Goal: Task Accomplishment & Management: Complete application form

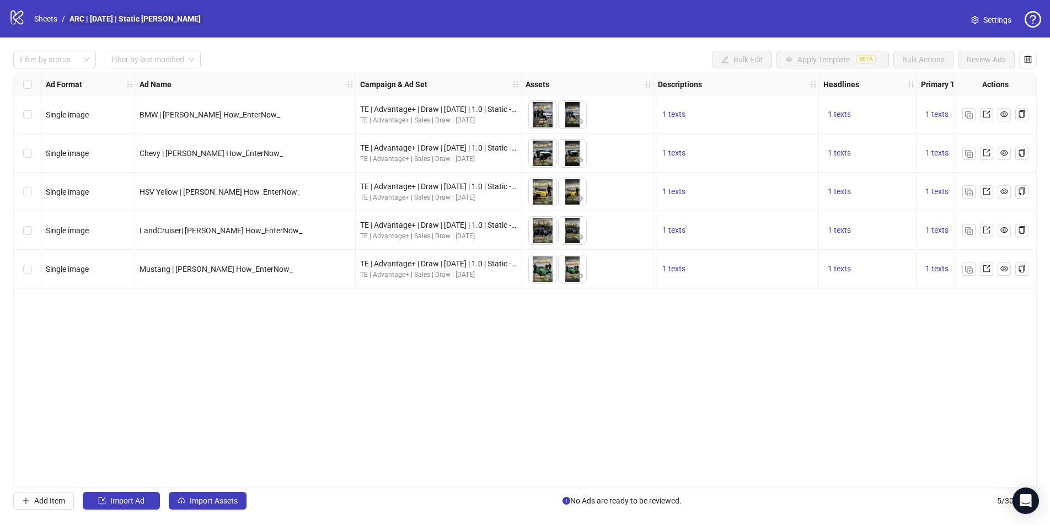
click at [83, 20] on link "ARC | Sept 2025 | Static Jeremy Howe" at bounding box center [135, 19] width 136 height 12
click at [45, 20] on link "Sheets" at bounding box center [46, 19] width 28 height 12
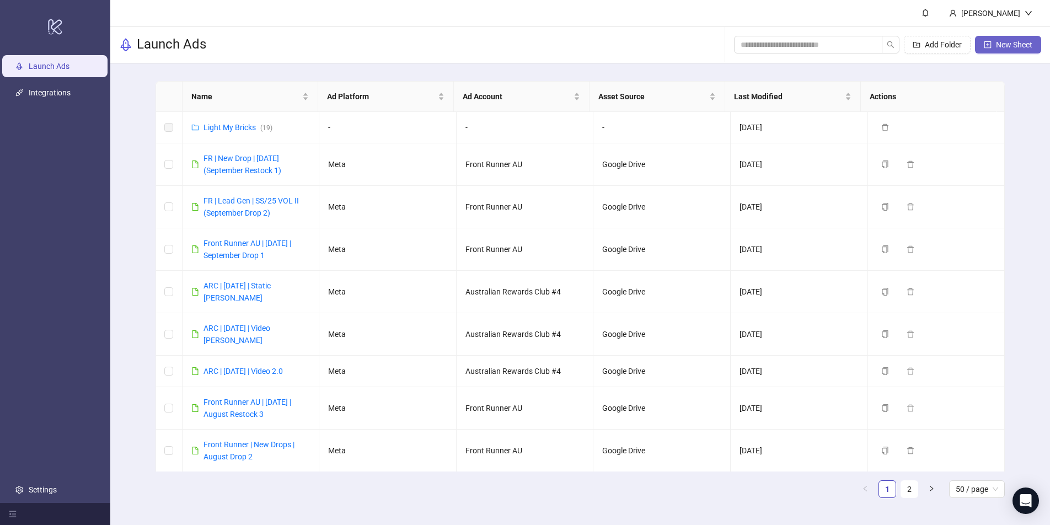
click at [802, 46] on span "New Sheet" at bounding box center [1014, 44] width 36 height 9
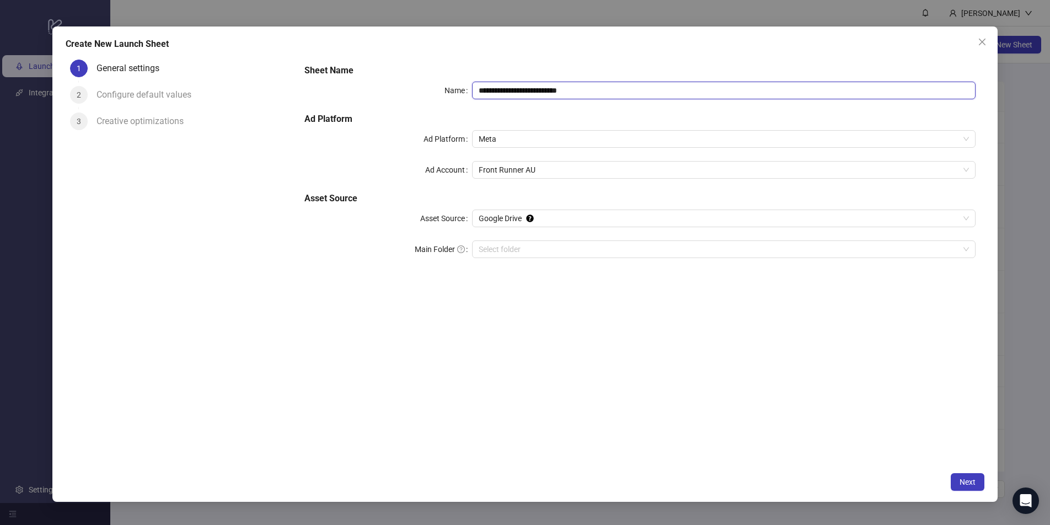
click at [522, 90] on input "**********" at bounding box center [724, 91] width 504 height 18
drag, startPoint x: 607, startPoint y: 93, endPoint x: 443, endPoint y: 80, distance: 164.9
click at [443, 80] on div "**********" at bounding box center [640, 168] width 680 height 216
drag, startPoint x: 526, startPoint y: 90, endPoint x: 536, endPoint y: 90, distance: 9.4
click at [536, 90] on input "**********" at bounding box center [724, 91] width 504 height 18
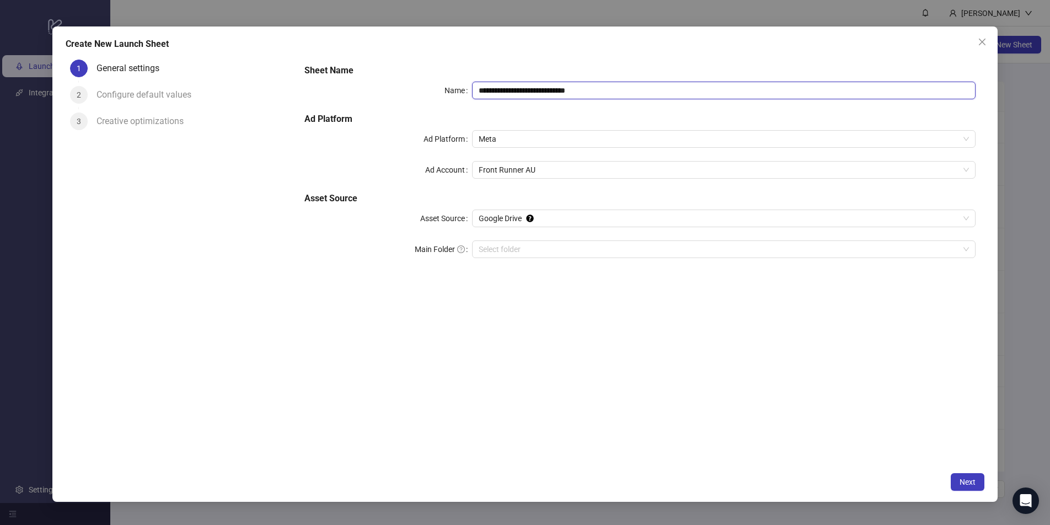
click at [576, 93] on input "**********" at bounding box center [724, 91] width 504 height 18
drag, startPoint x: 560, startPoint y: 91, endPoint x: 526, endPoint y: 91, distance: 34.8
click at [526, 91] on input "**********" at bounding box center [724, 91] width 504 height 18
click at [575, 46] on div "Create New Launch Sheet" at bounding box center [525, 44] width 919 height 13
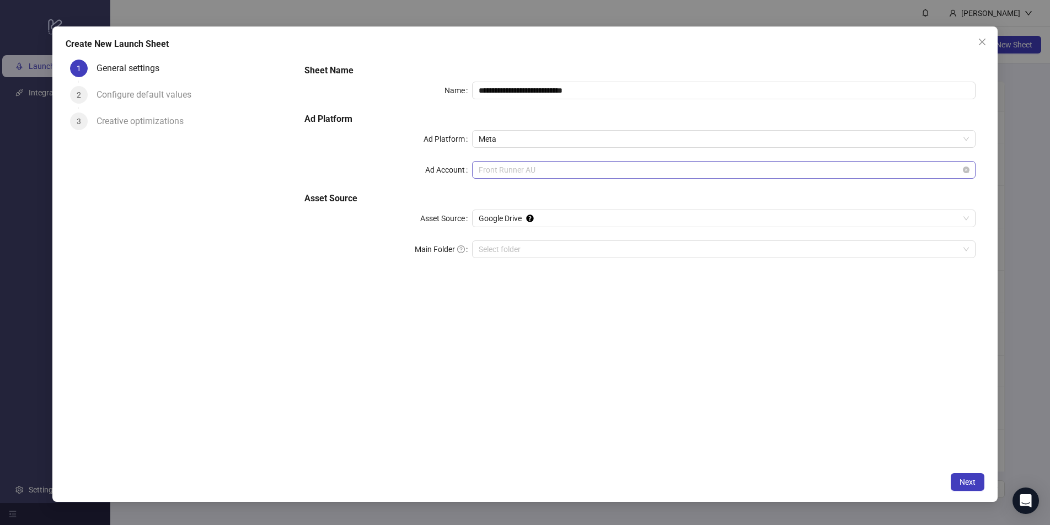
click at [512, 173] on span "Front Runner AU" at bounding box center [724, 170] width 490 height 17
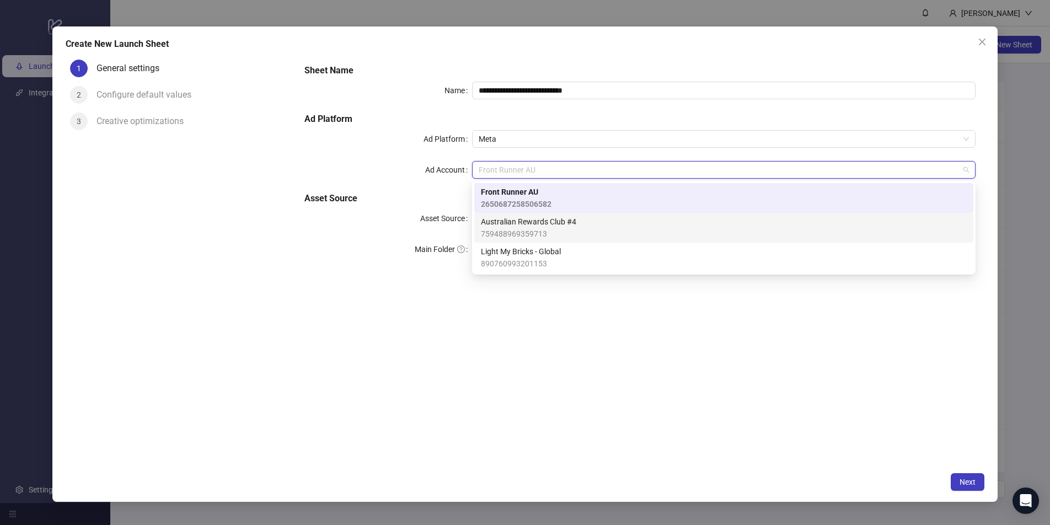
click at [522, 226] on span "Australian Rewards Club #4" at bounding box center [528, 222] width 95 height 12
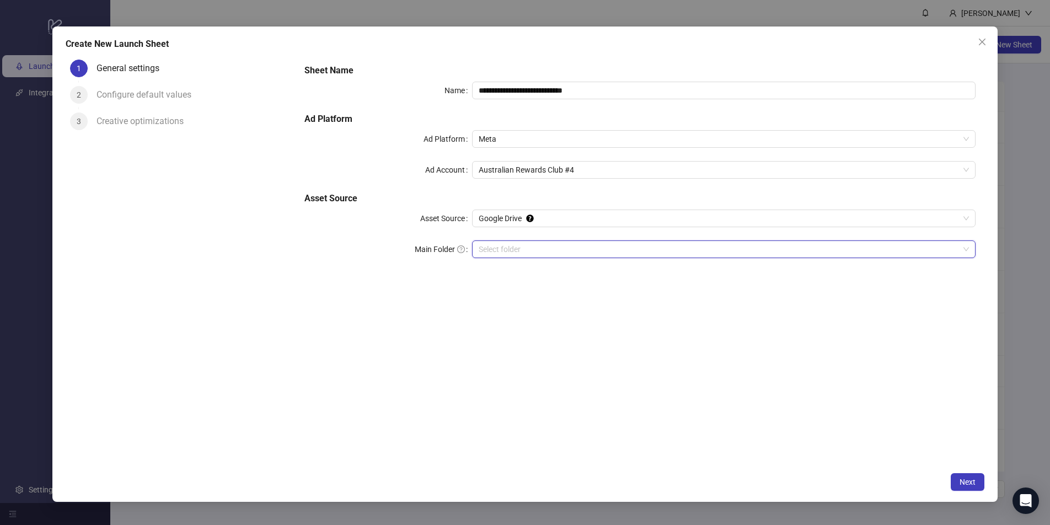
click at [523, 248] on input "Main Folder" at bounding box center [719, 249] width 480 height 17
click at [554, 88] on input "**********" at bounding box center [724, 91] width 504 height 18
type input "**********"
click at [501, 250] on input "Main Folder" at bounding box center [719, 249] width 480 height 17
click at [516, 245] on input "Main Folder" at bounding box center [719, 249] width 480 height 17
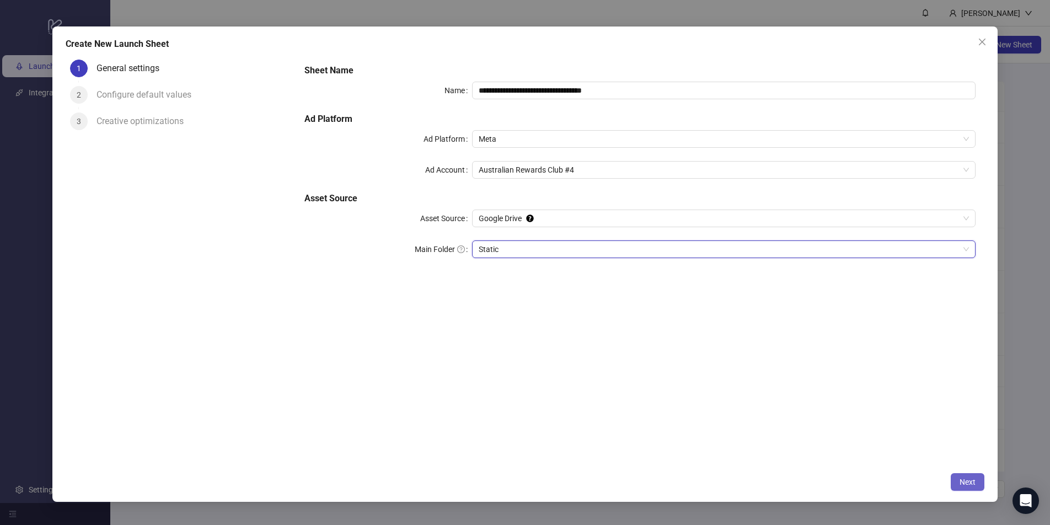
click at [802, 450] on span "Next" at bounding box center [968, 482] width 16 height 9
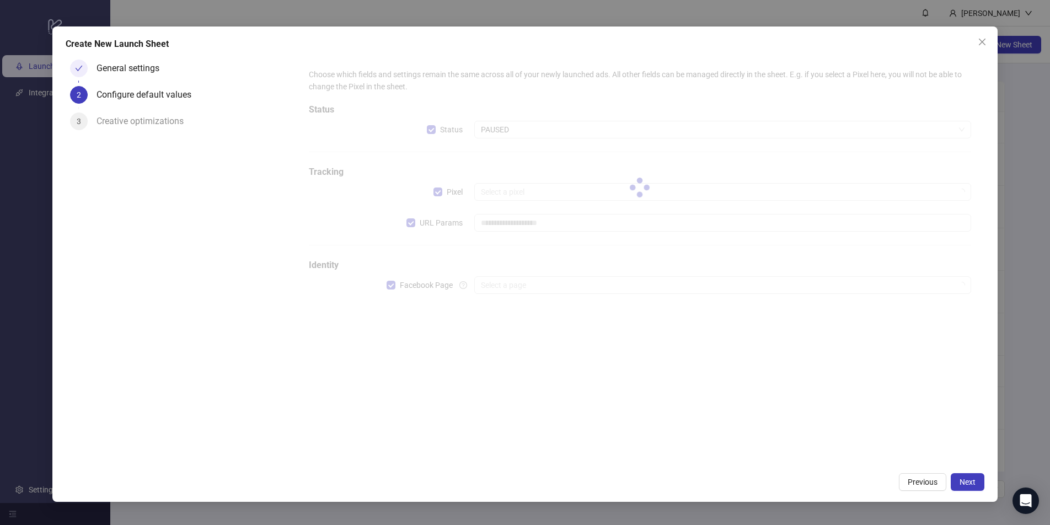
type input "**********"
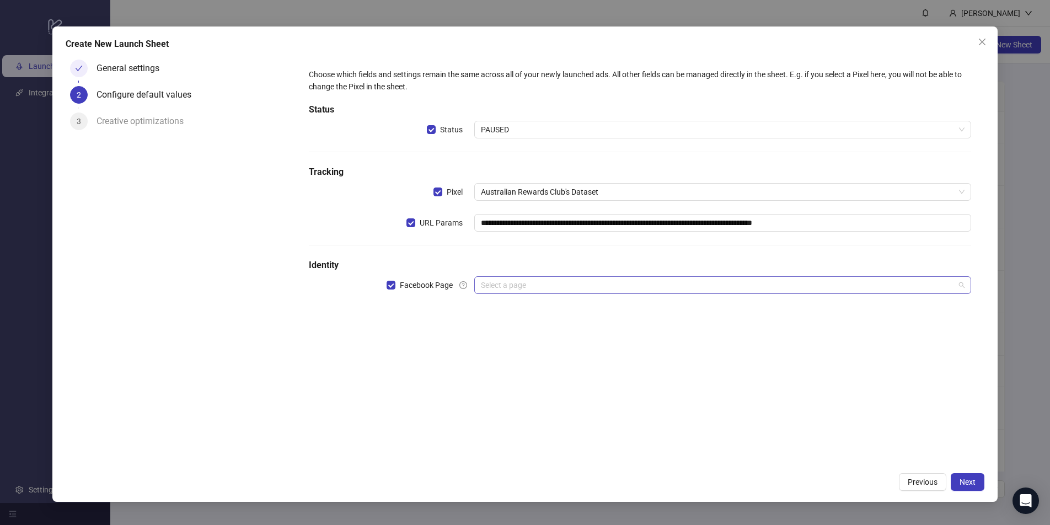
click at [621, 284] on input "search" at bounding box center [718, 285] width 474 height 17
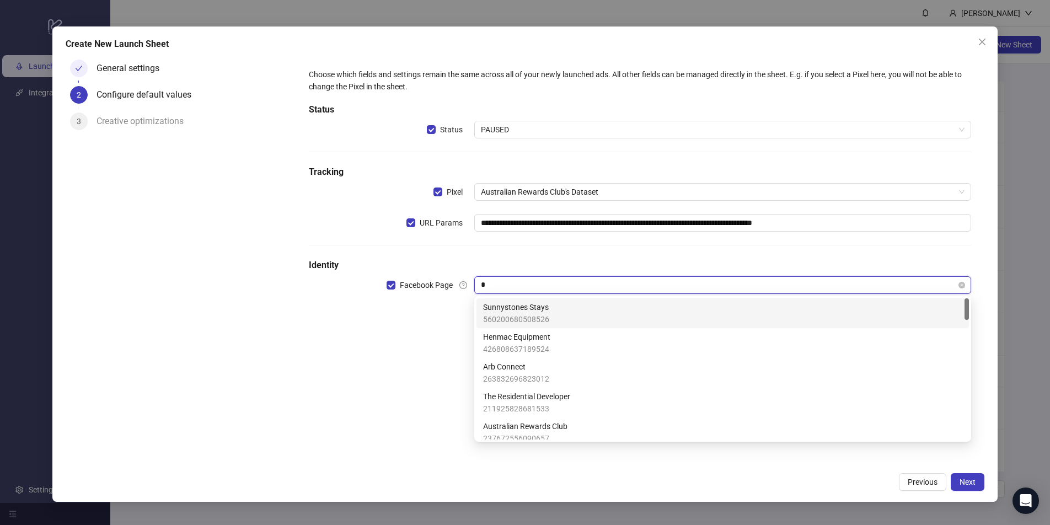
type input "**"
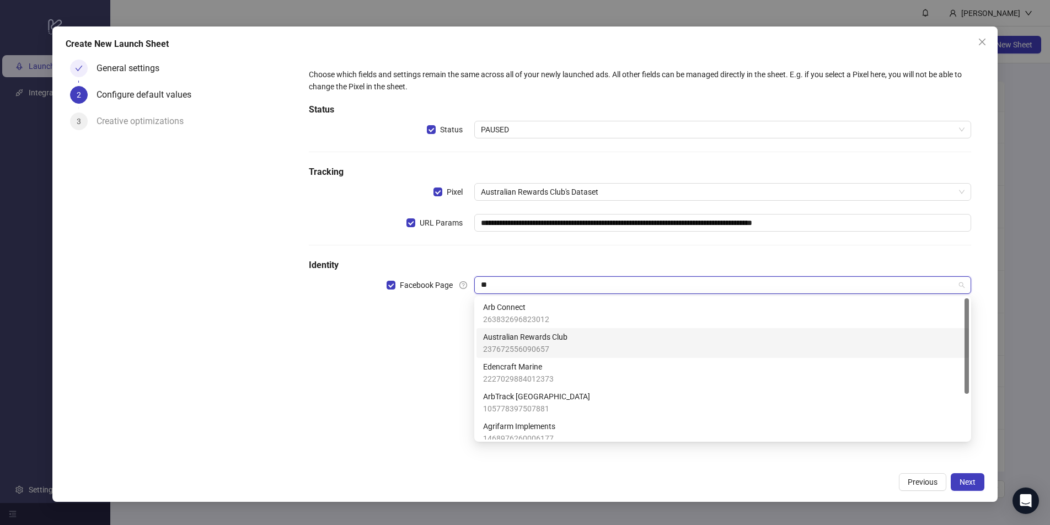
click at [516, 332] on span "Australian Rewards Club" at bounding box center [525, 337] width 84 height 12
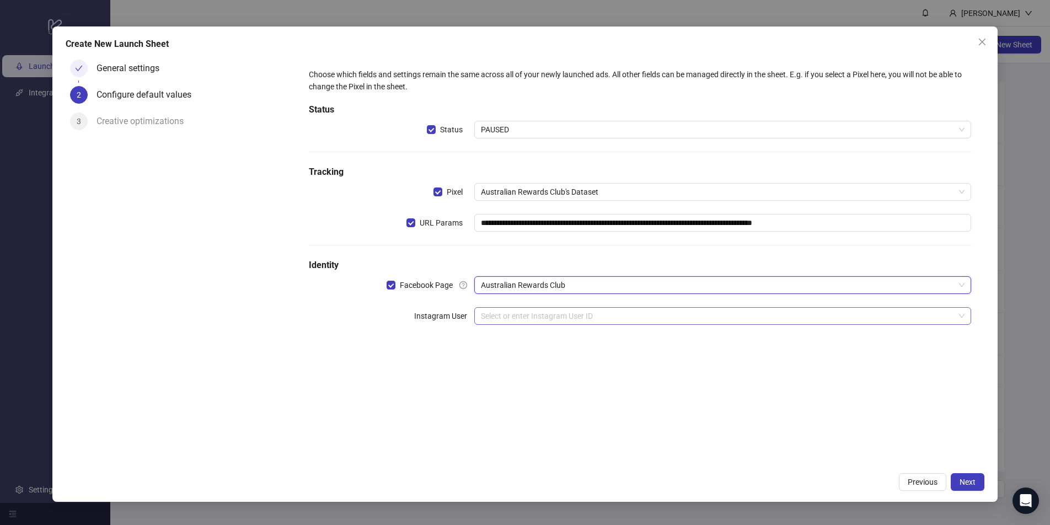
click at [511, 318] on input "search" at bounding box center [718, 316] width 474 height 17
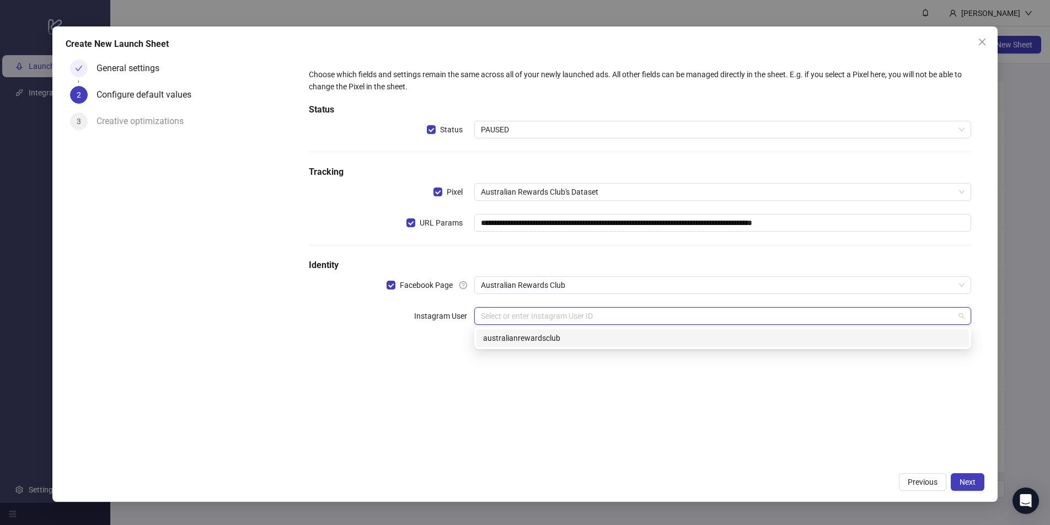
click at [505, 339] on div "australianrewardsclub" at bounding box center [722, 338] width 479 height 12
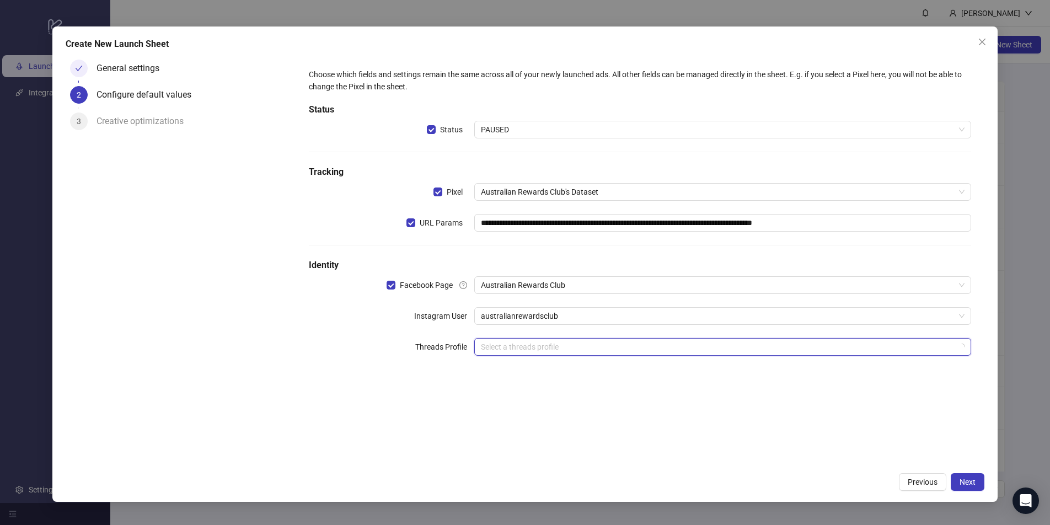
click at [509, 345] on input "search" at bounding box center [718, 347] width 474 height 17
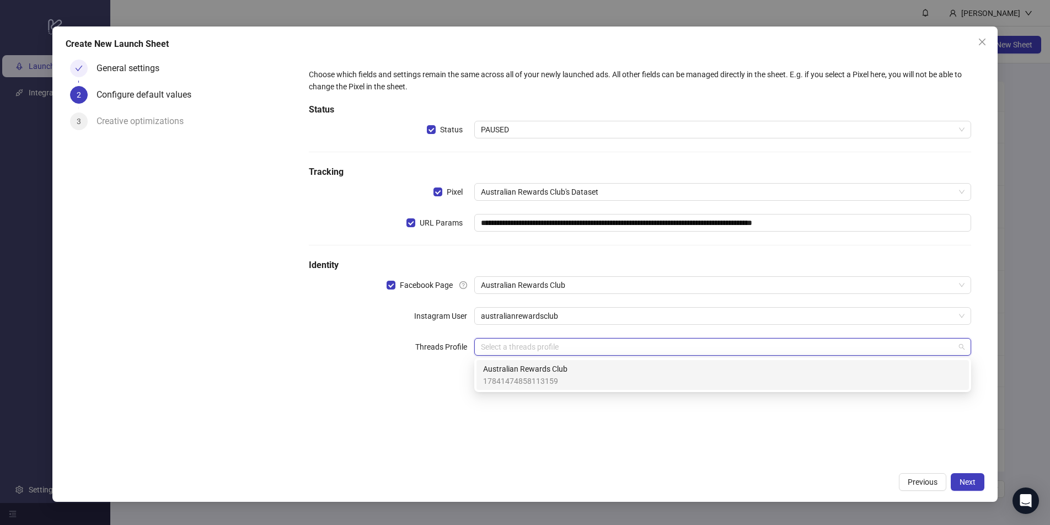
click at [515, 379] on span "17841474858113159" at bounding box center [525, 381] width 84 height 12
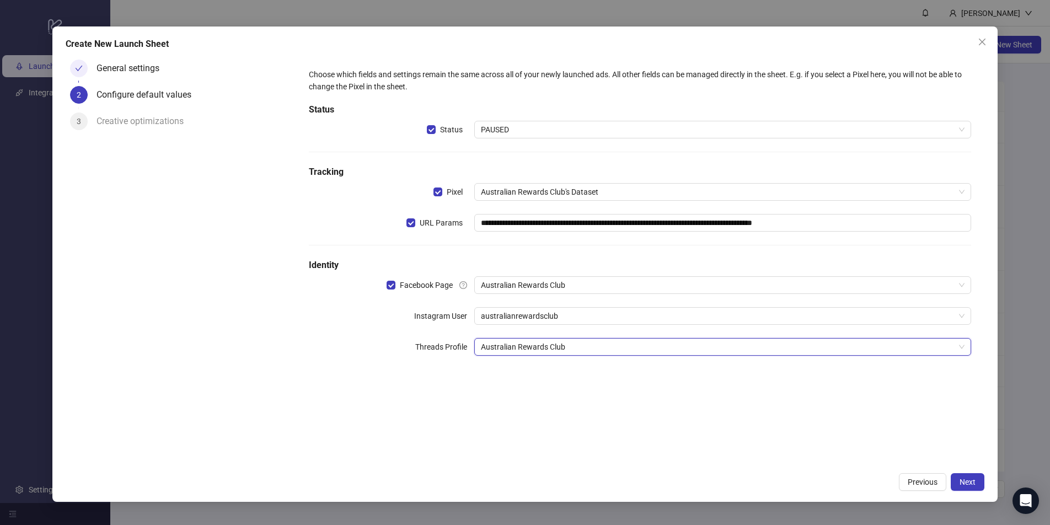
click at [653, 420] on div "**********" at bounding box center [640, 261] width 689 height 412
click at [802, 450] on span "Next" at bounding box center [968, 482] width 16 height 9
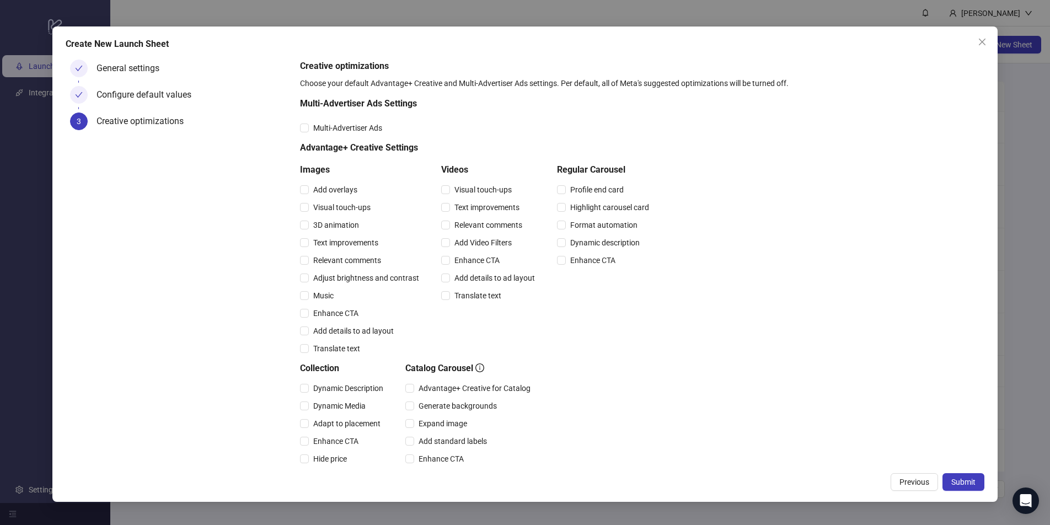
scroll to position [151, 0]
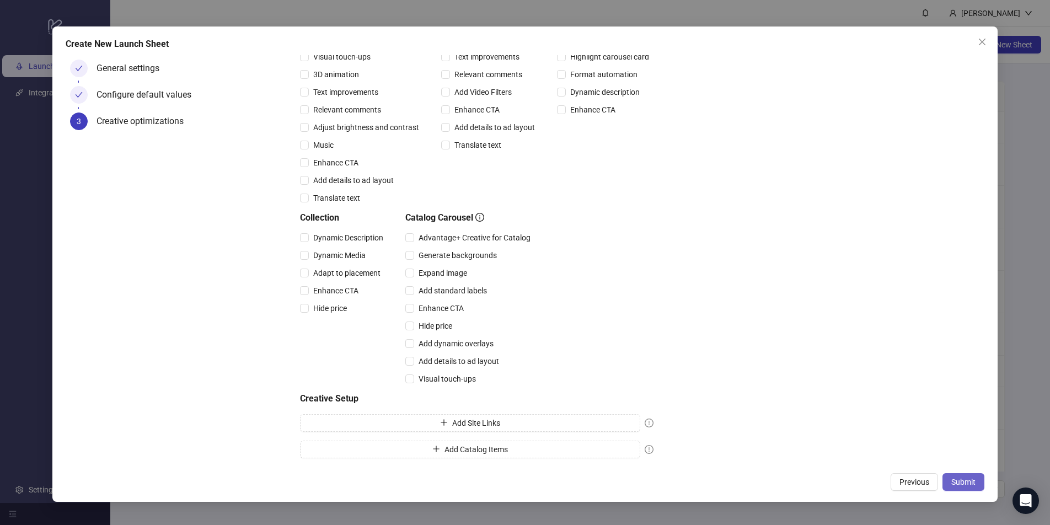
click at [802, 450] on button "Submit" at bounding box center [964, 482] width 42 height 18
click at [802, 450] on button "Submit" at bounding box center [957, 482] width 55 height 18
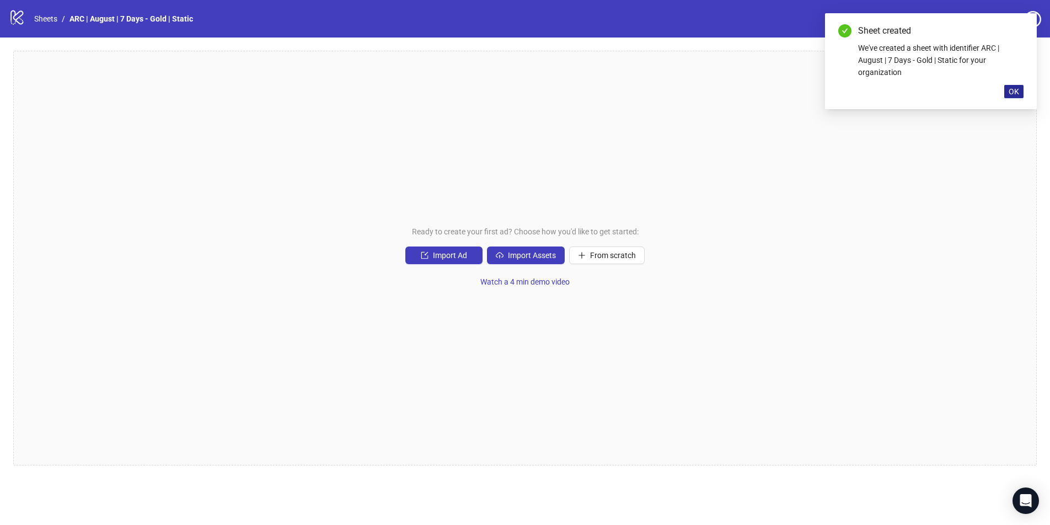
click at [802, 95] on button "OK" at bounding box center [1013, 91] width 19 height 13
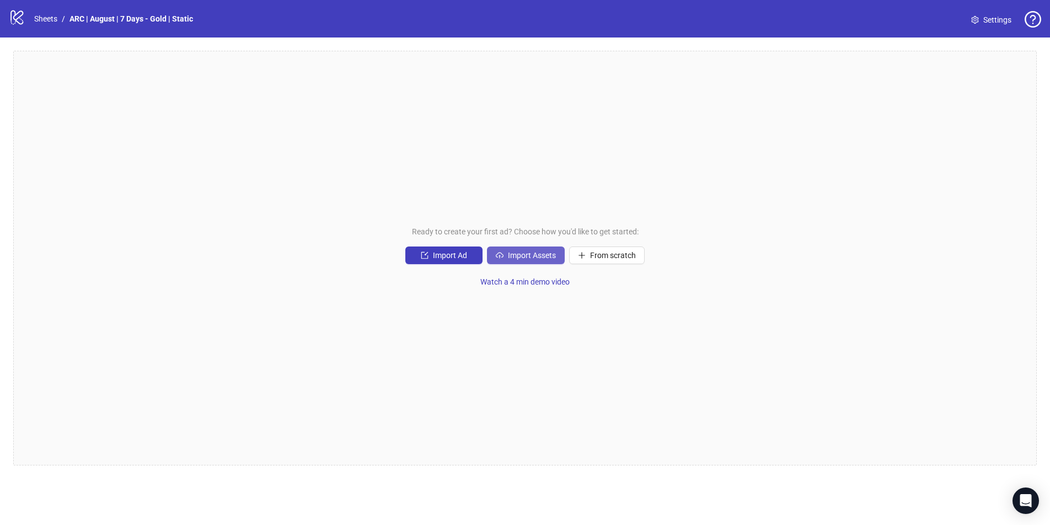
click at [535, 254] on span "Import Assets" at bounding box center [532, 255] width 48 height 9
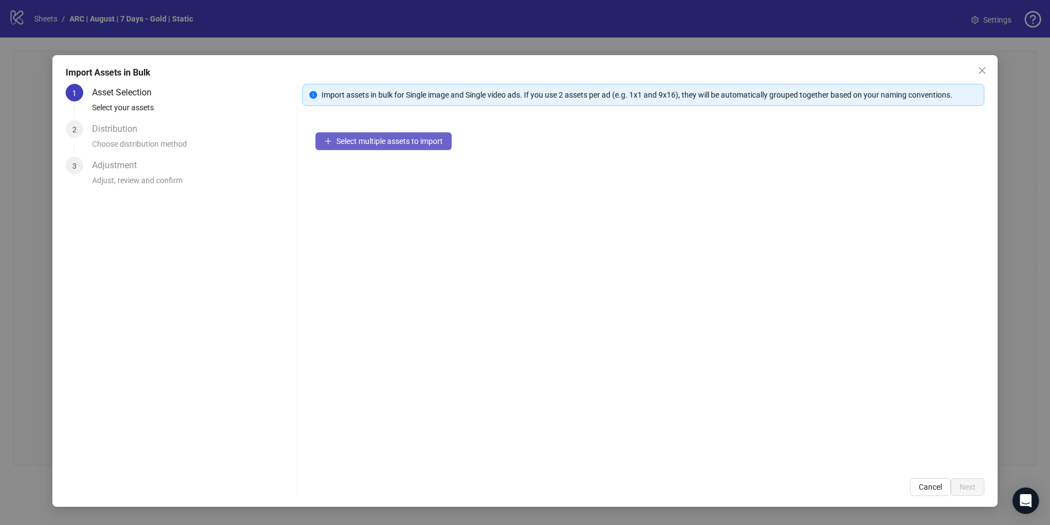
click at [410, 137] on span "Select multiple assets to import" at bounding box center [389, 141] width 106 height 9
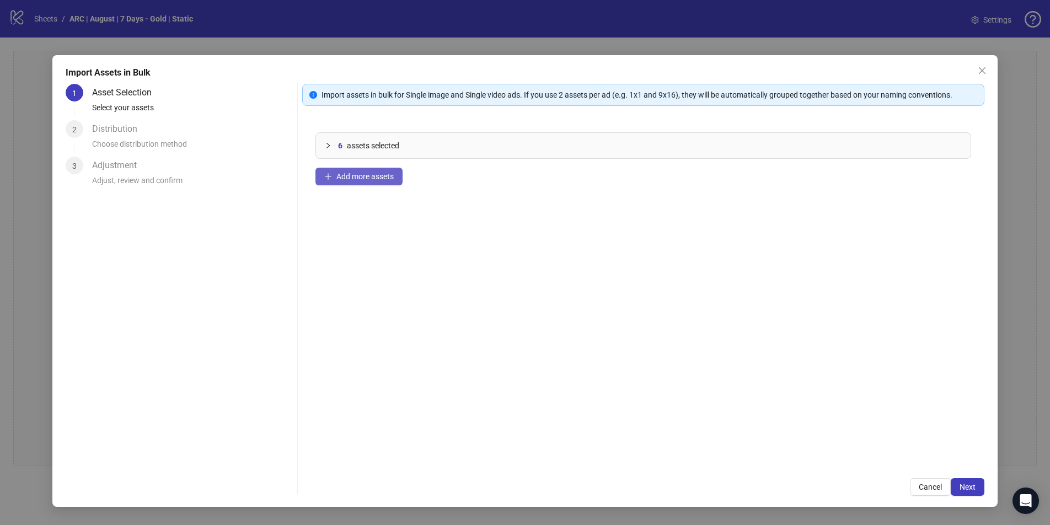
click at [360, 175] on span "Add more assets" at bounding box center [364, 176] width 57 height 9
click at [343, 179] on span "Add more assets" at bounding box center [364, 176] width 57 height 9
click at [327, 145] on icon "collapsed" at bounding box center [328, 145] width 7 height 7
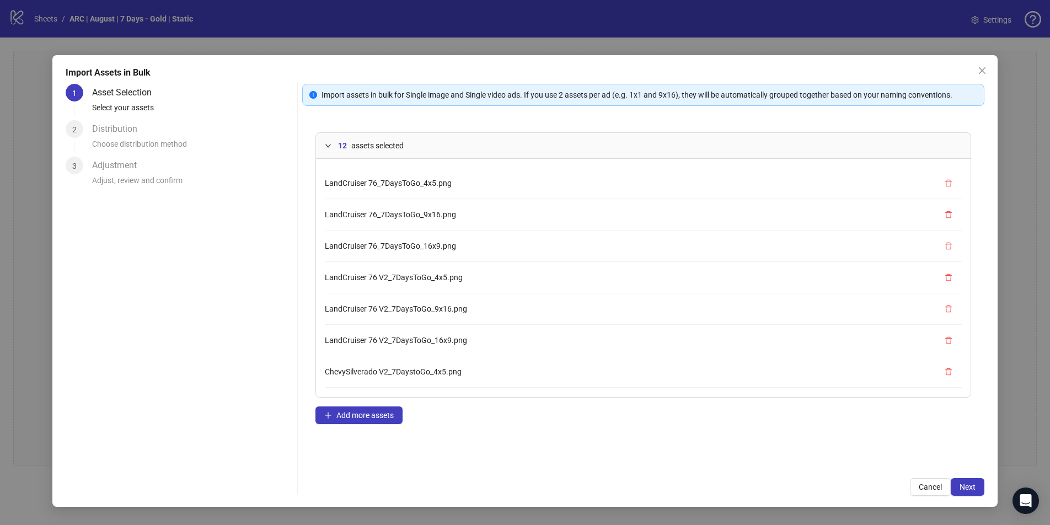
click at [328, 141] on div at bounding box center [331, 146] width 13 height 12
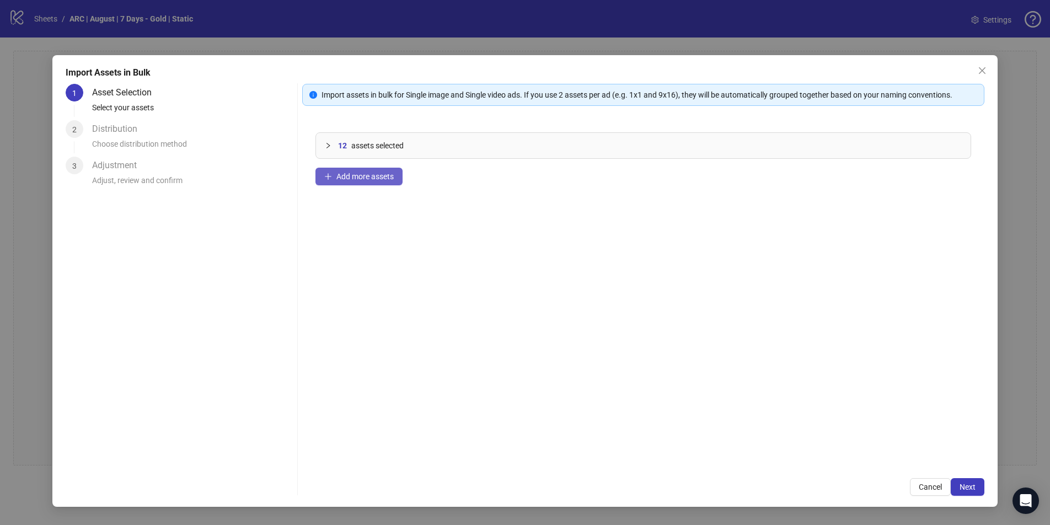
click at [354, 181] on button "Add more assets" at bounding box center [359, 177] width 87 height 18
click at [332, 143] on div at bounding box center [331, 146] width 13 height 12
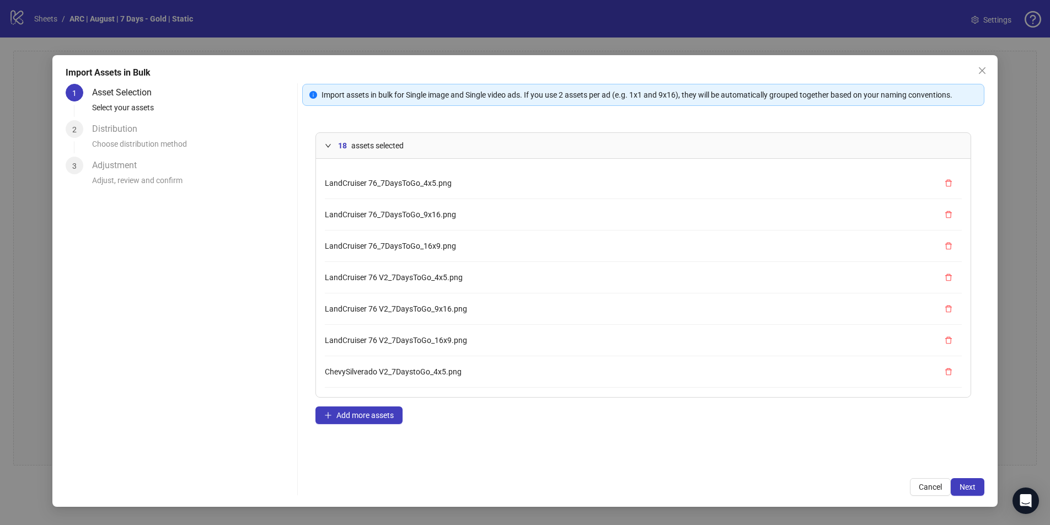
click at [325, 143] on icon "expanded" at bounding box center [328, 145] width 7 height 7
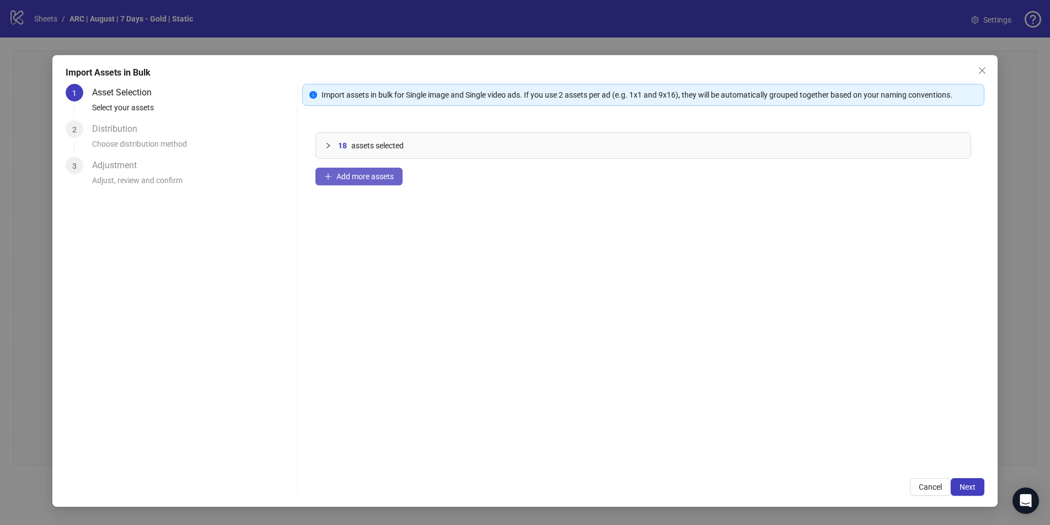
click at [360, 179] on span "Add more assets" at bounding box center [364, 176] width 57 height 9
click at [802, 450] on button "Next" at bounding box center [968, 487] width 34 height 18
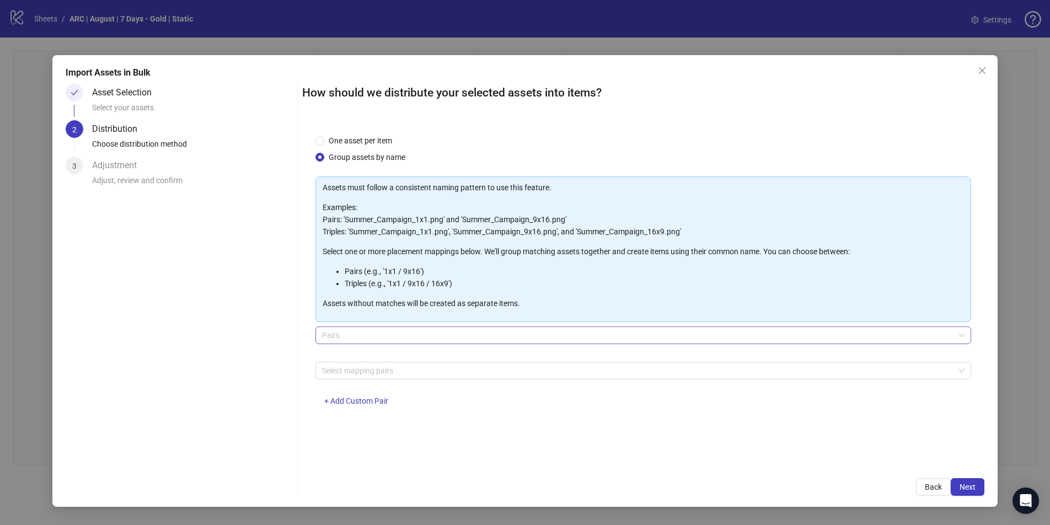
click at [373, 333] on span "Pairs" at bounding box center [643, 335] width 642 height 17
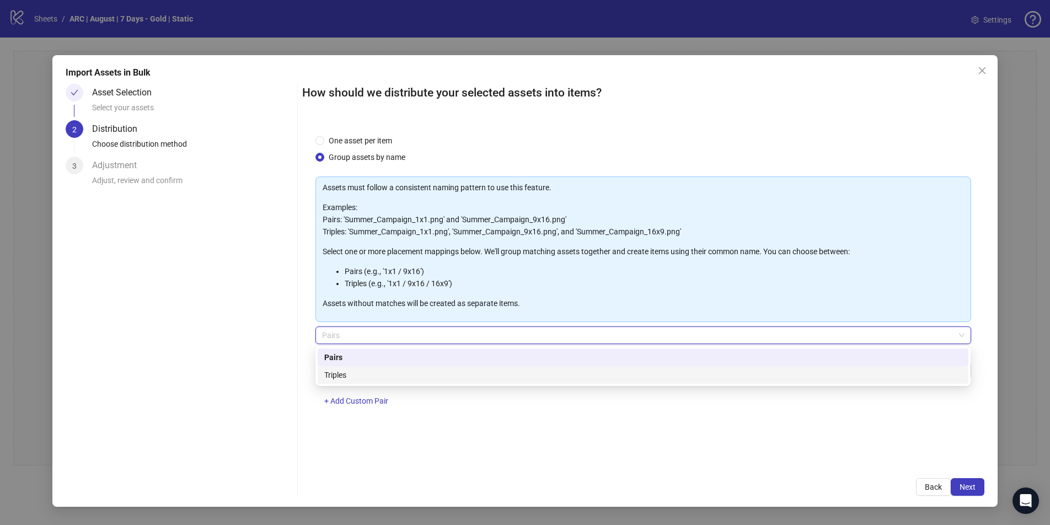
click at [348, 377] on div "Triples" at bounding box center [643, 375] width 638 height 12
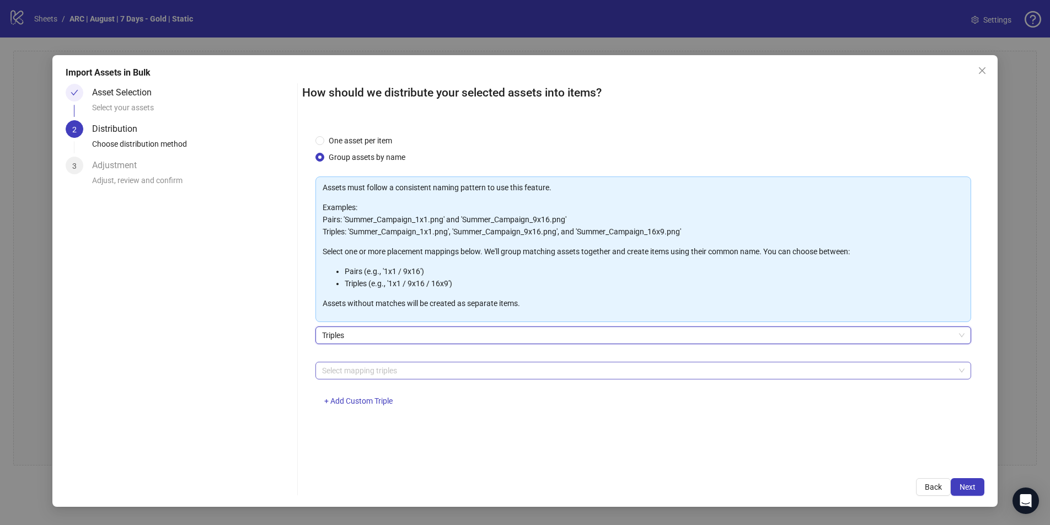
click at [360, 371] on div at bounding box center [637, 370] width 639 height 15
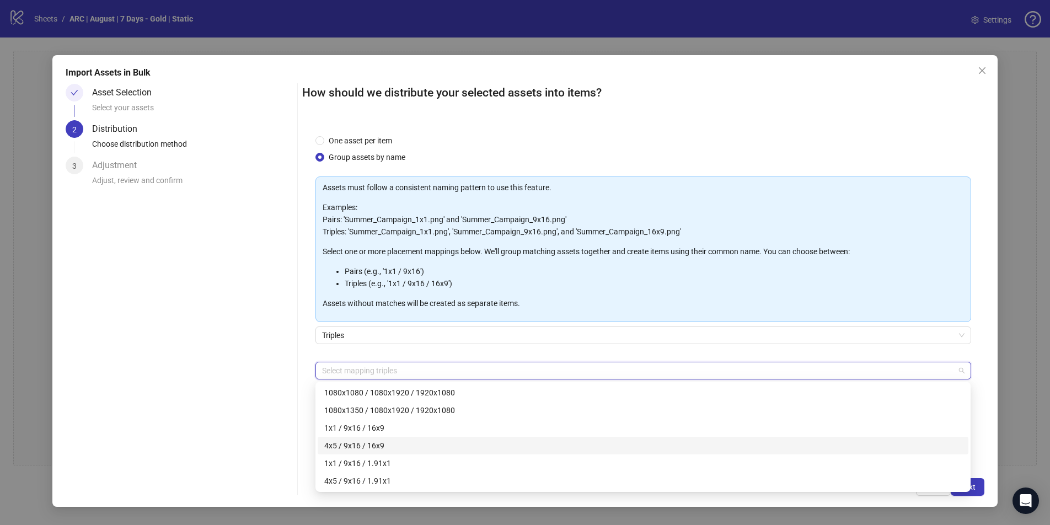
click at [408, 447] on div "4x5 / 9x16 / 16x9" at bounding box center [643, 446] width 638 height 12
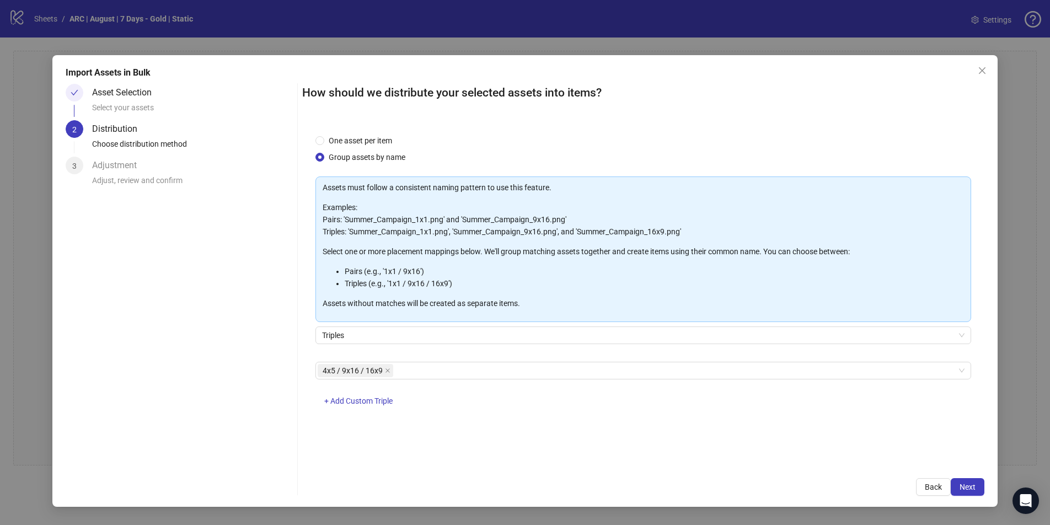
click at [802, 348] on div "One asset per item Group assets by name Assets must follow a consistent naming …" at bounding box center [643, 293] width 682 height 344
click at [802, 450] on span "Next" at bounding box center [968, 487] width 16 height 9
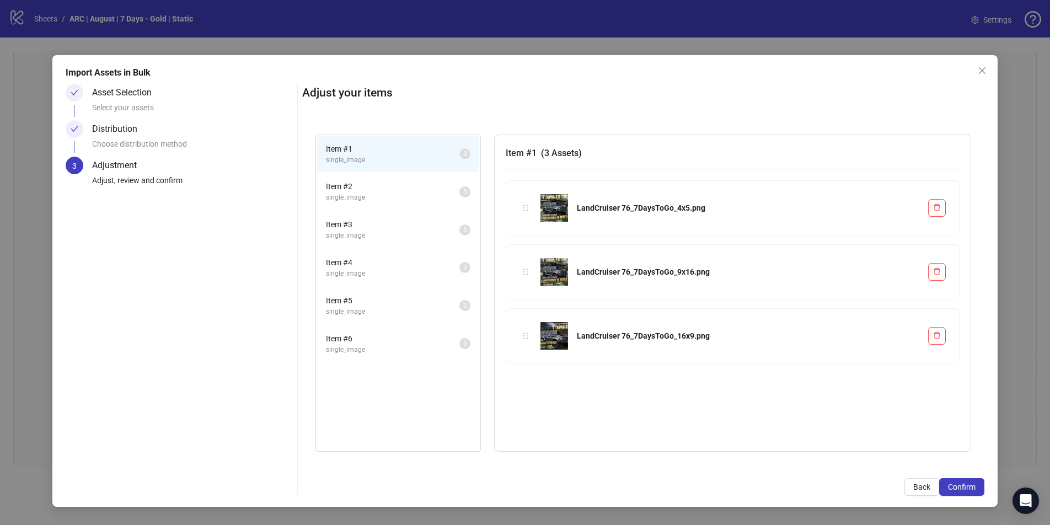
click at [383, 346] on span "single_image" at bounding box center [392, 350] width 133 height 10
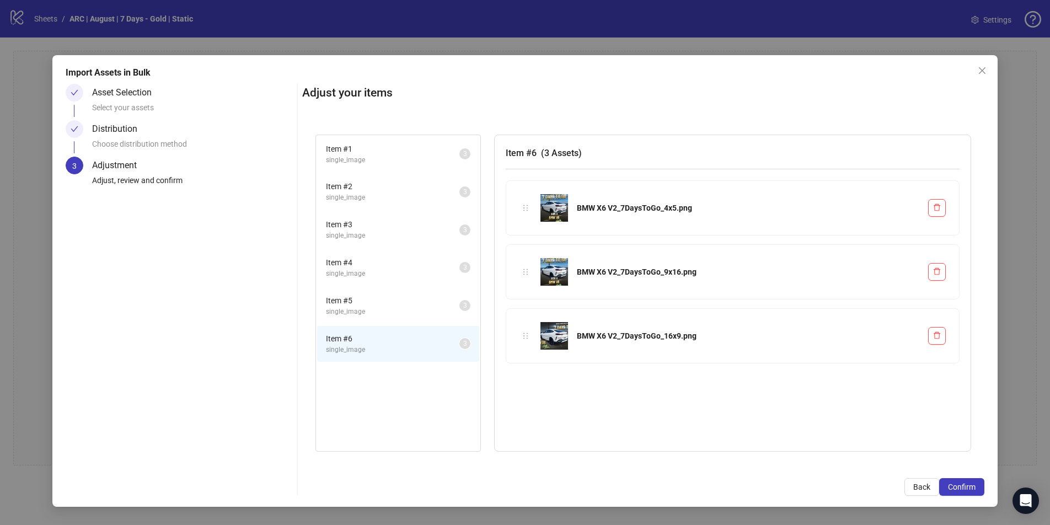
click at [383, 308] on span "single_image" at bounding box center [392, 312] width 133 height 10
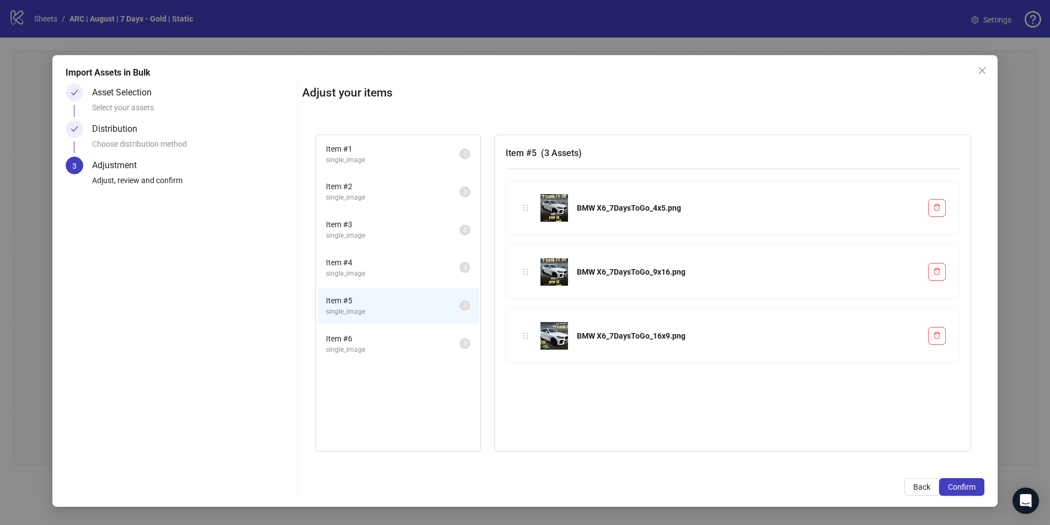
click at [382, 265] on span "Item # 4" at bounding box center [392, 262] width 133 height 12
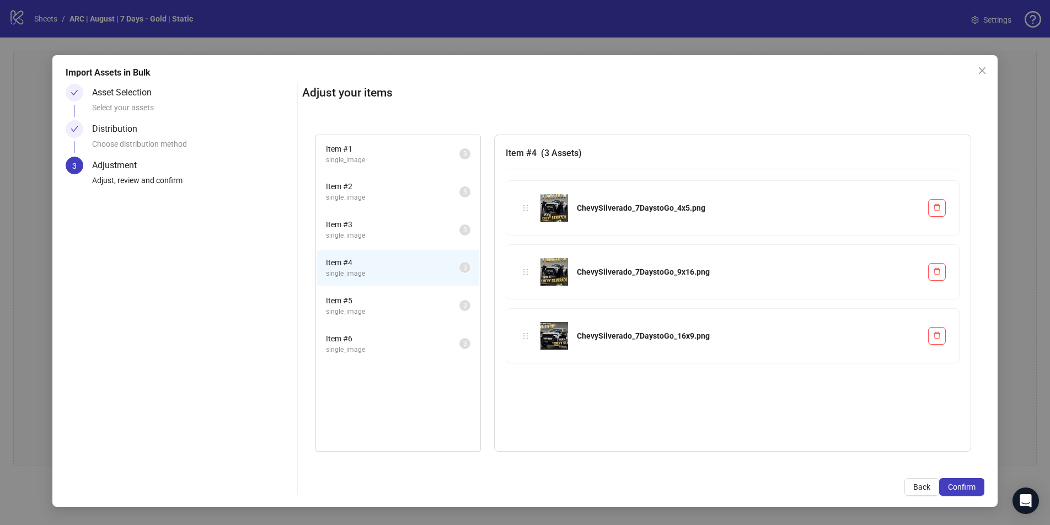
click at [379, 231] on span "single_image" at bounding box center [392, 236] width 133 height 10
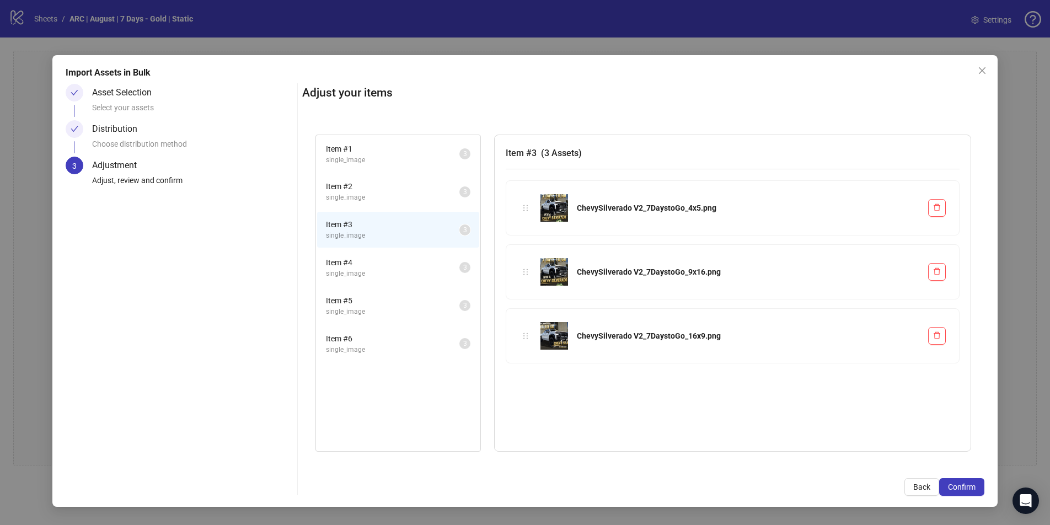
click at [381, 196] on span "single_image" at bounding box center [392, 198] width 133 height 10
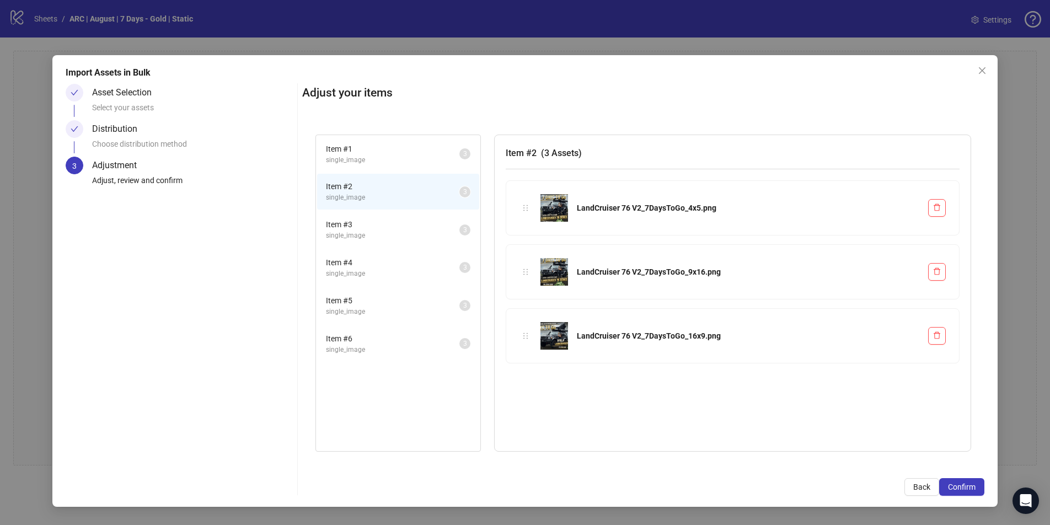
click at [381, 160] on span "single_image" at bounding box center [392, 160] width 133 height 10
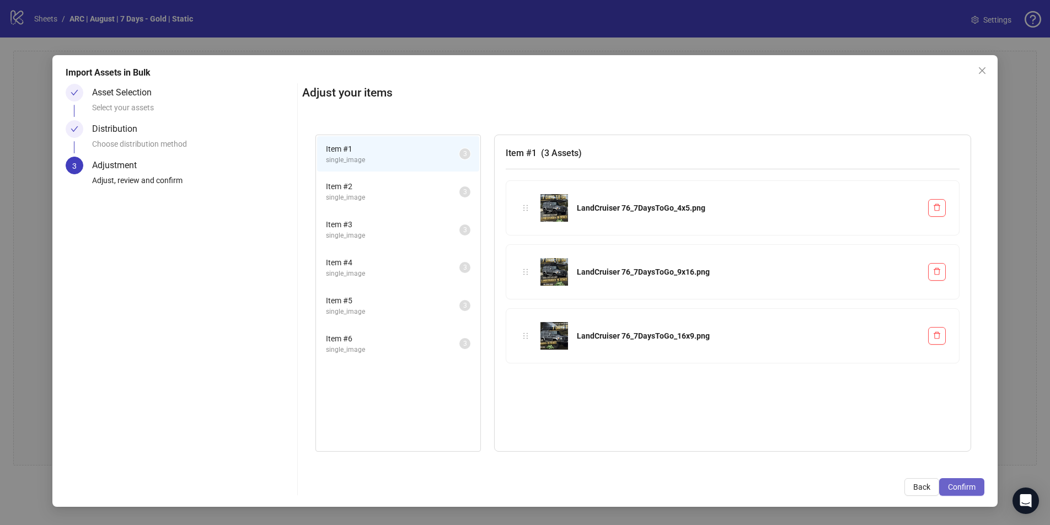
click at [802, 450] on span "Confirm" at bounding box center [962, 487] width 28 height 9
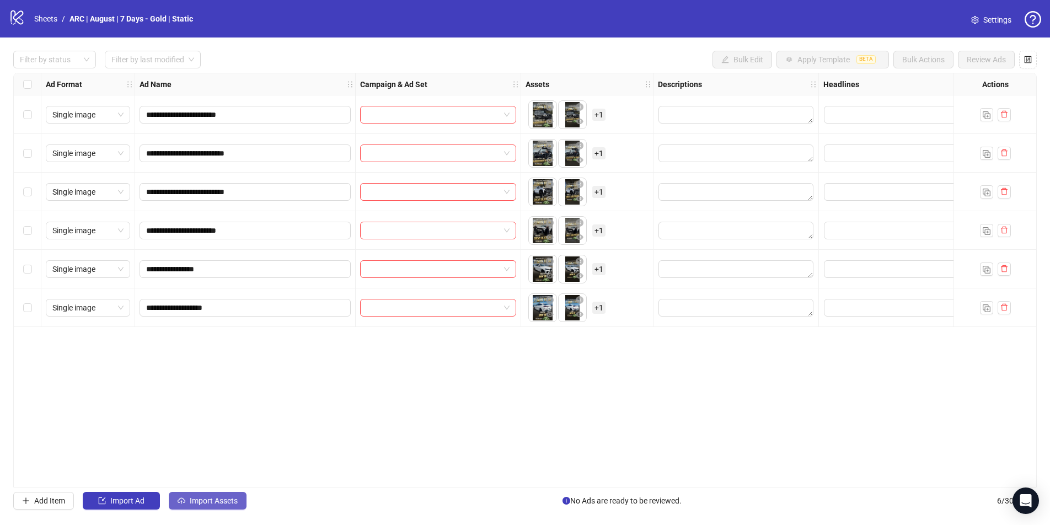
click at [214, 450] on span "Import Assets" at bounding box center [214, 500] width 48 height 9
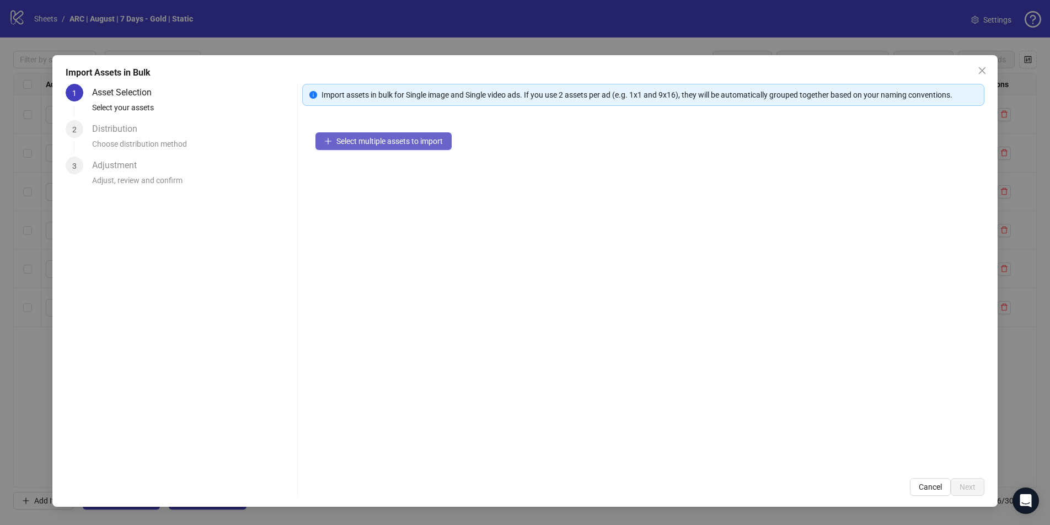
click at [360, 143] on span "Select multiple assets to import" at bounding box center [389, 141] width 106 height 9
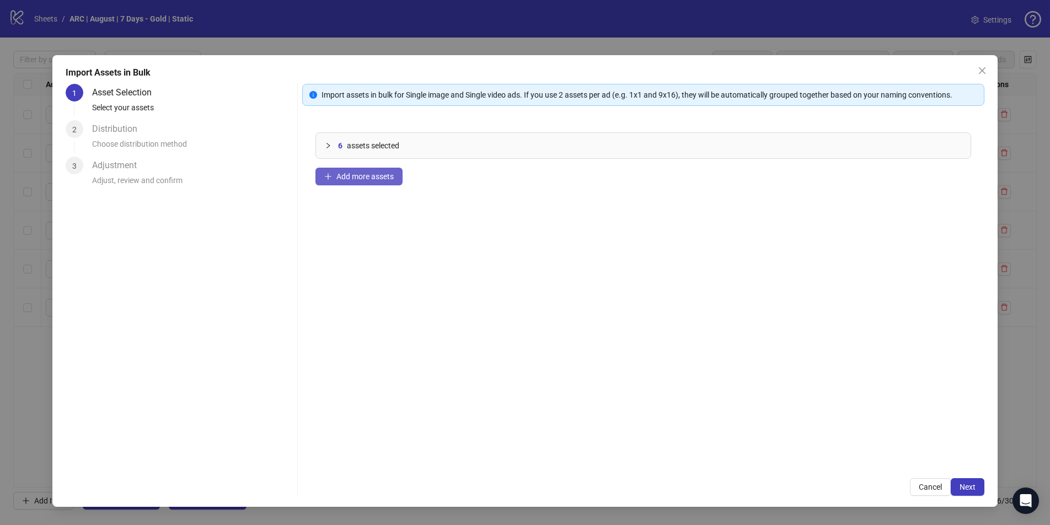
click at [355, 174] on span "Add more assets" at bounding box center [364, 176] width 57 height 9
click at [362, 142] on span "assets selected" at bounding box center [373, 146] width 52 height 12
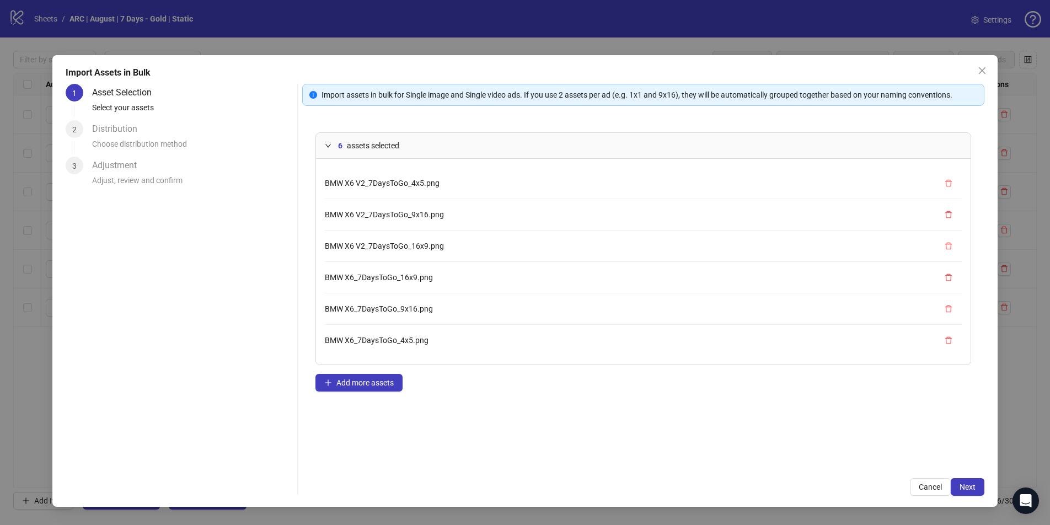
click at [355, 144] on span "assets selected" at bounding box center [373, 146] width 52 height 12
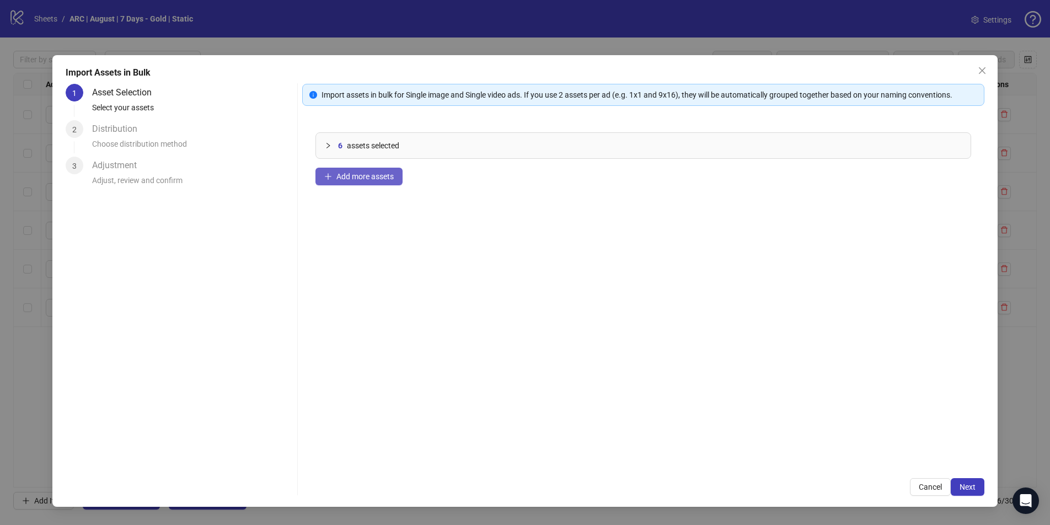
click at [345, 178] on span "Add more assets" at bounding box center [364, 176] width 57 height 9
click at [339, 176] on span "Add more assets" at bounding box center [364, 176] width 57 height 9
click at [388, 141] on span "assets selected" at bounding box center [377, 146] width 52 height 12
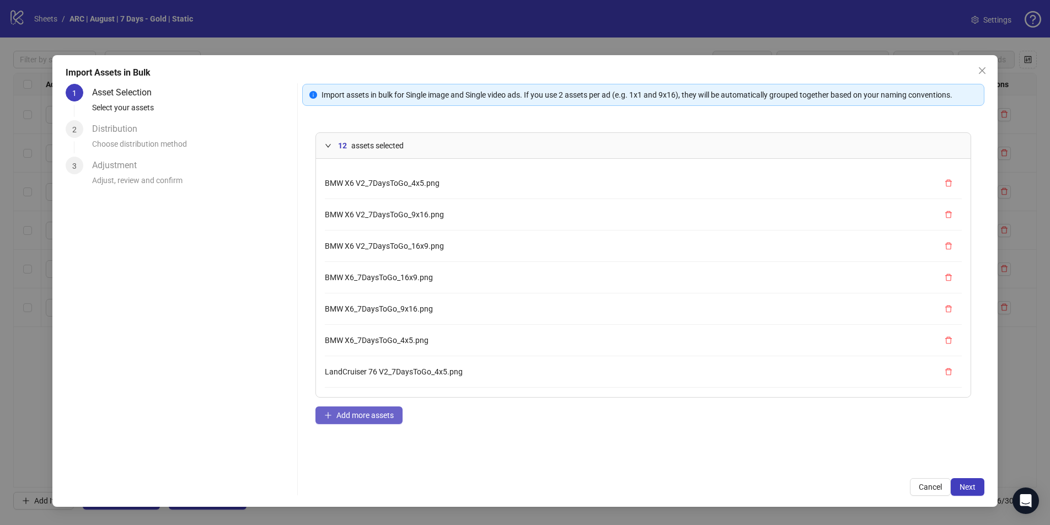
click at [363, 414] on span "Add more assets" at bounding box center [364, 415] width 57 height 9
click at [802, 450] on span "Next" at bounding box center [968, 487] width 16 height 9
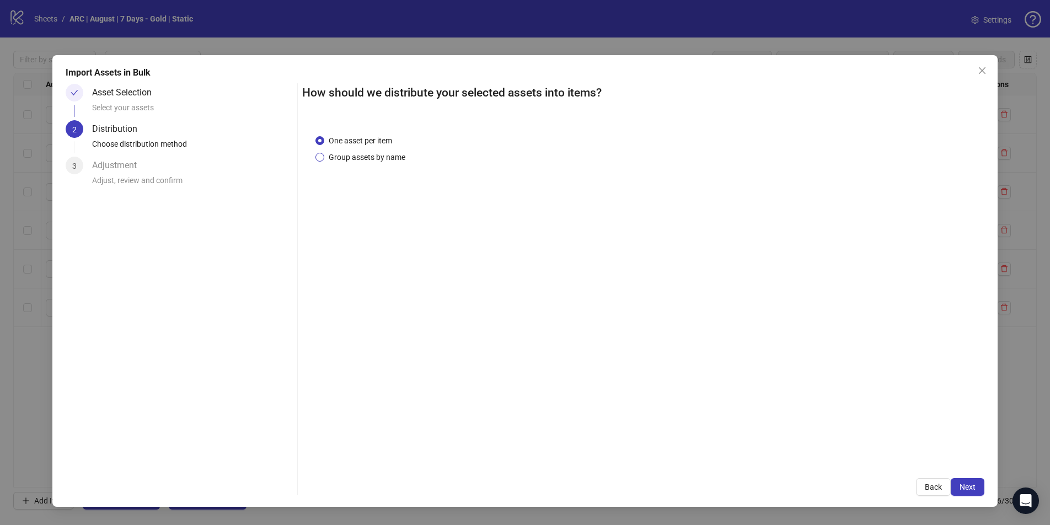
click at [335, 159] on span "Group assets by name" at bounding box center [366, 157] width 85 height 12
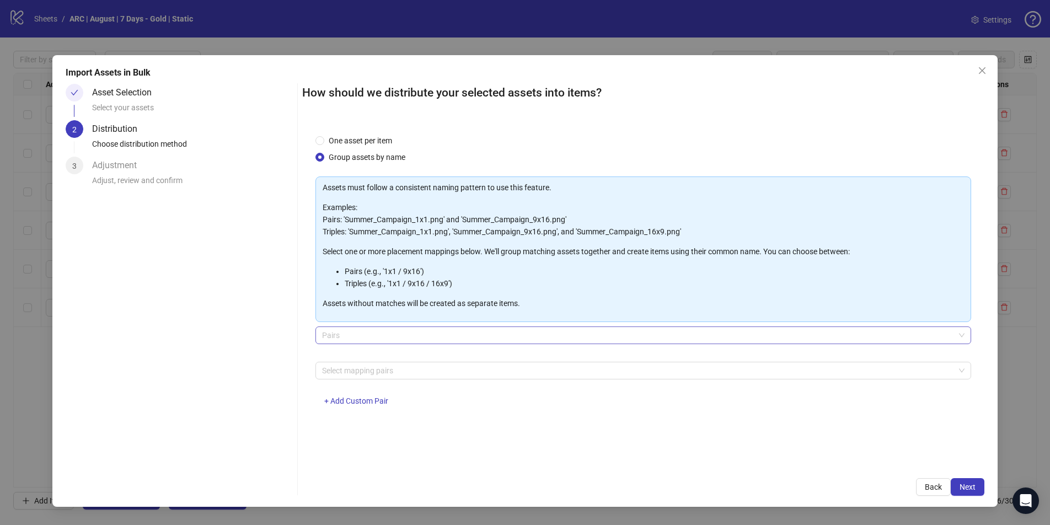
click at [376, 333] on span "Pairs" at bounding box center [643, 335] width 642 height 17
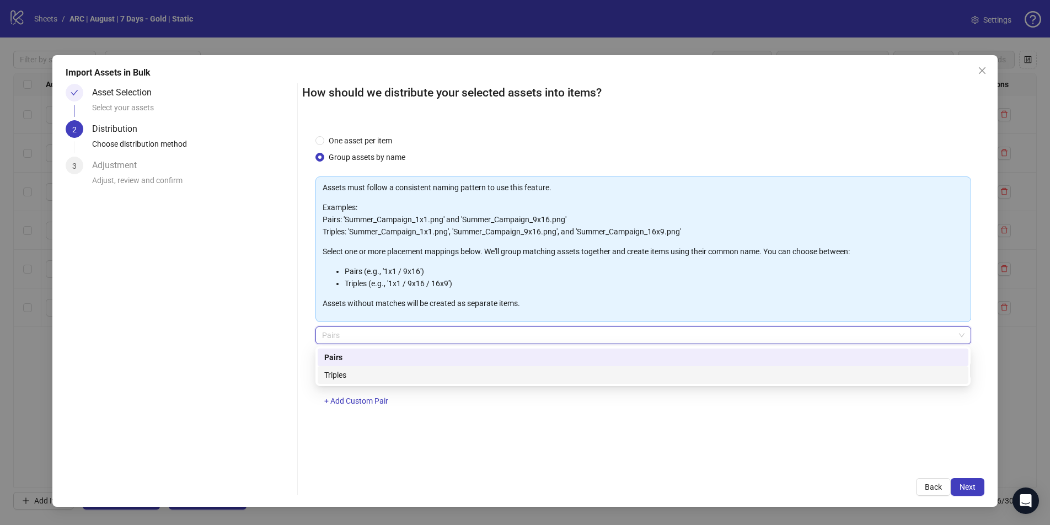
click at [371, 377] on div "Triples" at bounding box center [643, 375] width 638 height 12
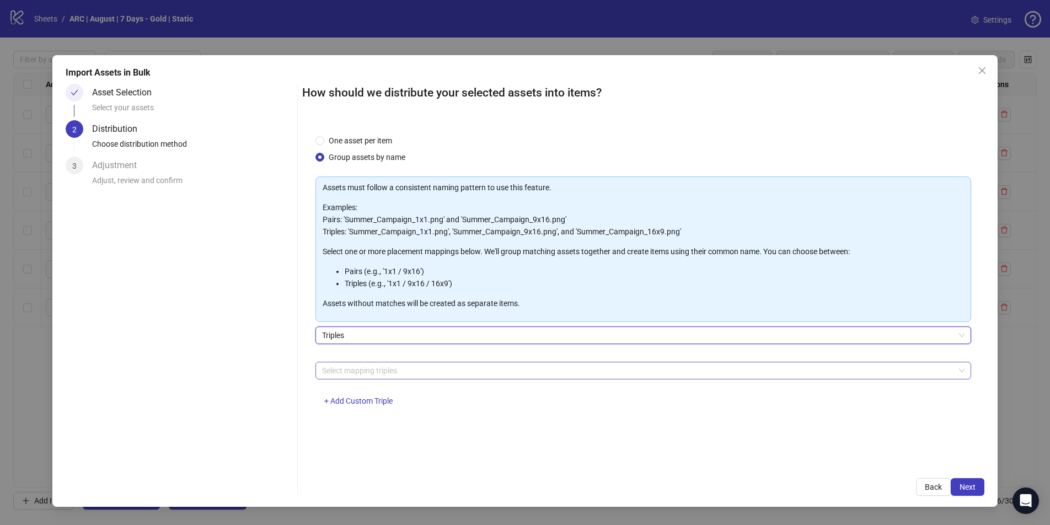
click at [423, 370] on div at bounding box center [637, 370] width 639 height 15
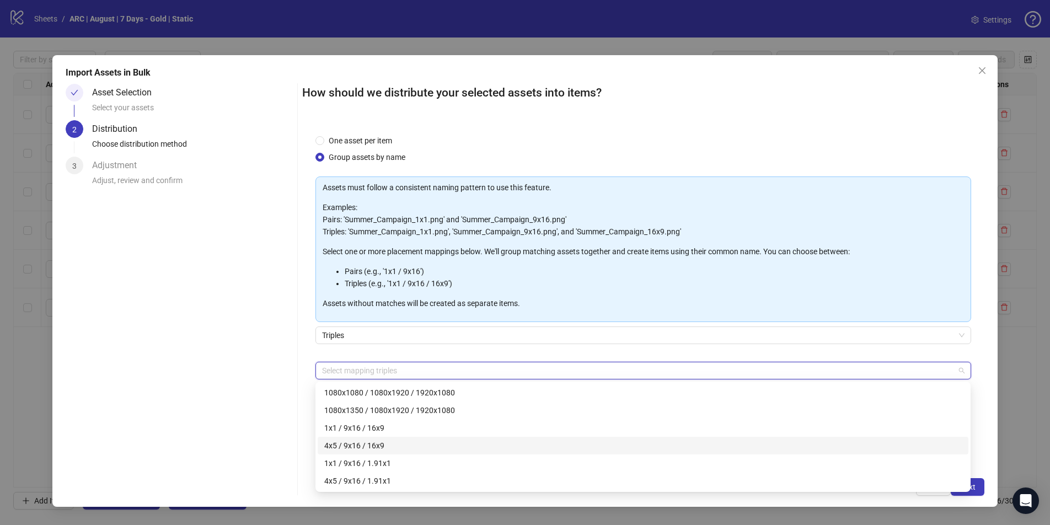
click at [393, 445] on div "4x5 / 9x16 / 16x9" at bounding box center [643, 446] width 638 height 12
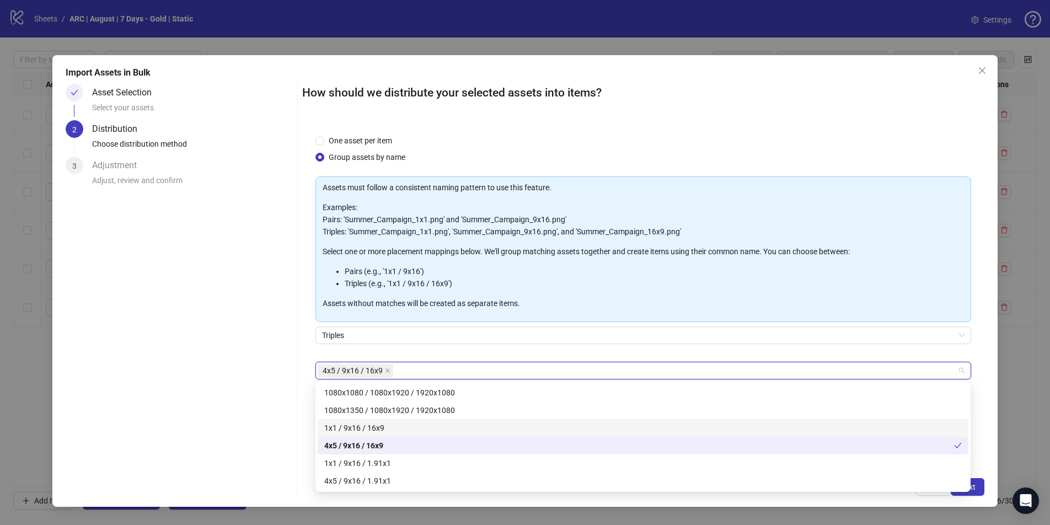
click at [802, 413] on div "One asset per item Group assets by name Assets must follow a consistent naming …" at bounding box center [643, 293] width 682 height 344
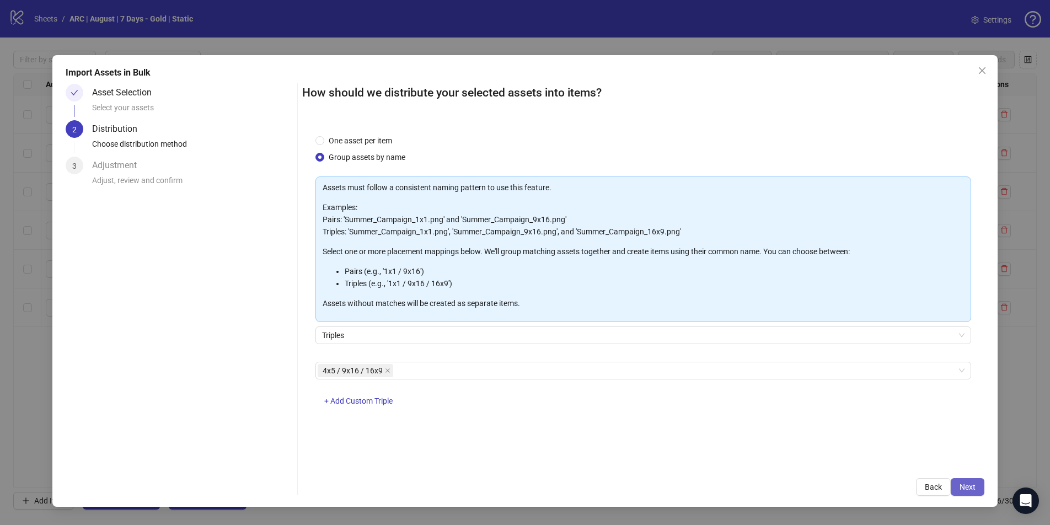
click at [802, 450] on button "Next" at bounding box center [968, 487] width 34 height 18
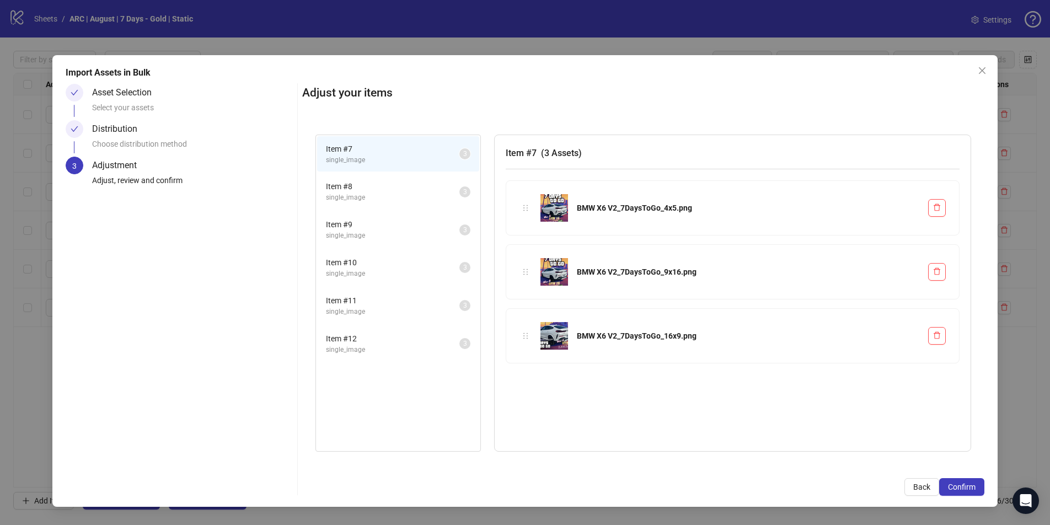
click at [378, 202] on span "single_image" at bounding box center [392, 198] width 133 height 10
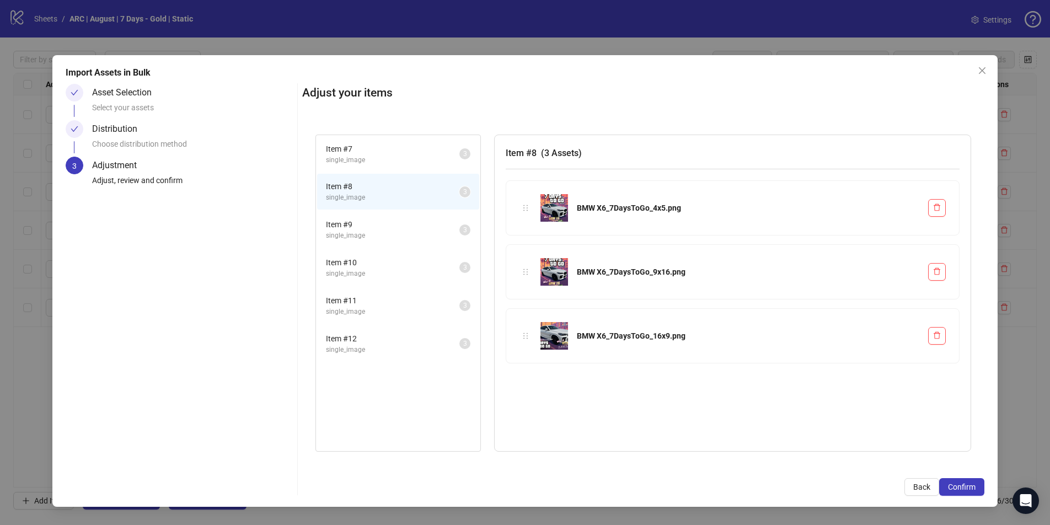
click at [378, 228] on span "Item # 9" at bounding box center [392, 224] width 133 height 12
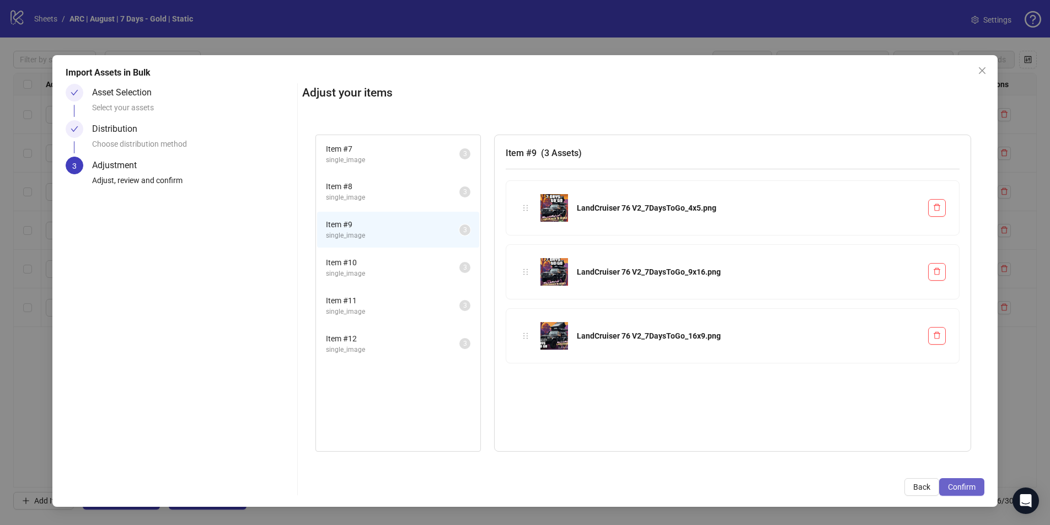
click at [802, 450] on span "Confirm" at bounding box center [962, 487] width 28 height 9
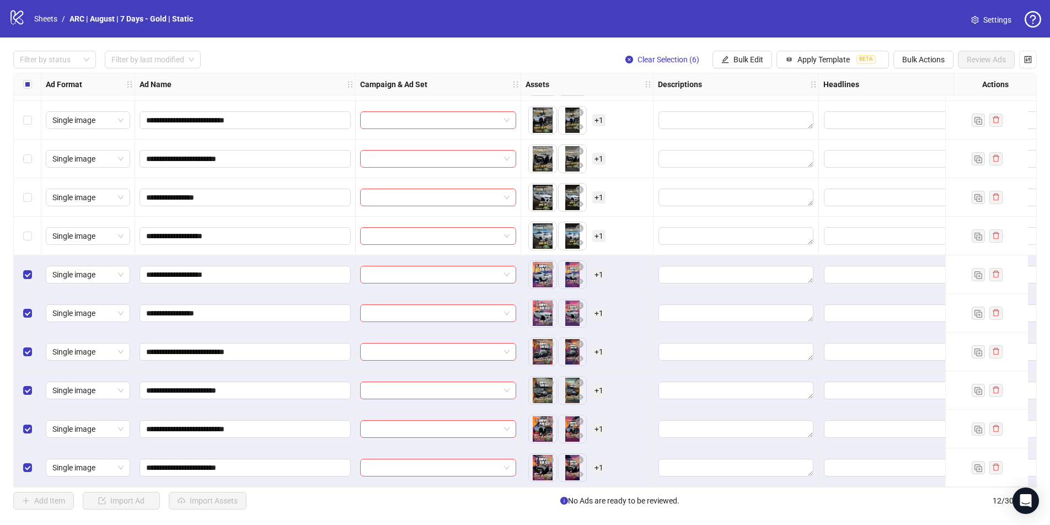
scroll to position [76, 0]
click at [27, 276] on label "Select row 7" at bounding box center [27, 275] width 9 height 12
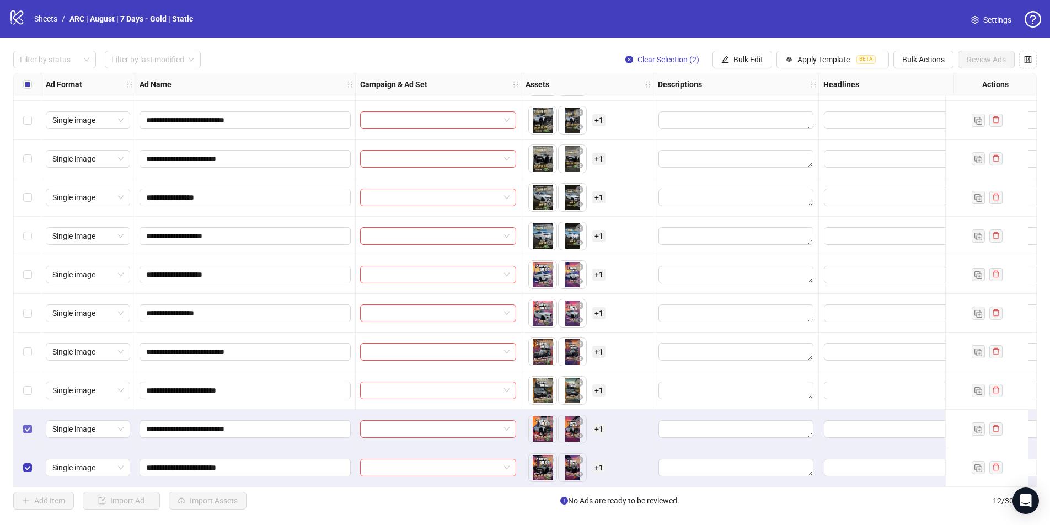
click at [29, 423] on label "Select row 11" at bounding box center [27, 429] width 9 height 12
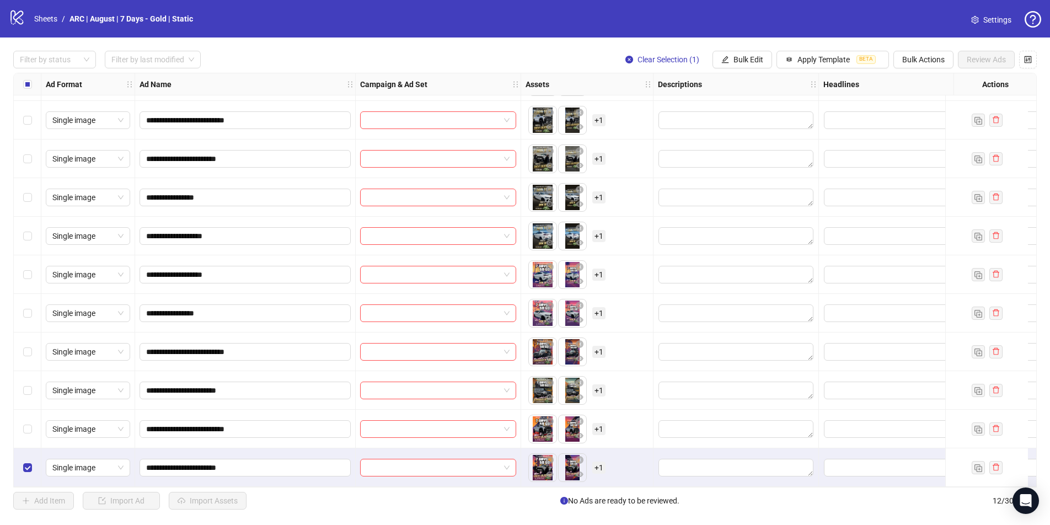
click at [28, 450] on div "Select row 12" at bounding box center [28, 467] width 28 height 39
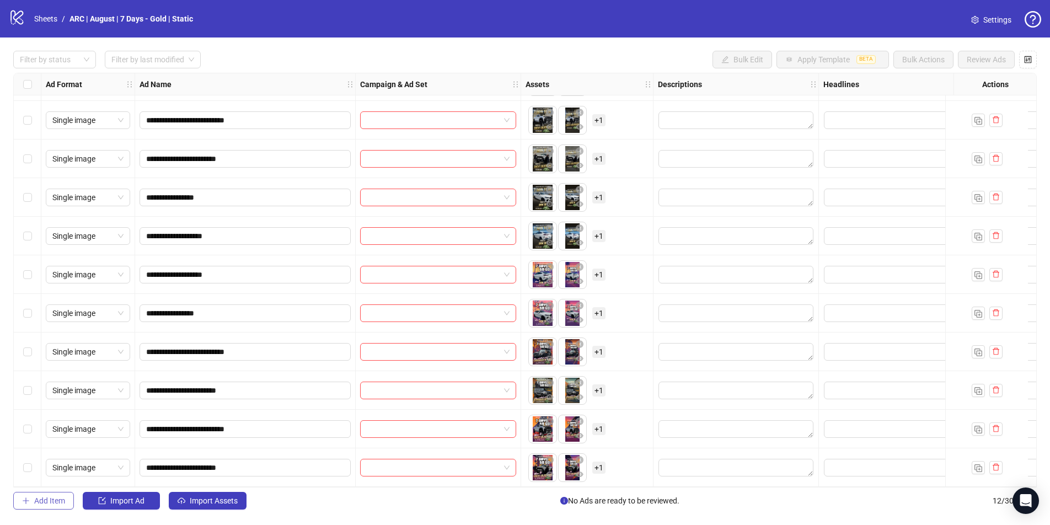
click at [41, 450] on button "Add Item" at bounding box center [43, 501] width 61 height 18
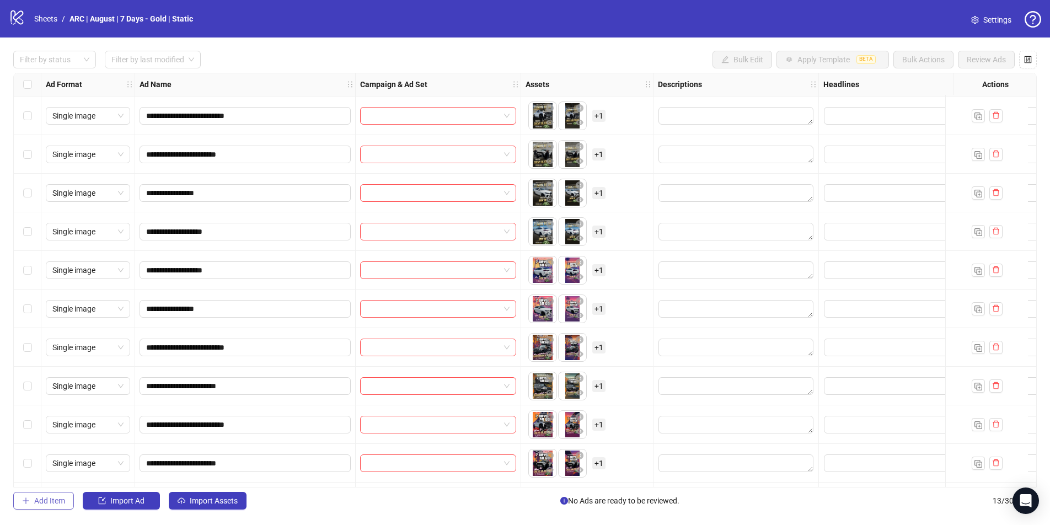
click at [48, 450] on span "Add Item" at bounding box center [49, 500] width 31 height 9
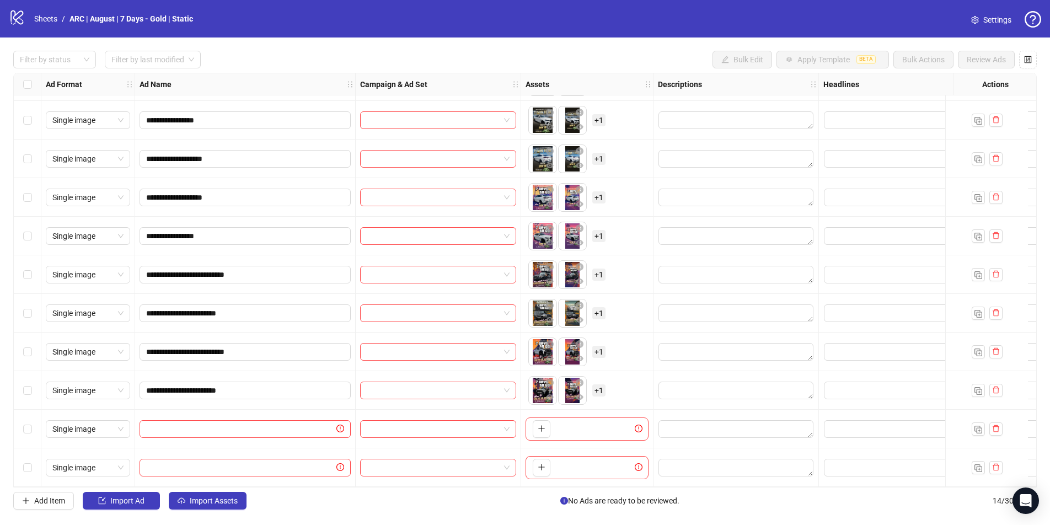
click at [34, 429] on div "Select row 13" at bounding box center [28, 429] width 28 height 39
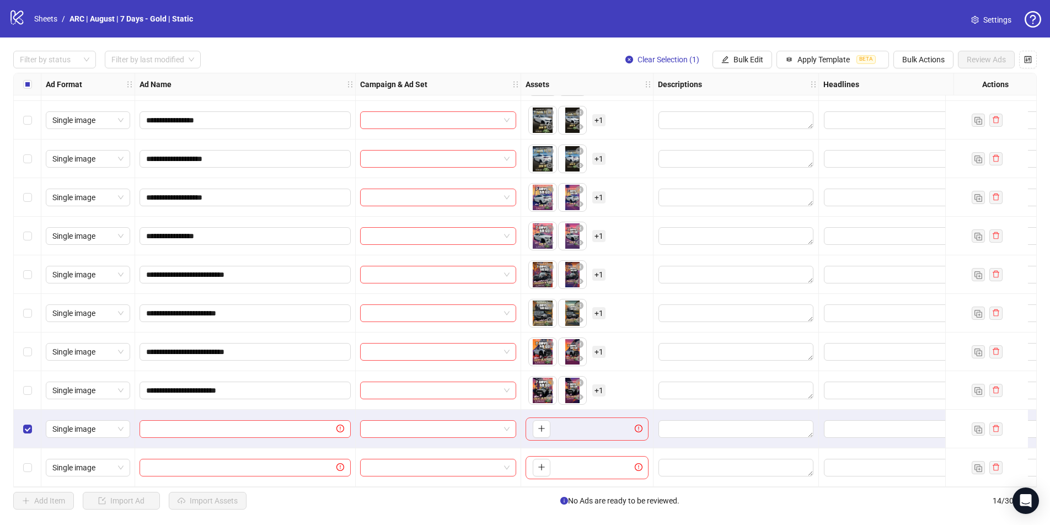
click at [36, 450] on div "Select row 14" at bounding box center [28, 467] width 28 height 39
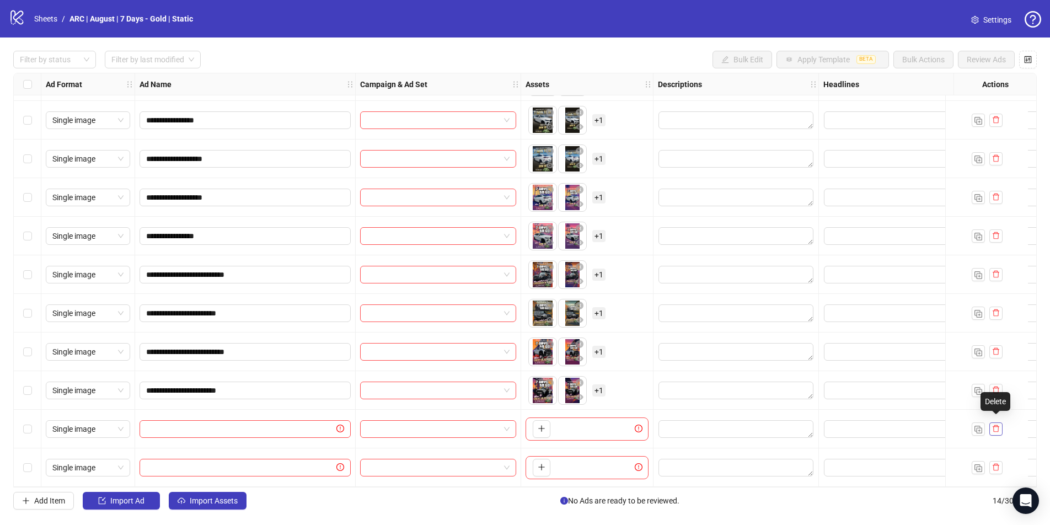
click at [802, 425] on icon "delete" at bounding box center [996, 429] width 8 height 8
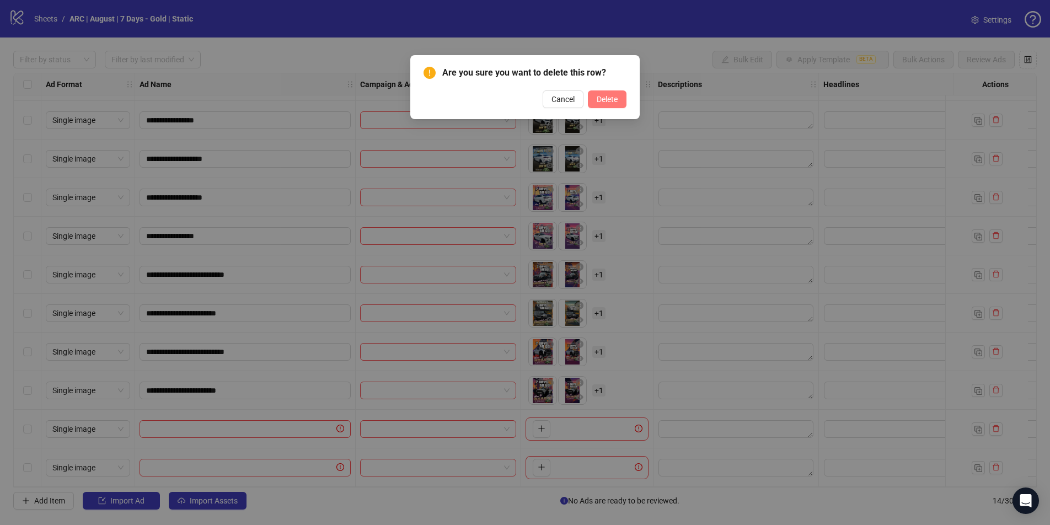
click at [603, 98] on span "Delete" at bounding box center [607, 99] width 21 height 9
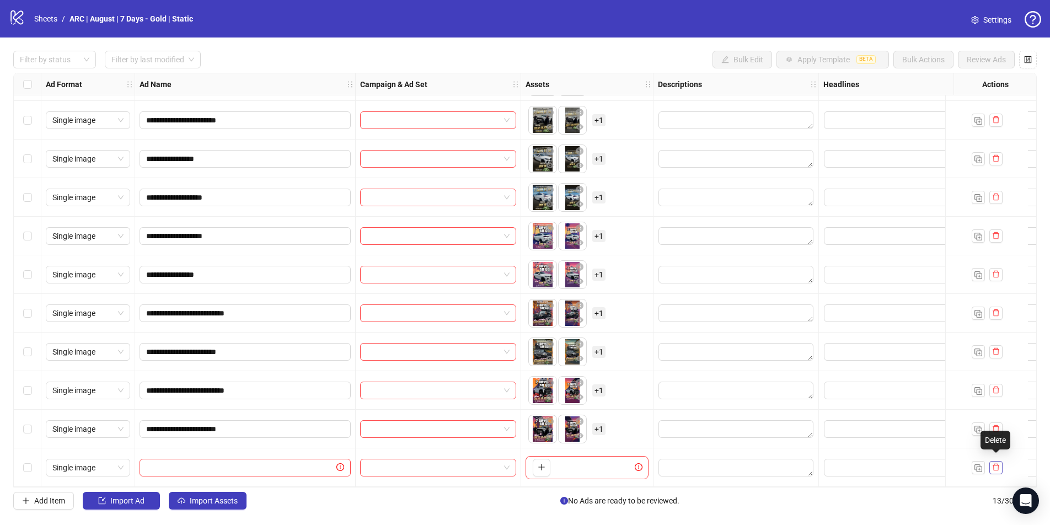
click at [802, 450] on icon "delete" at bounding box center [996, 467] width 7 height 7
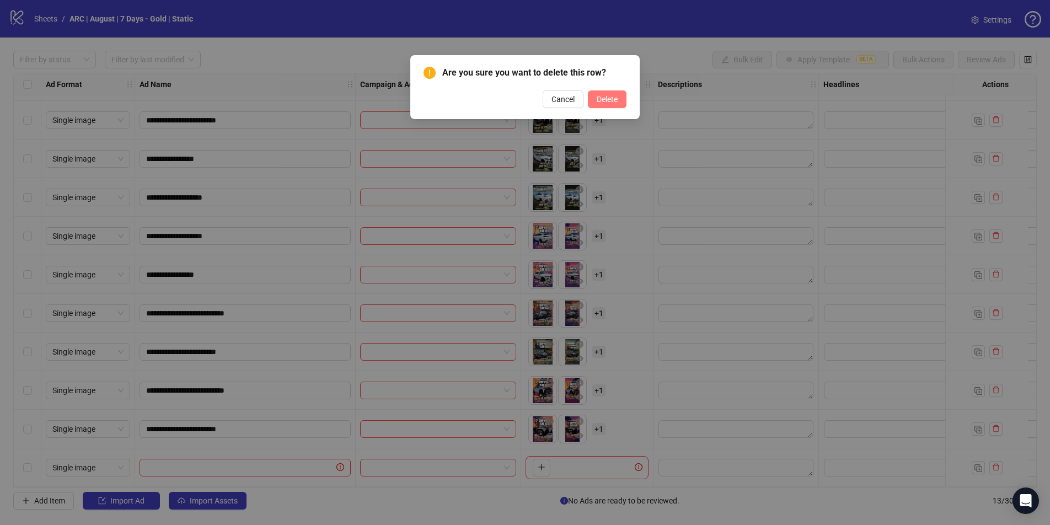
click at [611, 99] on span "Delete" at bounding box center [607, 99] width 21 height 9
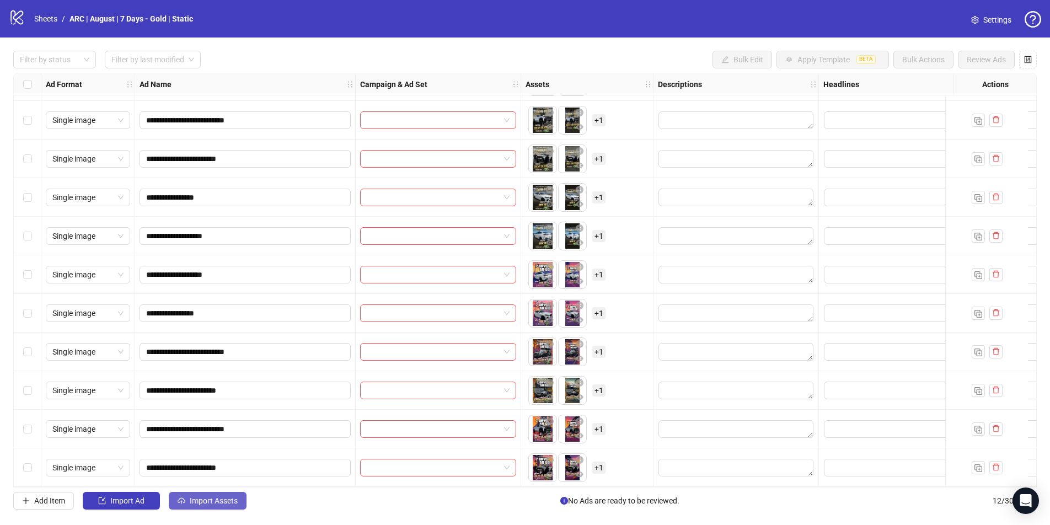
click at [195, 450] on span "Import Assets" at bounding box center [214, 500] width 48 height 9
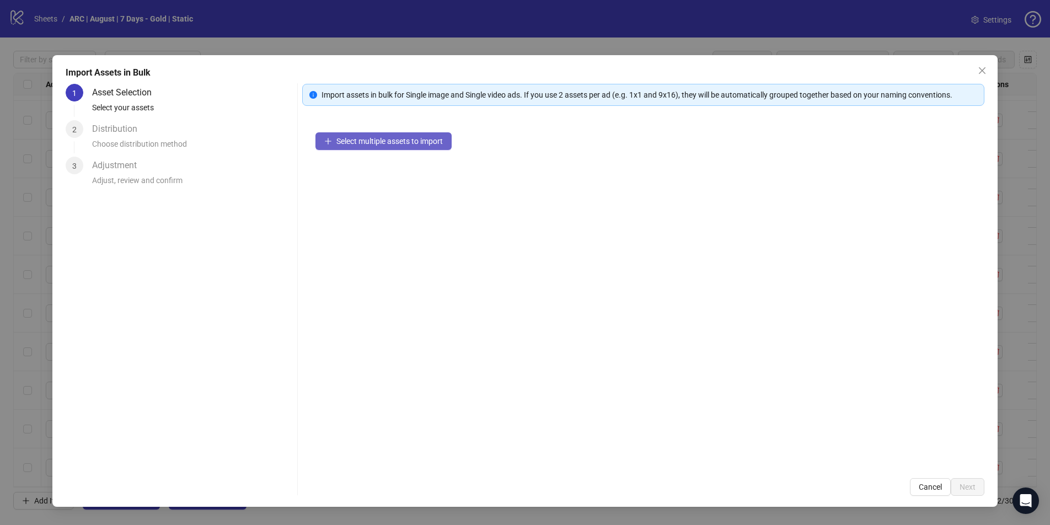
click at [371, 142] on span "Select multiple assets to import" at bounding box center [389, 141] width 106 height 9
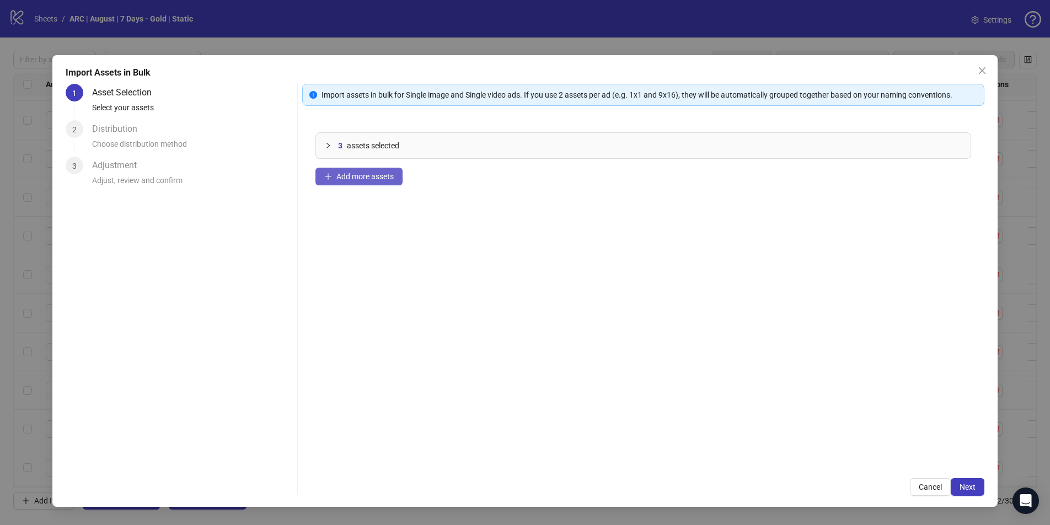
click at [363, 177] on span "Add more assets" at bounding box center [364, 176] width 57 height 9
click at [365, 178] on span "Add more assets" at bounding box center [364, 176] width 57 height 9
click at [377, 145] on span "assets selected" at bounding box center [373, 146] width 52 height 12
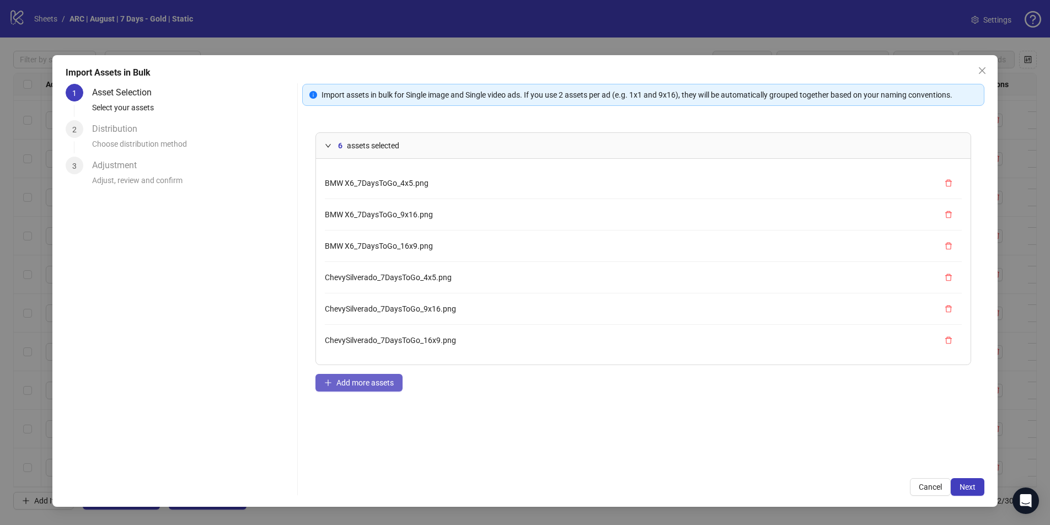
click at [351, 382] on span "Add more assets" at bounding box center [364, 382] width 57 height 9
click at [367, 417] on span "Add more assets" at bounding box center [364, 415] width 57 height 9
click at [352, 418] on span "Add more assets" at bounding box center [364, 415] width 57 height 9
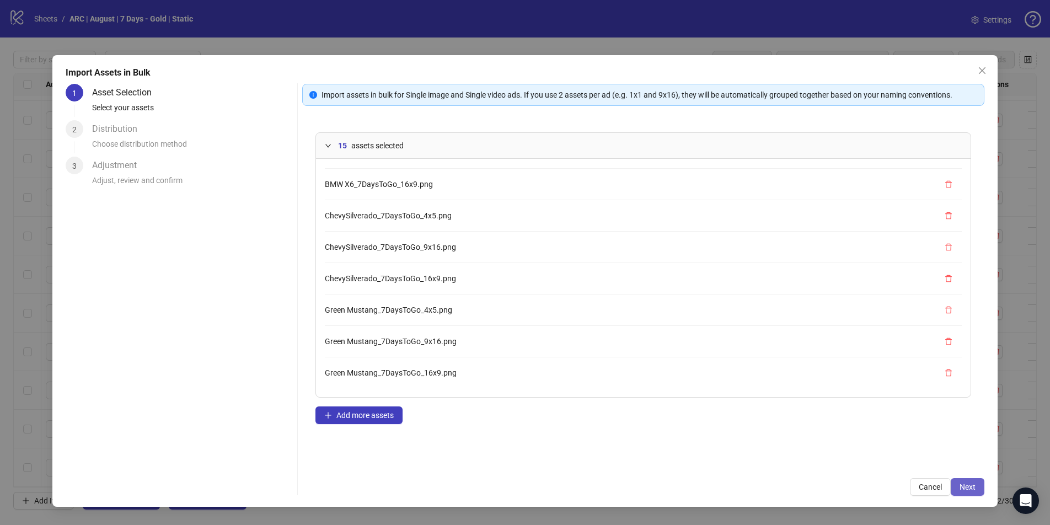
click at [802, 450] on span "Next" at bounding box center [968, 487] width 16 height 9
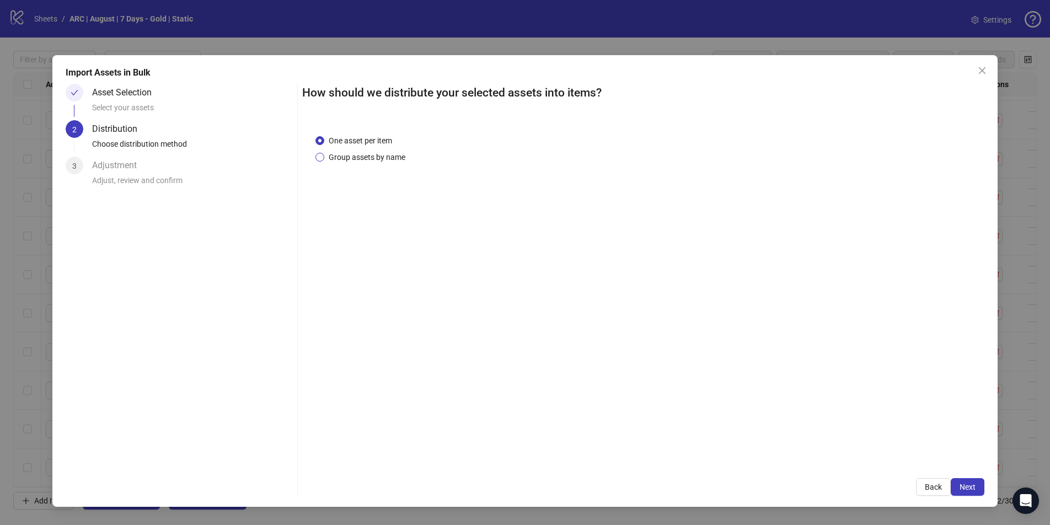
click at [348, 159] on span "Group assets by name" at bounding box center [366, 157] width 85 height 12
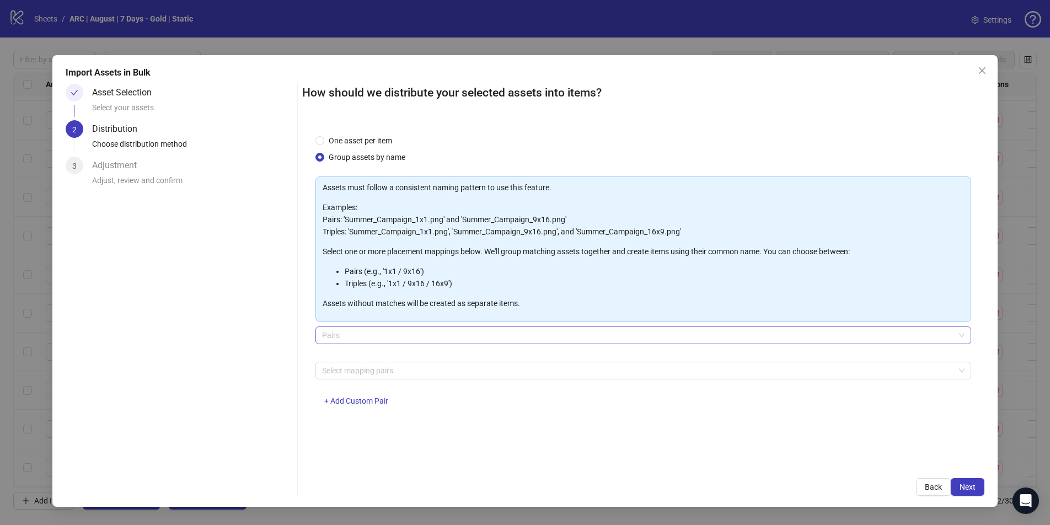
click at [349, 341] on span "Pairs" at bounding box center [643, 335] width 642 height 17
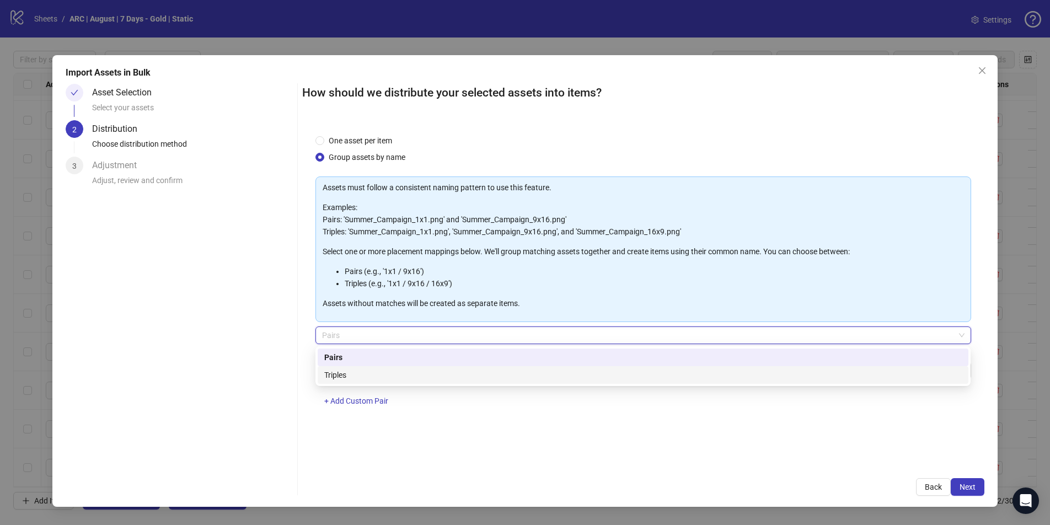
click at [356, 374] on div "Triples" at bounding box center [643, 375] width 638 height 12
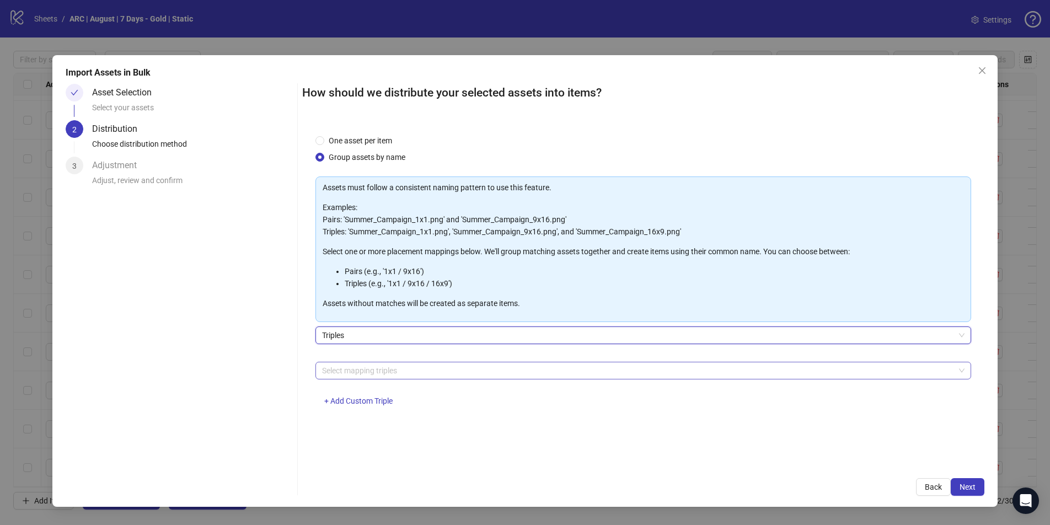
click at [391, 368] on div at bounding box center [637, 370] width 639 height 15
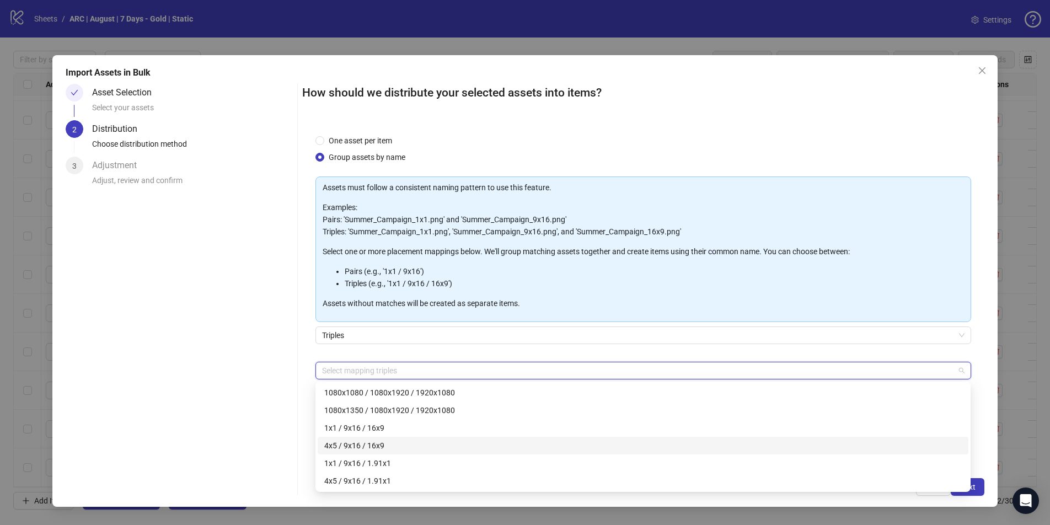
click at [393, 447] on div "4x5 / 9x16 / 16x9" at bounding box center [643, 446] width 638 height 12
click at [802, 441] on div "Import Assets in Bulk Asset Selection Select your assets 2 Distribution Choose …" at bounding box center [524, 281] width 945 height 452
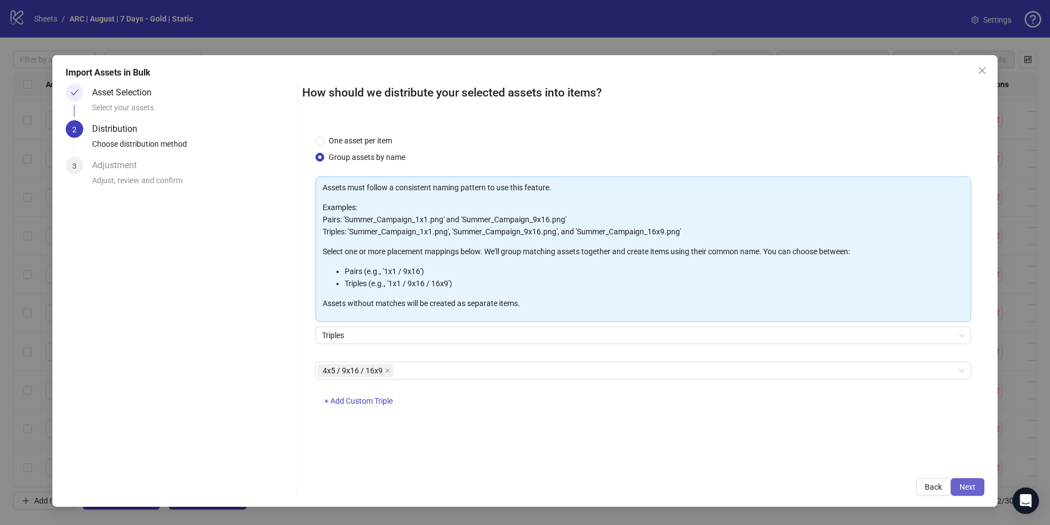
click at [802, 450] on span "Next" at bounding box center [968, 487] width 16 height 9
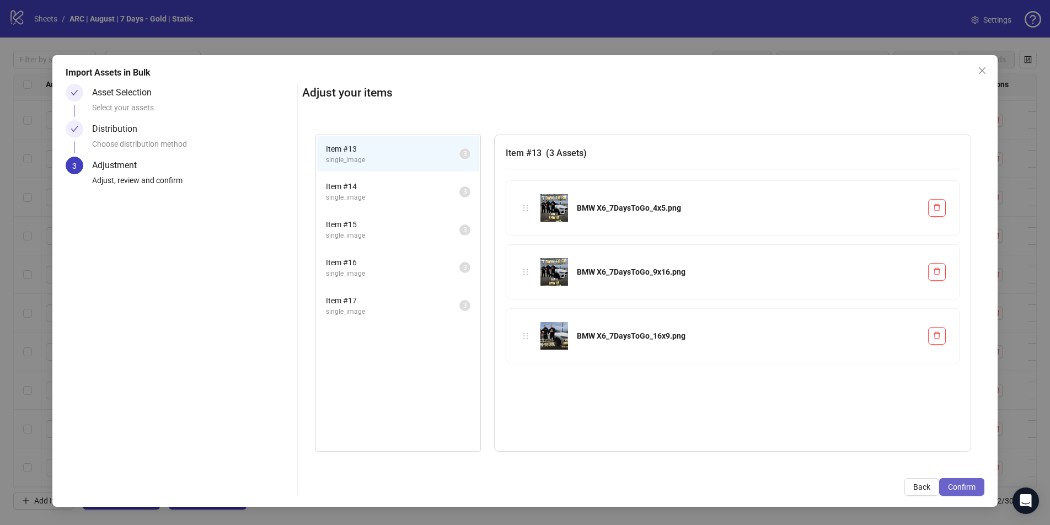
click at [802, 450] on span "Confirm" at bounding box center [962, 487] width 28 height 9
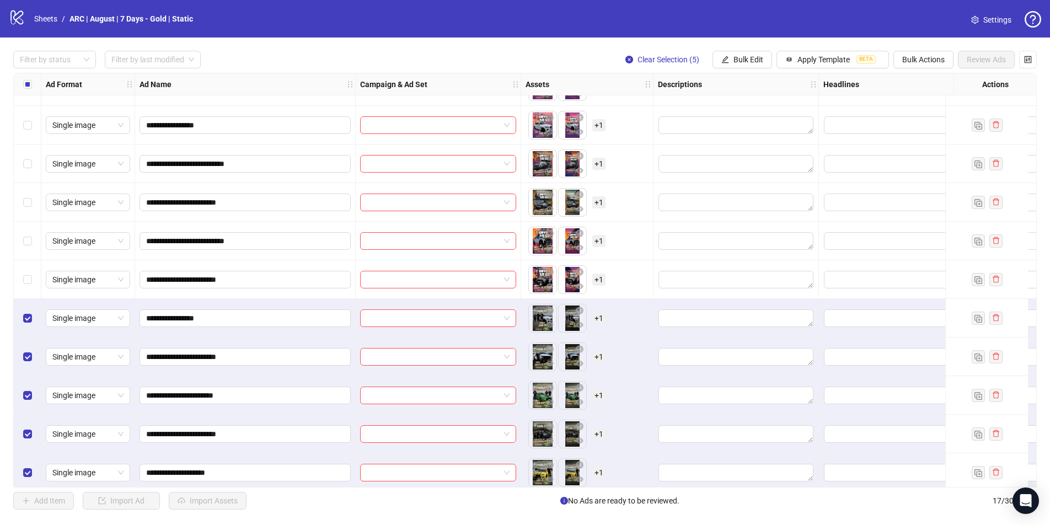
scroll to position [269, 0]
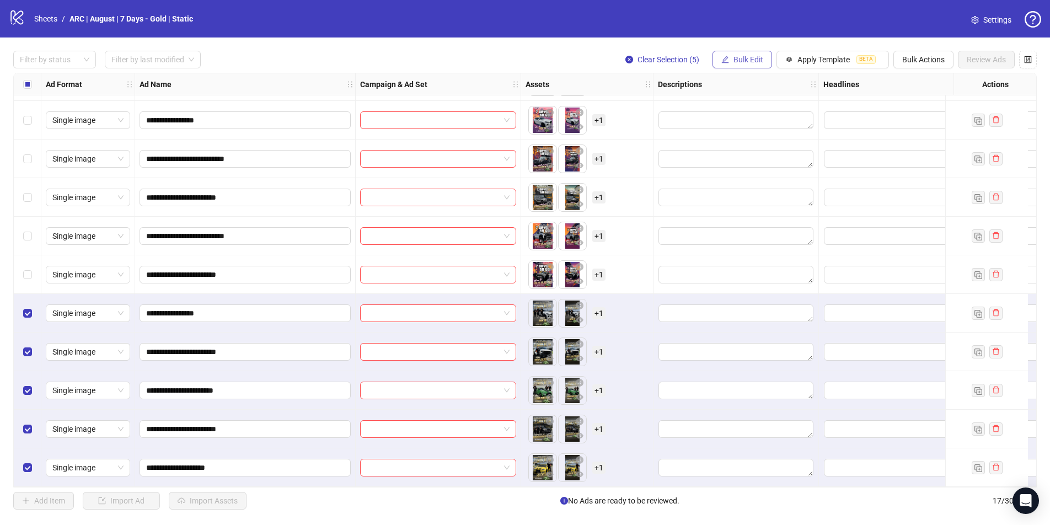
click at [736, 57] on span "Bulk Edit" at bounding box center [749, 59] width 30 height 9
click at [741, 100] on span "Name" at bounding box center [753, 99] width 66 height 12
click at [723, 106] on span "Replace" at bounding box center [711, 107] width 207 height 17
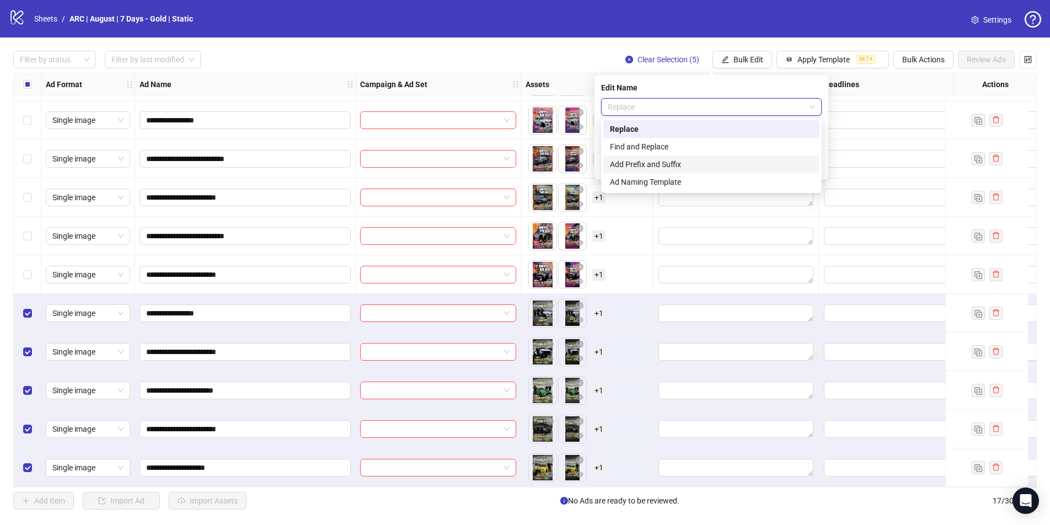
click at [676, 163] on div "Add Prefix and Suffix" at bounding box center [711, 164] width 203 height 12
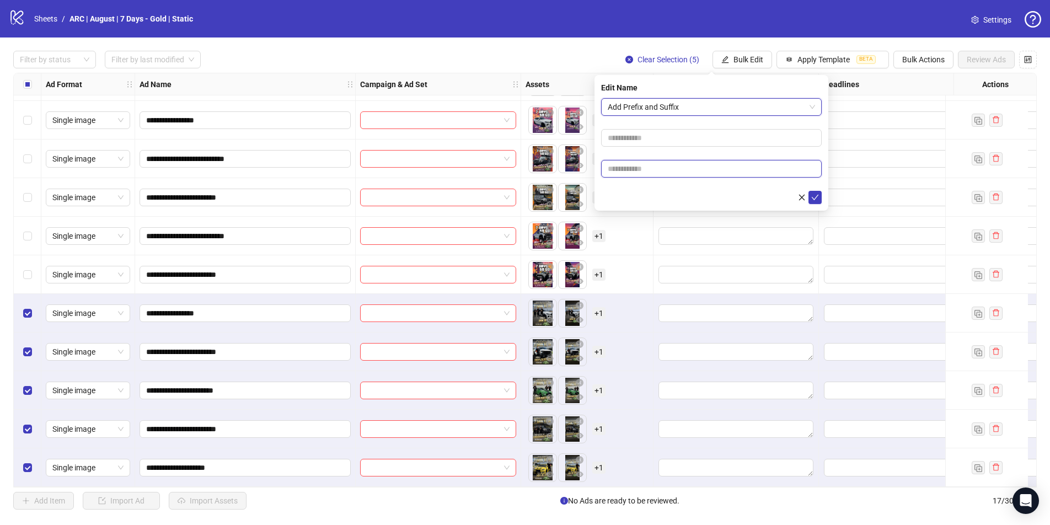
click at [649, 166] on input "text" at bounding box center [711, 169] width 221 height 18
drag, startPoint x: 639, startPoint y: 170, endPoint x: 613, endPoint y: 170, distance: 25.9
click at [613, 170] on input "******" at bounding box center [711, 169] width 221 height 18
type input "**********"
click at [802, 197] on button "submit" at bounding box center [815, 197] width 13 height 13
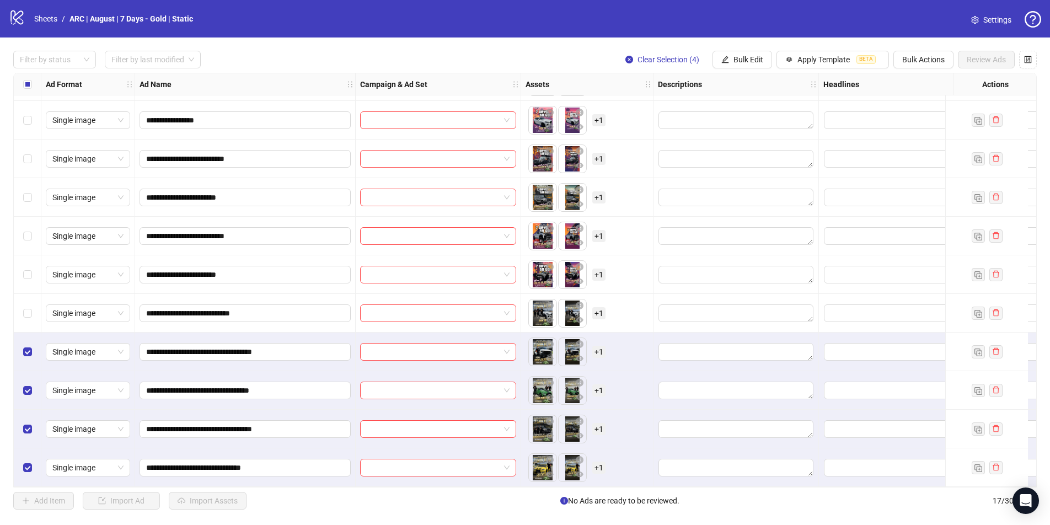
click at [32, 354] on div "Select row 14" at bounding box center [28, 352] width 28 height 39
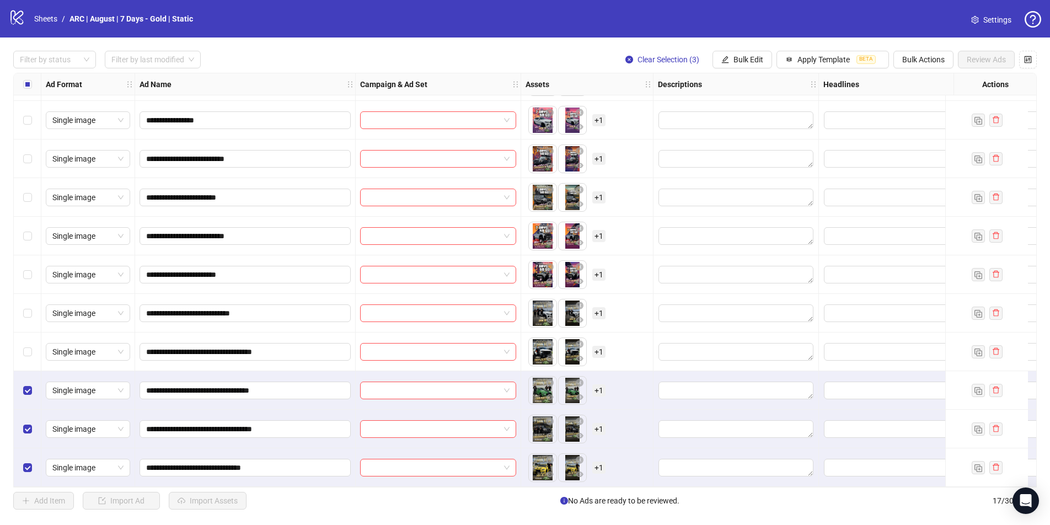
click at [30, 394] on div "Select row 15" at bounding box center [28, 390] width 28 height 39
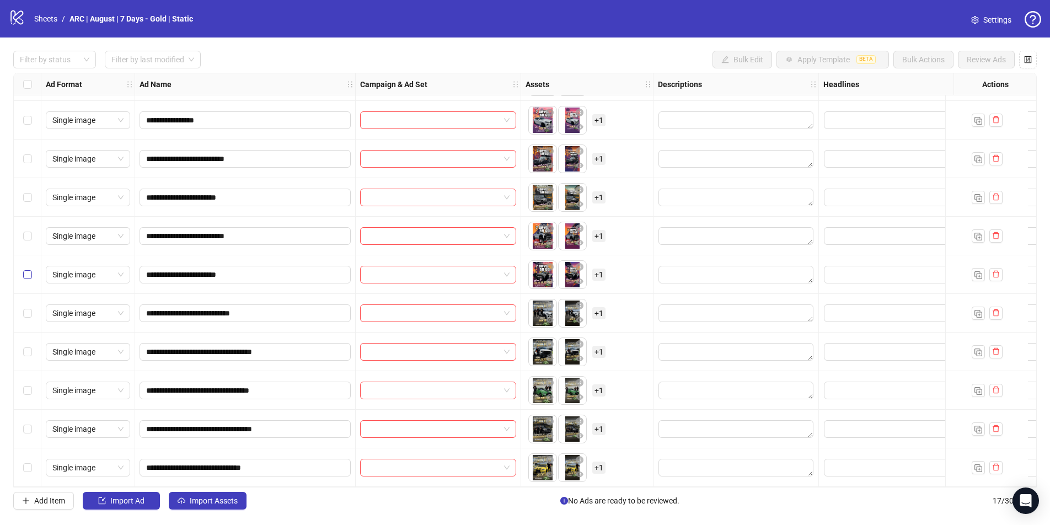
click at [26, 276] on div "Select row 12" at bounding box center [28, 274] width 28 height 39
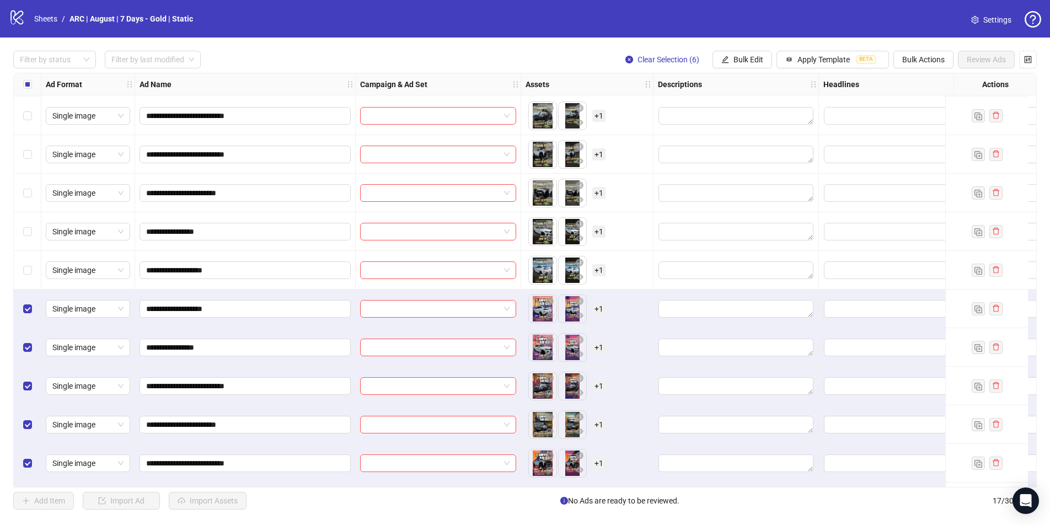
scroll to position [0, 0]
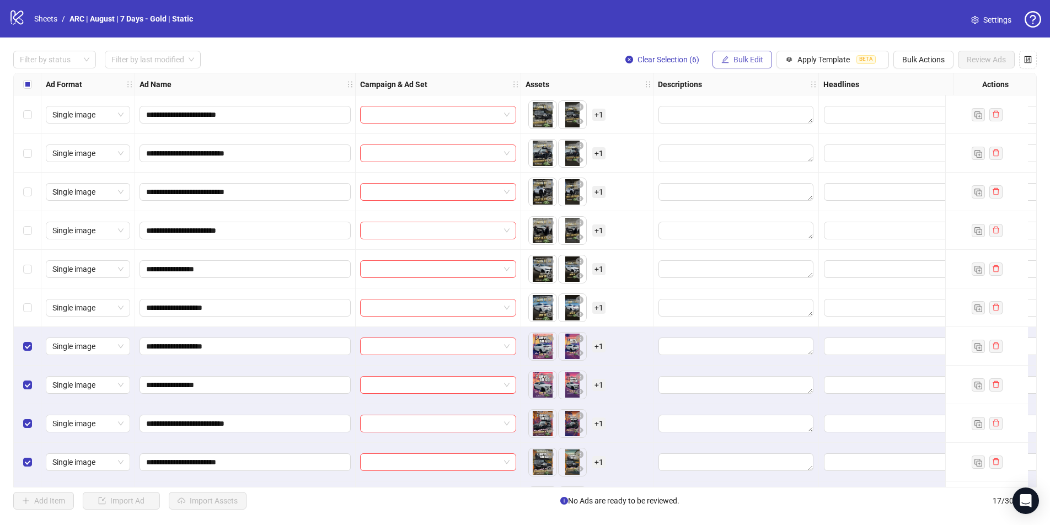
click at [731, 56] on button "Bulk Edit" at bounding box center [743, 60] width 60 height 18
click at [729, 100] on span "Name" at bounding box center [753, 99] width 66 height 12
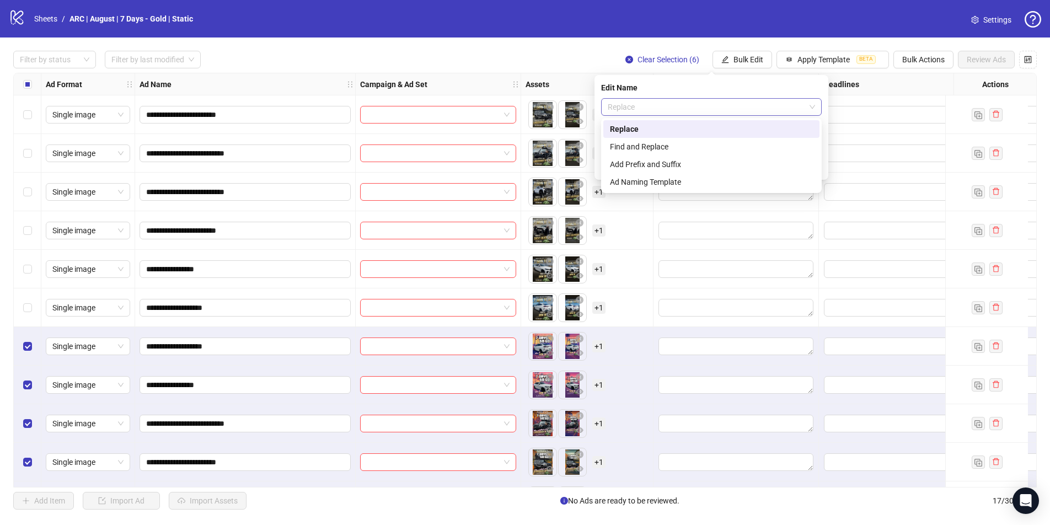
click at [685, 104] on span "Replace" at bounding box center [711, 107] width 207 height 17
click at [666, 164] on div "Add Prefix and Suffix" at bounding box center [711, 164] width 203 height 12
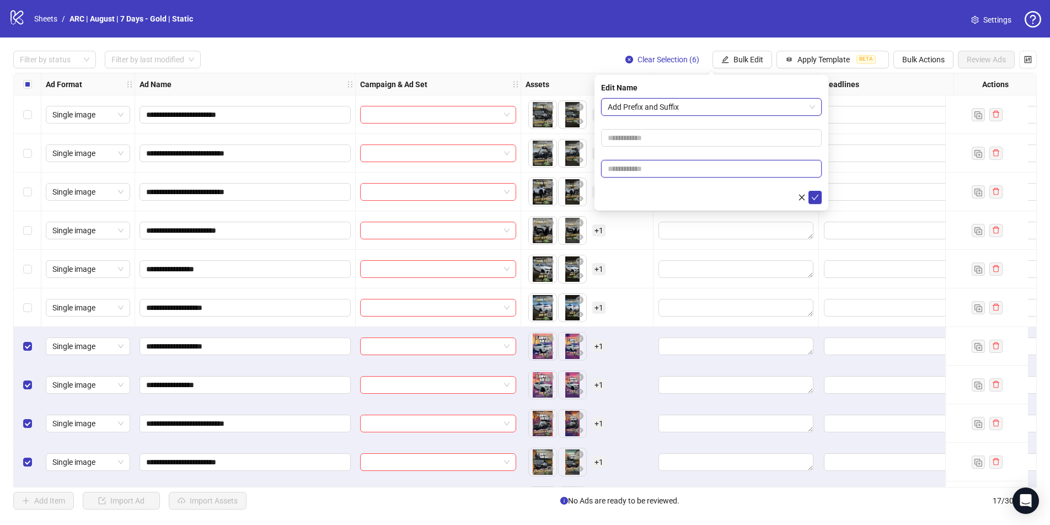
click at [652, 167] on input "text" at bounding box center [711, 169] width 221 height 18
type input "*****"
click at [802, 197] on icon "check" at bounding box center [815, 198] width 8 height 8
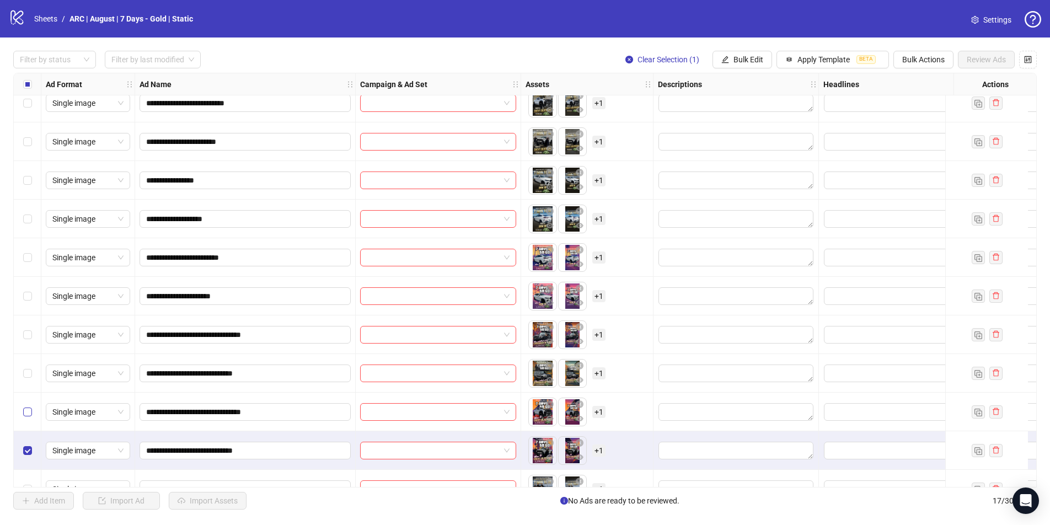
scroll to position [90, 0]
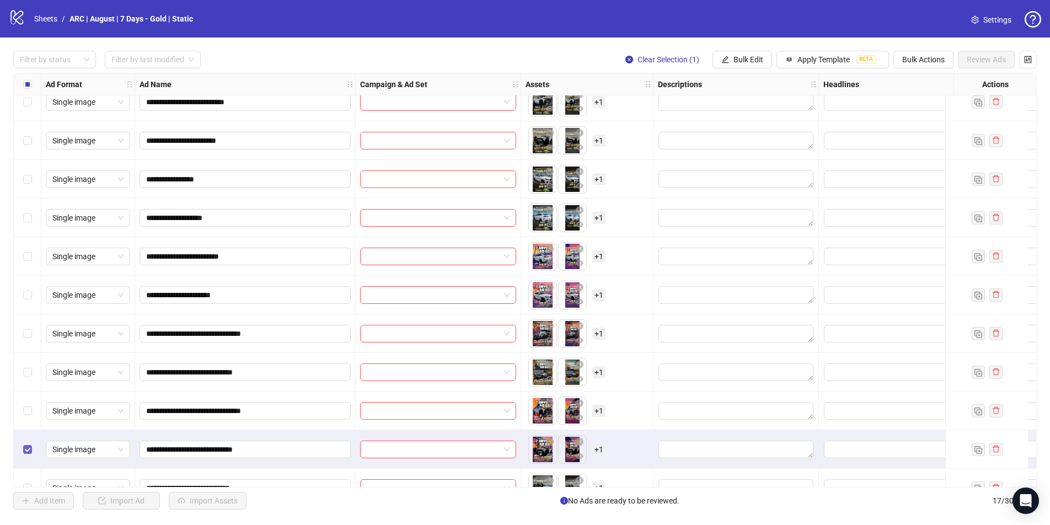
click at [29, 450] on label "Select row 12" at bounding box center [27, 449] width 9 height 12
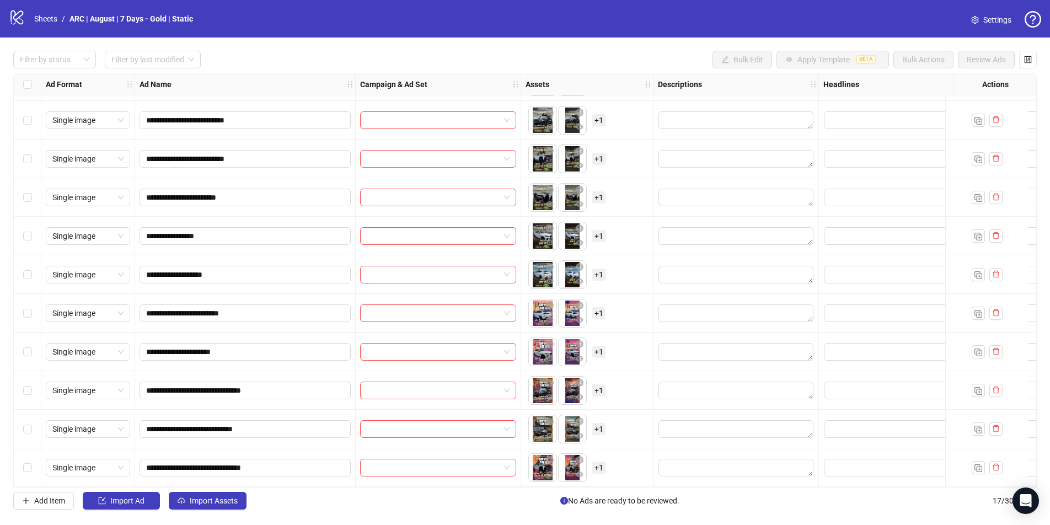
scroll to position [12, 0]
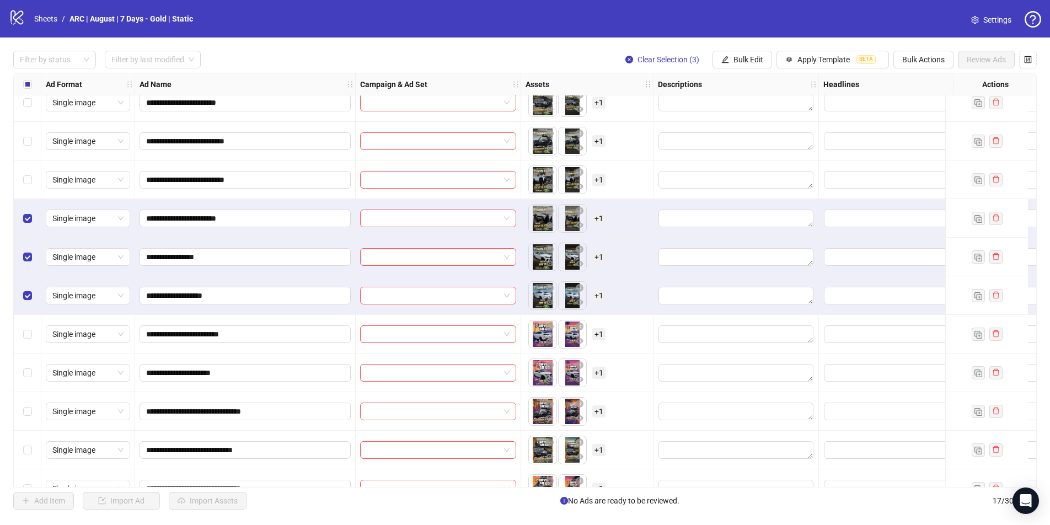
click at [34, 158] on div "Select row 2" at bounding box center [28, 141] width 28 height 39
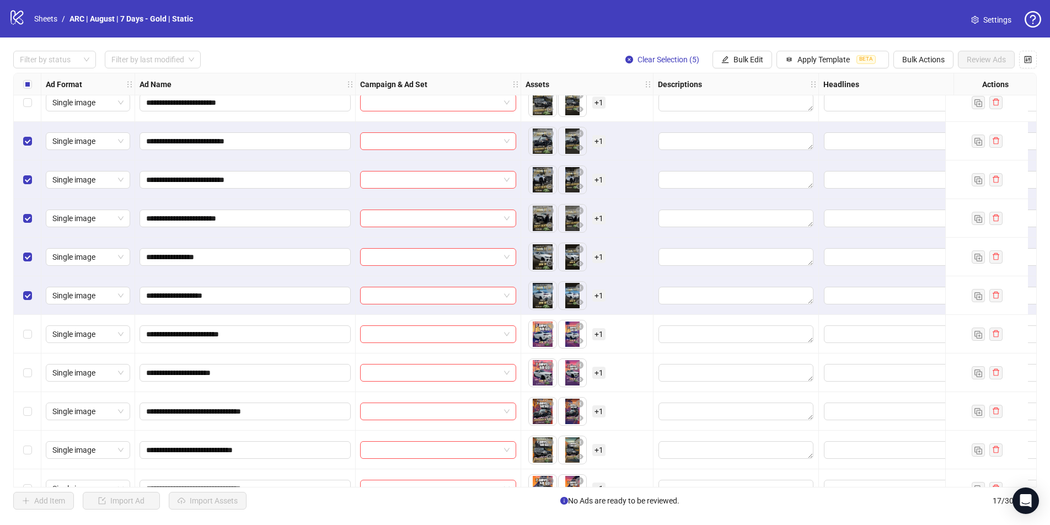
scroll to position [6, 0]
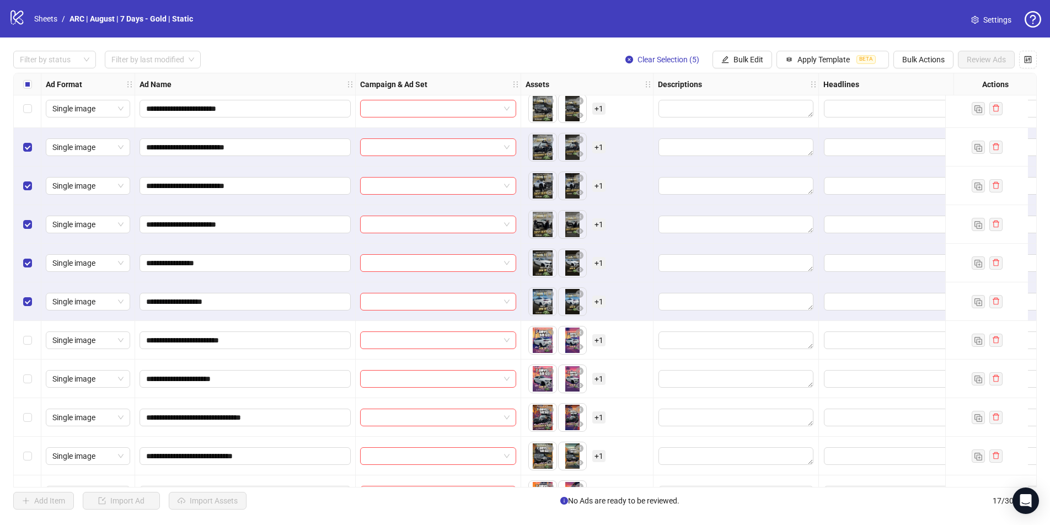
click at [26, 115] on div "Select row 1" at bounding box center [28, 108] width 28 height 39
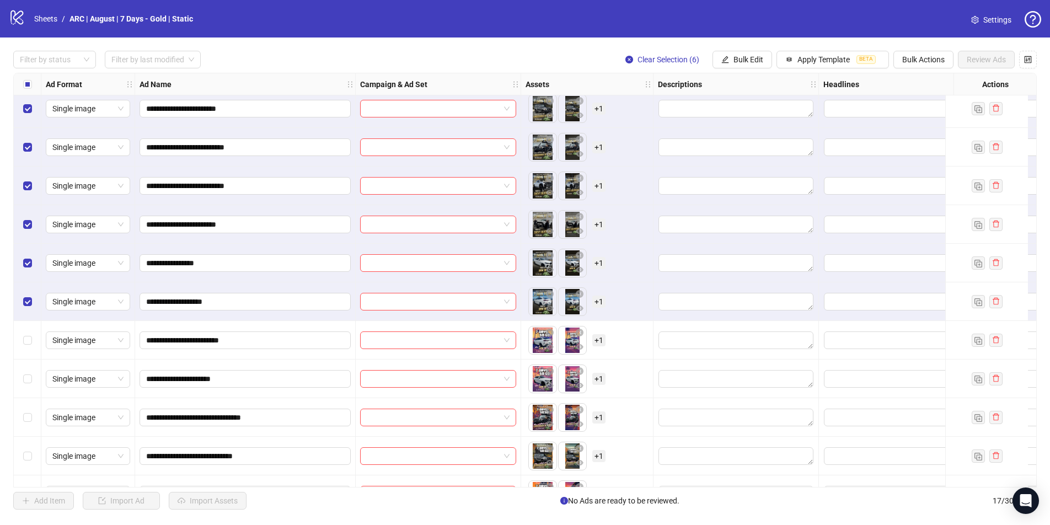
scroll to position [0, 0]
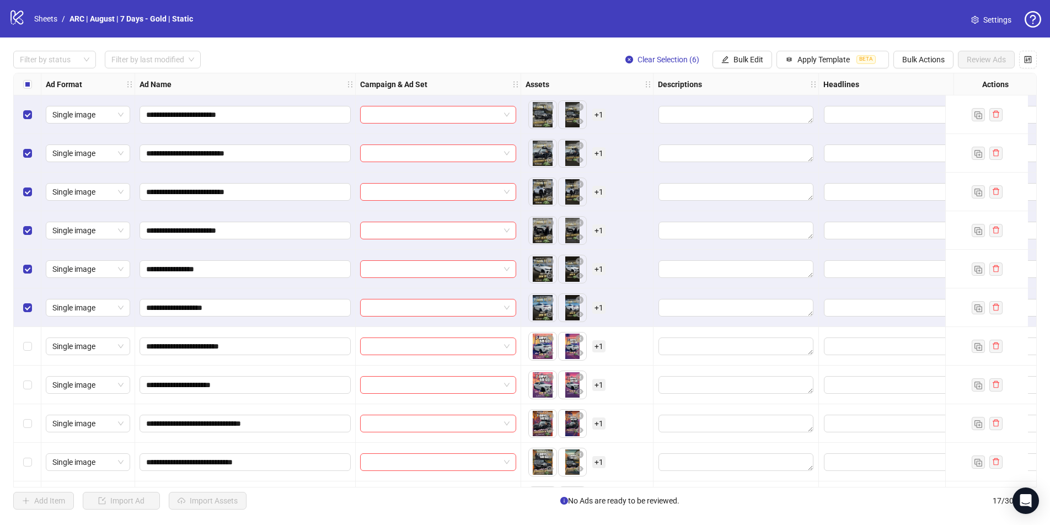
click at [756, 49] on div "**********" at bounding box center [525, 280] width 1050 height 485
click at [753, 56] on span "Bulk Edit" at bounding box center [749, 59] width 30 height 9
click at [748, 96] on span "Name" at bounding box center [753, 99] width 66 height 12
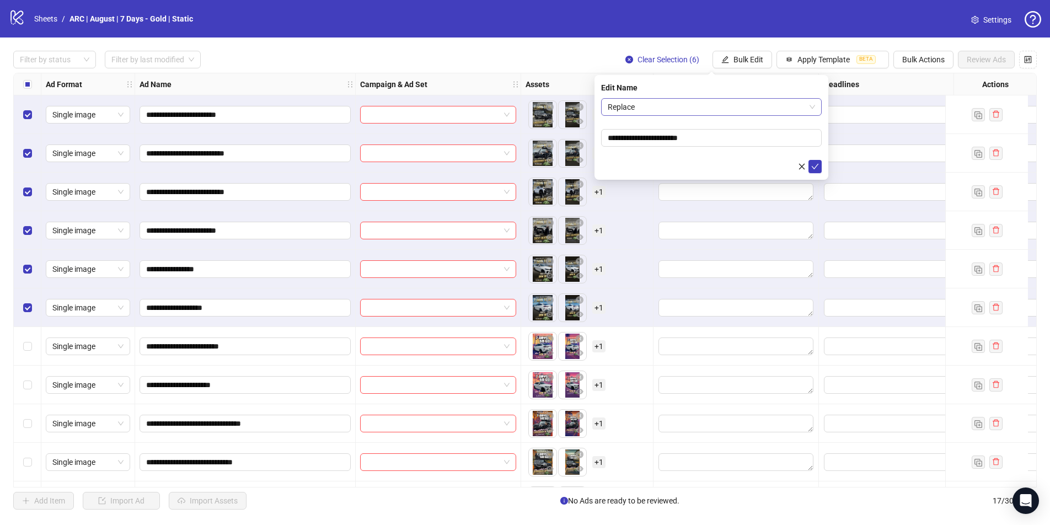
click at [681, 110] on span "Replace" at bounding box center [711, 107] width 207 height 17
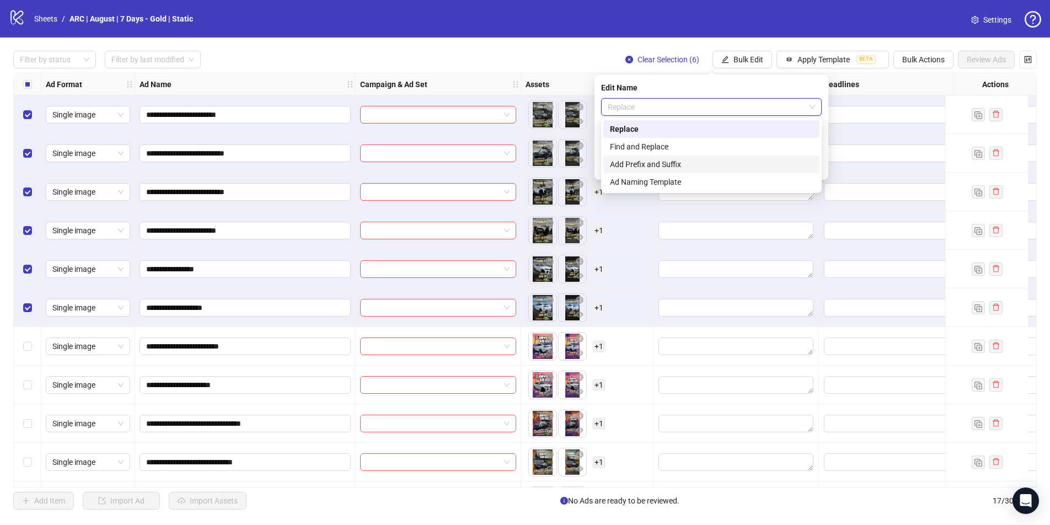
click at [670, 158] on div "Add Prefix and Suffix" at bounding box center [711, 164] width 203 height 12
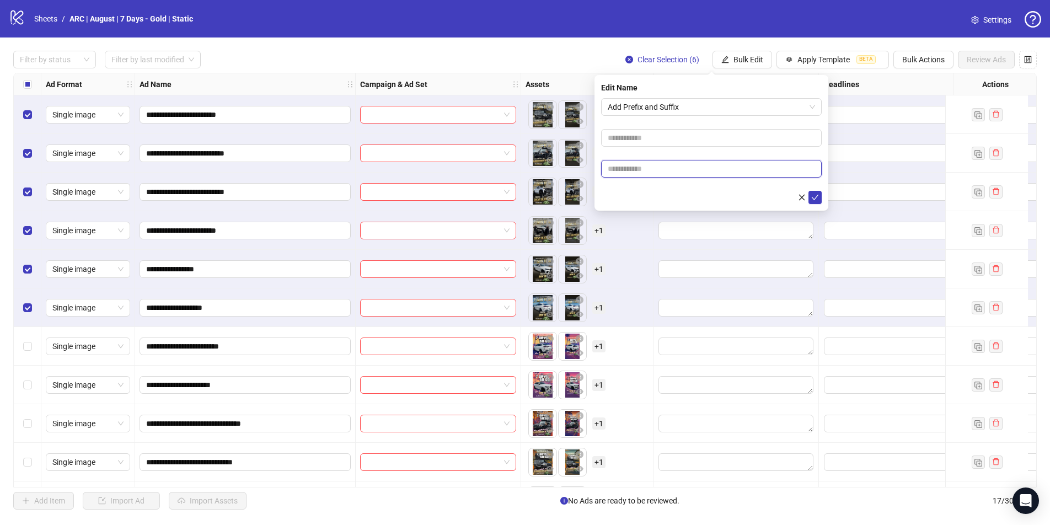
click at [660, 170] on input "text" at bounding box center [711, 169] width 221 height 18
type input "******"
click at [802, 197] on icon "check" at bounding box center [815, 198] width 8 height 8
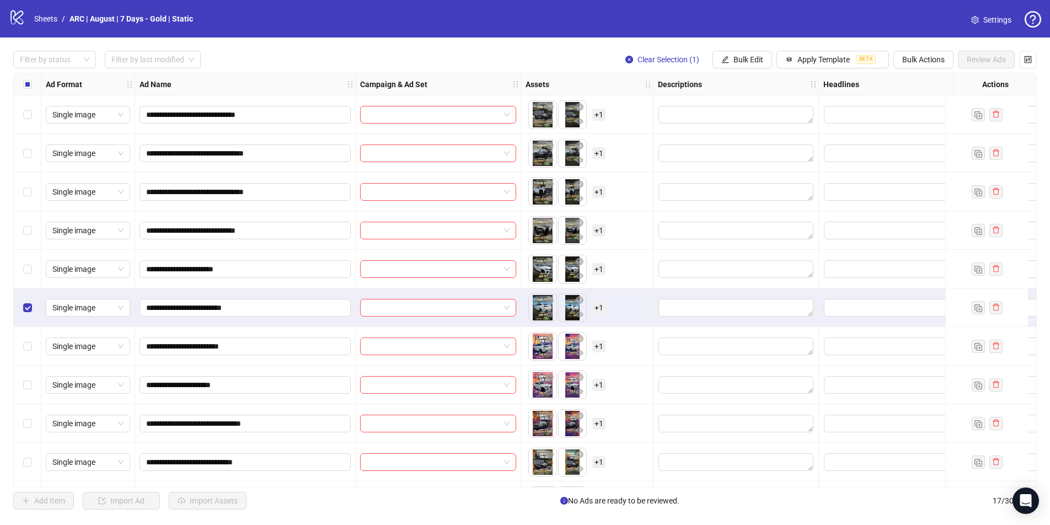
click at [31, 300] on div "Select row 6" at bounding box center [28, 307] width 28 height 39
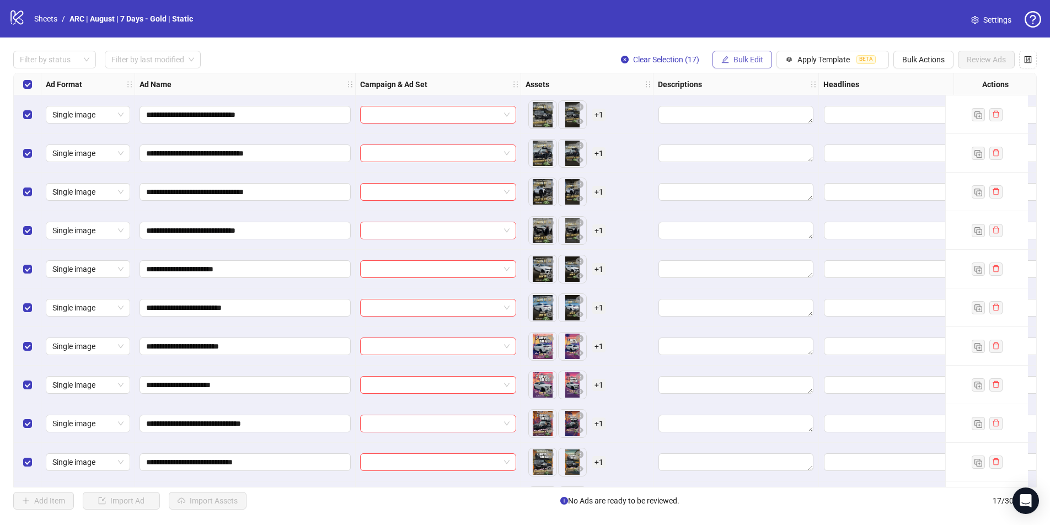
click at [745, 60] on span "Bulk Edit" at bounding box center [749, 59] width 30 height 9
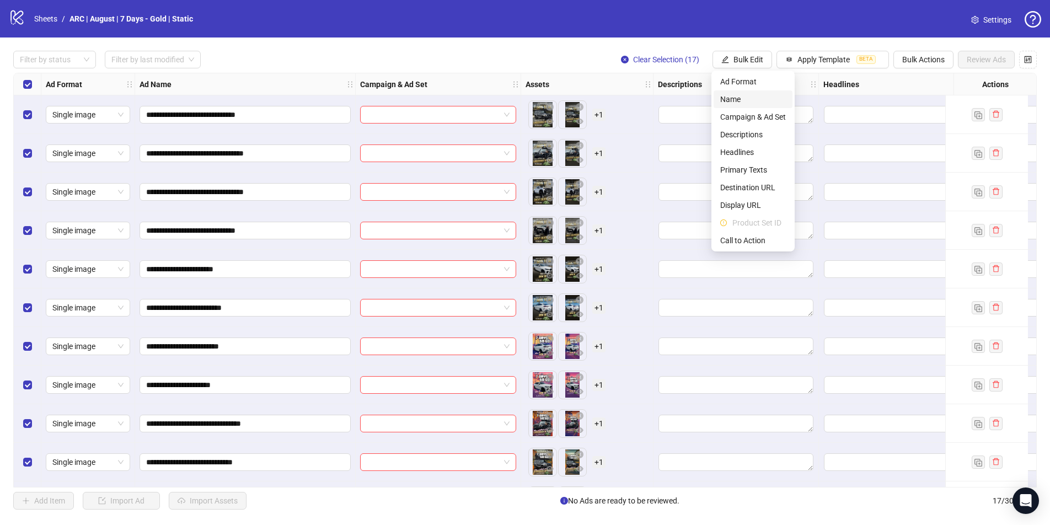
click at [731, 101] on span "Name" at bounding box center [753, 99] width 66 height 12
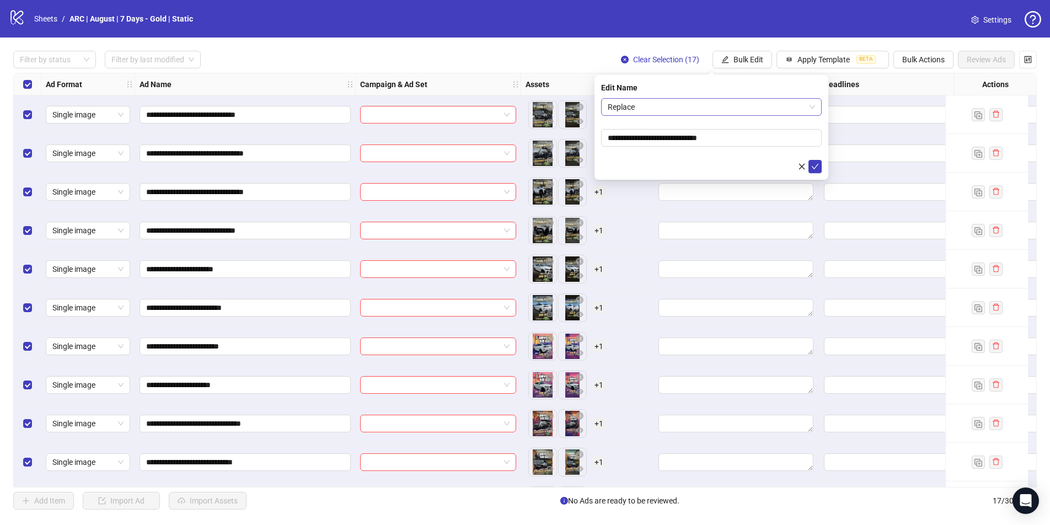
click at [680, 106] on span "Replace" at bounding box center [711, 107] width 207 height 17
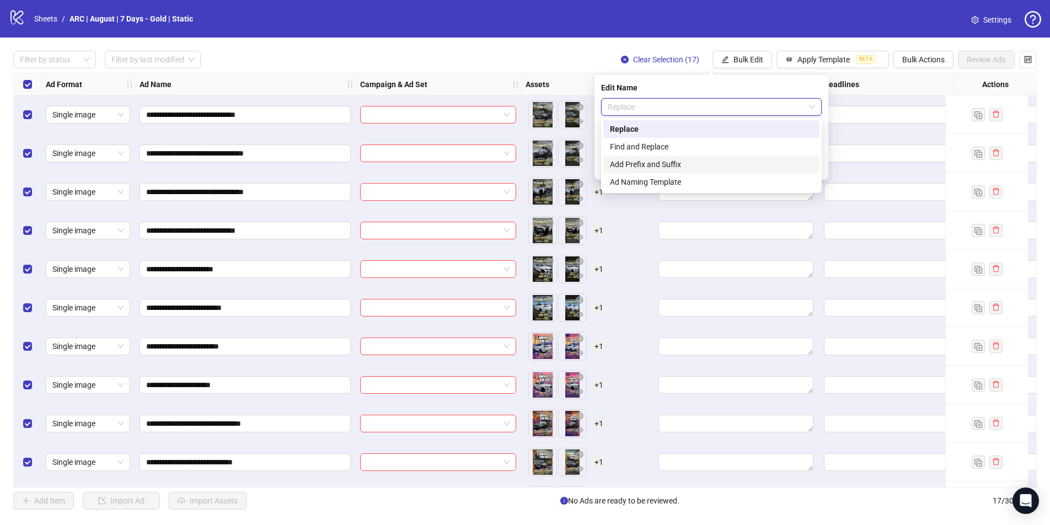
click at [672, 162] on div "Add Prefix and Suffix" at bounding box center [711, 164] width 203 height 12
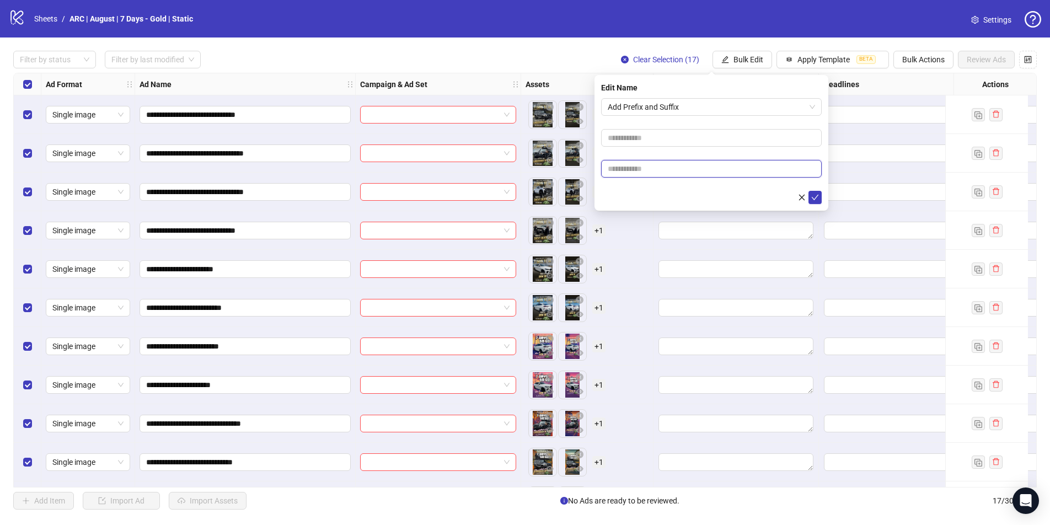
click at [669, 170] on input "text" at bounding box center [711, 169] width 221 height 18
type input "********"
click at [802, 197] on icon "check" at bounding box center [815, 198] width 8 height 8
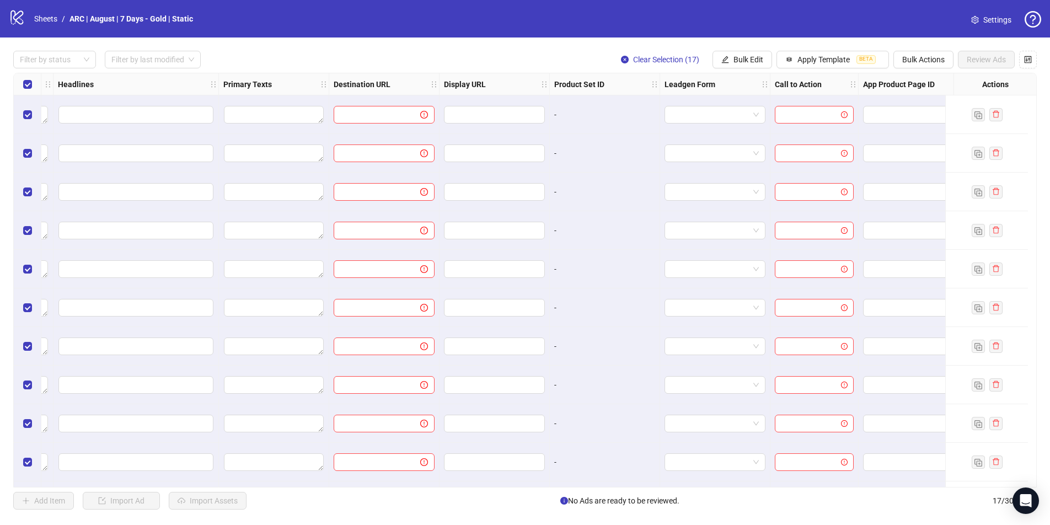
scroll to position [0, 789]
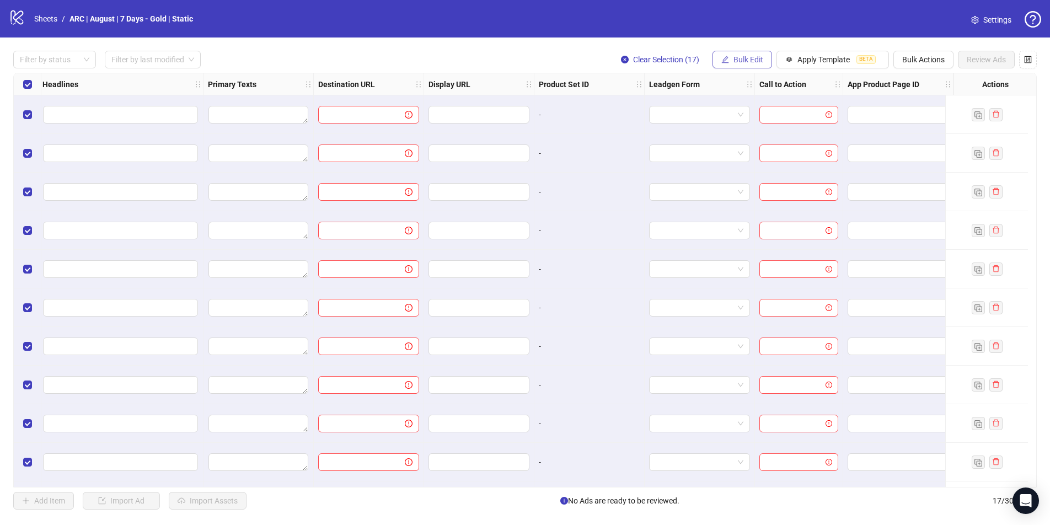
click at [750, 62] on span "Bulk Edit" at bounding box center [749, 59] width 30 height 9
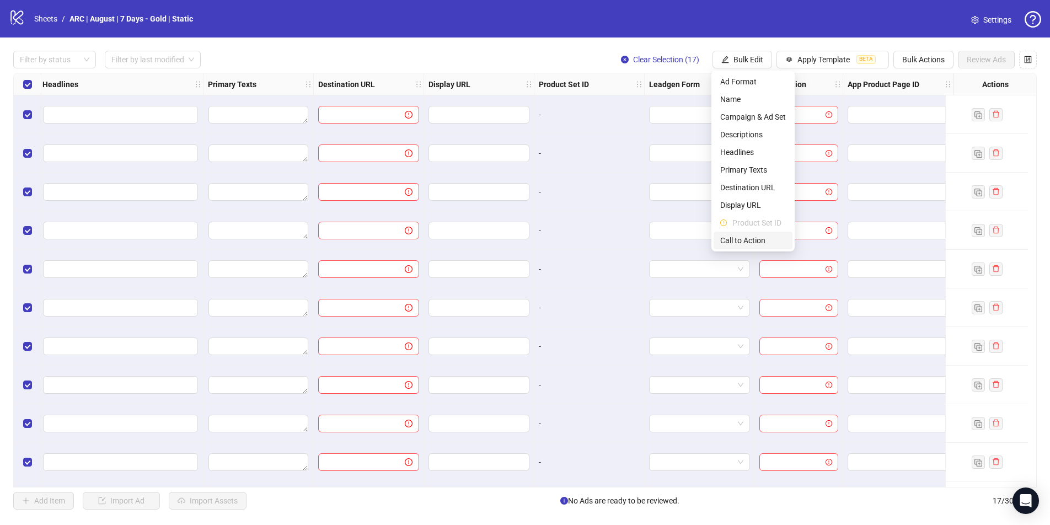
click at [740, 238] on span "Call to Action" at bounding box center [753, 240] width 66 height 12
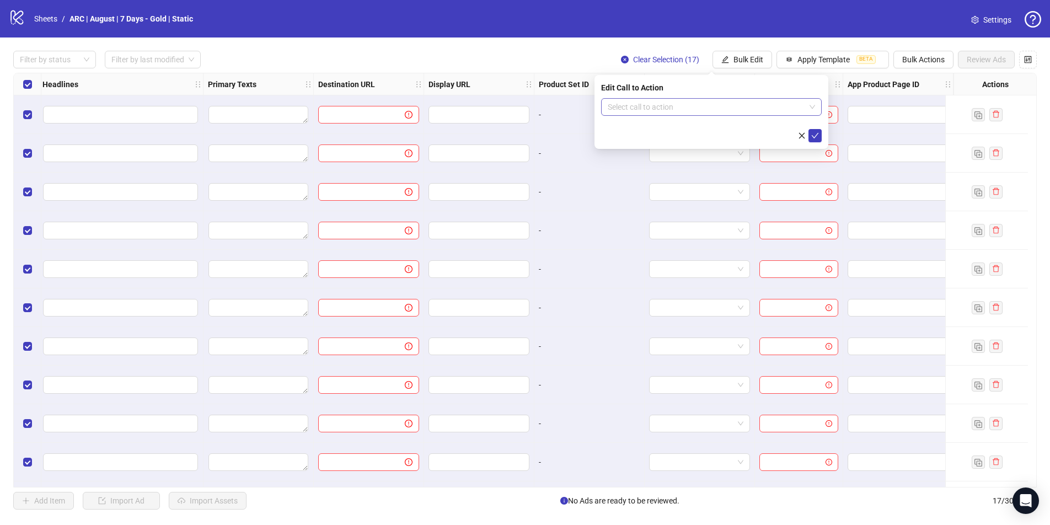
click at [655, 109] on input "search" at bounding box center [706, 107] width 197 height 17
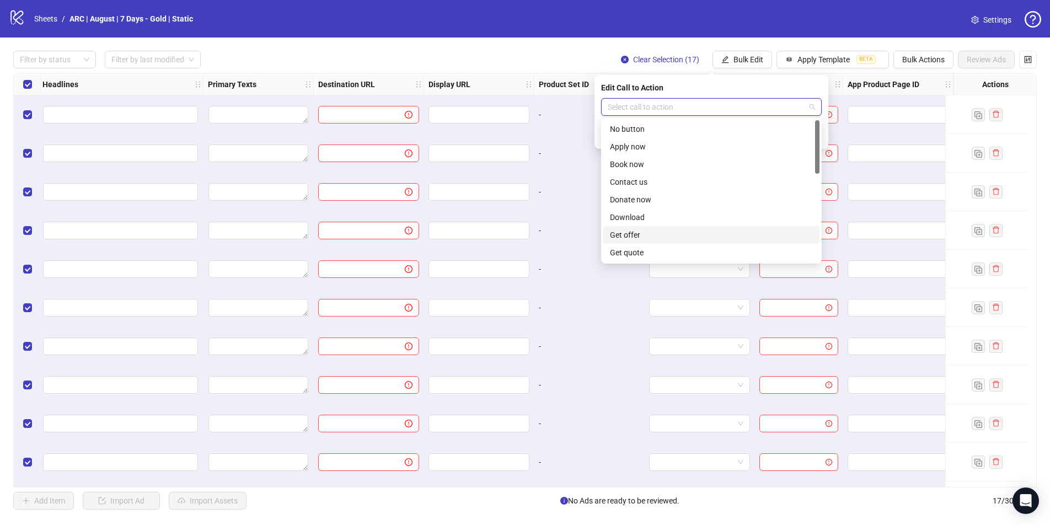
click at [626, 236] on div "Get offer" at bounding box center [711, 235] width 203 height 12
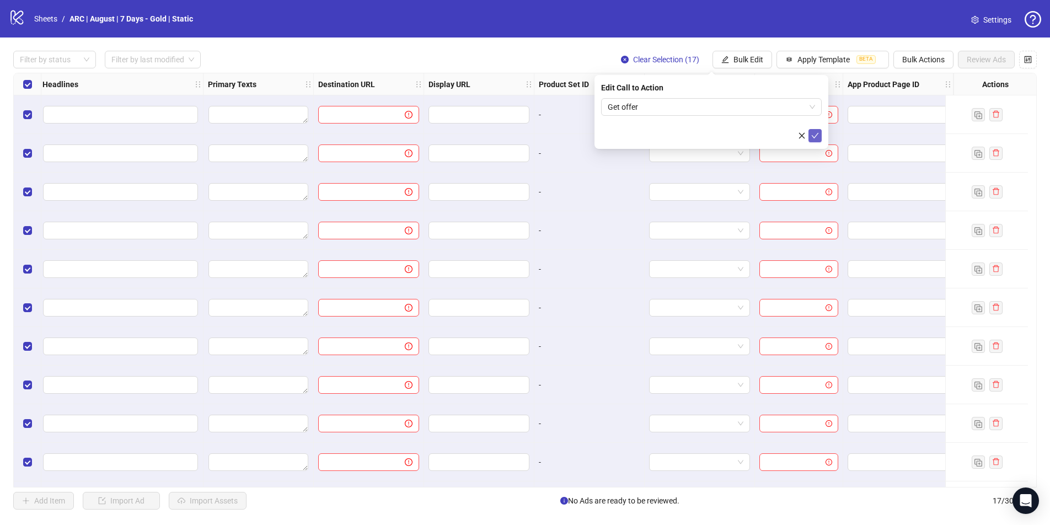
click at [802, 133] on icon "check" at bounding box center [815, 136] width 7 height 6
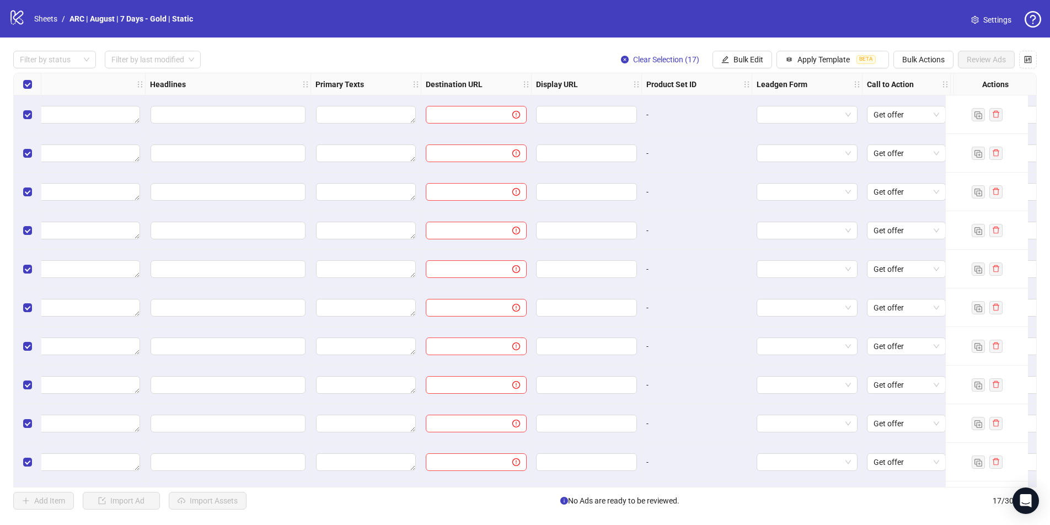
scroll to position [0, 672]
click at [746, 57] on span "Bulk Edit" at bounding box center [749, 59] width 30 height 9
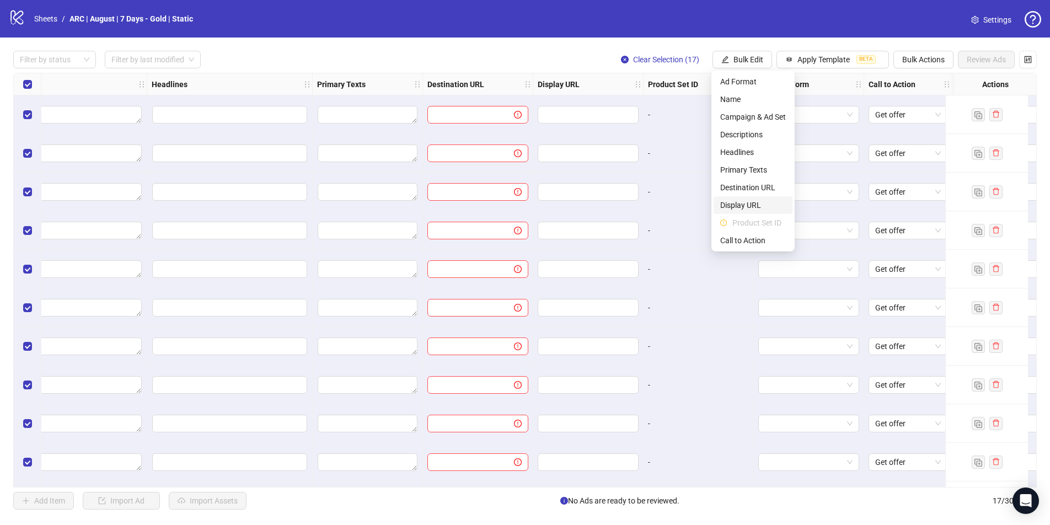
click at [743, 205] on span "Display URL" at bounding box center [753, 205] width 66 height 12
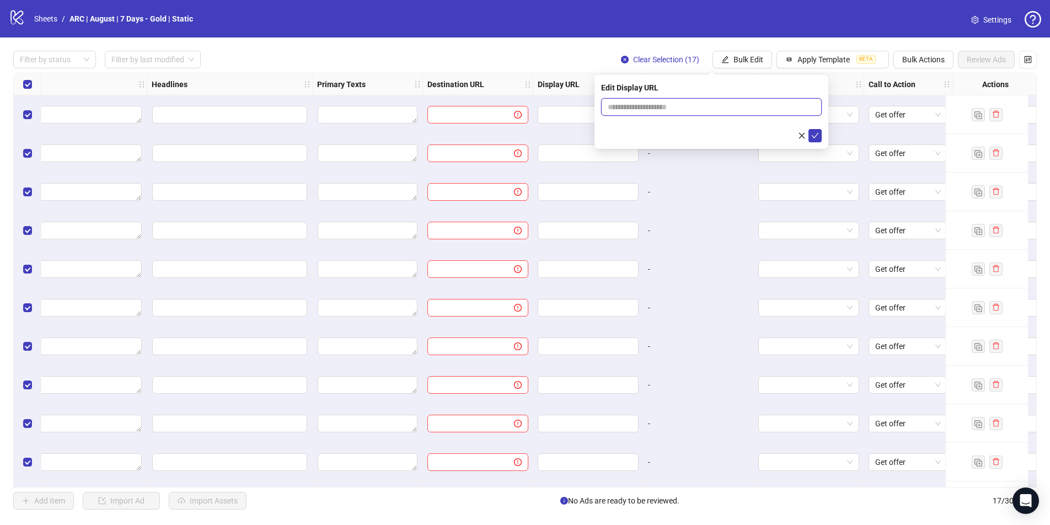
click at [661, 105] on input "text" at bounding box center [711, 107] width 221 height 18
type input "**********"
click at [802, 133] on icon "check" at bounding box center [815, 136] width 8 height 8
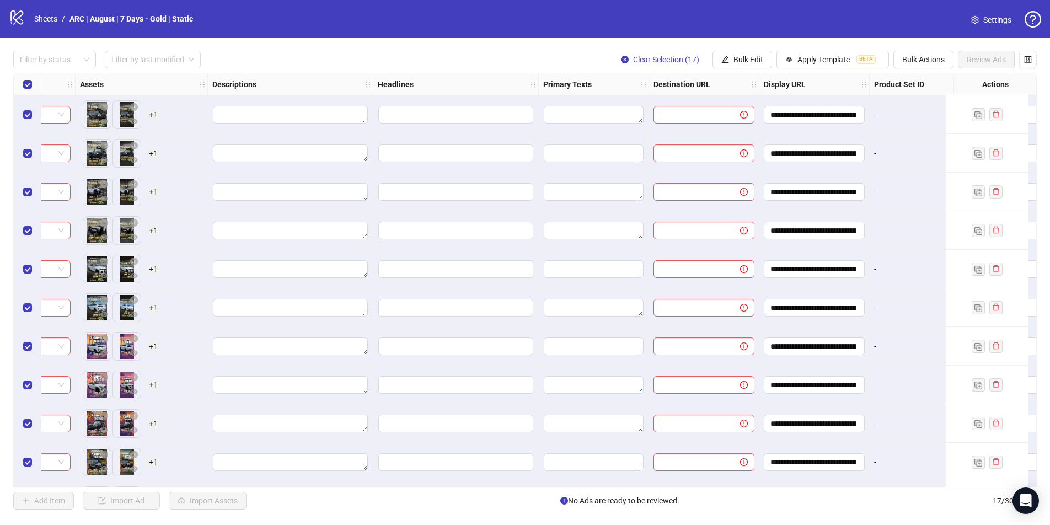
scroll to position [0, 439]
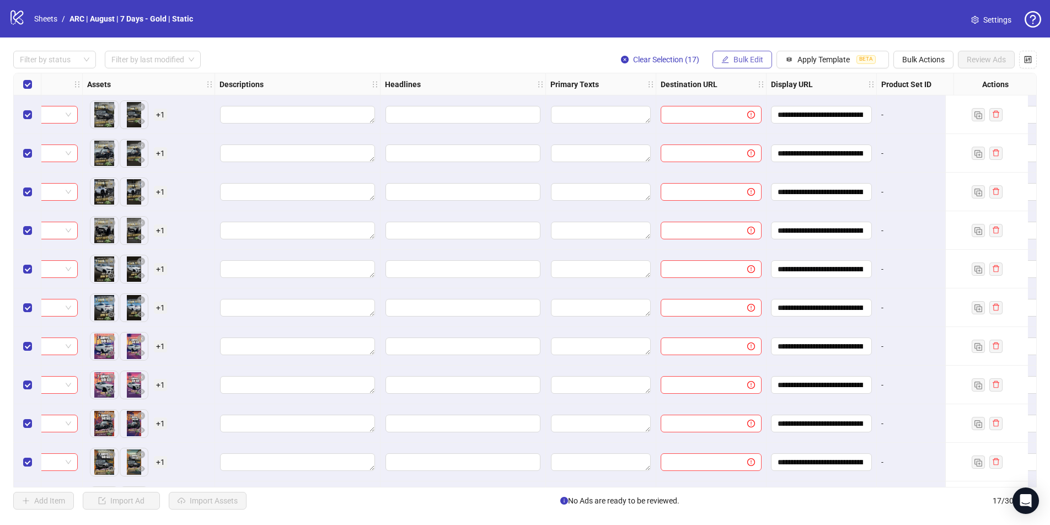
click at [744, 61] on span "Bulk Edit" at bounding box center [749, 59] width 30 height 9
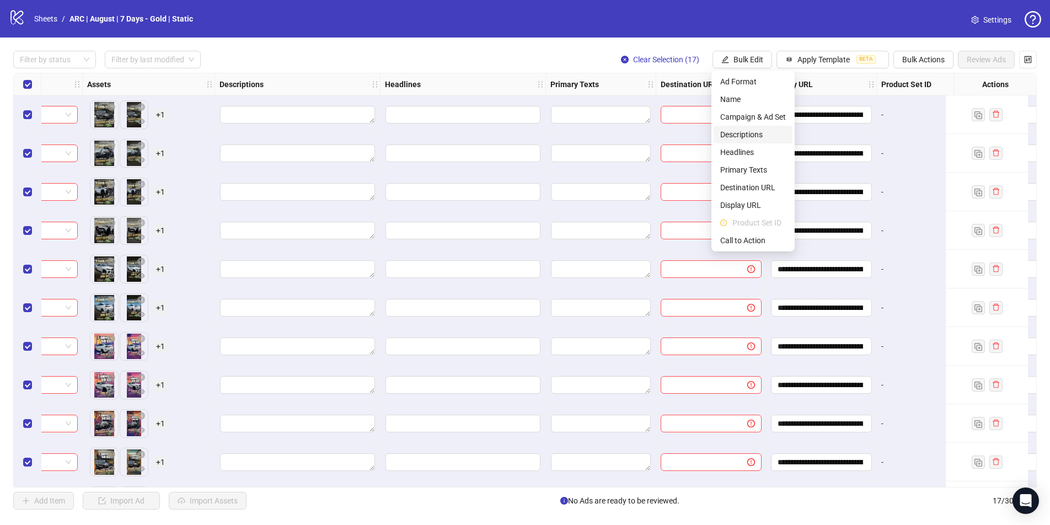
click at [734, 137] on span "Descriptions" at bounding box center [753, 135] width 66 height 12
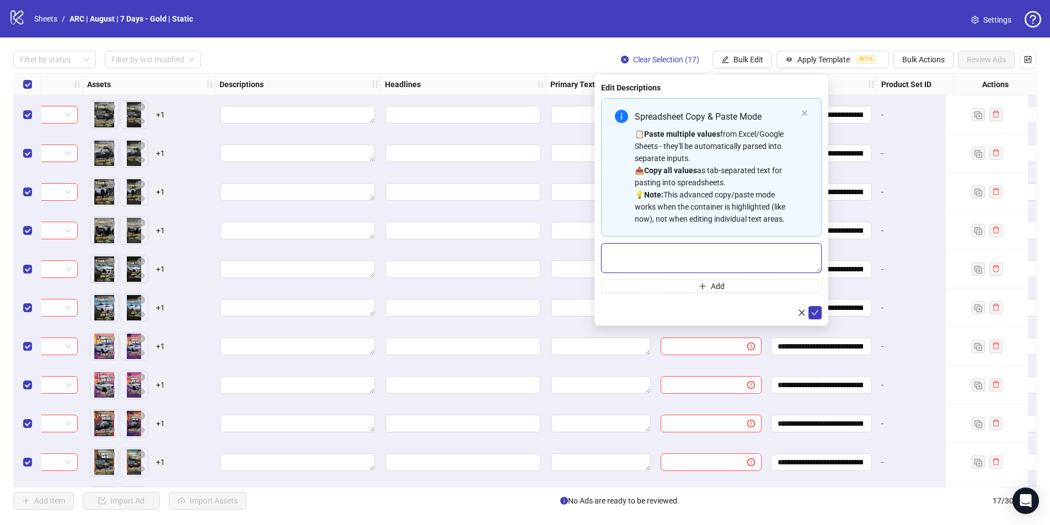
click at [643, 254] on textarea "Multi-text input container - paste or copy values" at bounding box center [711, 258] width 221 height 30
paste textarea "**********"
type textarea "**********"
click at [802, 311] on icon "check" at bounding box center [815, 313] width 8 height 8
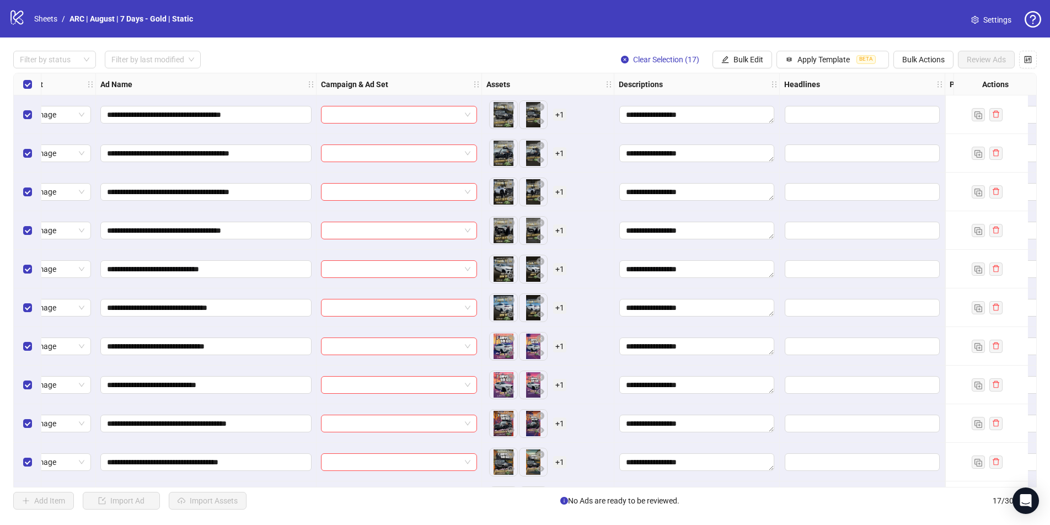
scroll to position [0, 0]
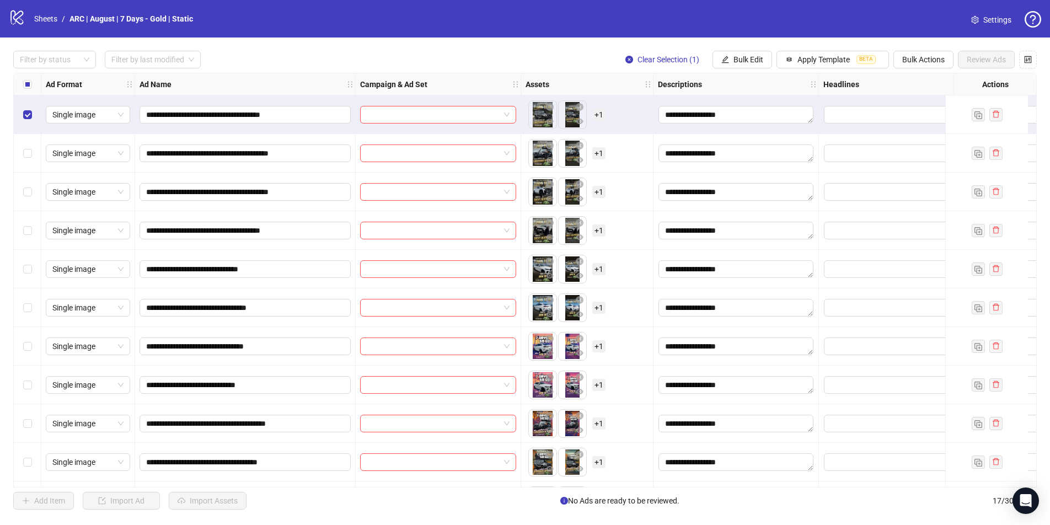
click at [25, 146] on div "Select row 2" at bounding box center [28, 153] width 28 height 39
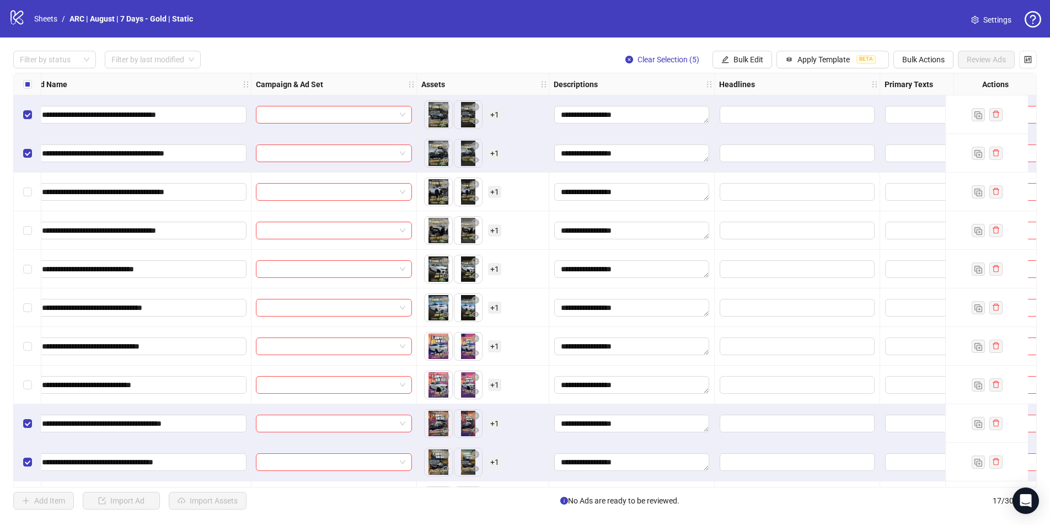
scroll to position [0, 127]
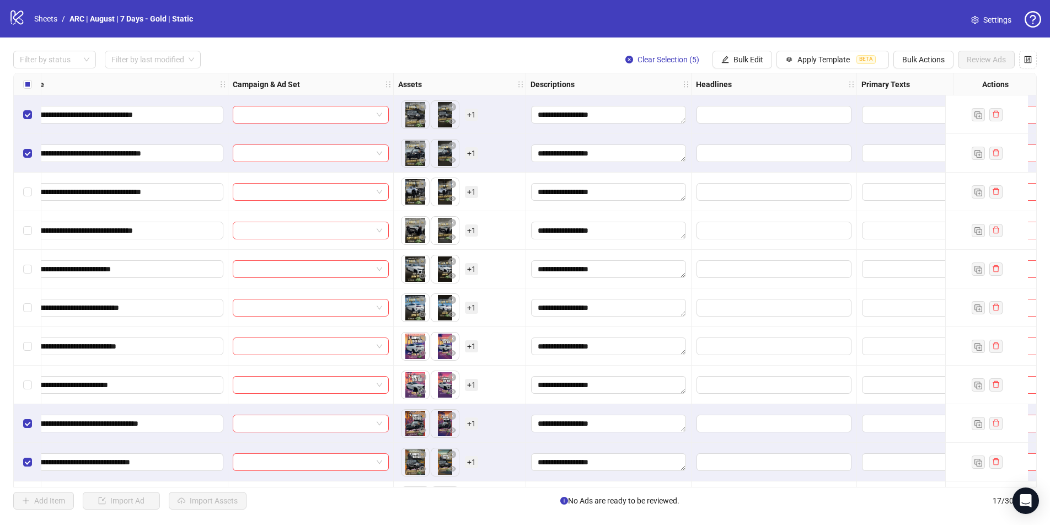
click at [735, 68] on div "**********" at bounding box center [525, 280] width 1050 height 485
click at [736, 58] on span "Bulk Edit" at bounding box center [749, 59] width 30 height 9
click at [602, 62] on div "Filter by status Filter by last modified Clear Selection (5) Bulk Edit Apply Te…" at bounding box center [525, 60] width 1024 height 18
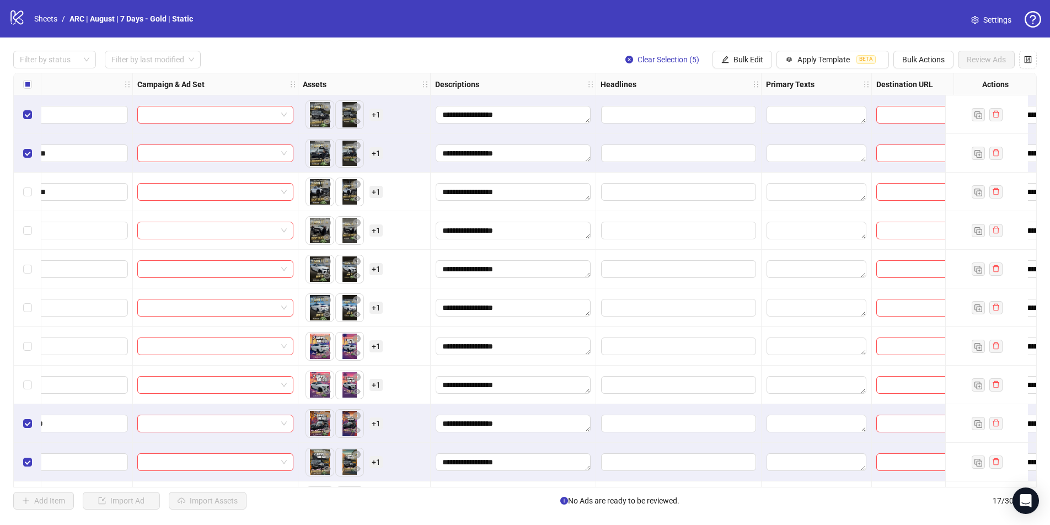
scroll to position [0, 231]
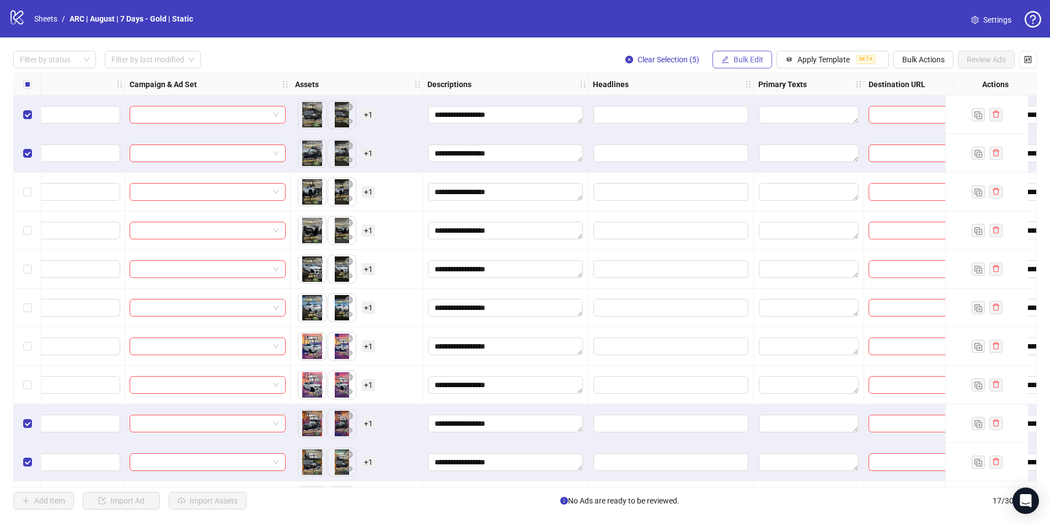
click at [741, 57] on span "Bulk Edit" at bounding box center [749, 59] width 30 height 9
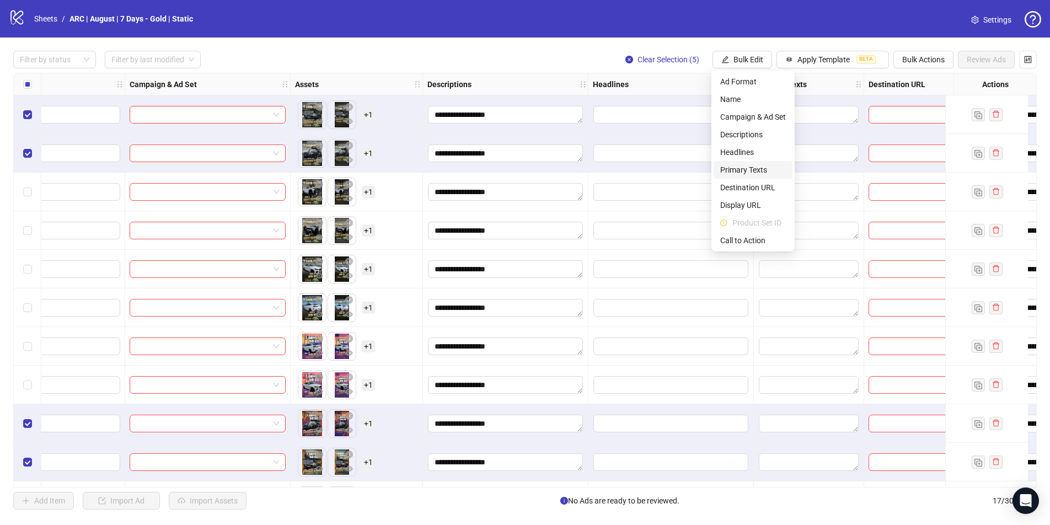
click at [750, 172] on span "Primary Texts" at bounding box center [753, 170] width 66 height 12
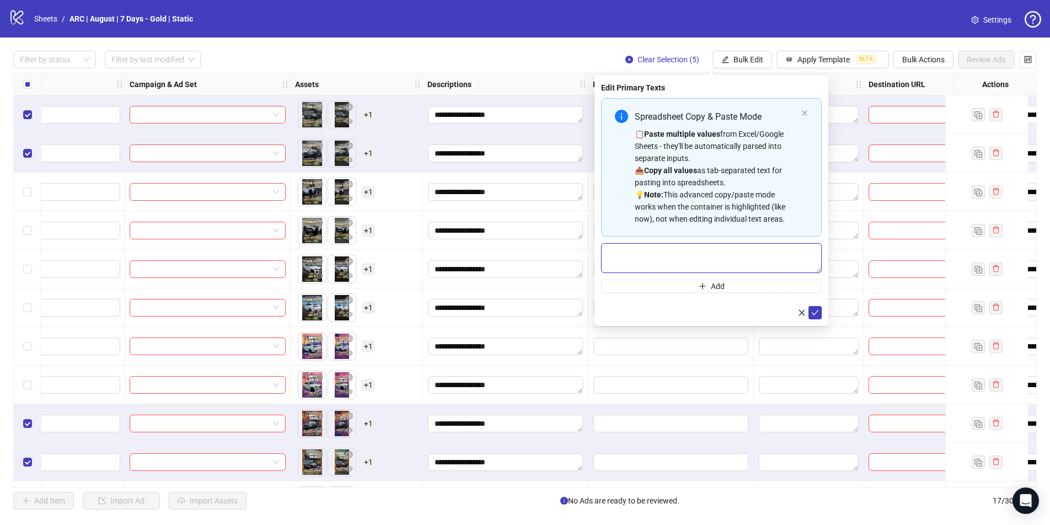
click at [643, 260] on textarea "Multi-text input container - paste or copy values" at bounding box center [711, 258] width 221 height 30
paste textarea "**********"
click at [669, 265] on textarea "**********" at bounding box center [711, 258] width 221 height 30
click at [802, 267] on textarea "**********" at bounding box center [711, 258] width 221 height 30
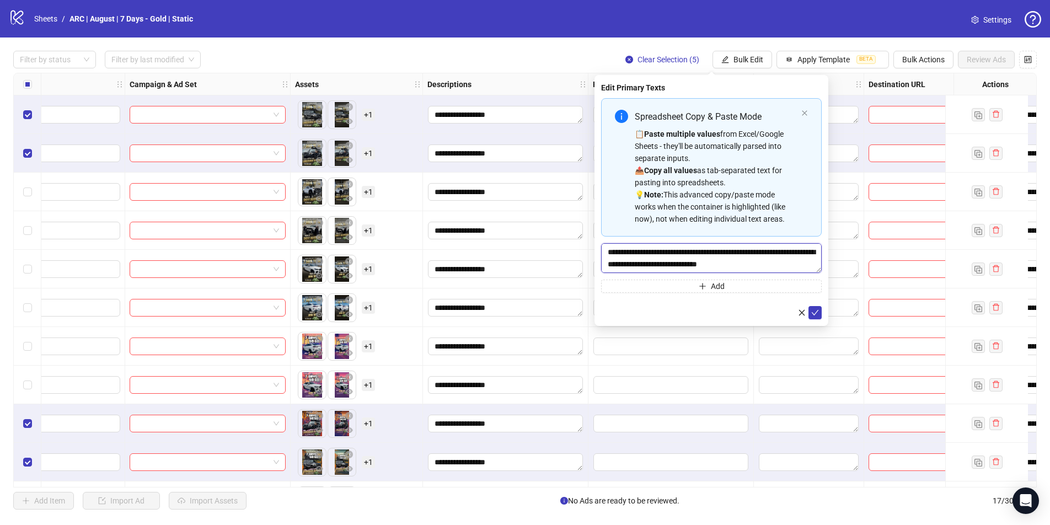
paste textarea "**********"
drag, startPoint x: 699, startPoint y: 255, endPoint x: 682, endPoint y: 256, distance: 17.7
click at [681, 256] on textarea "**********" at bounding box center [711, 258] width 221 height 30
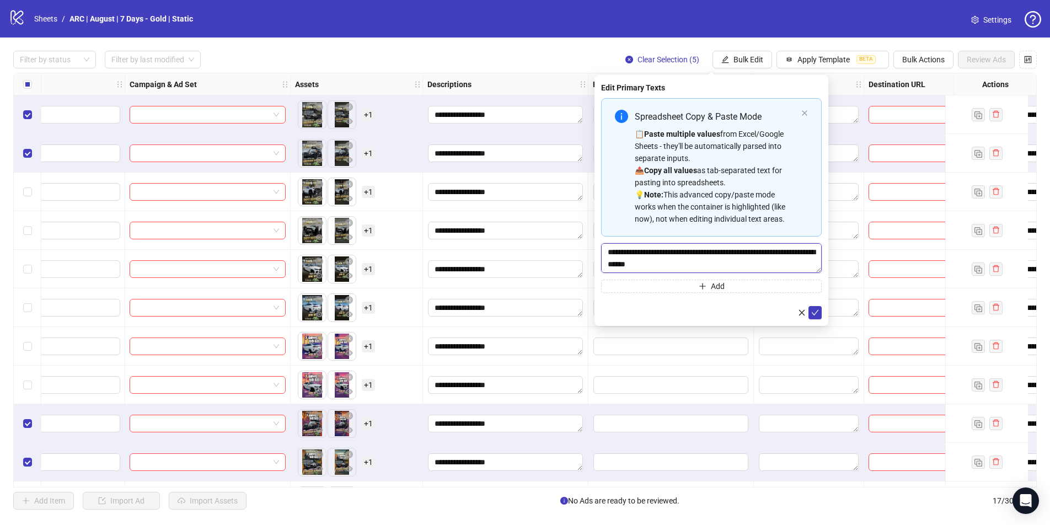
drag, startPoint x: 692, startPoint y: 254, endPoint x: 573, endPoint y: 252, distance: 119.2
click at [572, 252] on body "**********" at bounding box center [525, 262] width 1050 height 525
drag, startPoint x: 762, startPoint y: 268, endPoint x: 629, endPoint y: 238, distance: 136.2
click at [629, 238] on div "**********" at bounding box center [711, 195] width 221 height 195
type textarea "**********"
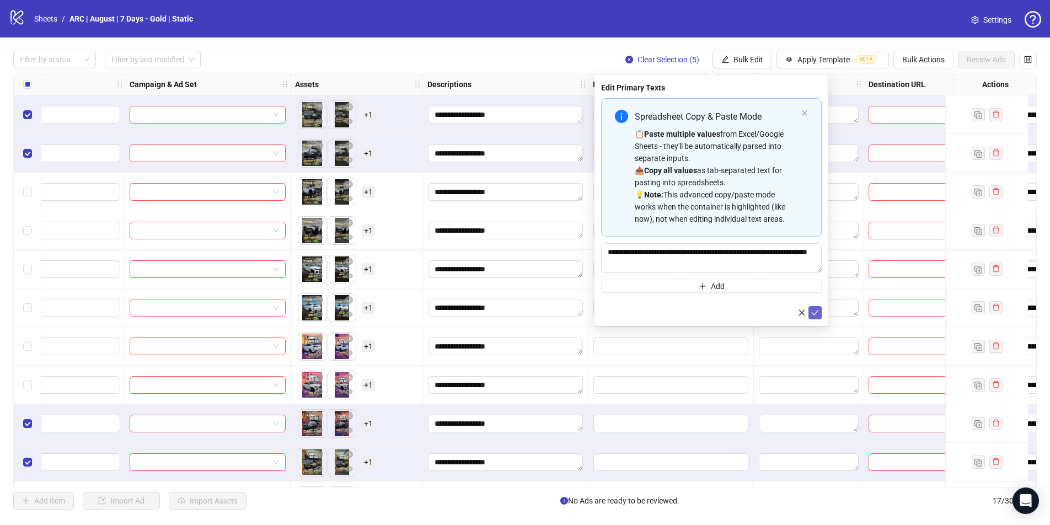
click at [802, 313] on icon "check" at bounding box center [815, 313] width 8 height 8
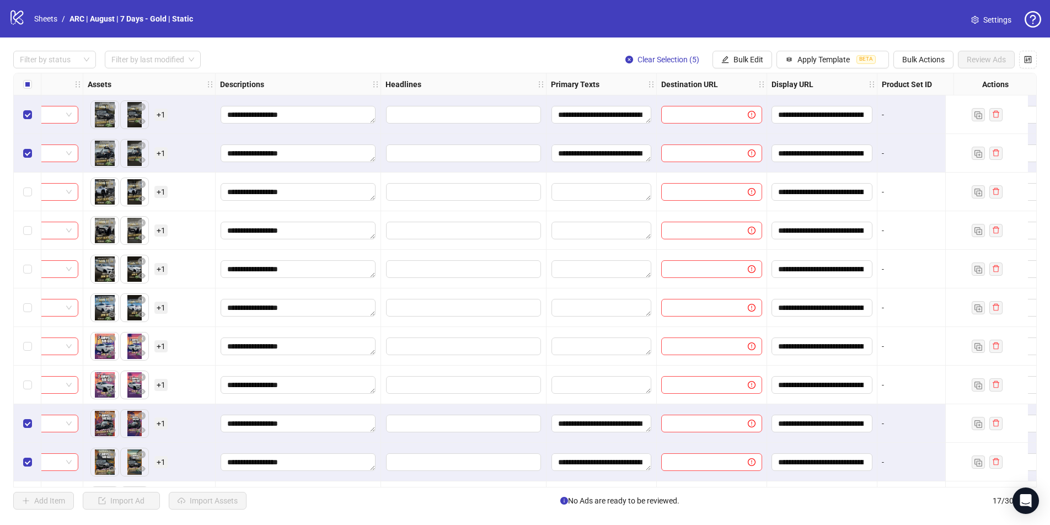
scroll to position [0, 439]
click at [729, 63] on button "Bulk Edit" at bounding box center [743, 60] width 60 height 18
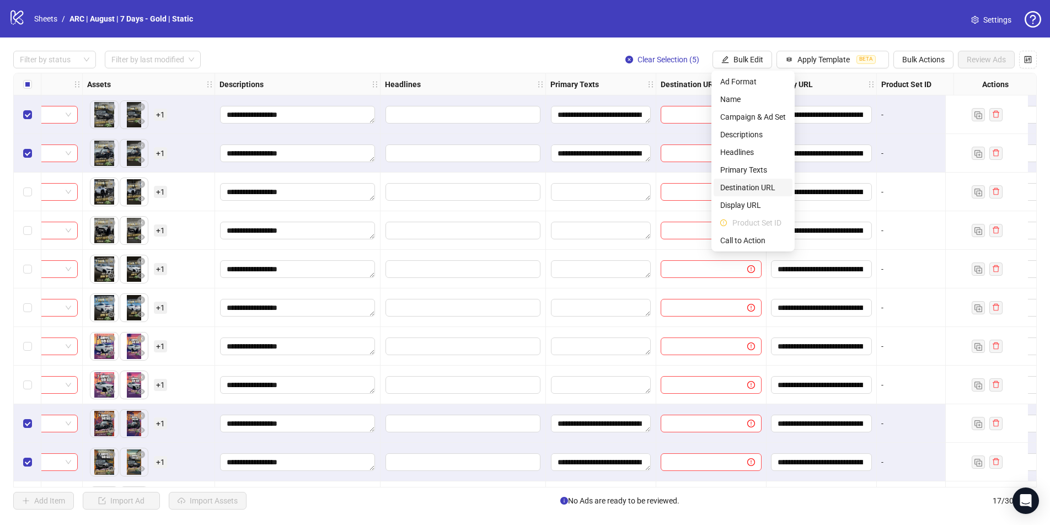
click at [742, 187] on span "Destination URL" at bounding box center [753, 187] width 66 height 12
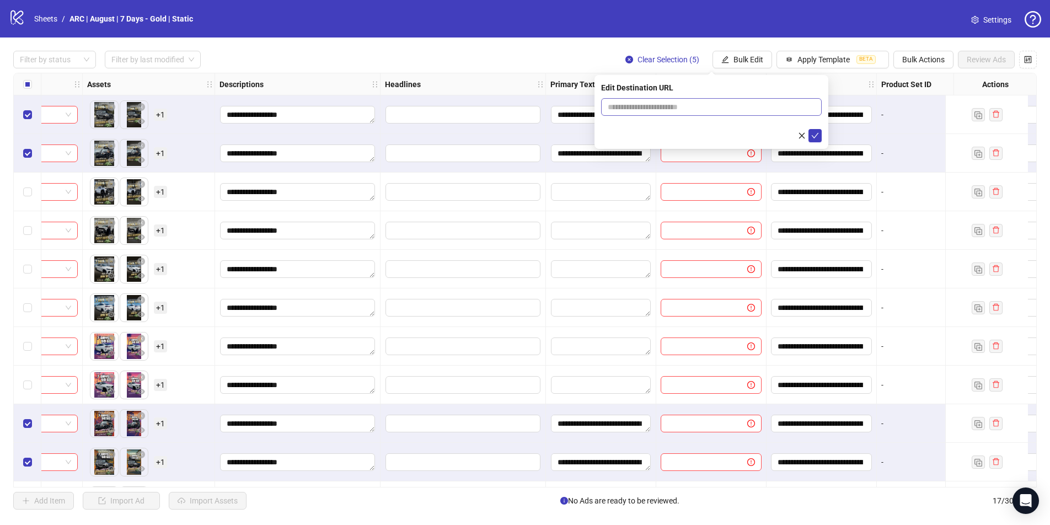
click at [639, 99] on span at bounding box center [711, 107] width 221 height 18
paste input "**********"
type input "**********"
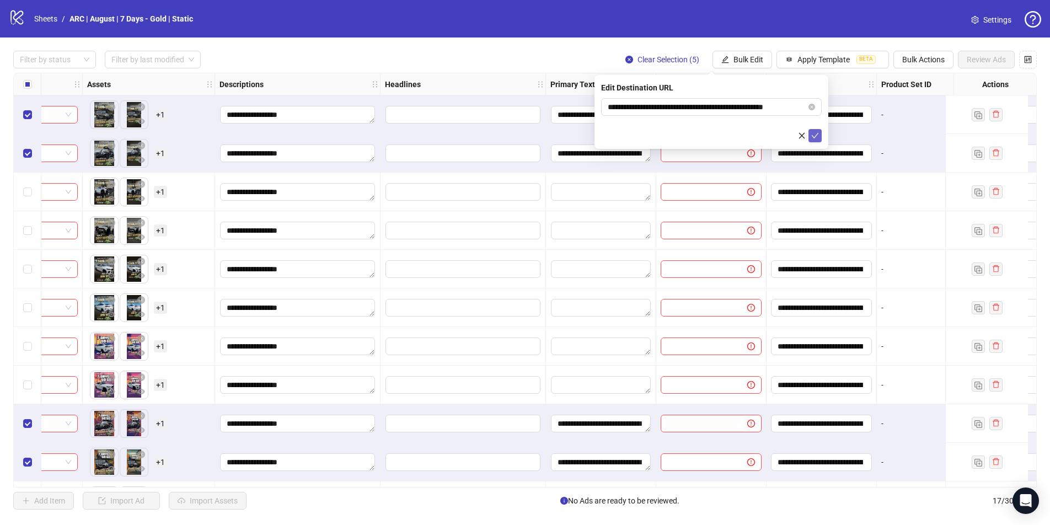
click at [802, 135] on icon "check" at bounding box center [815, 136] width 7 height 6
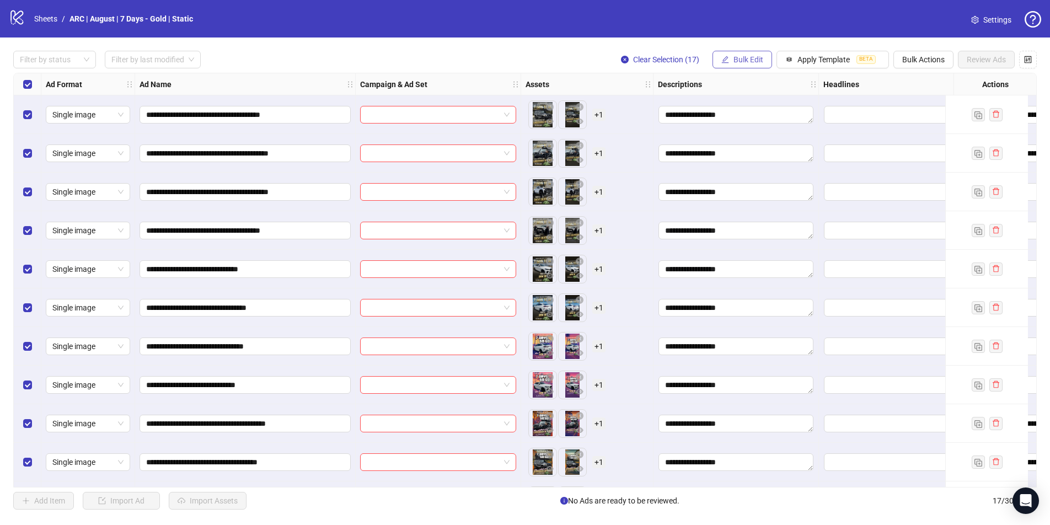
click at [731, 61] on button "Bulk Edit" at bounding box center [743, 60] width 60 height 18
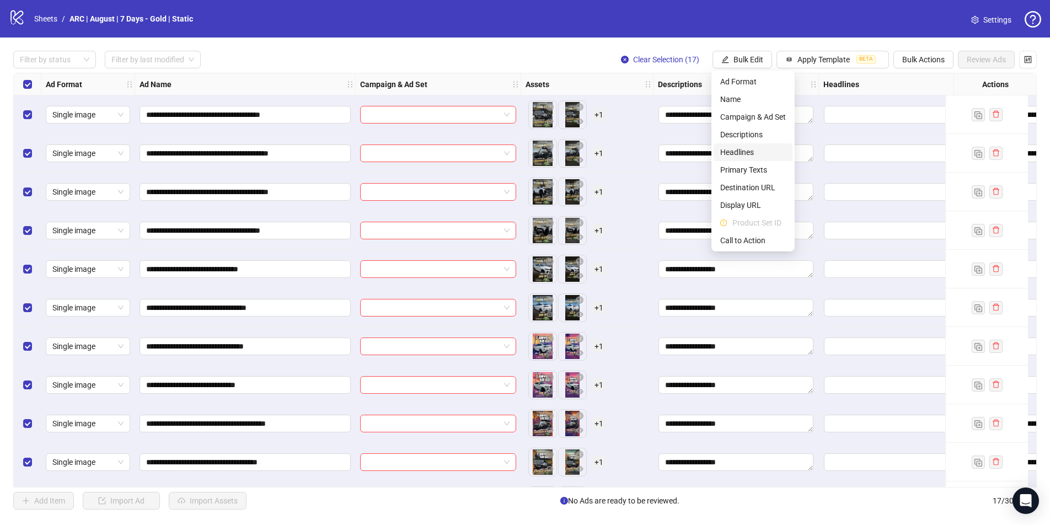
click at [733, 152] on span "Headlines" at bounding box center [753, 152] width 66 height 12
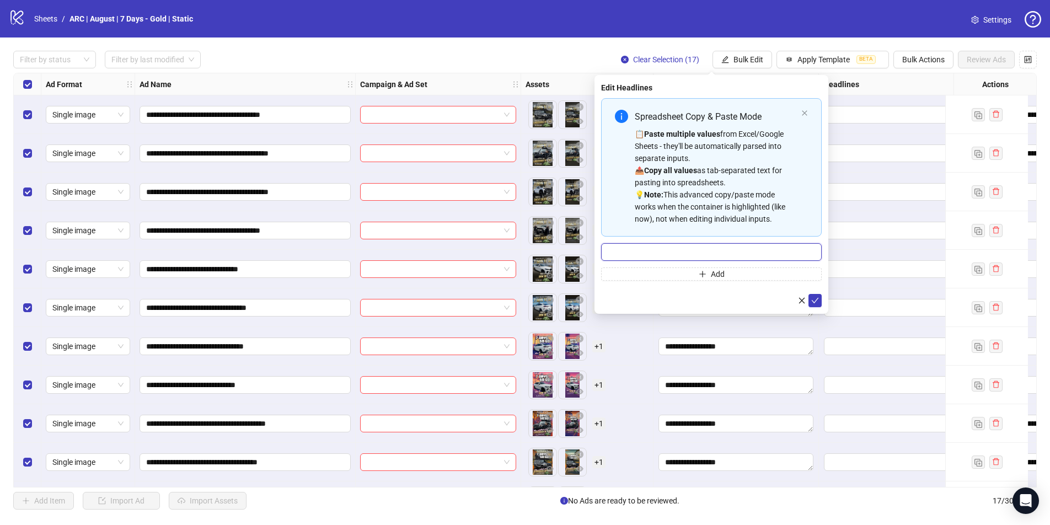
click at [662, 253] on input "Multi-input container - paste or copy values" at bounding box center [711, 252] width 221 height 18
type input "**********"
click at [802, 300] on icon "check" at bounding box center [815, 301] width 7 height 6
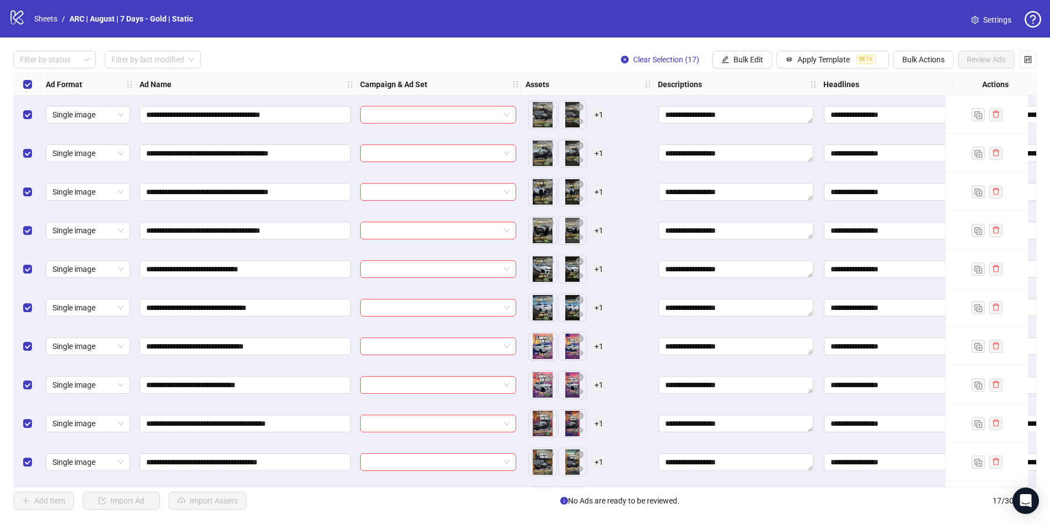
click at [21, 83] on div "Select all rows" at bounding box center [28, 84] width 28 height 22
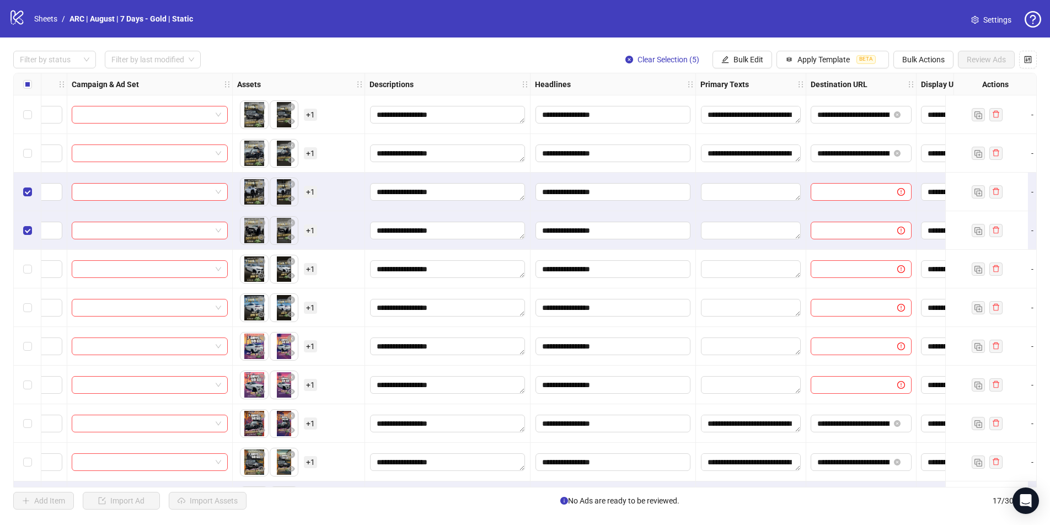
scroll to position [0, 301]
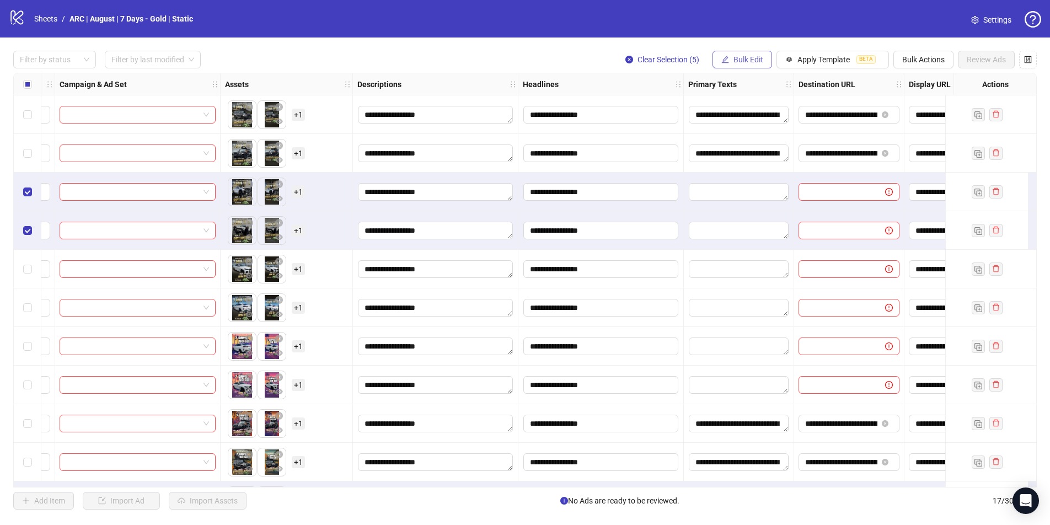
click at [742, 62] on span "Bulk Edit" at bounding box center [749, 59] width 30 height 9
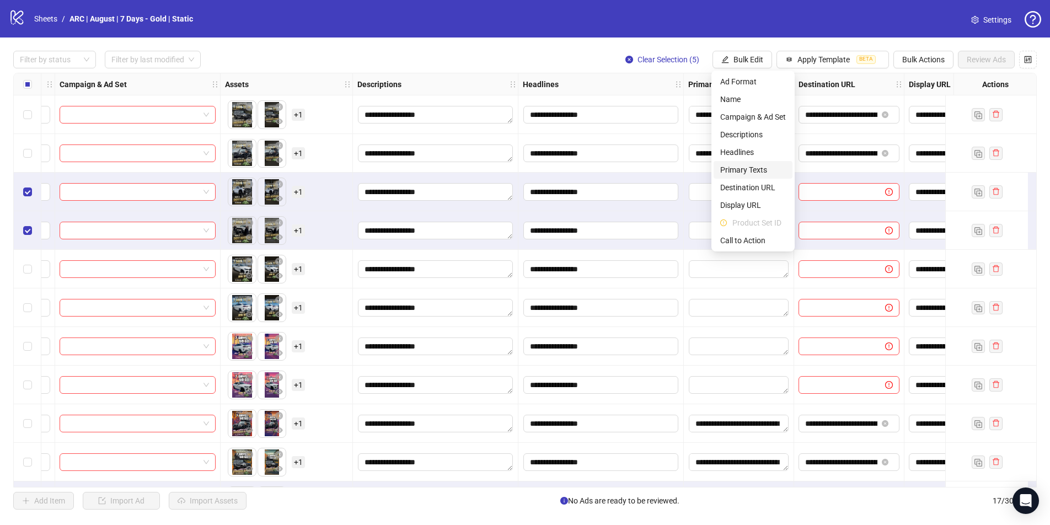
click at [743, 173] on span "Primary Texts" at bounding box center [753, 170] width 66 height 12
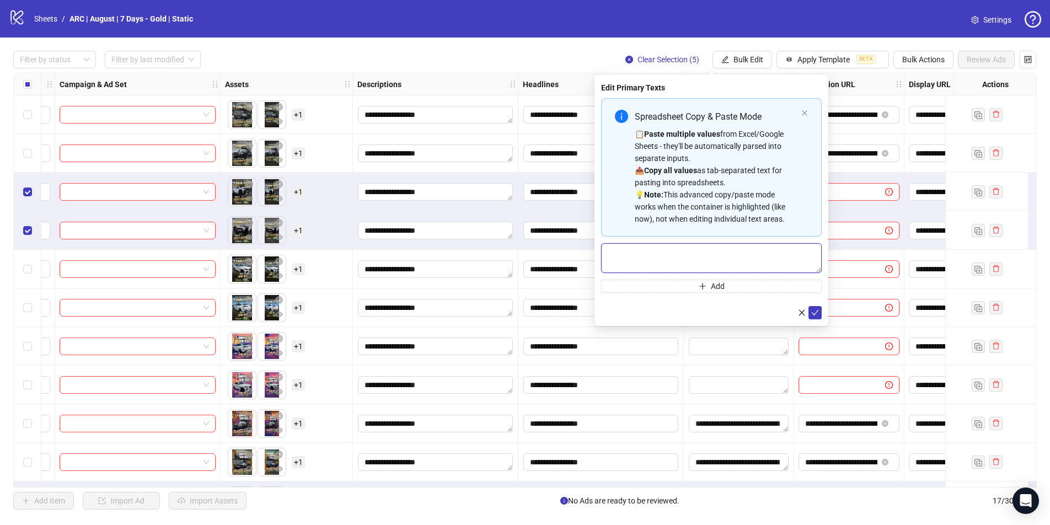
click at [642, 255] on textarea "Multi-text input container - paste or copy values" at bounding box center [711, 258] width 221 height 30
paste textarea "**********"
type textarea "**********"
click at [802, 312] on icon "check" at bounding box center [815, 313] width 8 height 8
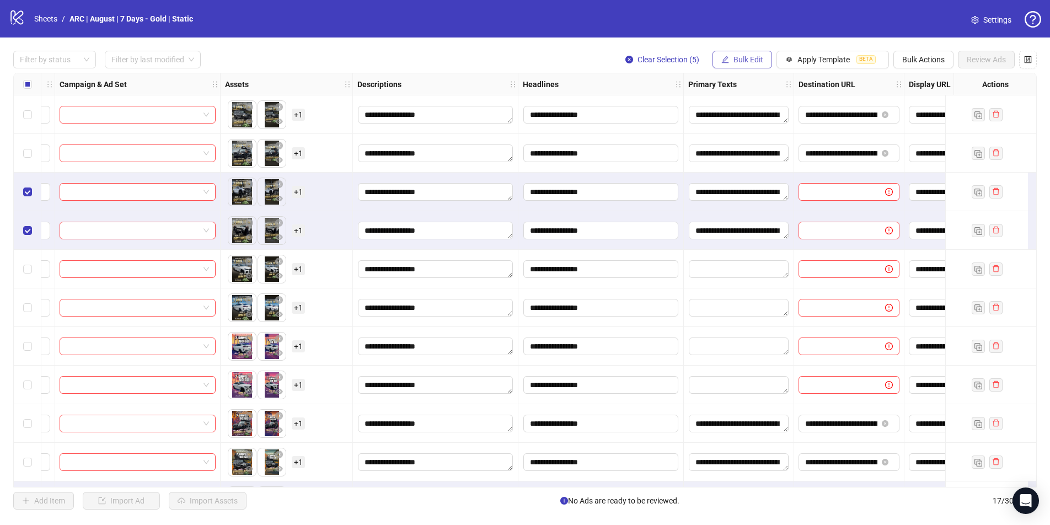
click at [734, 58] on span "Bulk Edit" at bounding box center [749, 59] width 30 height 9
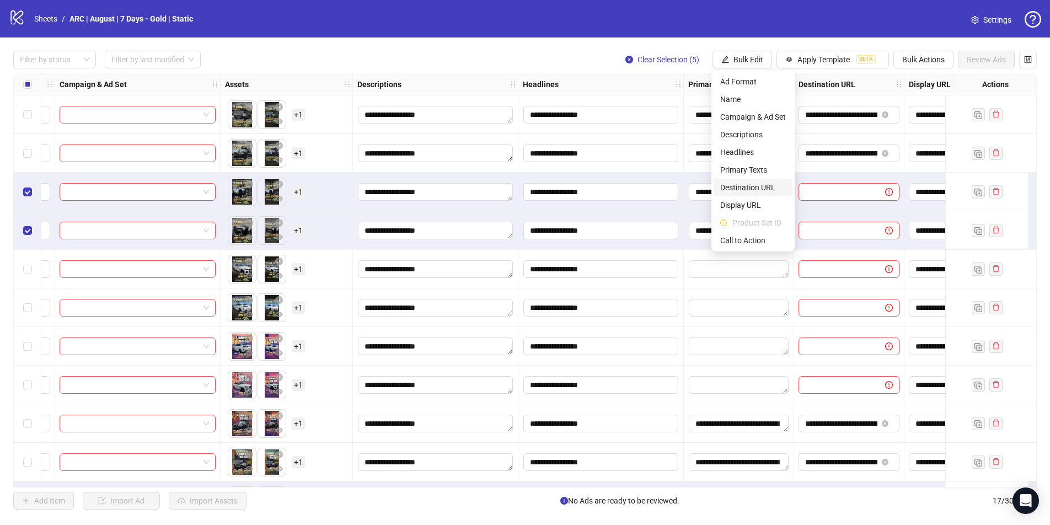
click at [743, 186] on span "Destination URL" at bounding box center [753, 187] width 66 height 12
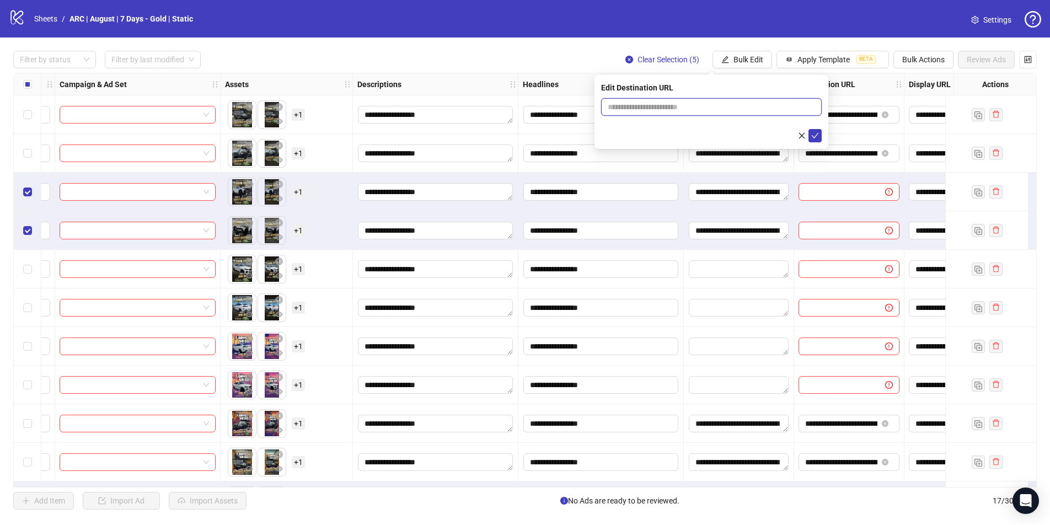
click at [682, 105] on input "text" at bounding box center [707, 107] width 199 height 12
paste input "**********"
type input "**********"
click at [802, 136] on icon "check" at bounding box center [815, 136] width 8 height 8
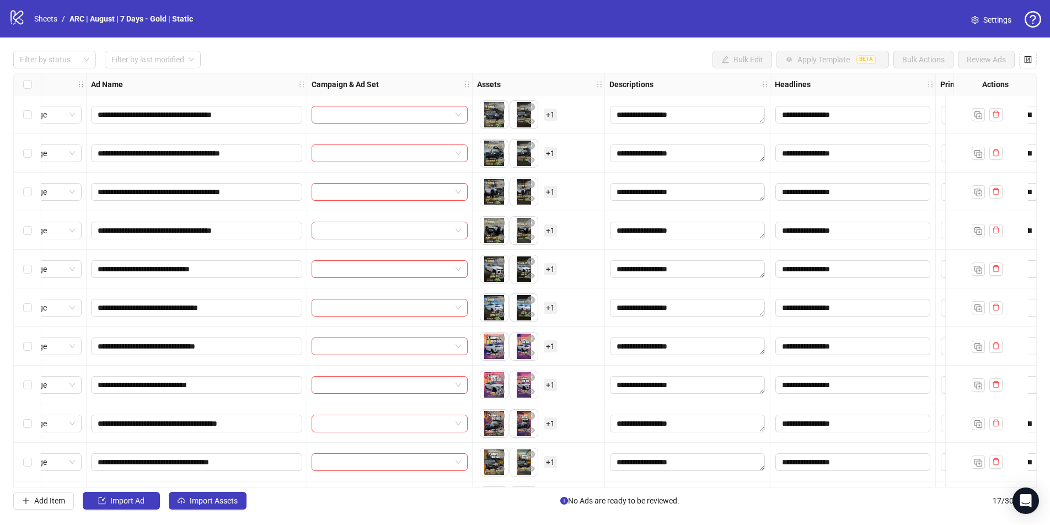
scroll to position [0, 44]
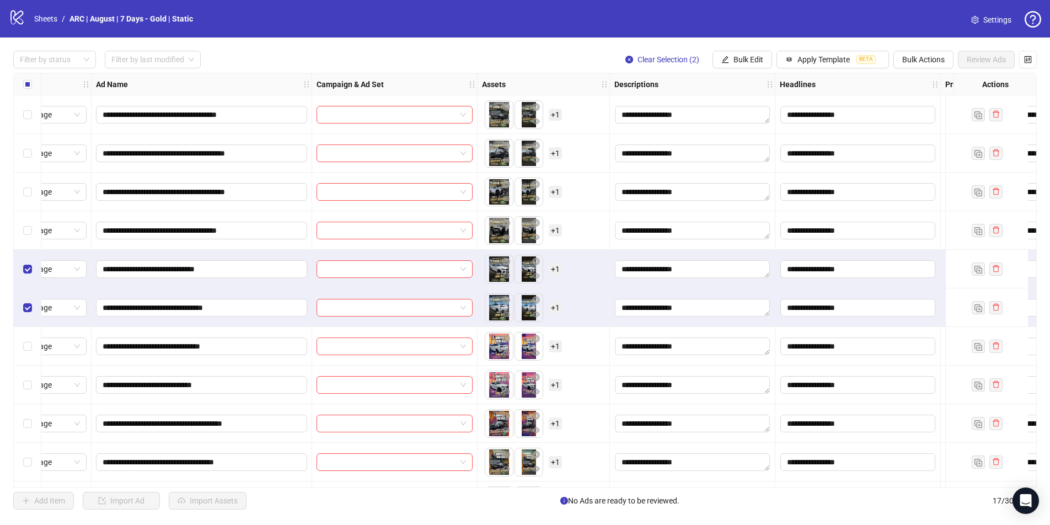
click at [32, 346] on div "Select row 7" at bounding box center [28, 346] width 28 height 39
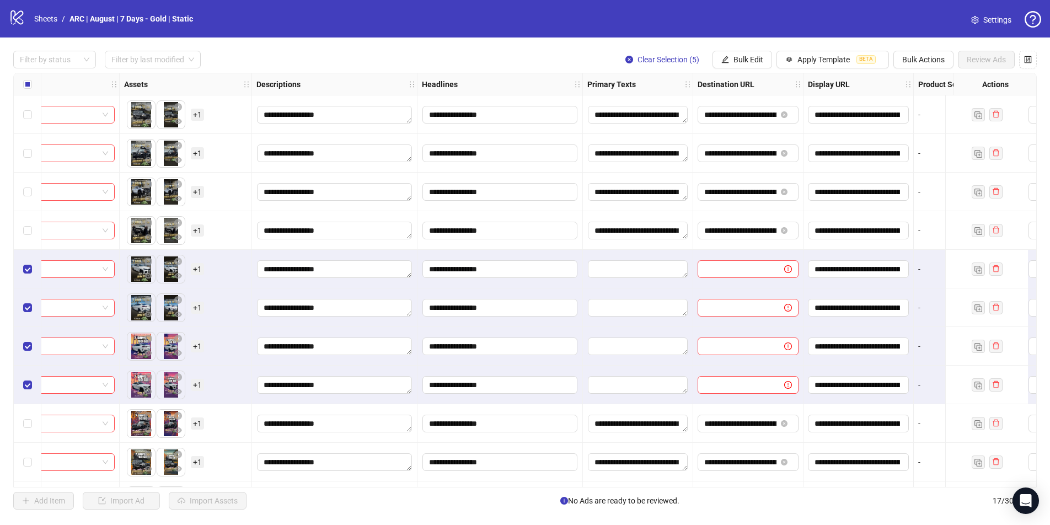
scroll to position [0, 408]
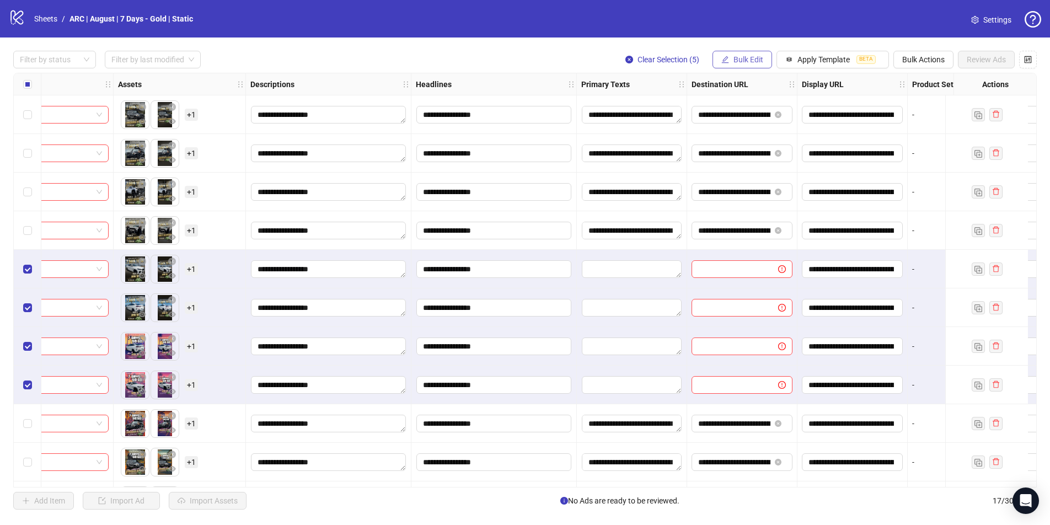
click at [730, 59] on button "Bulk Edit" at bounding box center [743, 60] width 60 height 18
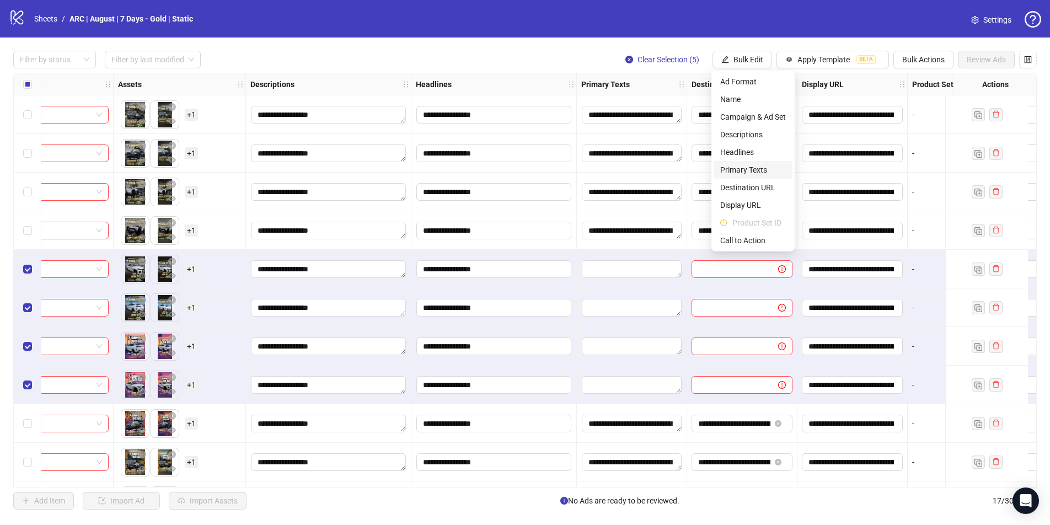
click at [747, 169] on span "Primary Texts" at bounding box center [753, 170] width 66 height 12
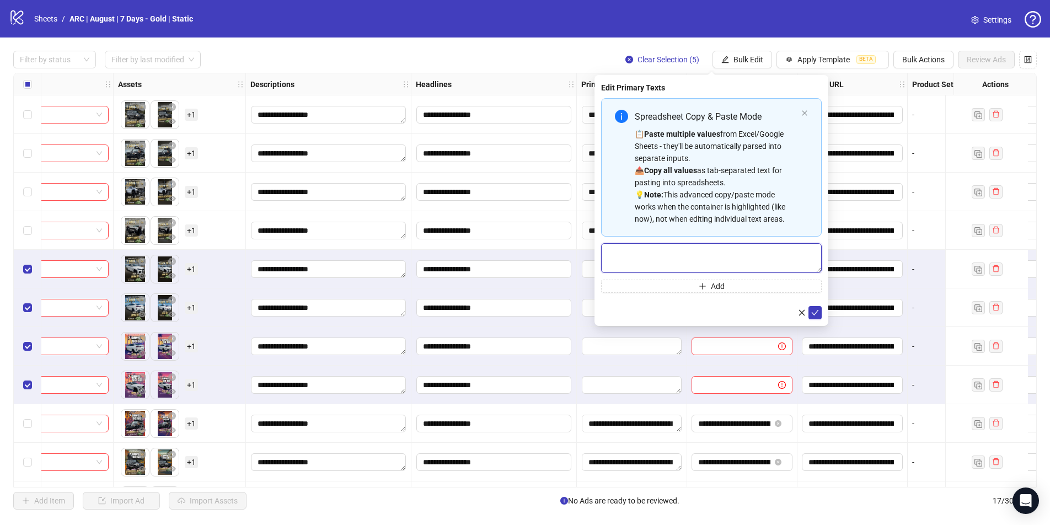
click at [645, 251] on textarea "Multi-text input container - paste or copy values" at bounding box center [711, 258] width 221 height 30
paste textarea "**********"
type textarea "**********"
click at [802, 308] on button "submit" at bounding box center [815, 312] width 13 height 13
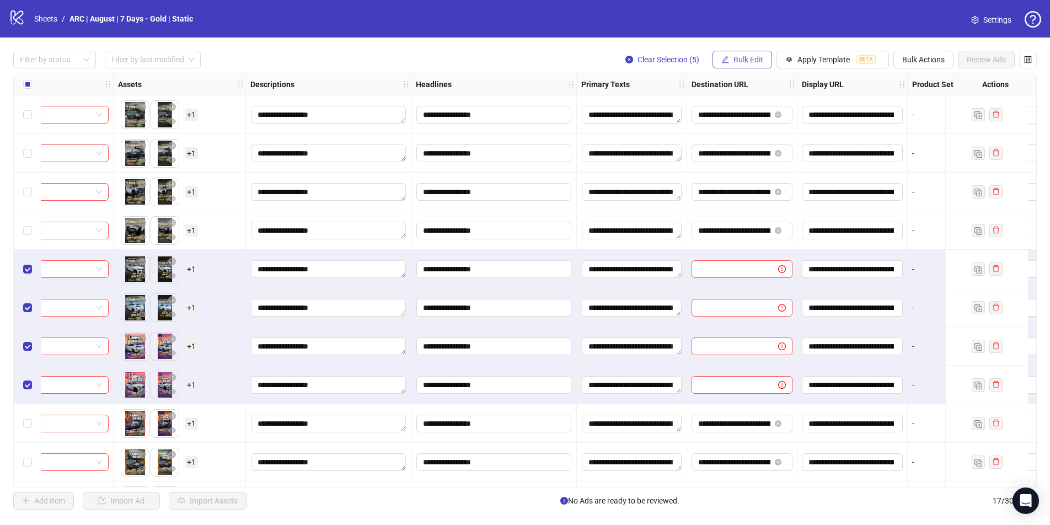
click at [741, 58] on span "Bulk Edit" at bounding box center [749, 59] width 30 height 9
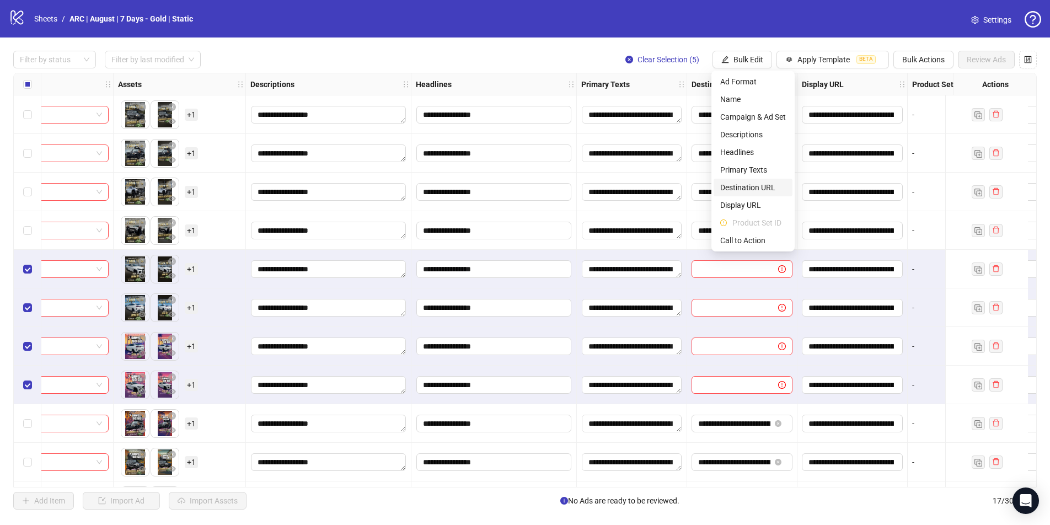
click at [744, 186] on span "Destination URL" at bounding box center [753, 187] width 66 height 12
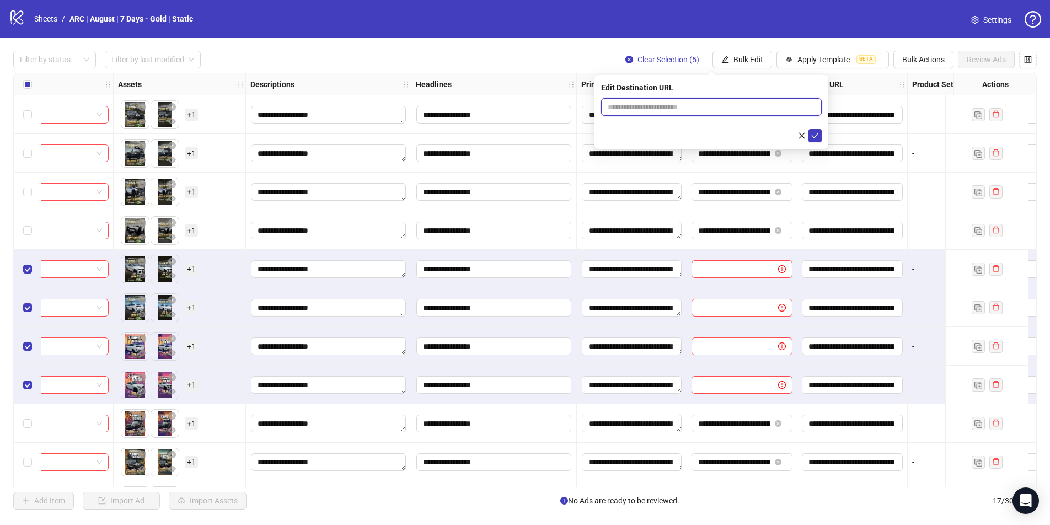
click at [650, 105] on input "text" at bounding box center [707, 107] width 199 height 12
paste input "**********"
type input "**********"
click at [802, 135] on icon "check" at bounding box center [815, 136] width 7 height 6
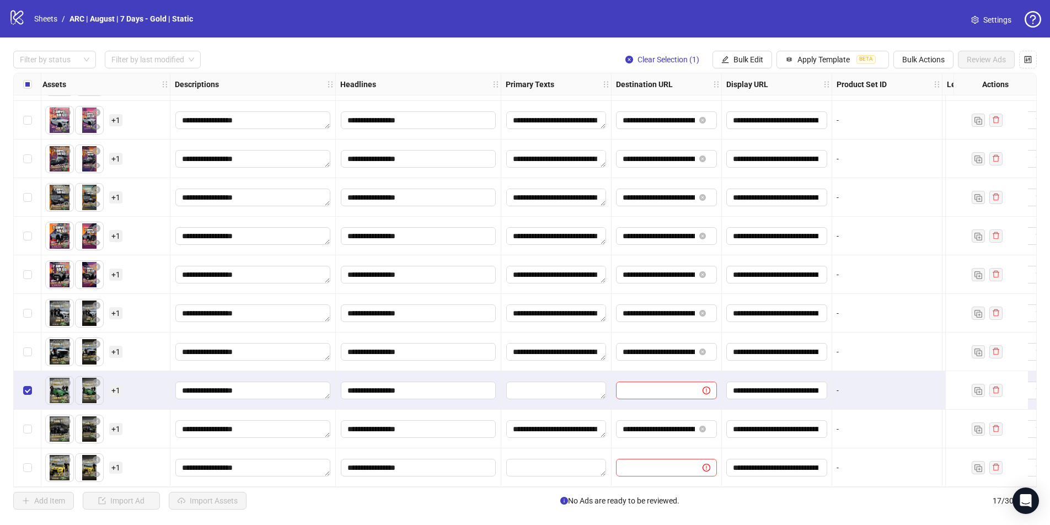
scroll to position [269, 484]
click at [741, 62] on span "Bulk Edit" at bounding box center [749, 59] width 30 height 9
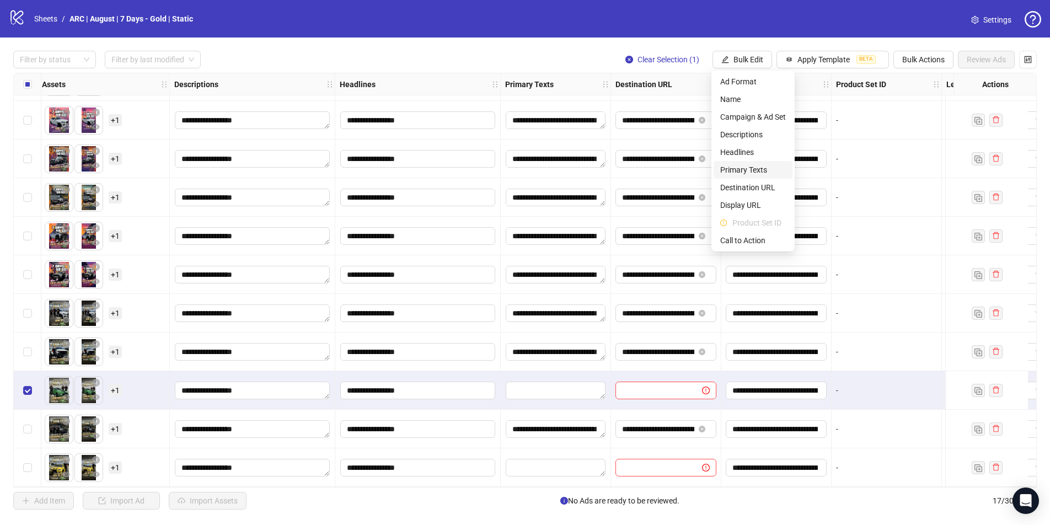
click at [739, 172] on span "Primary Texts" at bounding box center [753, 170] width 66 height 12
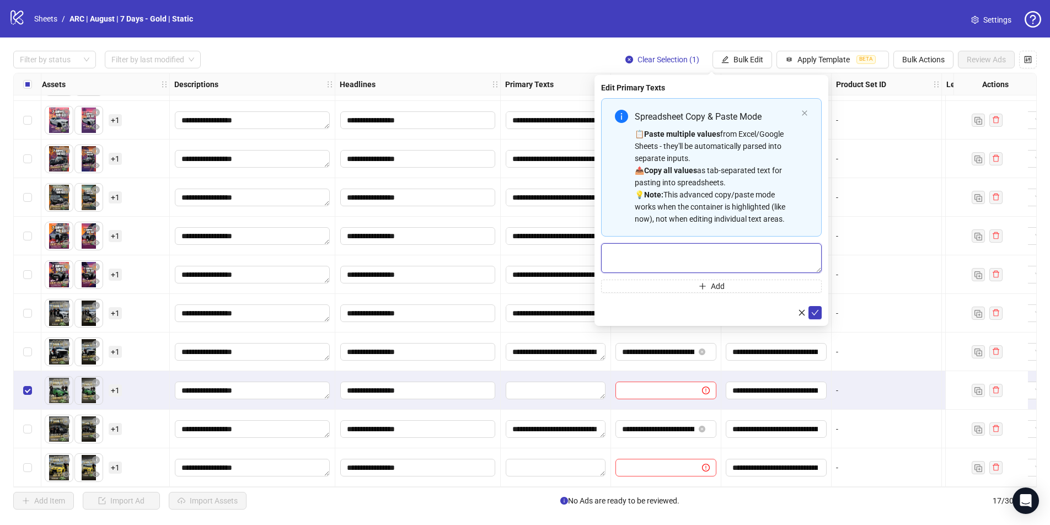
click at [658, 260] on textarea "Multi-text input container - paste or copy values" at bounding box center [711, 258] width 221 height 30
paste textarea "**********"
type textarea "**********"
click at [802, 315] on icon "check" at bounding box center [815, 313] width 8 height 8
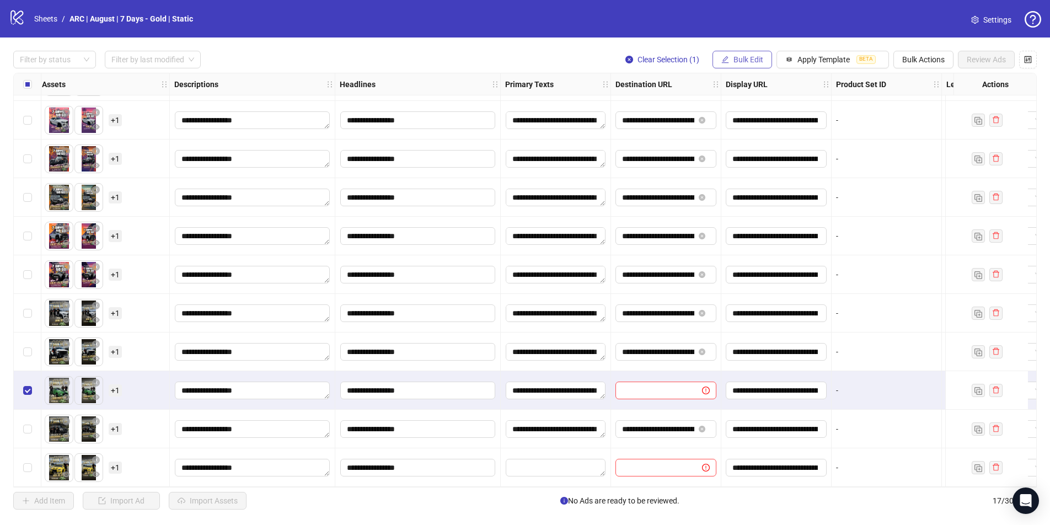
click at [741, 57] on span "Bulk Edit" at bounding box center [749, 59] width 30 height 9
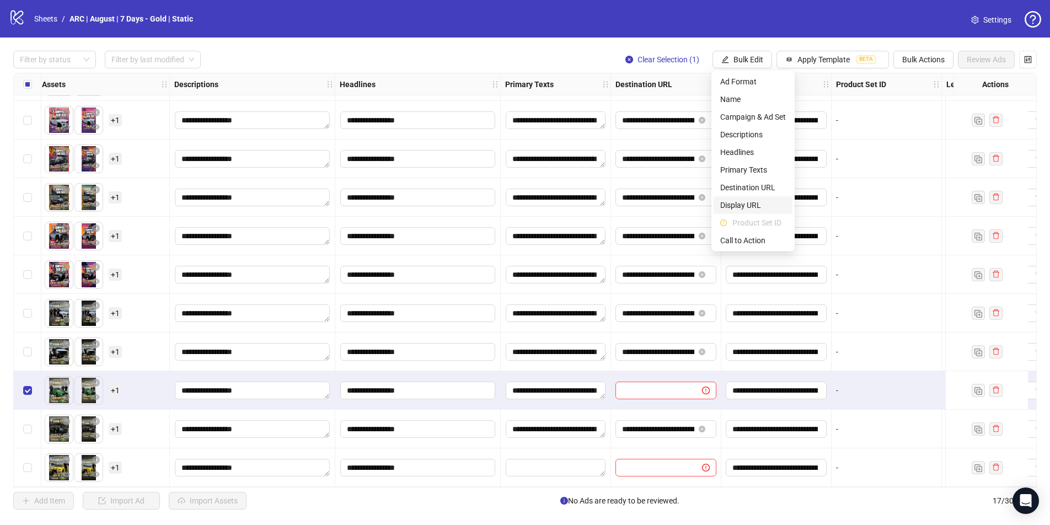
click at [741, 204] on span "Display URL" at bounding box center [753, 205] width 66 height 12
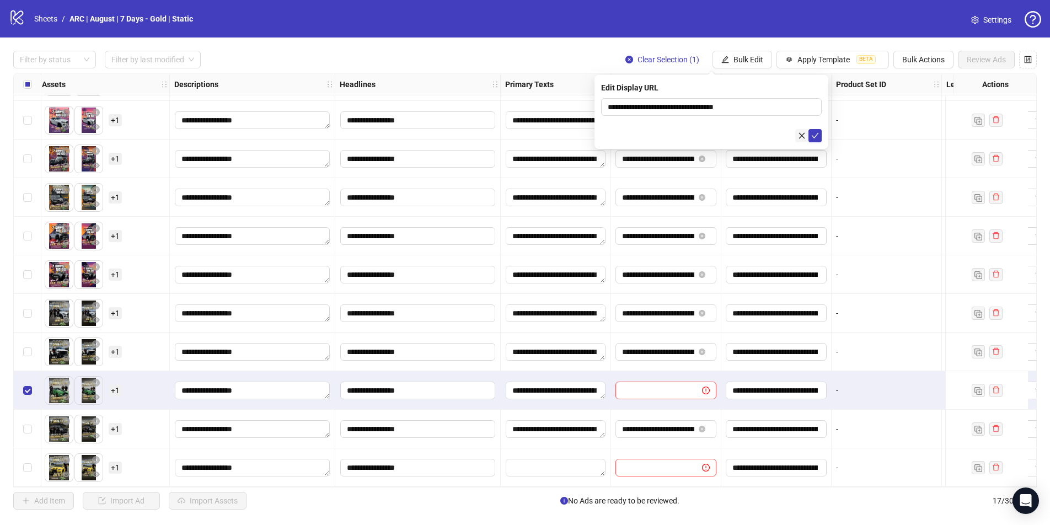
click at [800, 135] on icon "close" at bounding box center [802, 136] width 8 height 8
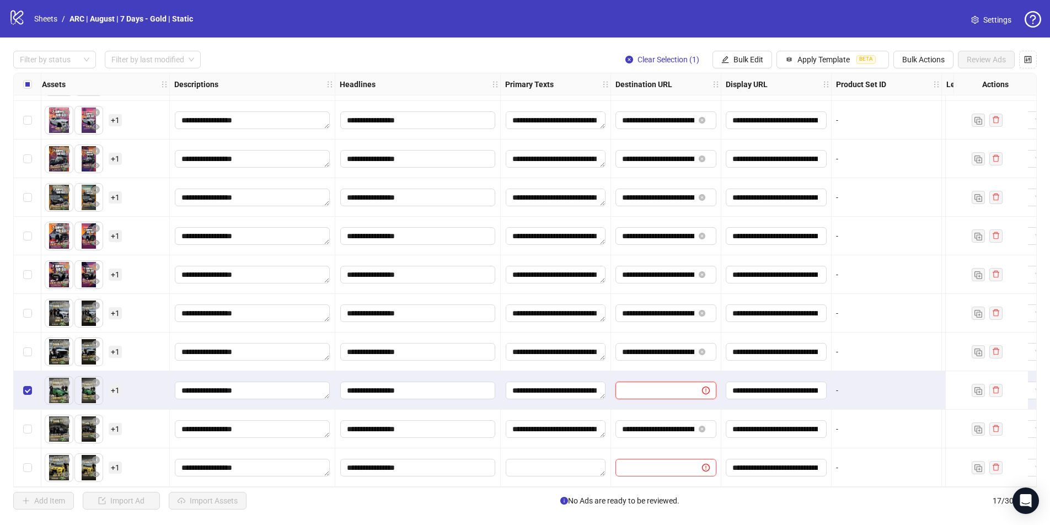
click at [656, 386] on input "text" at bounding box center [654, 390] width 65 height 12
paste input "**********"
type input "**********"
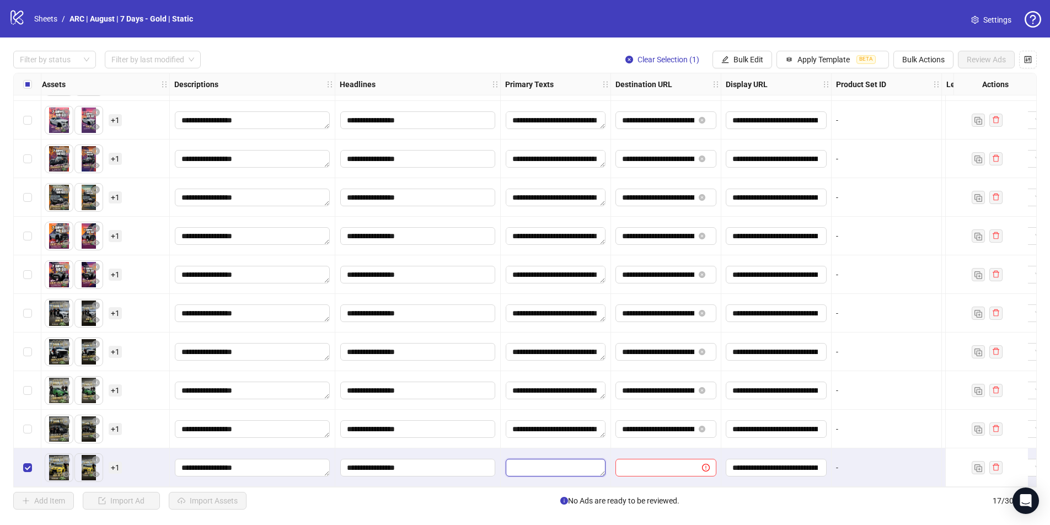
click at [532, 450] on textarea "Edit values" at bounding box center [556, 468] width 100 height 18
type textarea "**********"
click at [544, 450] on textarea "**********" at bounding box center [556, 468] width 100 height 18
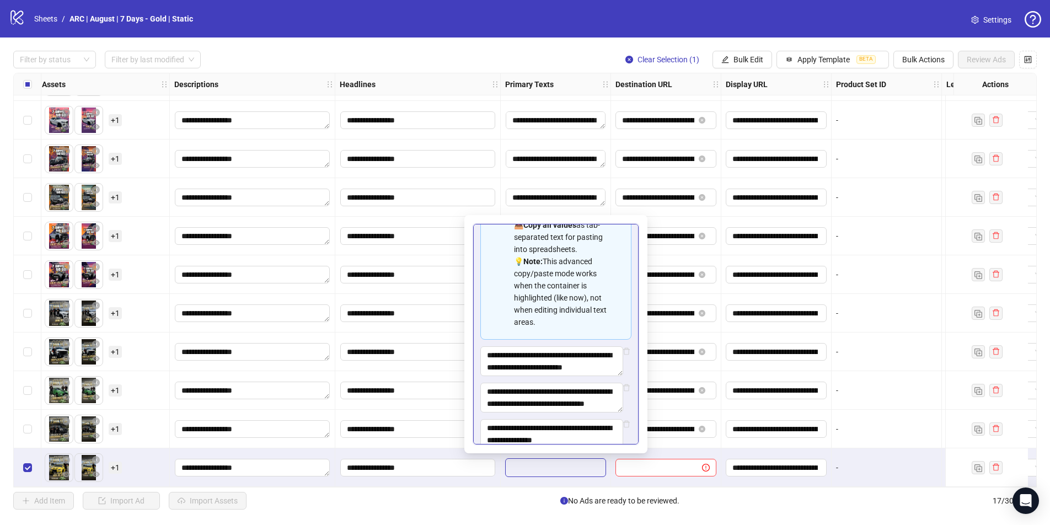
scroll to position [209, 0]
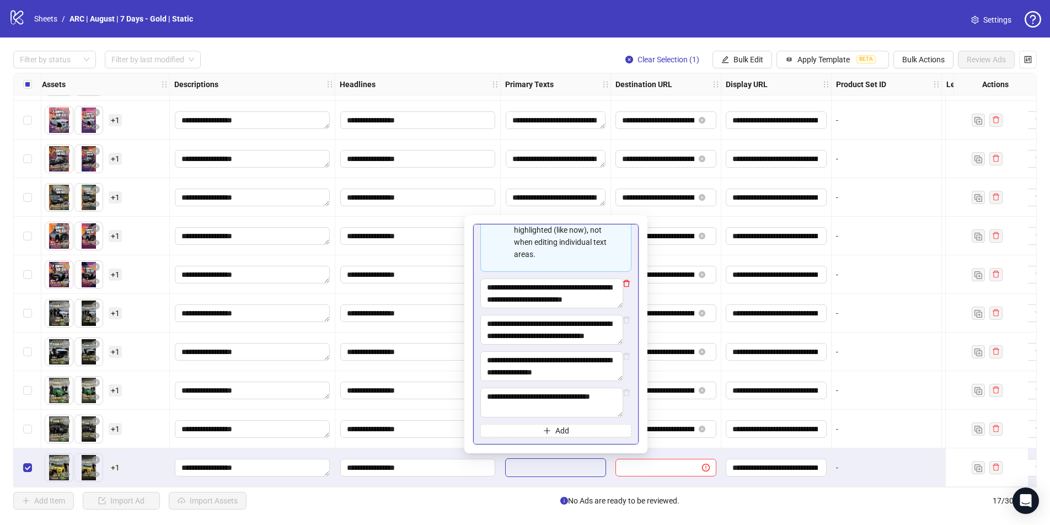
click at [623, 283] on icon "delete" at bounding box center [627, 284] width 8 height 8
type textarea "**********"
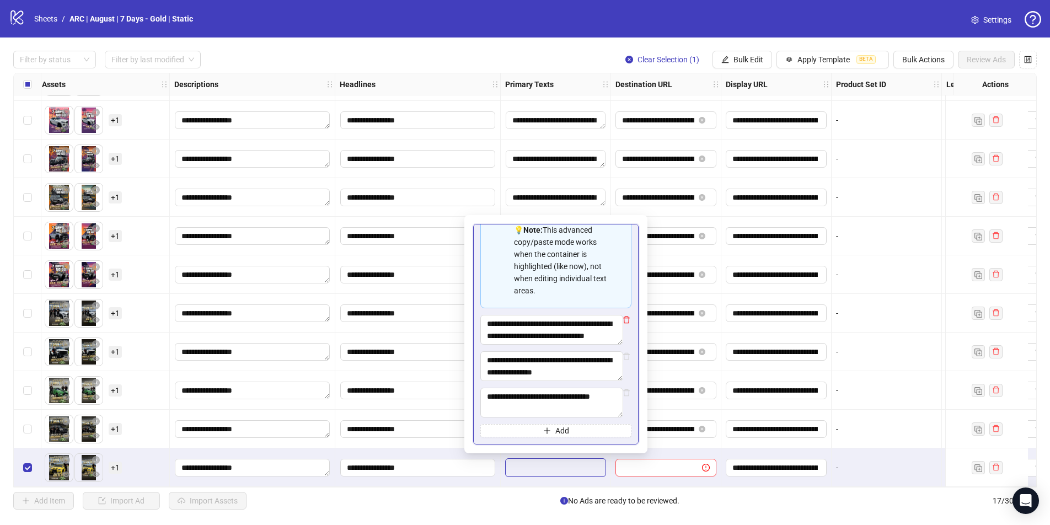
click at [623, 322] on icon "delete" at bounding box center [627, 320] width 8 height 8
type textarea "**********"
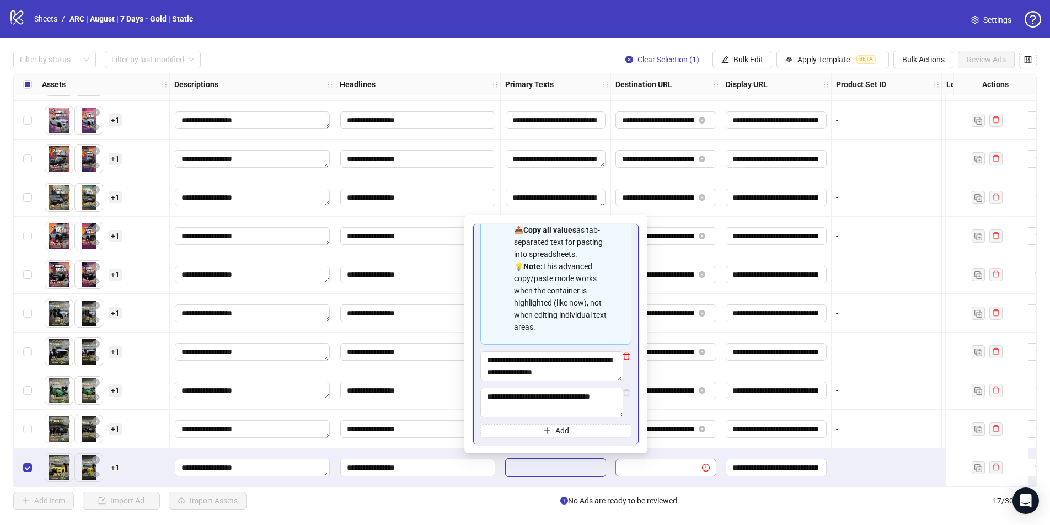
click at [623, 359] on icon "delete" at bounding box center [626, 356] width 7 height 7
type textarea "**********"
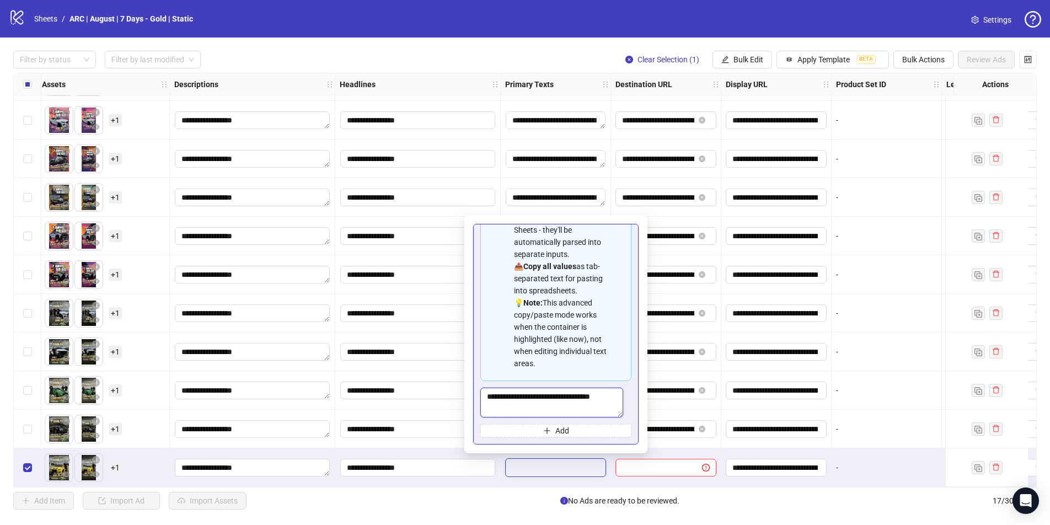
click at [600, 402] on textarea "**********" at bounding box center [551, 403] width 143 height 30
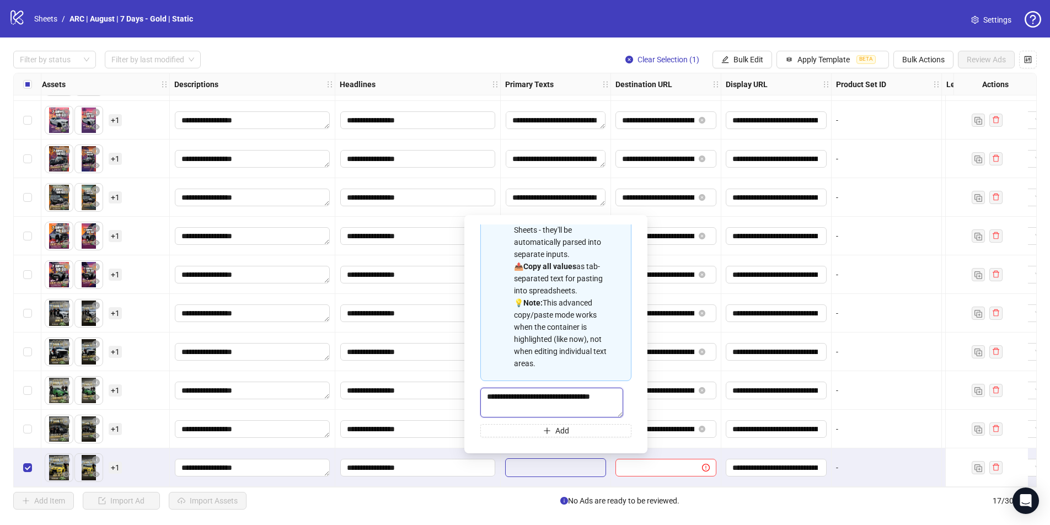
drag, startPoint x: 571, startPoint y: 414, endPoint x: 475, endPoint y: 381, distance: 101.2
click at [475, 381] on div "**********" at bounding box center [555, 334] width 165 height 221
click at [504, 404] on textarea "Multi-text input container - paste or copy values" at bounding box center [551, 403] width 143 height 30
paste textarea "**********"
type textarea "**********"
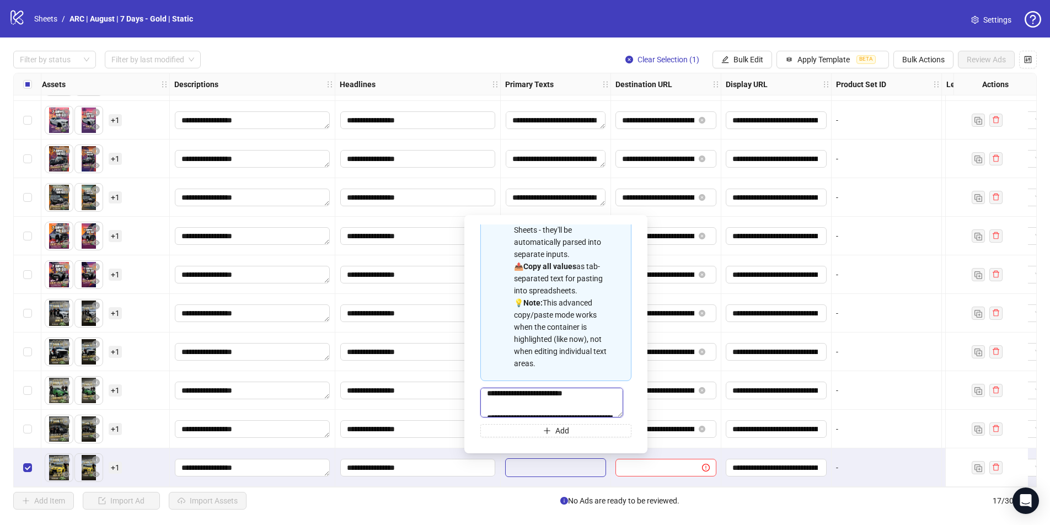
scroll to position [0, 0]
click at [613, 450] on div at bounding box center [666, 467] width 110 height 39
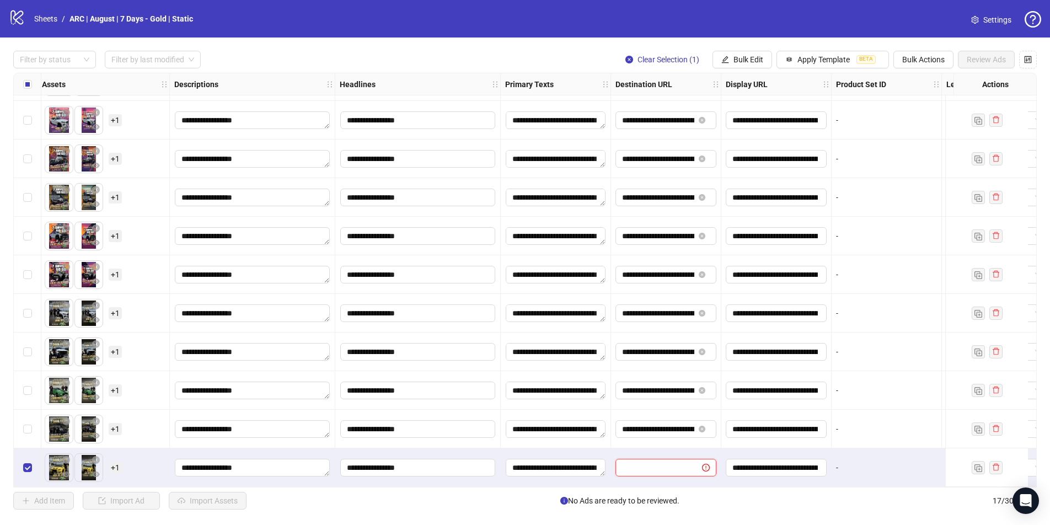
click at [642, 450] on input "text" at bounding box center [654, 468] width 65 height 12
paste input "**********"
type input "**********"
click at [802, 399] on div "-" at bounding box center [887, 390] width 110 height 39
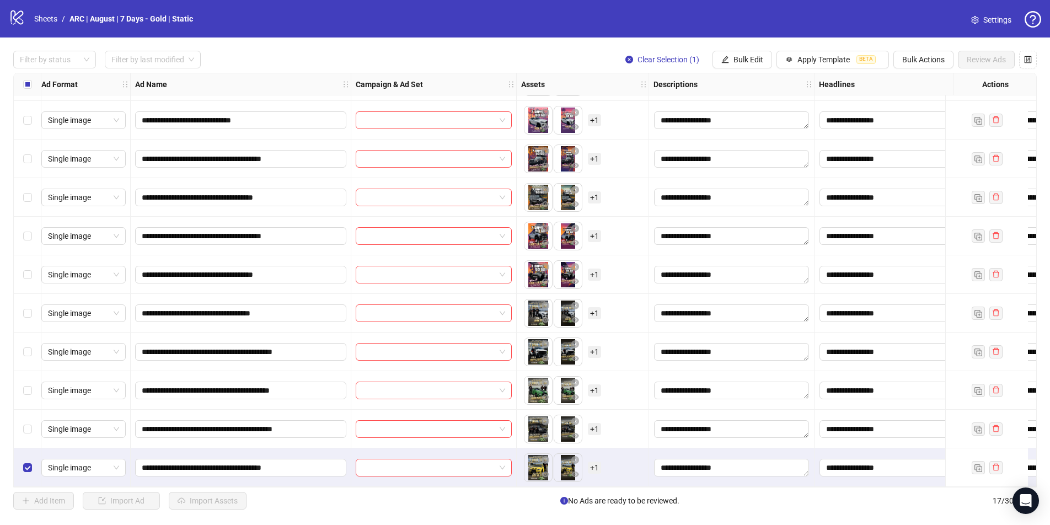
scroll to position [269, 0]
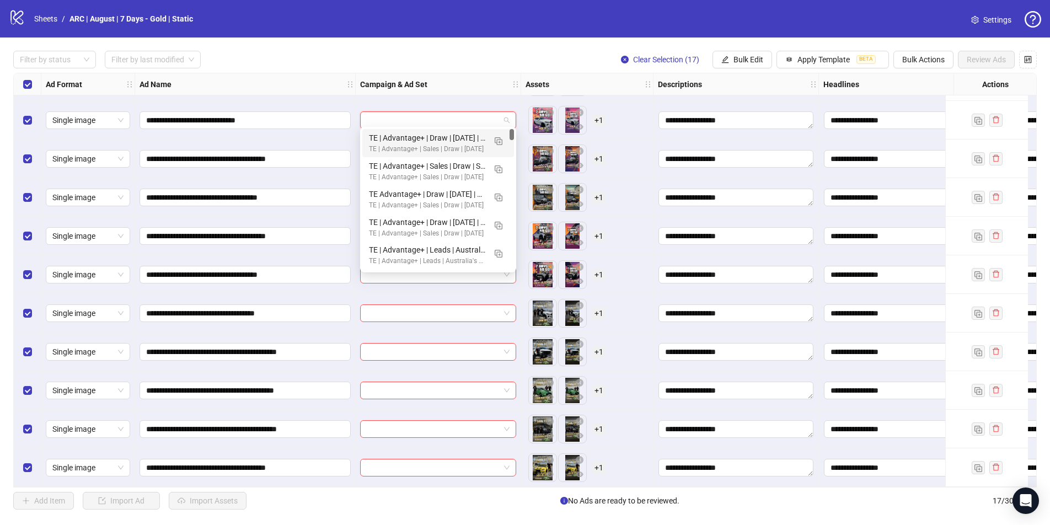
click at [403, 112] on input "search" at bounding box center [433, 120] width 133 height 17
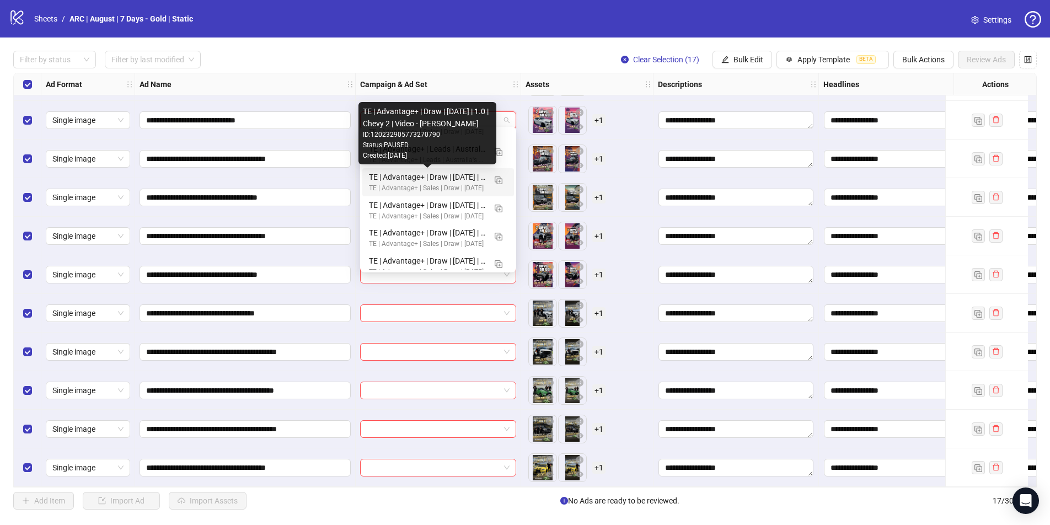
scroll to position [83, 0]
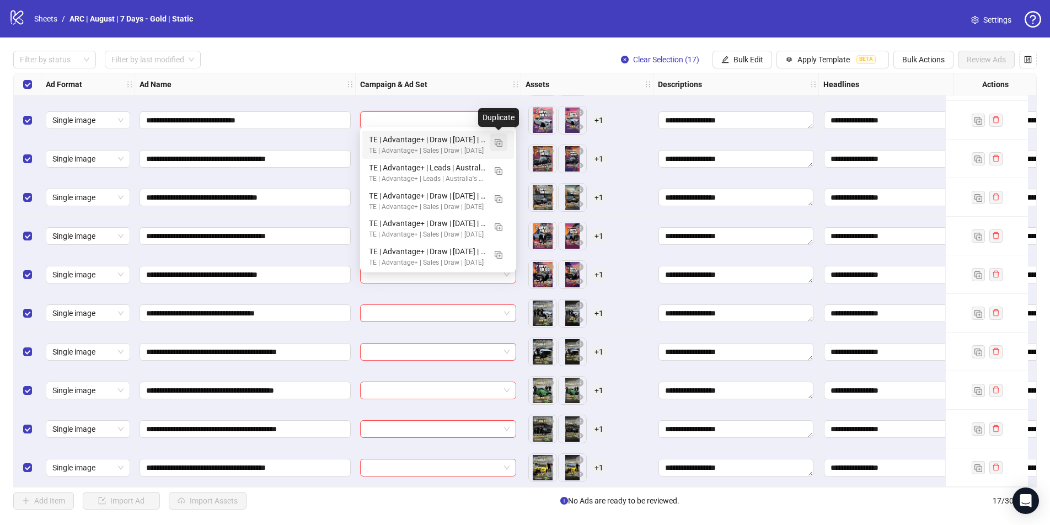
click at [500, 143] on img "button" at bounding box center [499, 143] width 8 height 8
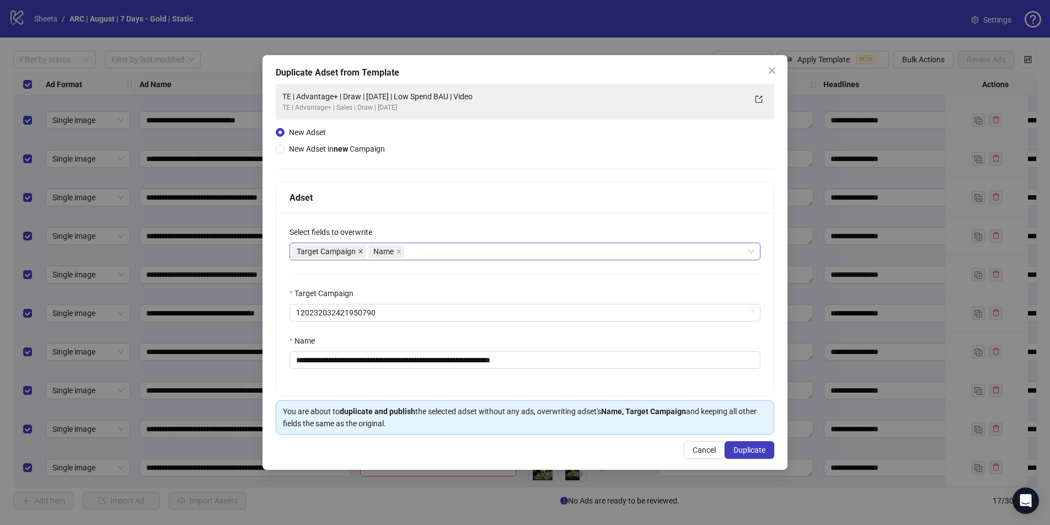
click at [360, 252] on icon "close" at bounding box center [361, 251] width 4 height 4
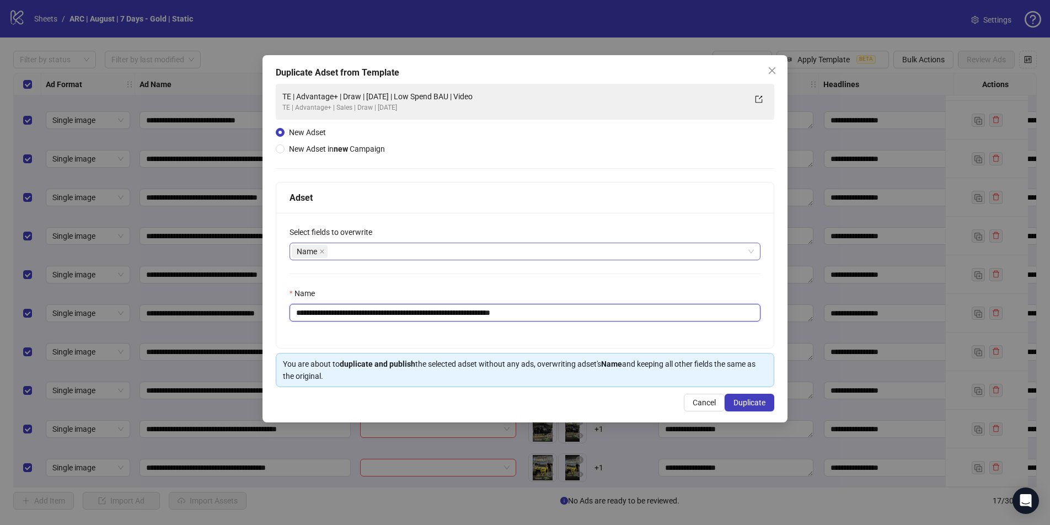
drag, startPoint x: 571, startPoint y: 311, endPoint x: 442, endPoint y: 311, distance: 128.5
click at [442, 311] on input "**********" at bounding box center [525, 313] width 471 height 18
click at [468, 314] on input "**********" at bounding box center [525, 313] width 471 height 18
click at [550, 311] on input "**********" at bounding box center [525, 313] width 471 height 18
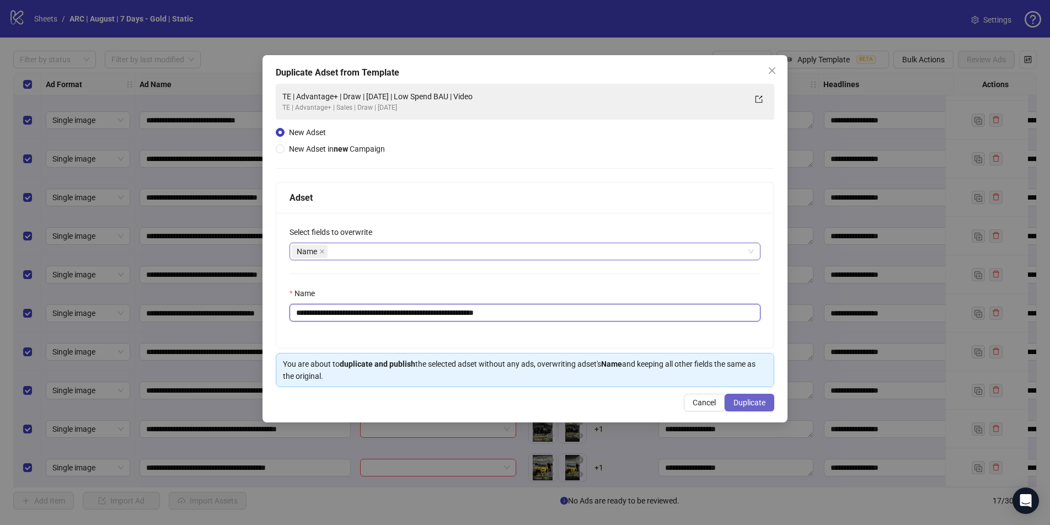
type input "**********"
click at [755, 402] on span "Duplicate" at bounding box center [750, 402] width 32 height 9
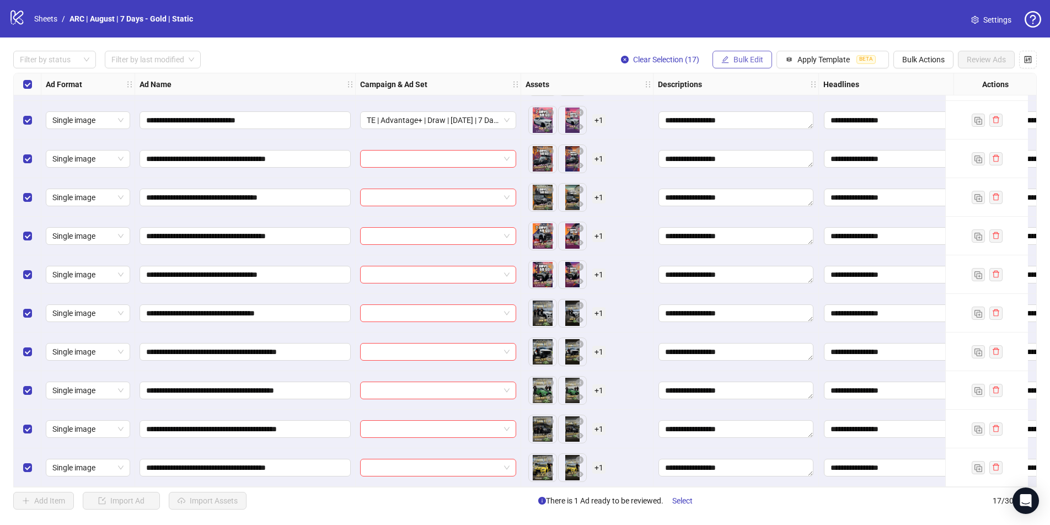
click at [734, 57] on span "Bulk Edit" at bounding box center [749, 59] width 30 height 9
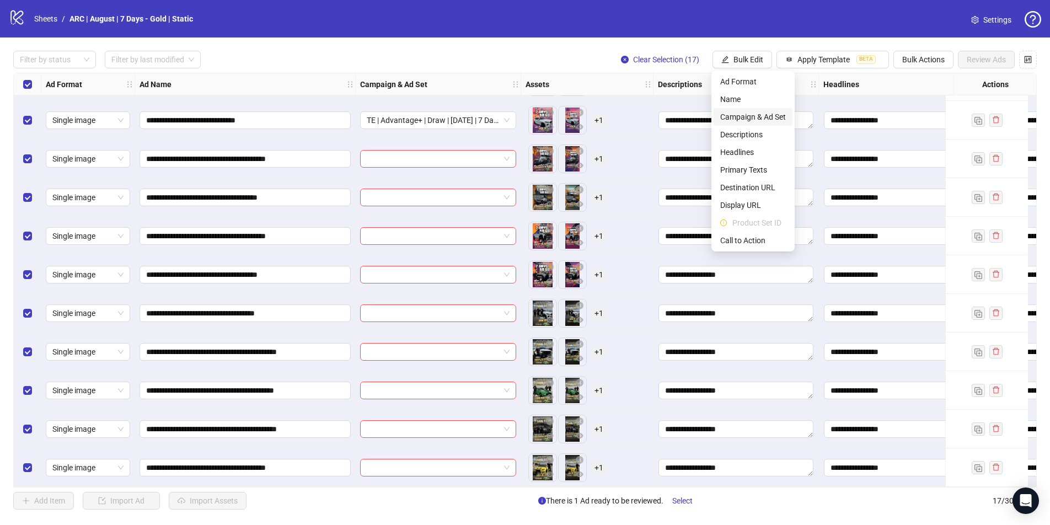
click at [746, 115] on span "Campaign & Ad Set" at bounding box center [753, 117] width 66 height 12
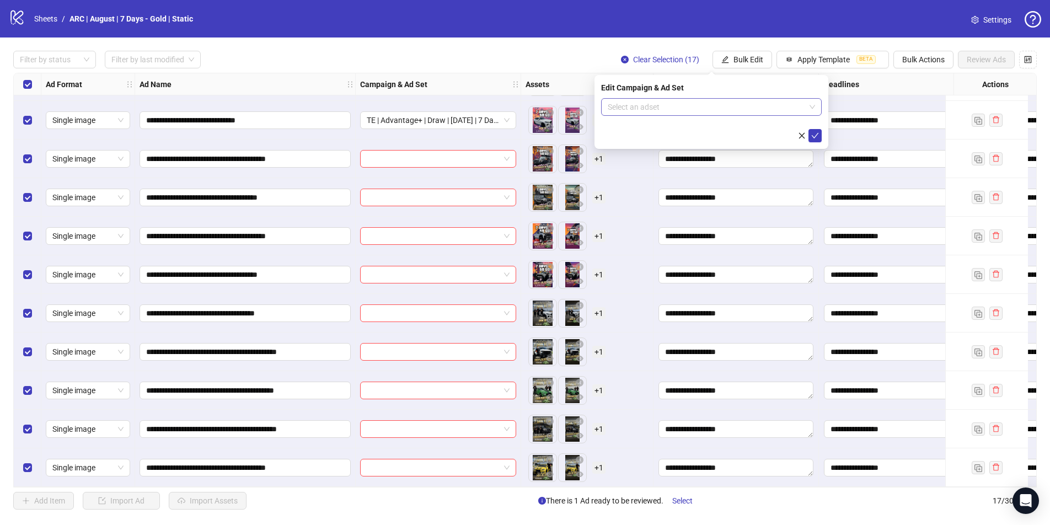
click at [703, 109] on input "search" at bounding box center [706, 107] width 197 height 17
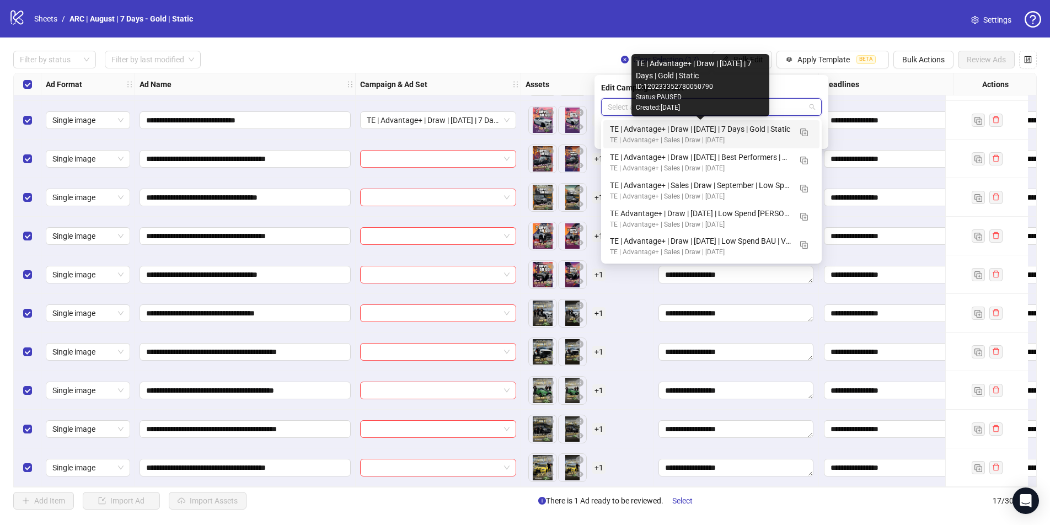
click at [632, 130] on div "TE | Advantage+ | Draw | September 2025 | 7 Days | Gold | Static" at bounding box center [700, 129] width 181 height 12
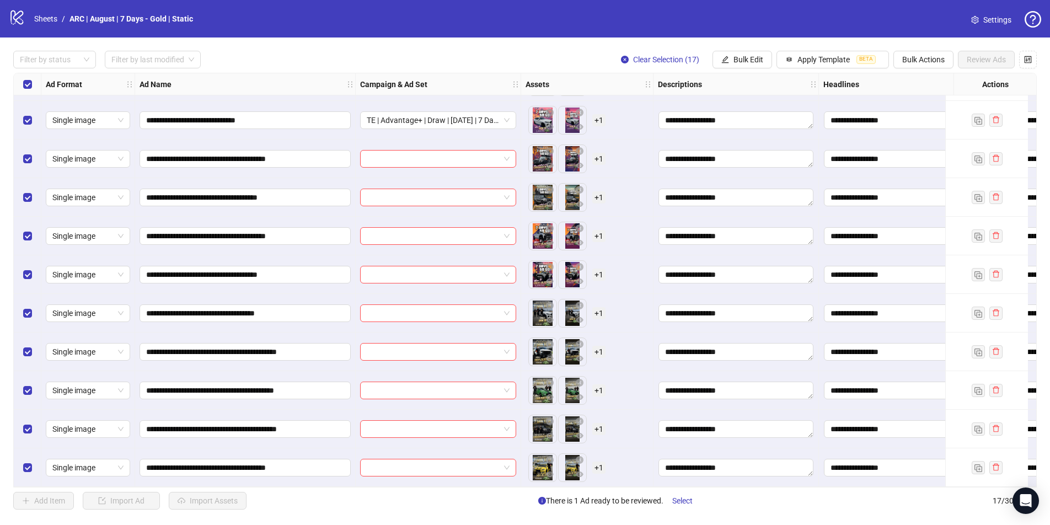
click at [566, 50] on div "**********" at bounding box center [525, 280] width 1050 height 485
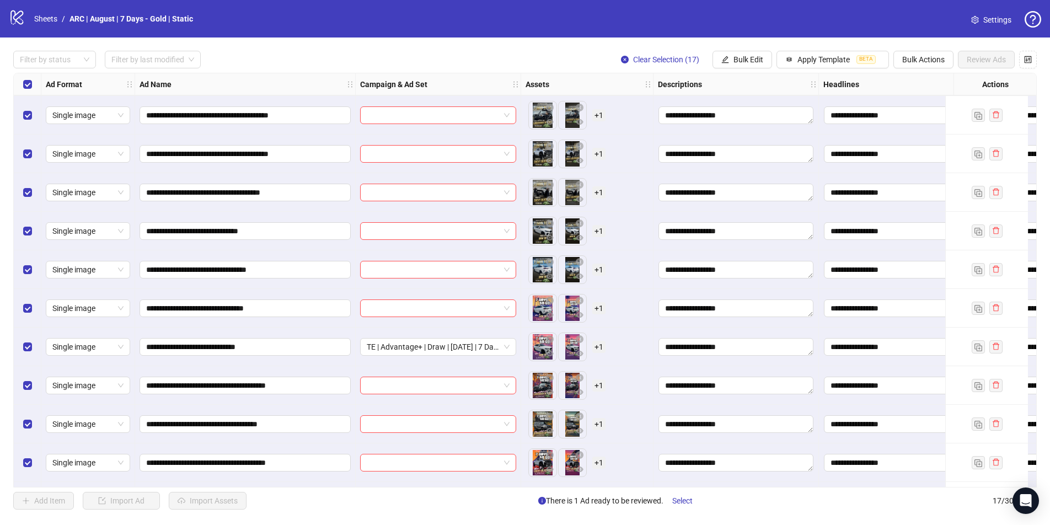
scroll to position [0, 0]
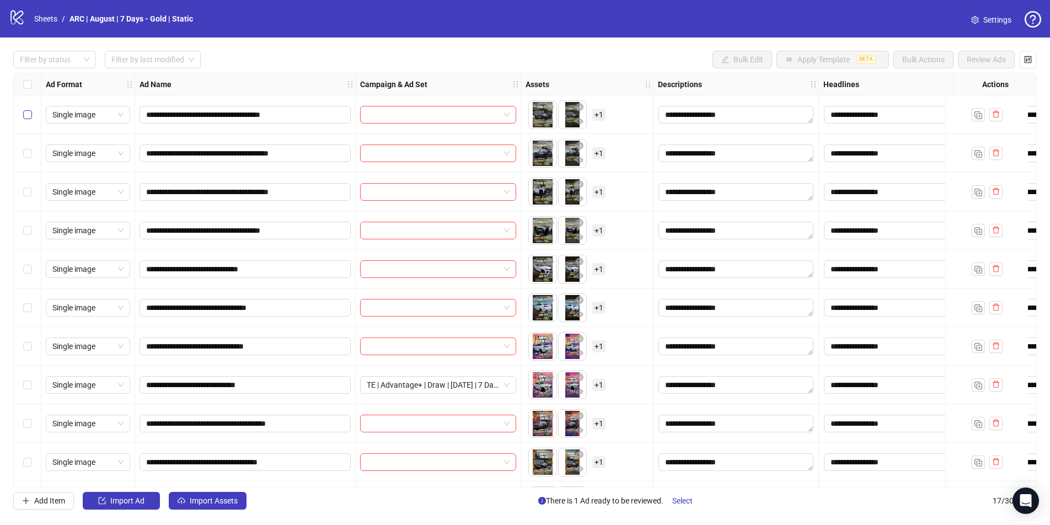
click at [28, 109] on label "Select row 1" at bounding box center [27, 115] width 9 height 12
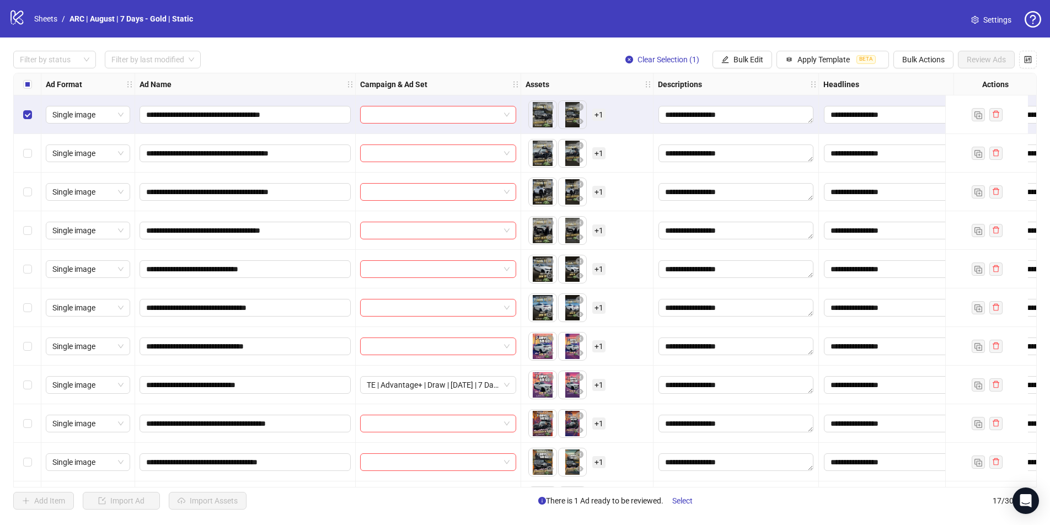
click at [34, 158] on div "Select row 2" at bounding box center [28, 153] width 28 height 39
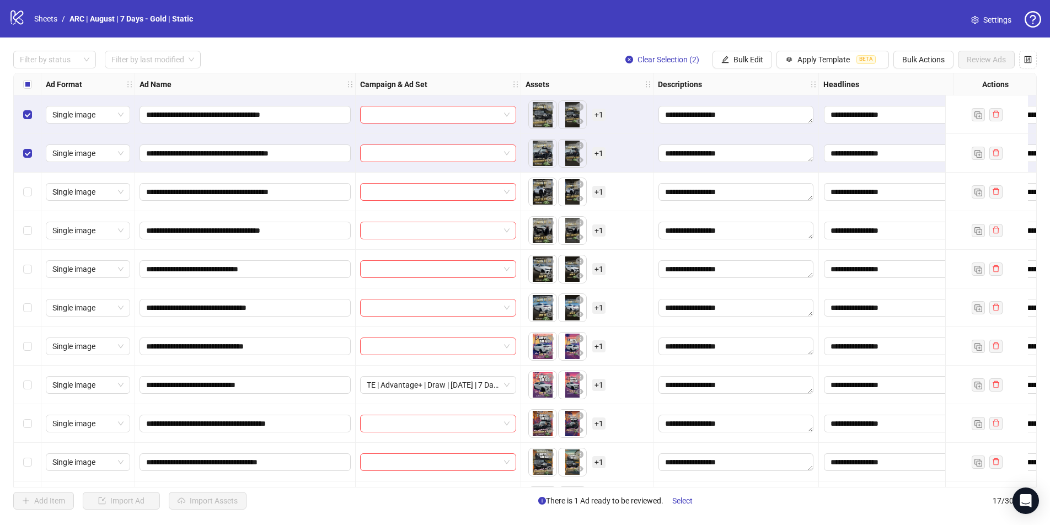
click at [30, 199] on div "Select row 3" at bounding box center [28, 192] width 28 height 39
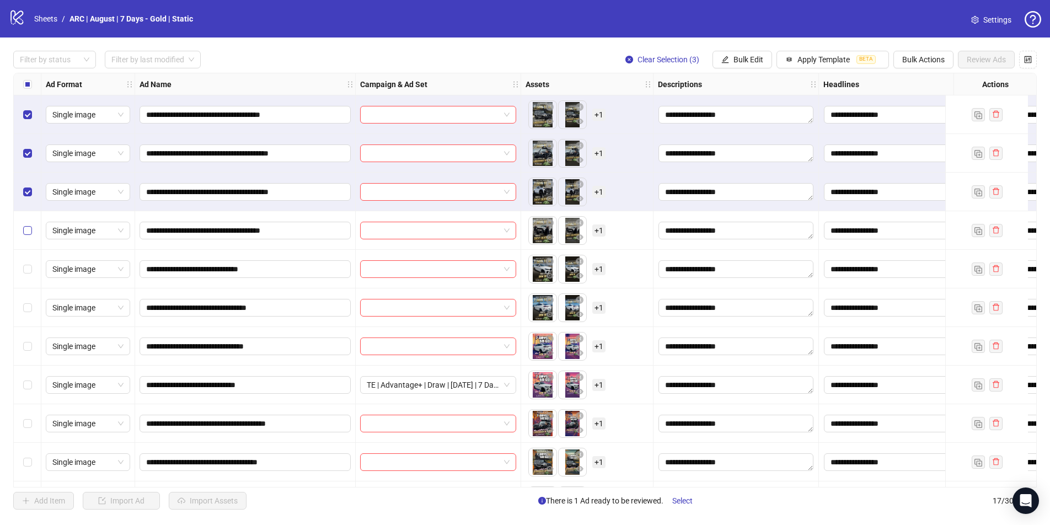
click at [30, 235] on label "Select row 4" at bounding box center [27, 230] width 9 height 12
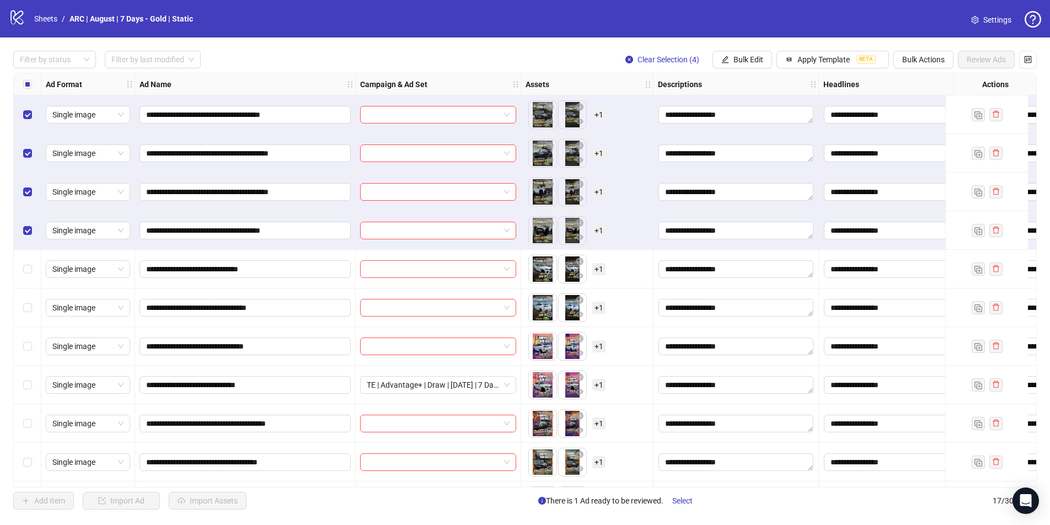
click at [31, 282] on div "Select row 5" at bounding box center [28, 269] width 28 height 39
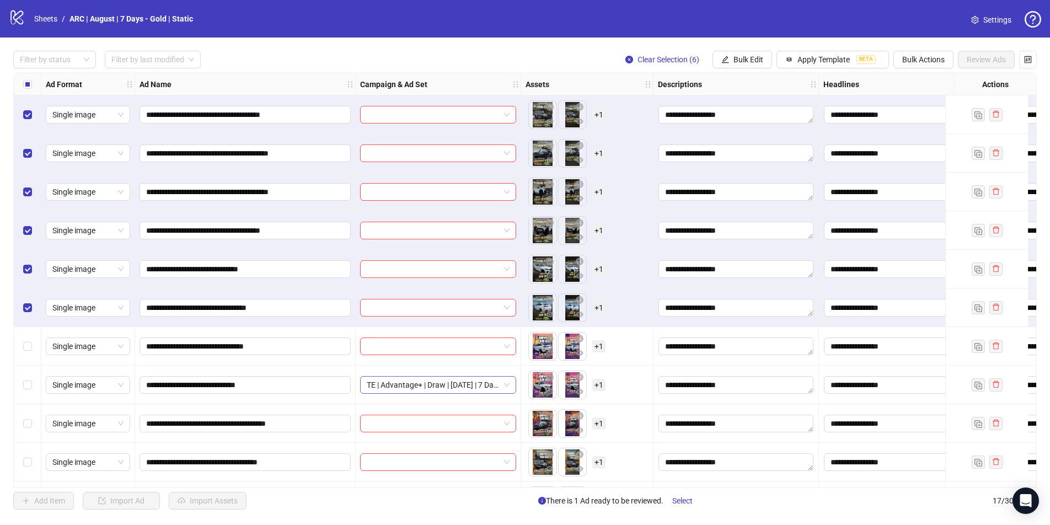
click at [405, 382] on span "TE | Advantage+ | Draw | September 2025 | 7 Days | Gold | Static" at bounding box center [438, 385] width 143 height 17
click at [472, 64] on div "Filter by status Filter by last modified Clear Selection (6) Bulk Edit Apply Te…" at bounding box center [525, 60] width 1024 height 18
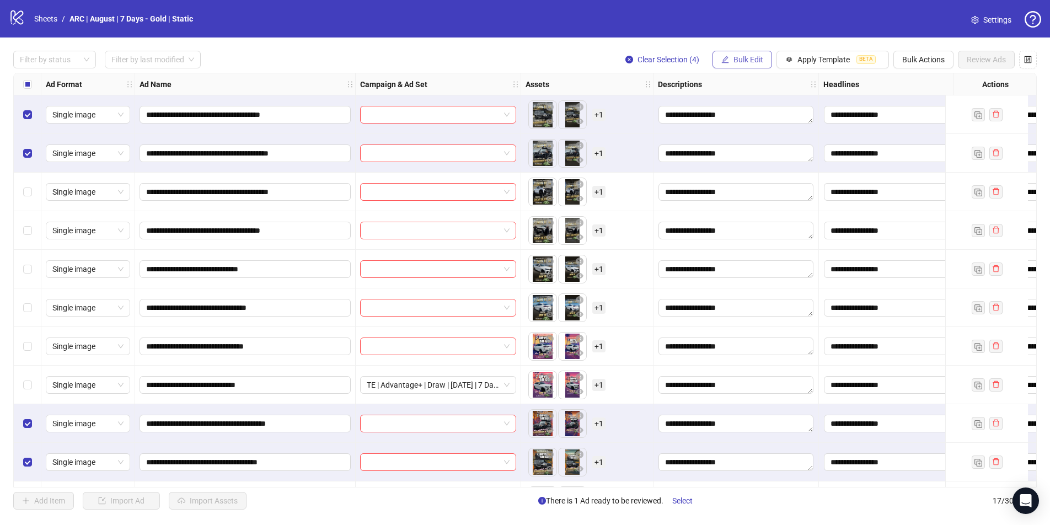
click at [737, 58] on span "Bulk Edit" at bounding box center [749, 59] width 30 height 9
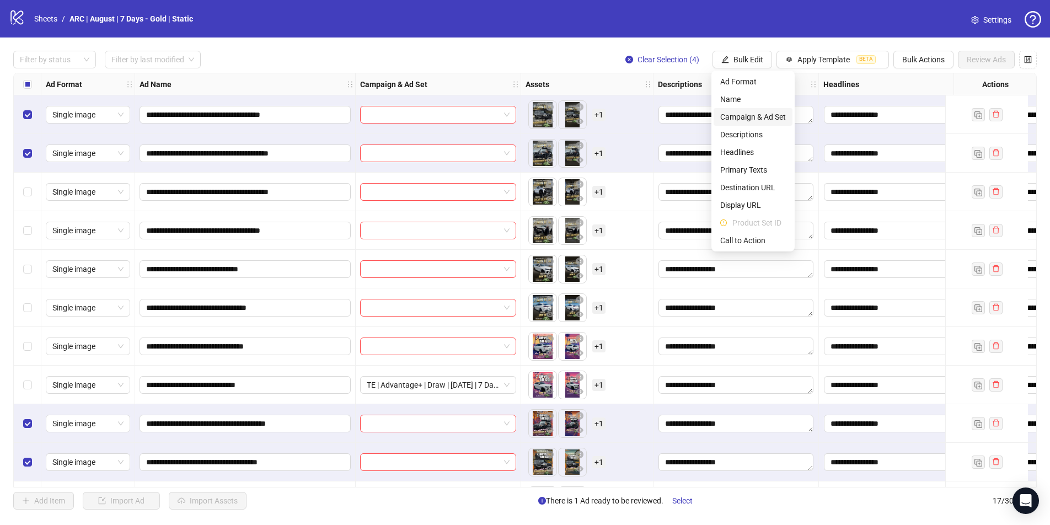
click at [759, 116] on span "Campaign & Ad Set" at bounding box center [753, 117] width 66 height 12
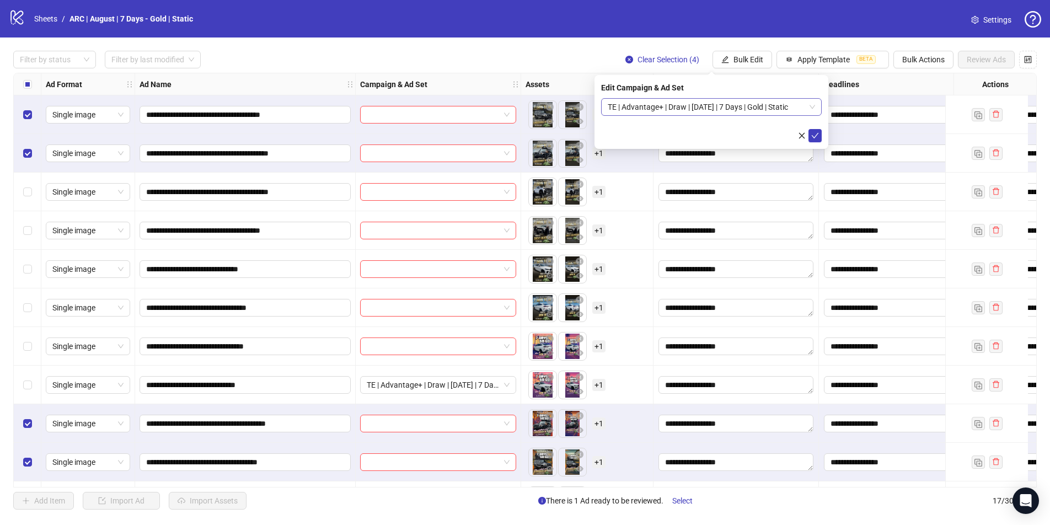
click at [732, 106] on span "TE | Advantage+ | Draw | September 2025 | 7 Days | Gold | Static" at bounding box center [711, 107] width 207 height 17
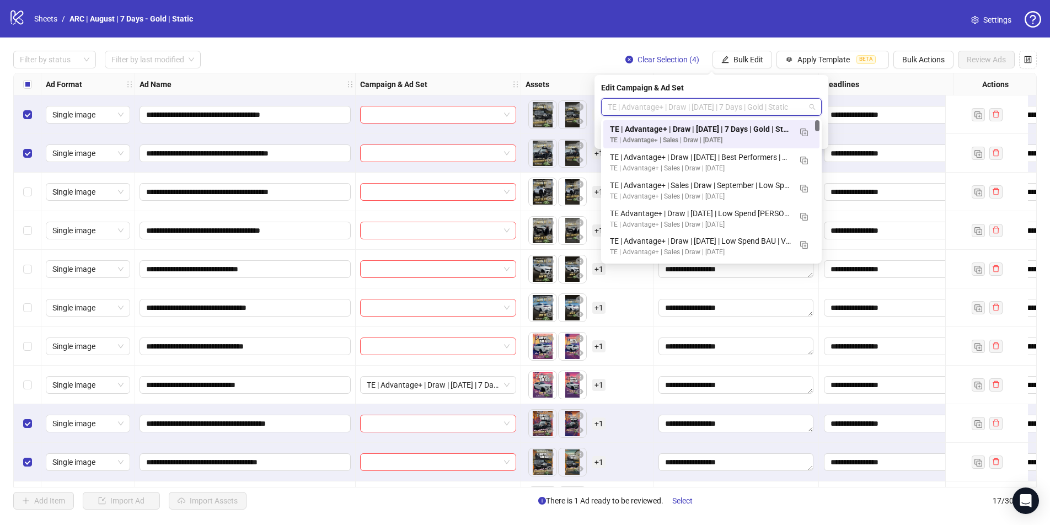
click at [732, 106] on span "TE | Advantage+ | Draw | September 2025 | 7 Days | Gold | Static" at bounding box center [711, 107] width 207 height 17
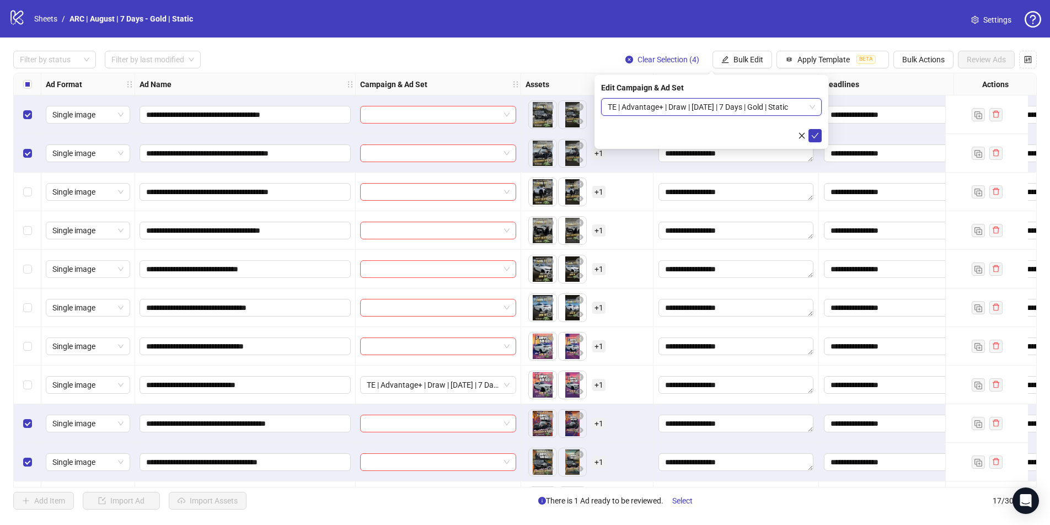
click at [737, 111] on span "TE | Advantage+ | Draw | September 2025 | 7 Days | Gold | Static" at bounding box center [711, 107] width 207 height 17
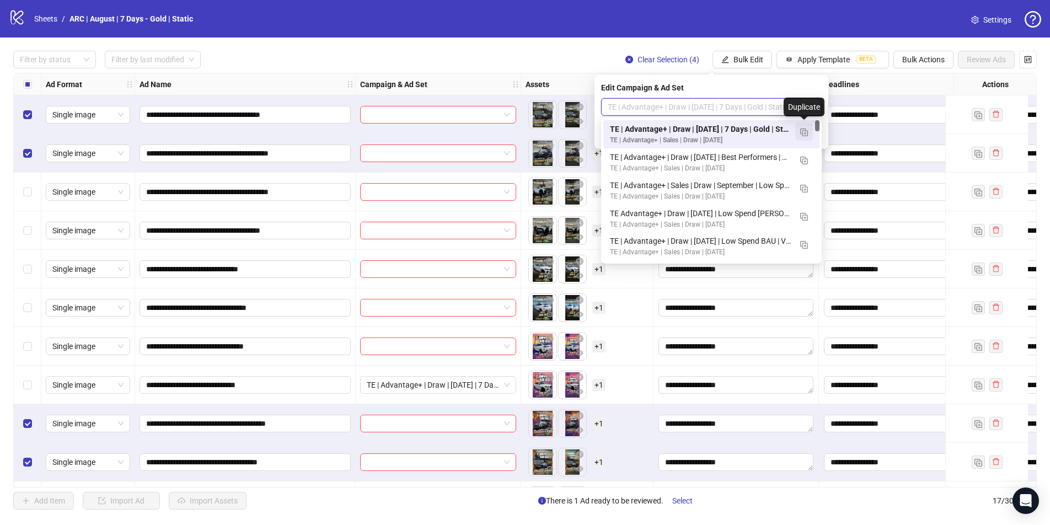
click at [802, 130] on img "button" at bounding box center [804, 133] width 8 height 8
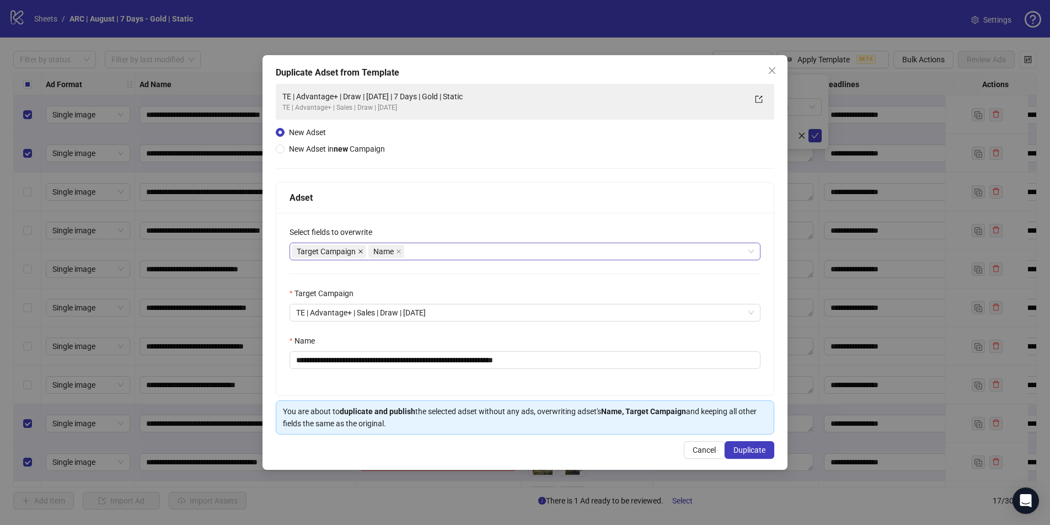
click at [359, 252] on icon "close" at bounding box center [361, 251] width 4 height 4
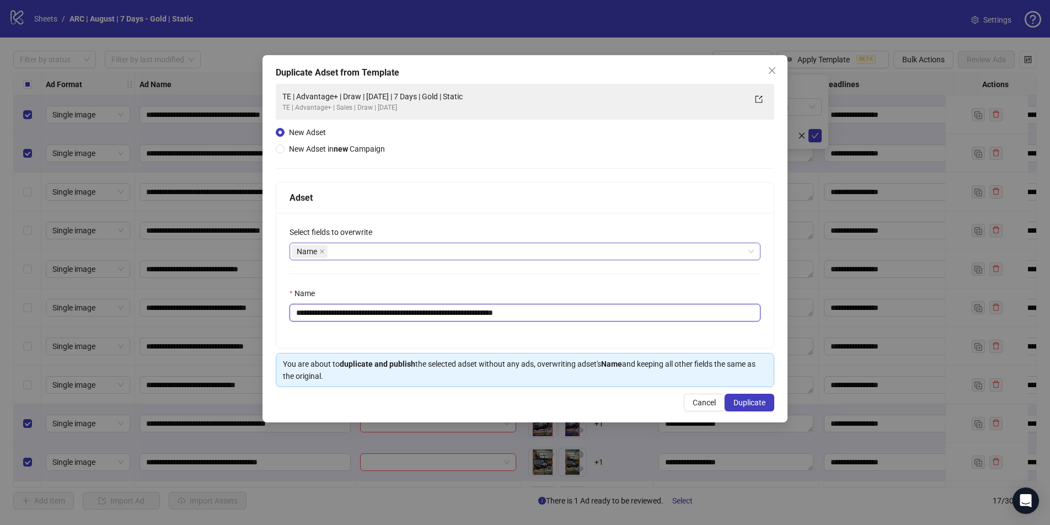
click at [557, 310] on input "**********" at bounding box center [525, 313] width 471 height 18
drag, startPoint x: 555, startPoint y: 313, endPoint x: 472, endPoint y: 311, distance: 83.3
click at [472, 311] on input "**********" at bounding box center [525, 313] width 471 height 18
click at [546, 311] on input "**********" at bounding box center [525, 313] width 471 height 18
click at [482, 311] on input "**********" at bounding box center [525, 313] width 471 height 18
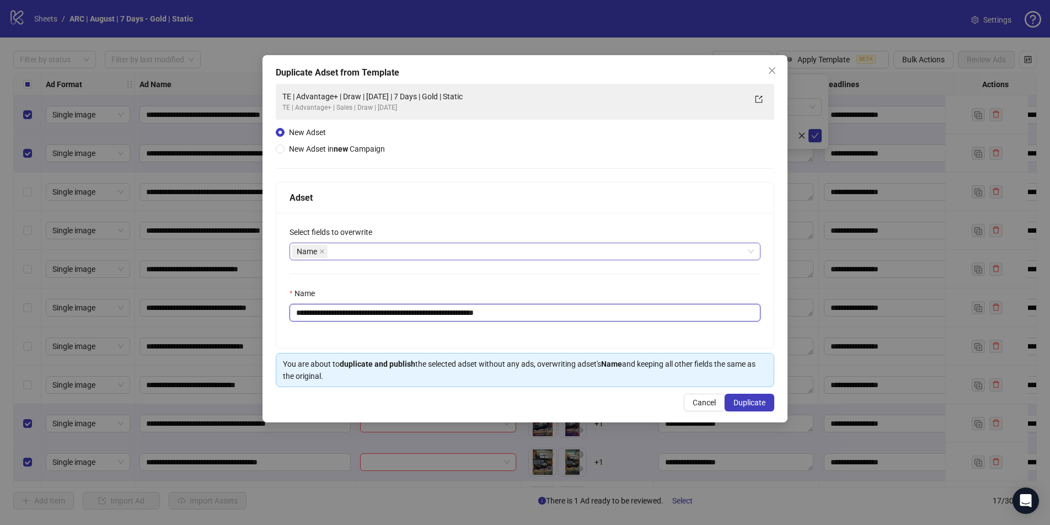
click at [482, 311] on input "**********" at bounding box center [525, 313] width 471 height 18
click at [548, 314] on input "**********" at bounding box center [525, 313] width 471 height 18
type input "**********"
click at [750, 403] on span "Duplicate" at bounding box center [750, 402] width 32 height 9
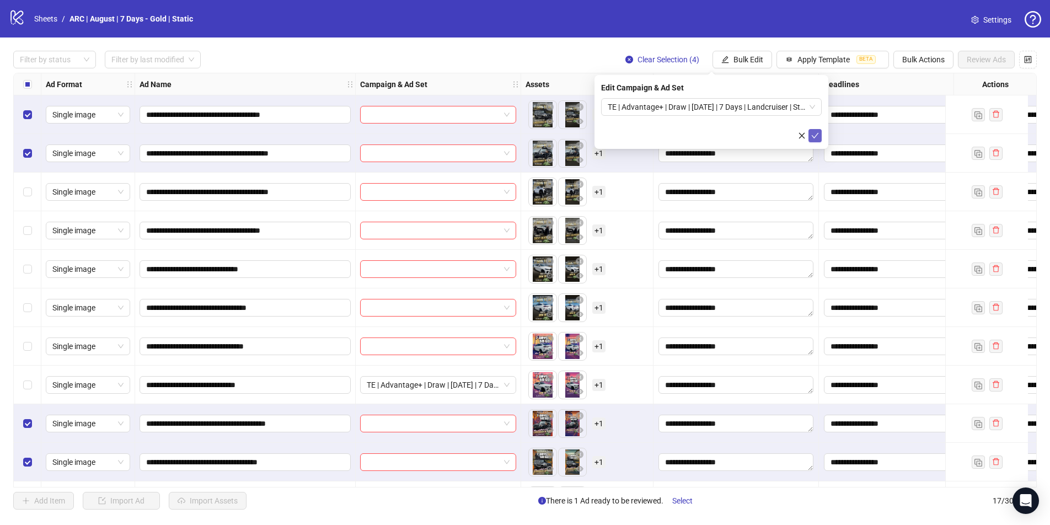
click at [802, 136] on icon "check" at bounding box center [815, 136] width 8 height 8
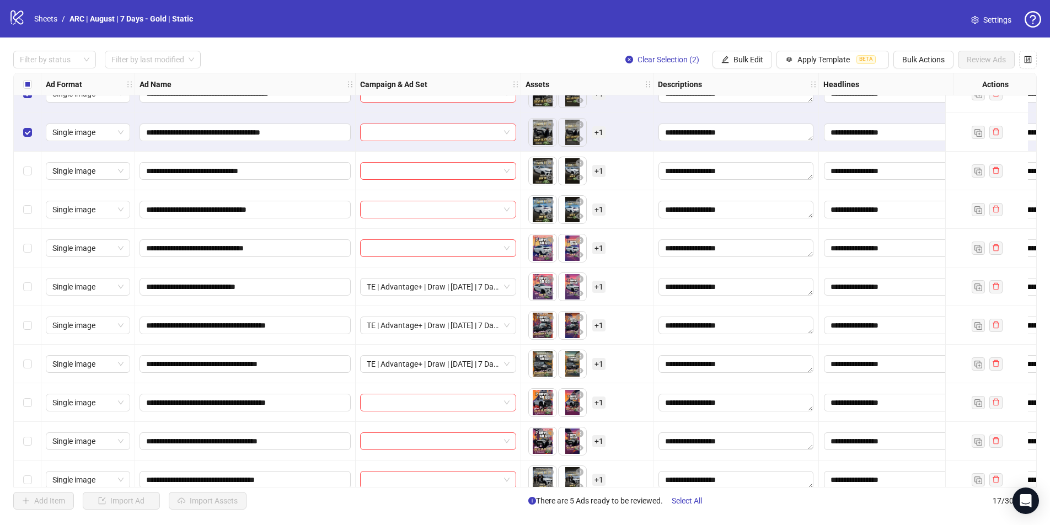
scroll to position [99, 0]
click at [32, 403] on div "Select row 11" at bounding box center [28, 402] width 28 height 39
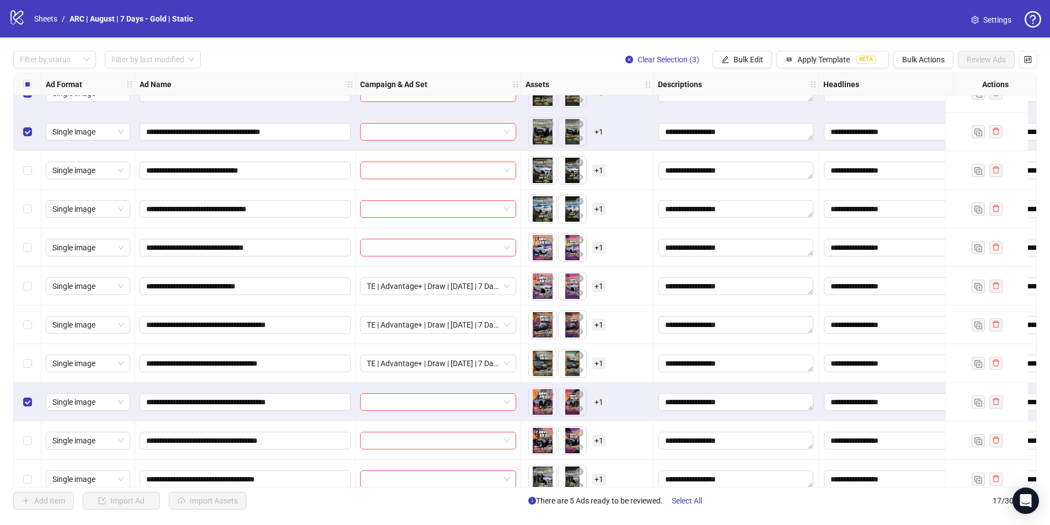
click at [33, 435] on div "Select row 12" at bounding box center [28, 440] width 28 height 39
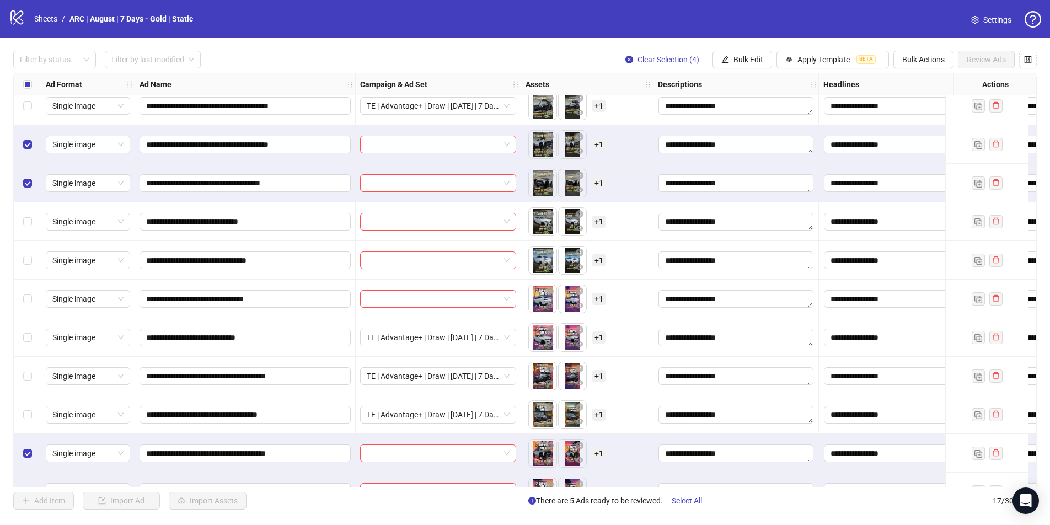
scroll to position [0, 0]
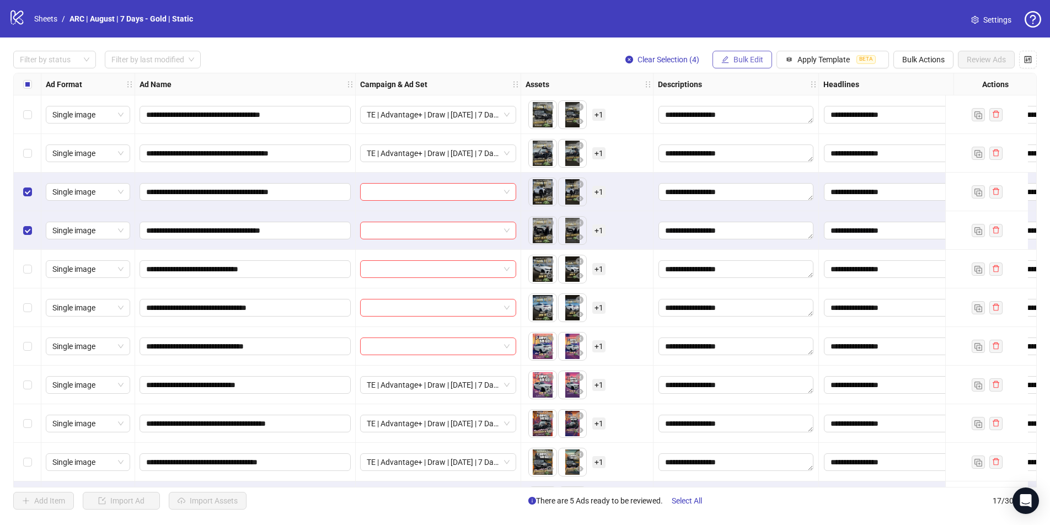
click at [749, 58] on span "Bulk Edit" at bounding box center [749, 59] width 30 height 9
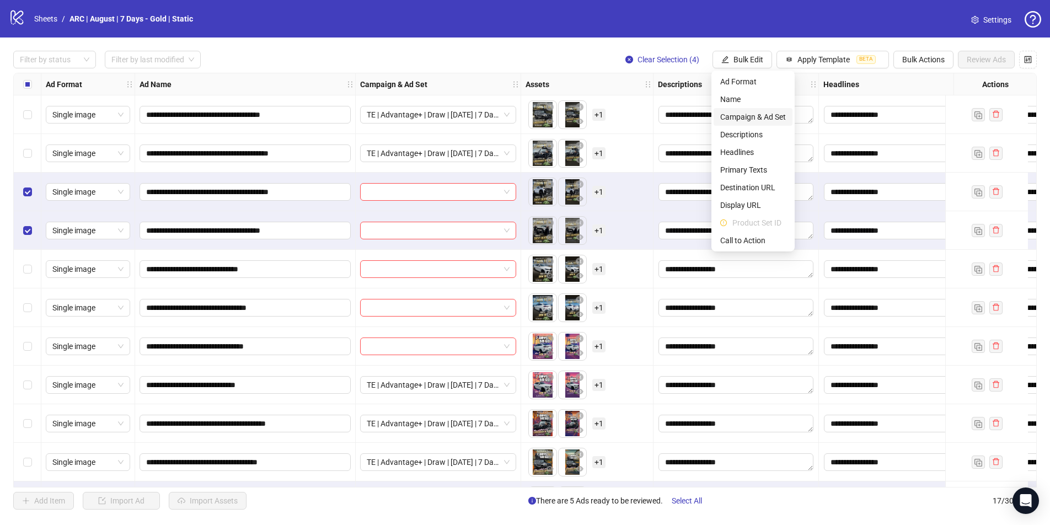
click at [744, 116] on span "Campaign & Ad Set" at bounding box center [753, 117] width 66 height 12
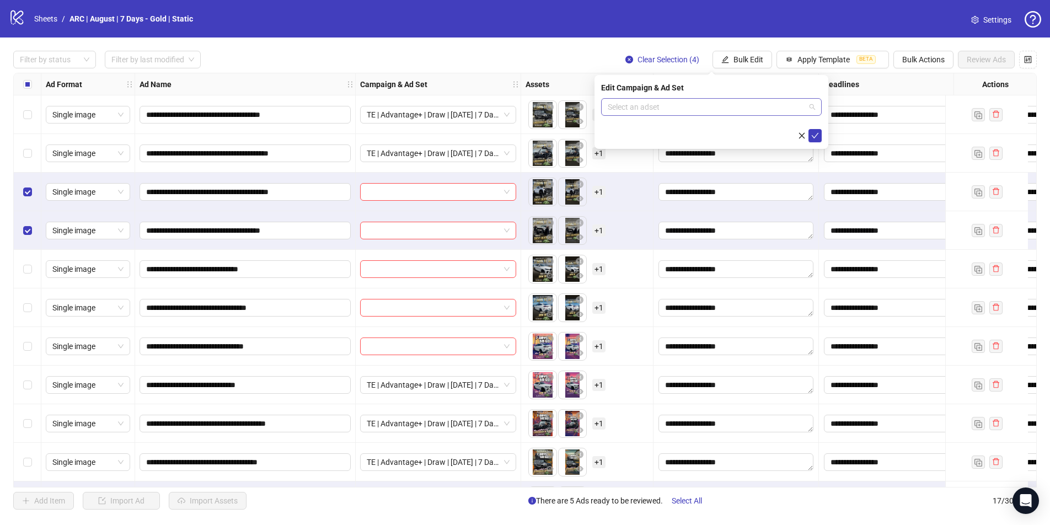
click at [694, 108] on input "search" at bounding box center [706, 107] width 197 height 17
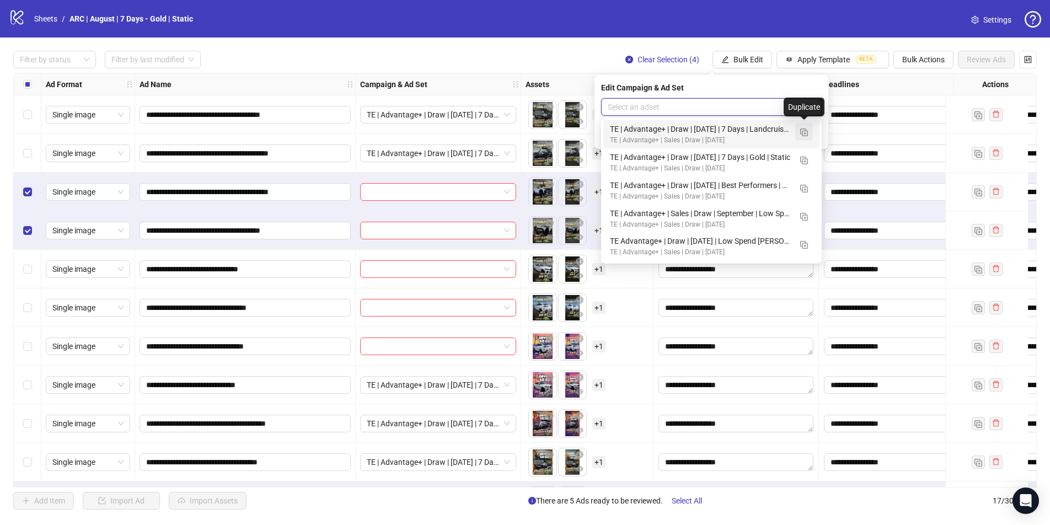
click at [802, 131] on img "button" at bounding box center [804, 133] width 8 height 8
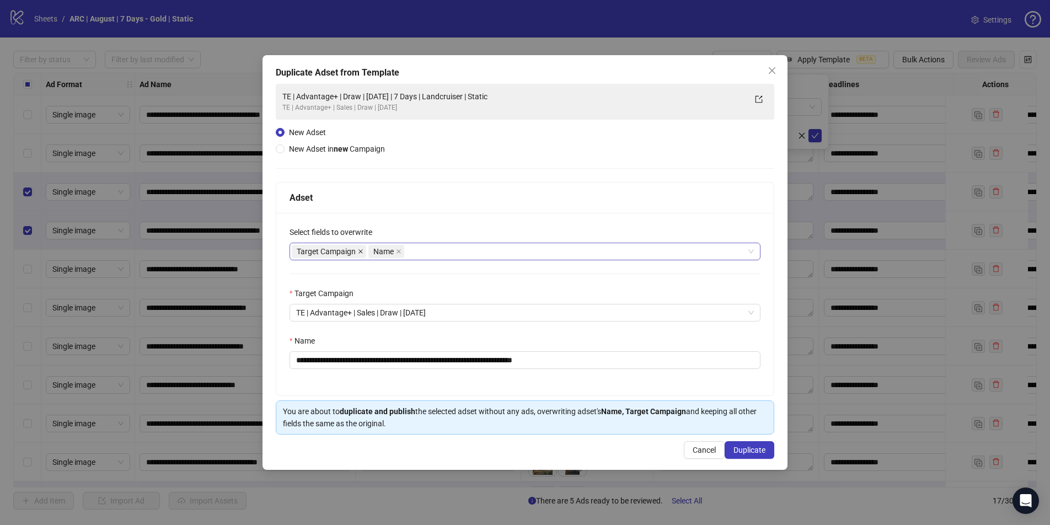
click at [360, 253] on icon "close" at bounding box center [361, 252] width 6 height 6
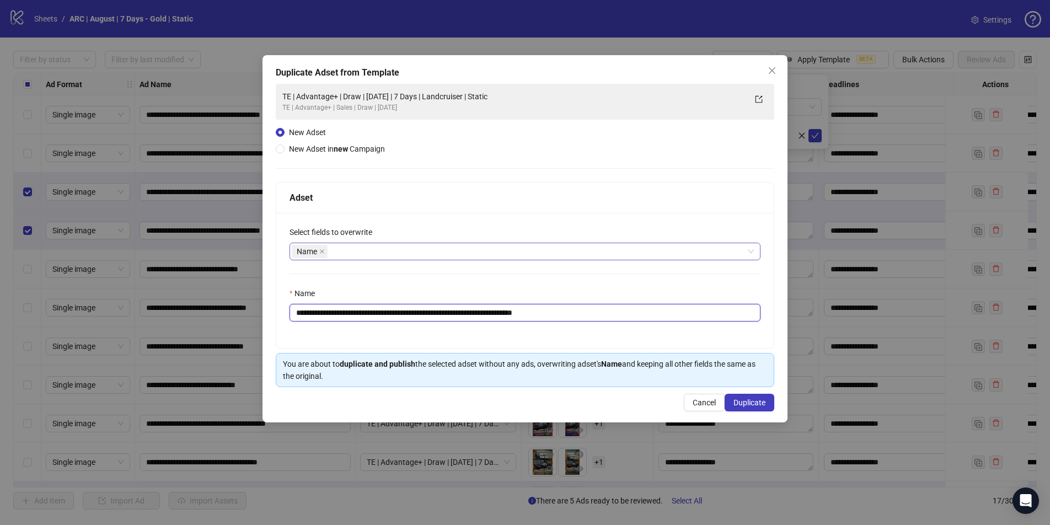
click at [490, 312] on input "**********" at bounding box center [525, 313] width 471 height 18
click at [554, 313] on input "**********" at bounding box center [525, 313] width 471 height 18
type input "**********"
click at [747, 402] on span "Duplicate" at bounding box center [750, 402] width 32 height 9
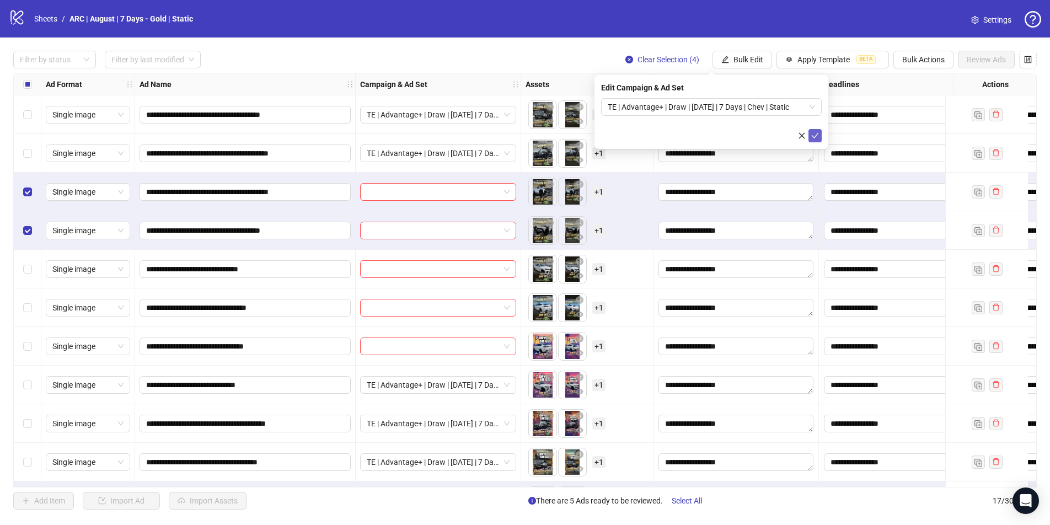
click at [802, 135] on icon "check" at bounding box center [815, 136] width 8 height 8
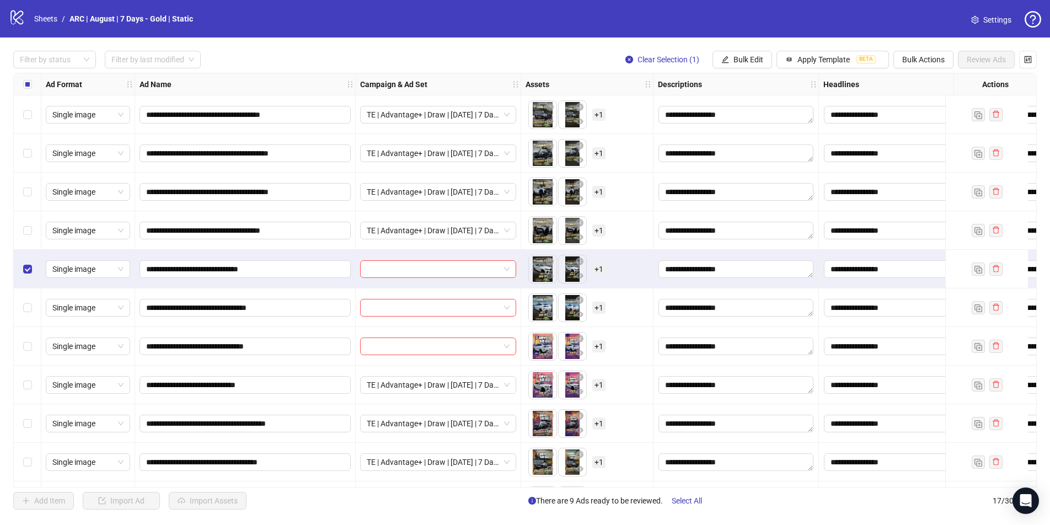
click at [33, 305] on div "Select row 6" at bounding box center [28, 307] width 28 height 39
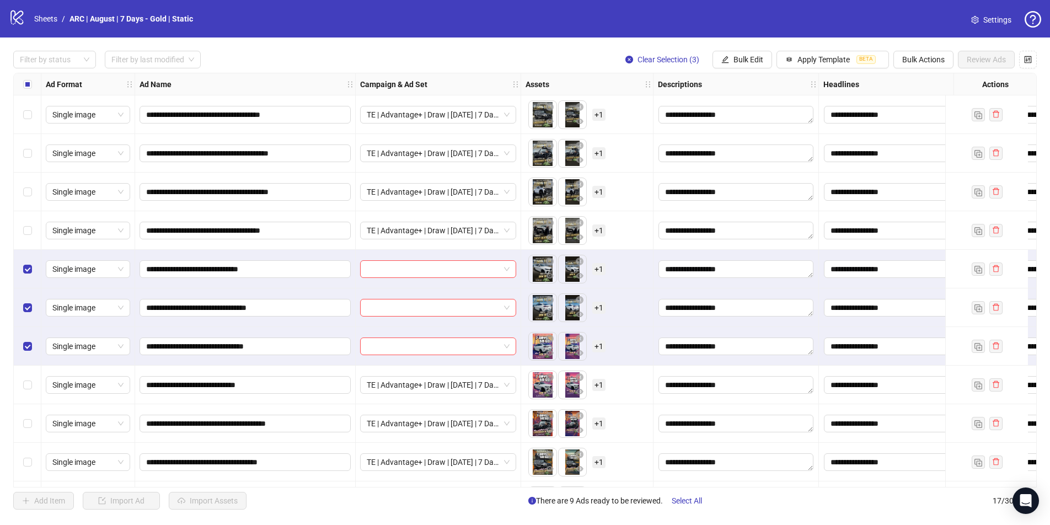
click at [29, 372] on div "Select row 8" at bounding box center [28, 385] width 28 height 39
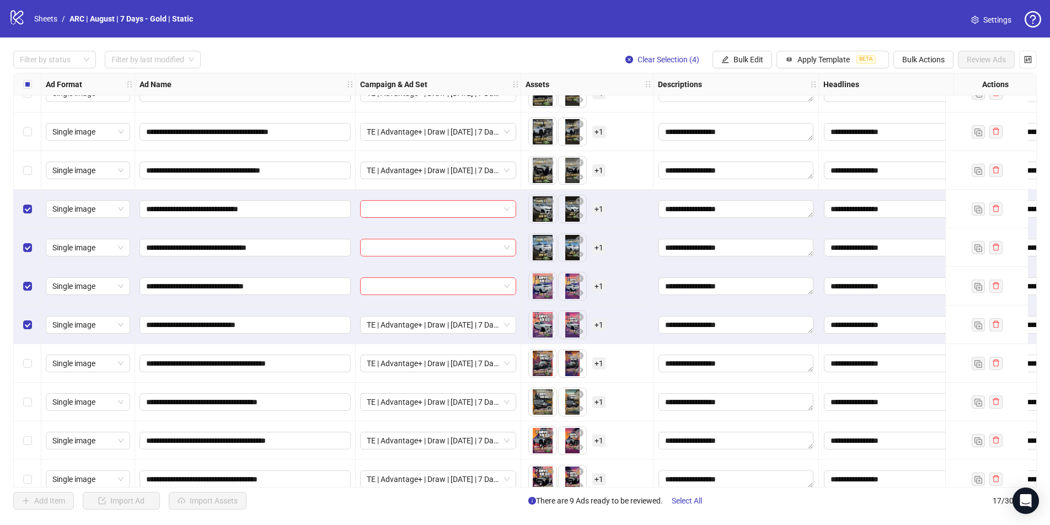
scroll to position [55, 0]
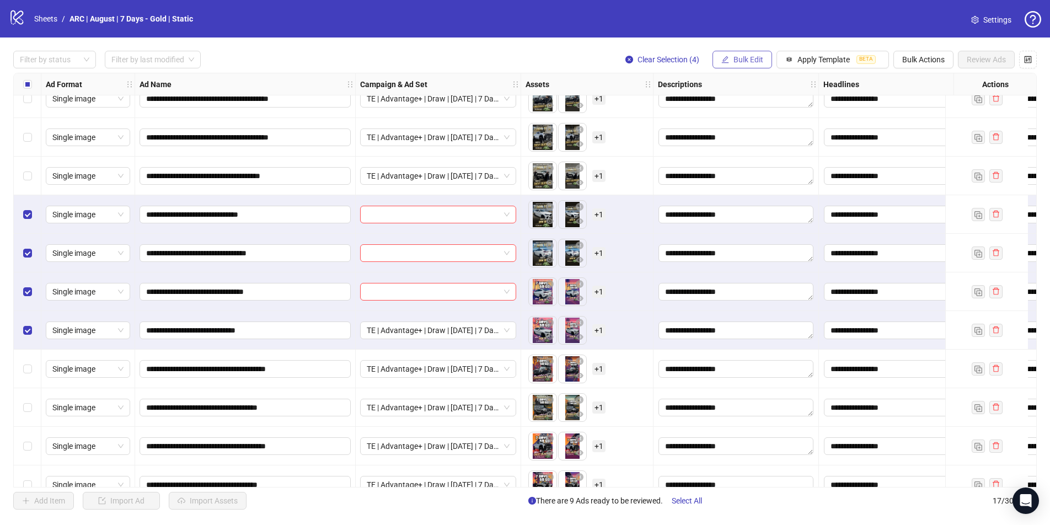
click at [744, 57] on span "Bulk Edit" at bounding box center [749, 59] width 30 height 9
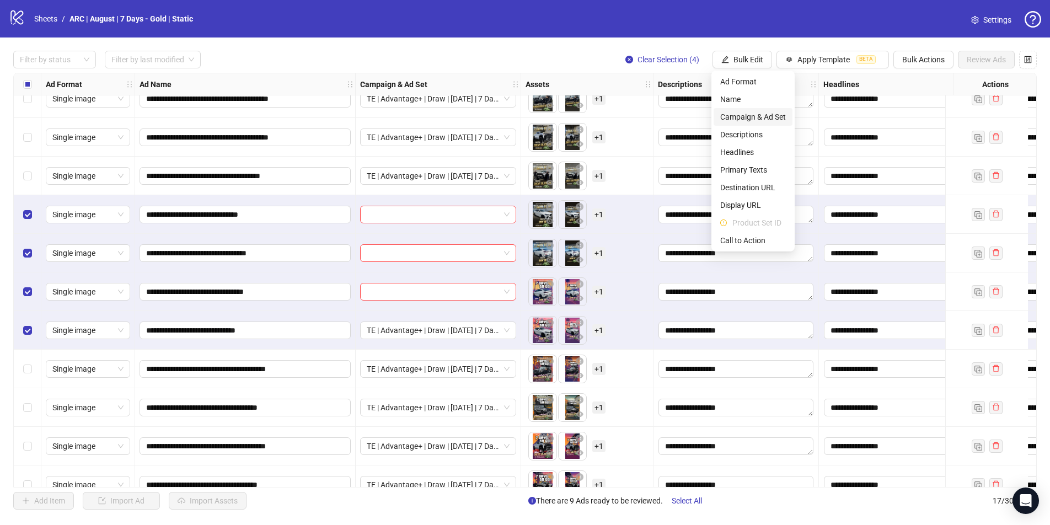
click at [737, 117] on span "Campaign & Ad Set" at bounding box center [753, 117] width 66 height 12
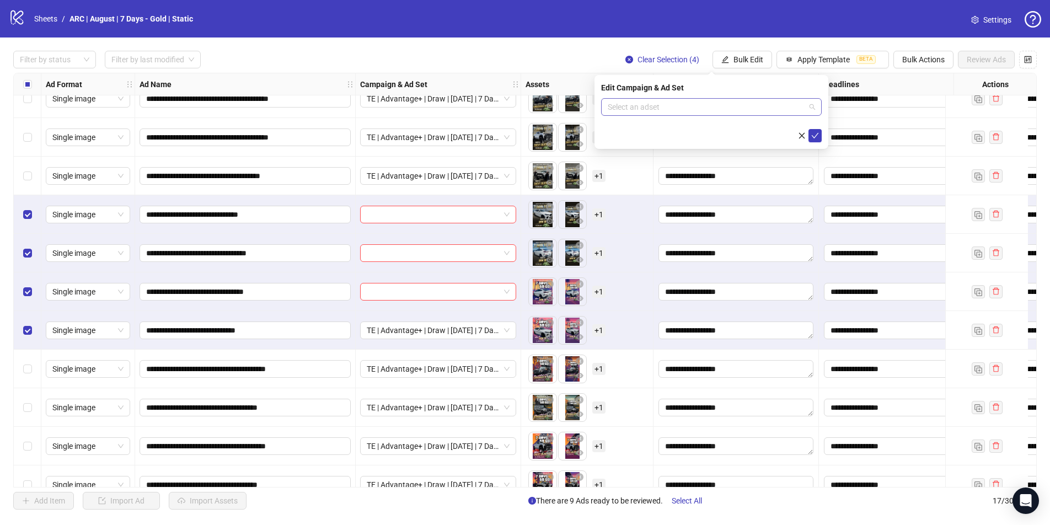
click at [735, 108] on input "search" at bounding box center [706, 107] width 197 height 17
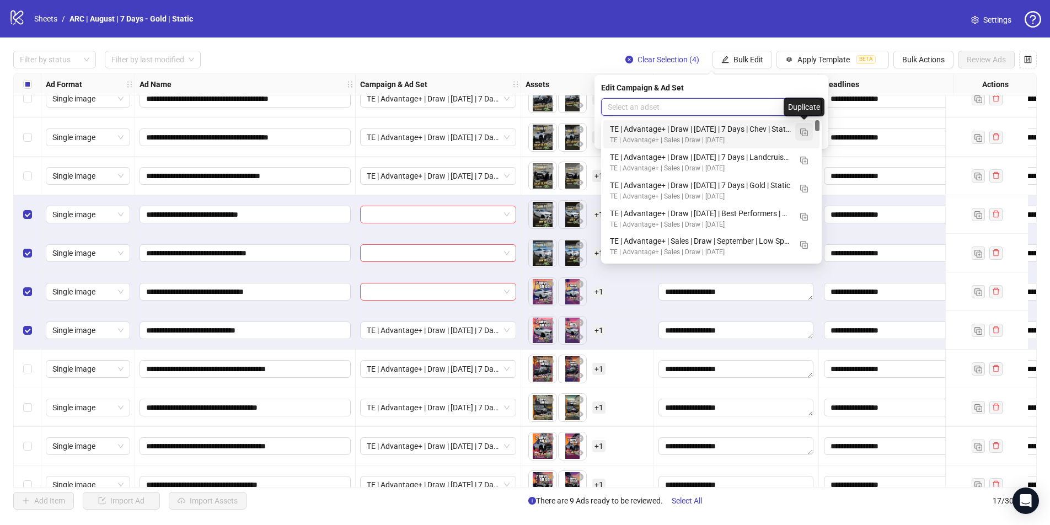
click at [802, 132] on img "button" at bounding box center [804, 133] width 8 height 8
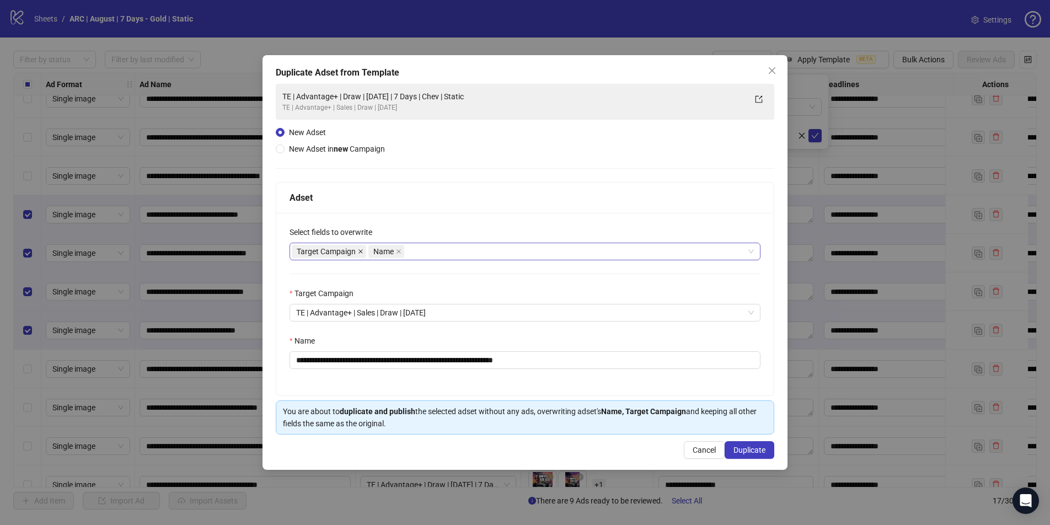
click at [361, 251] on icon "close" at bounding box center [361, 251] width 4 height 4
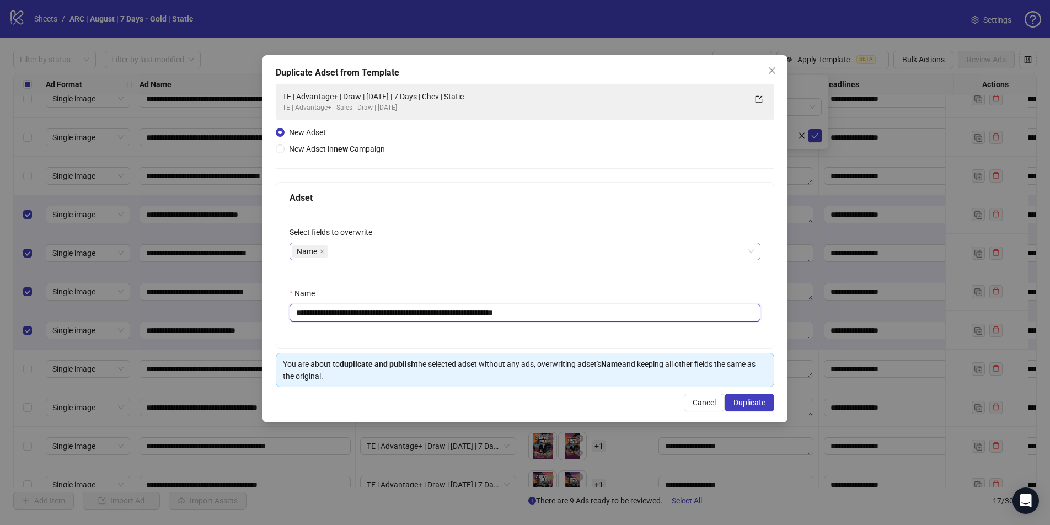
click at [551, 317] on input "**********" at bounding box center [525, 313] width 471 height 18
drag, startPoint x: 551, startPoint y: 314, endPoint x: 514, endPoint y: 314, distance: 37.5
click at [514, 314] on input "**********" at bounding box center [525, 313] width 471 height 18
click at [480, 314] on input "**********" at bounding box center [525, 313] width 471 height 18
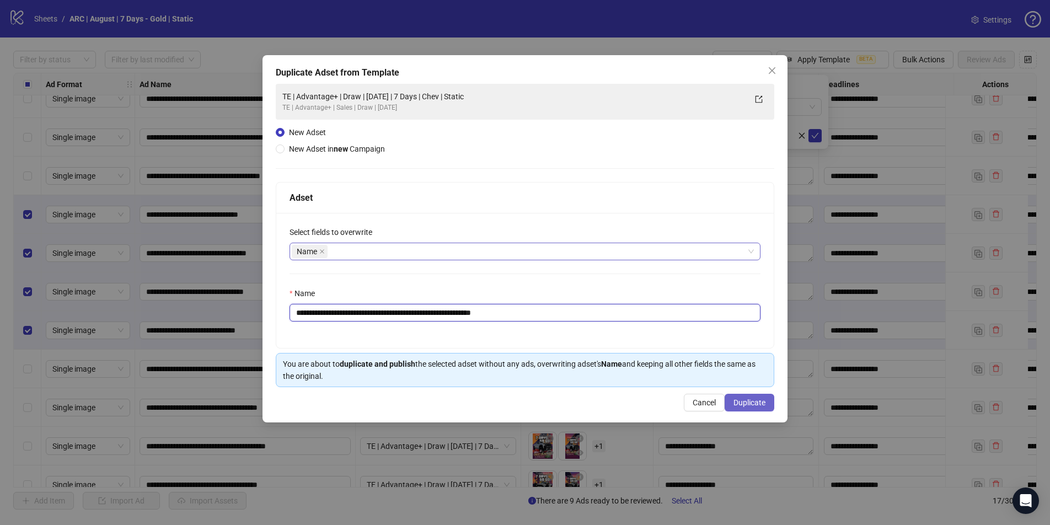
type input "**********"
click at [745, 399] on span "Duplicate" at bounding box center [750, 402] width 32 height 9
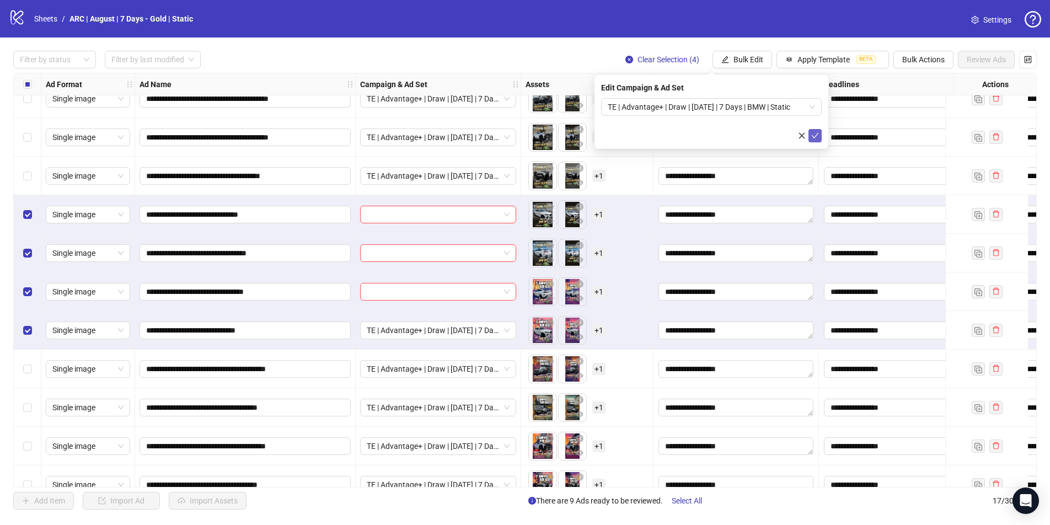
click at [802, 136] on icon "check" at bounding box center [815, 136] width 8 height 8
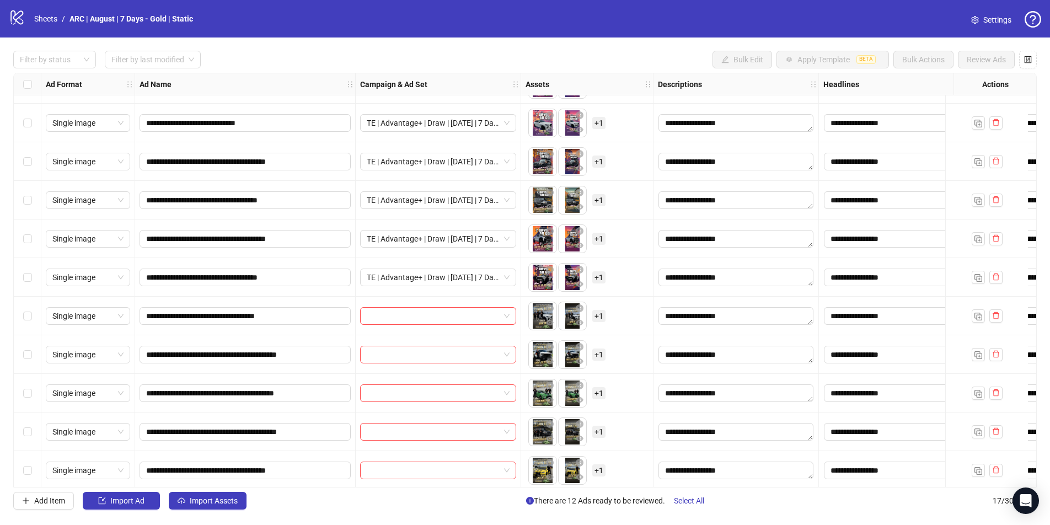
scroll to position [269, 0]
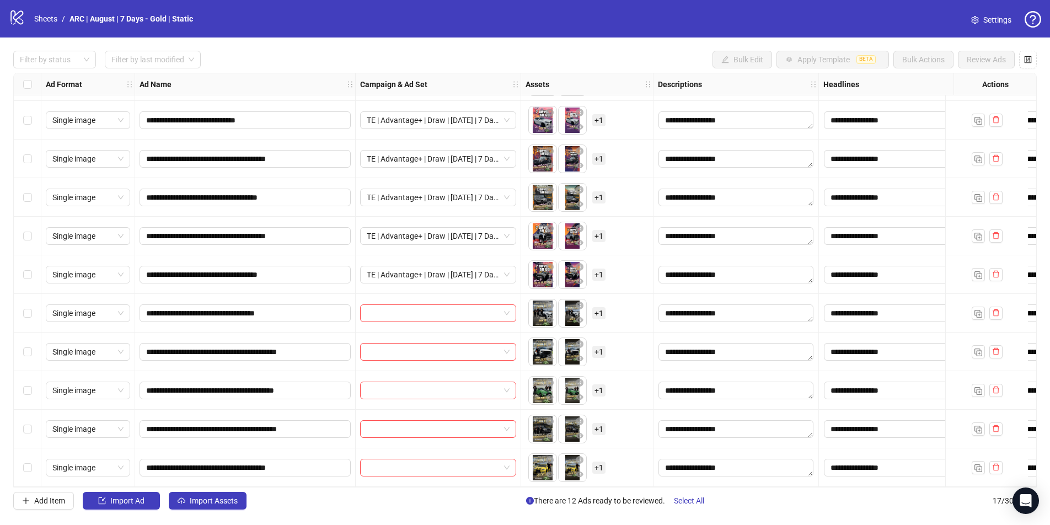
click at [22, 313] on div "Select row 13" at bounding box center [28, 313] width 28 height 39
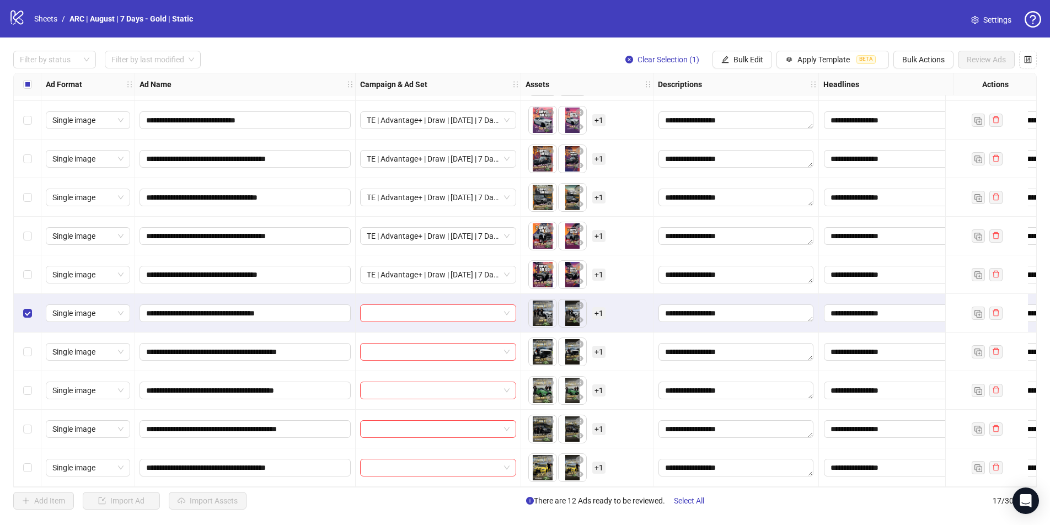
click at [28, 337] on div "Select row 14" at bounding box center [28, 352] width 28 height 39
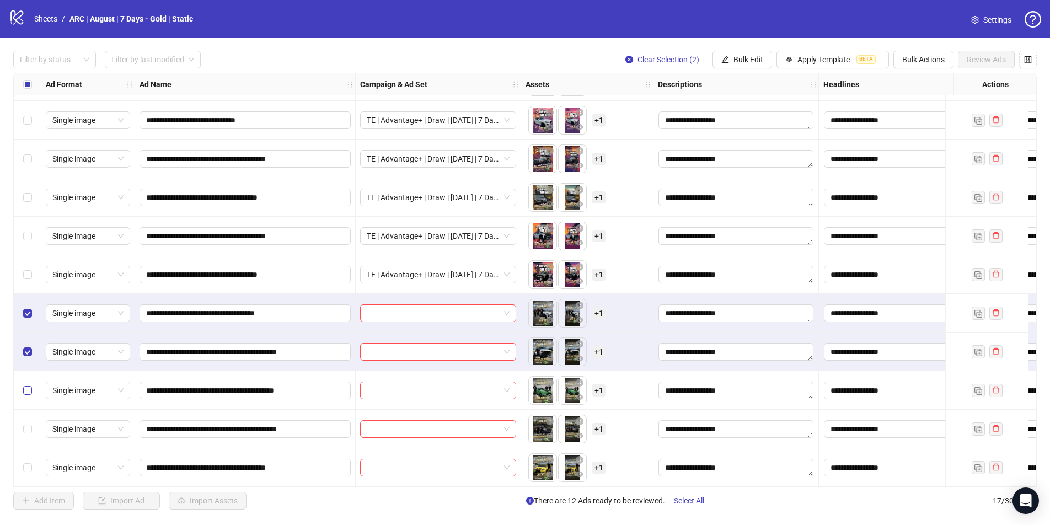
click at [27, 384] on label "Select row 15" at bounding box center [27, 390] width 9 height 12
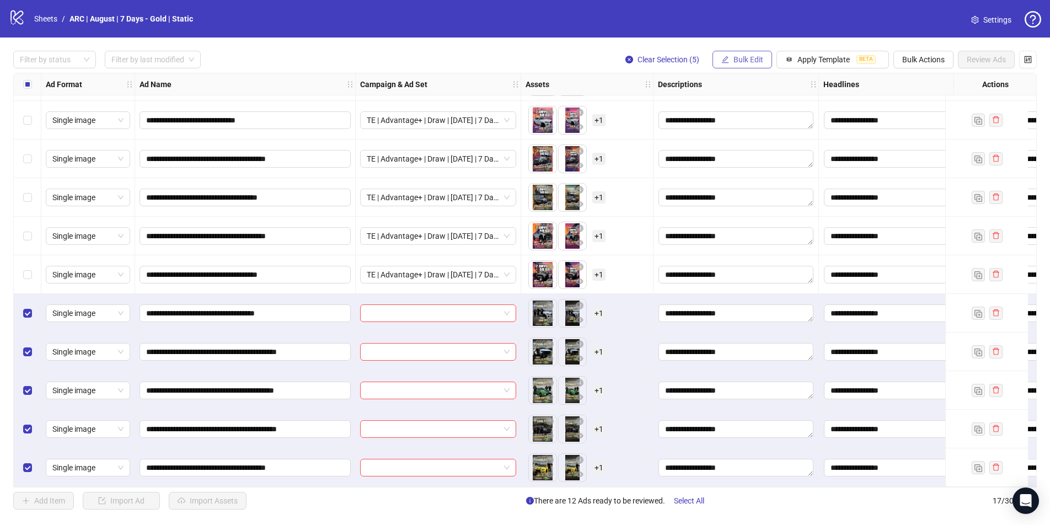
click at [755, 52] on button "Bulk Edit" at bounding box center [743, 60] width 60 height 18
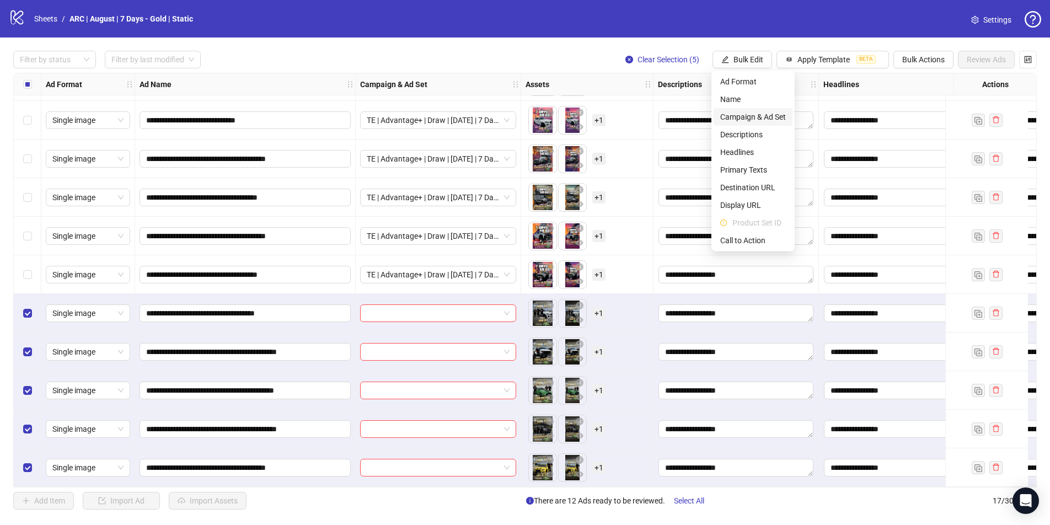
click at [732, 113] on span "Campaign & Ad Set" at bounding box center [753, 117] width 66 height 12
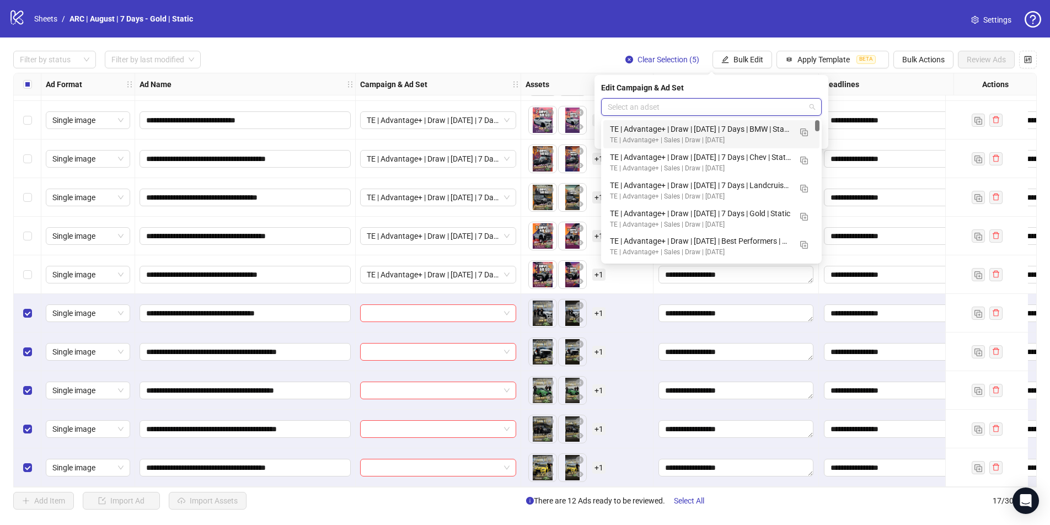
click at [737, 109] on input "search" at bounding box center [706, 107] width 197 height 17
click at [802, 131] on img "button" at bounding box center [804, 133] width 8 height 8
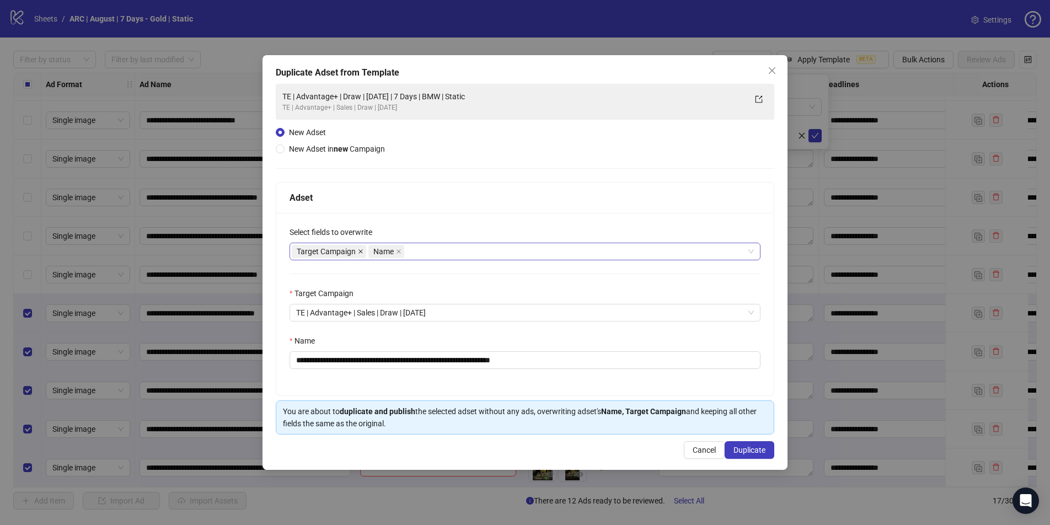
click at [361, 252] on icon "close" at bounding box center [361, 251] width 4 height 4
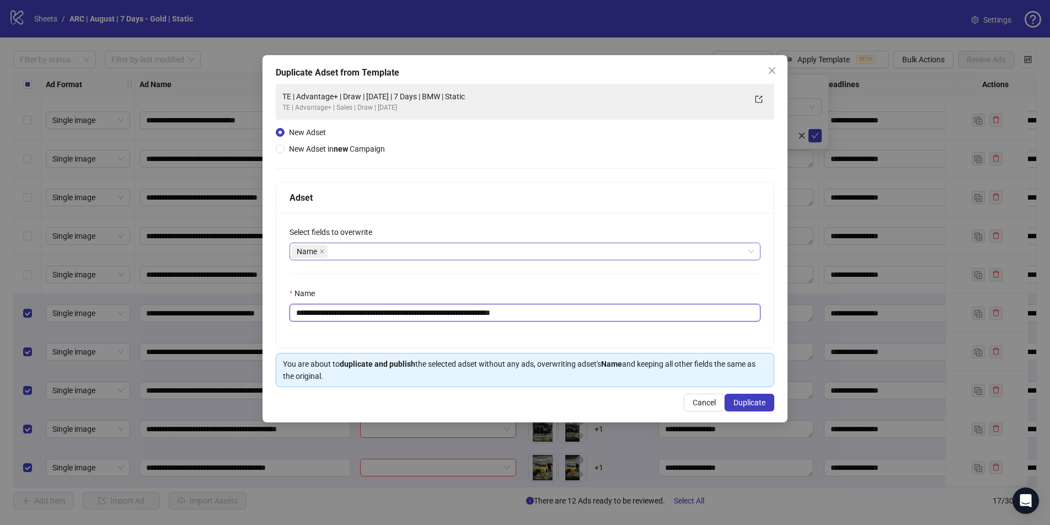
click at [560, 314] on input "**********" at bounding box center [525, 313] width 471 height 18
click at [482, 311] on input "**********" at bounding box center [525, 313] width 471 height 18
type input "**********"
click at [744, 399] on span "Duplicate" at bounding box center [750, 402] width 32 height 9
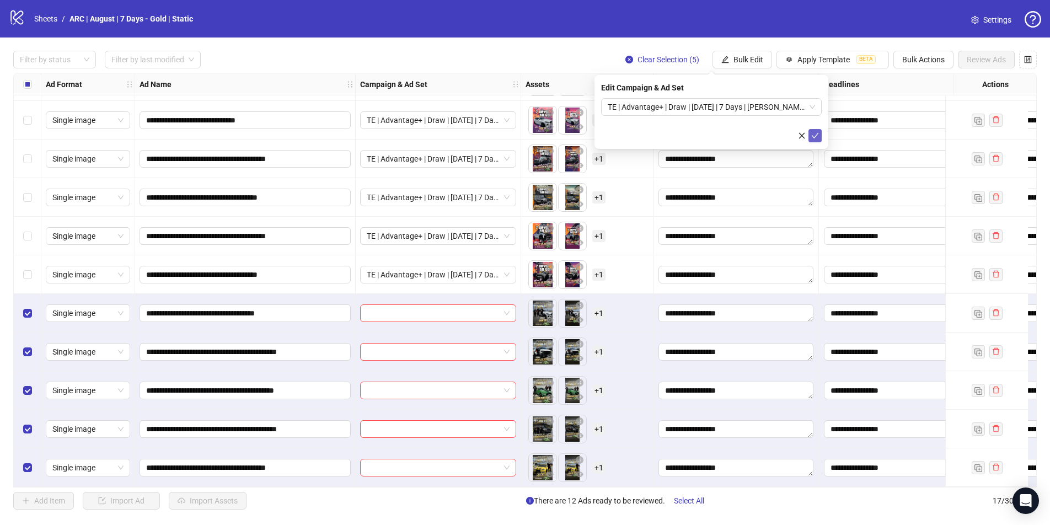
click at [802, 130] on button "submit" at bounding box center [815, 135] width 13 height 13
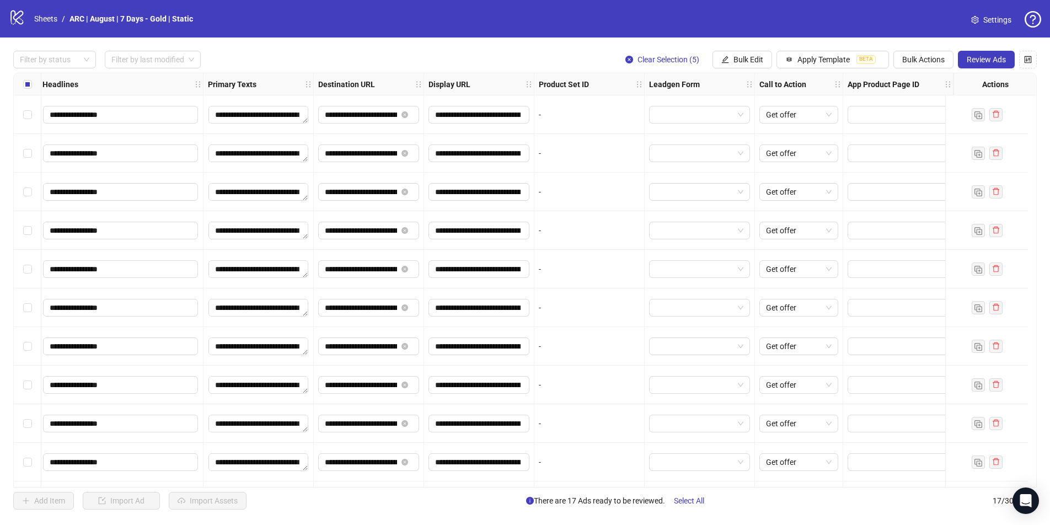
scroll to position [269, 789]
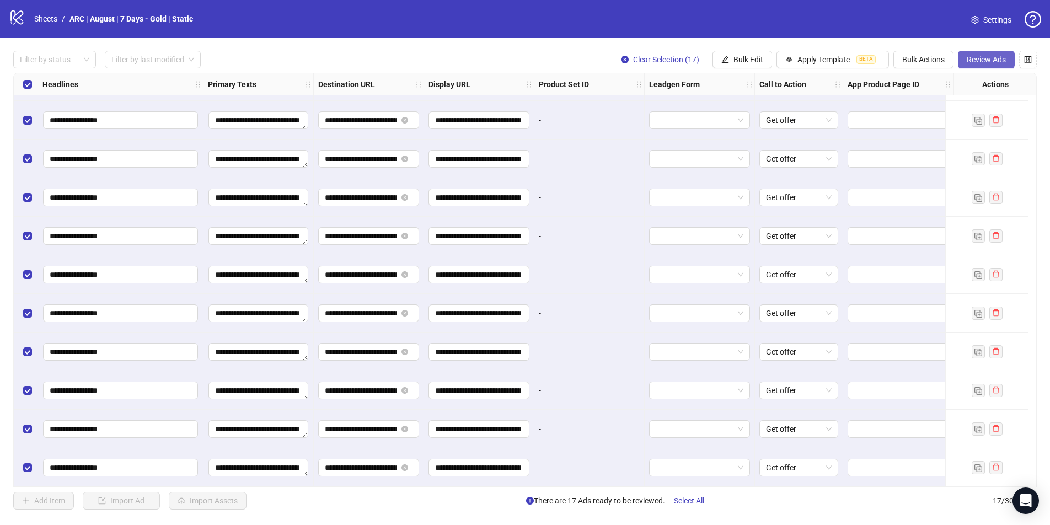
click at [802, 58] on span "Review Ads" at bounding box center [986, 59] width 39 height 9
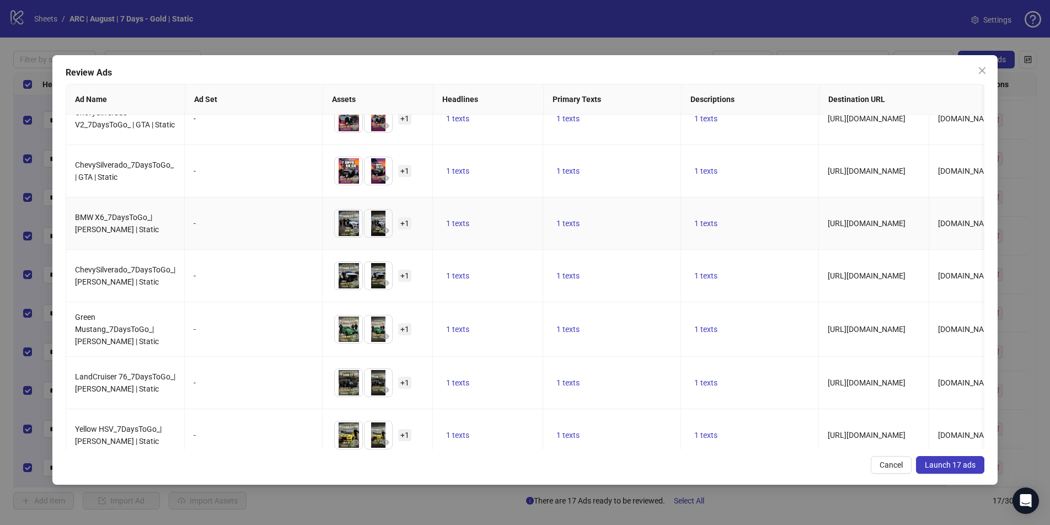
scroll to position [575, 0]
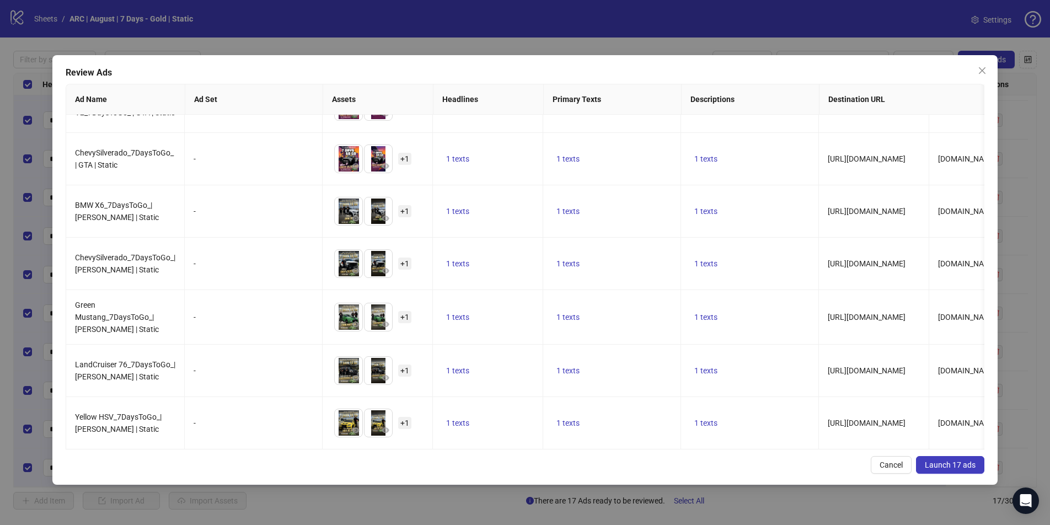
click at [802, 450] on span "Launch 17 ads" at bounding box center [950, 465] width 51 height 9
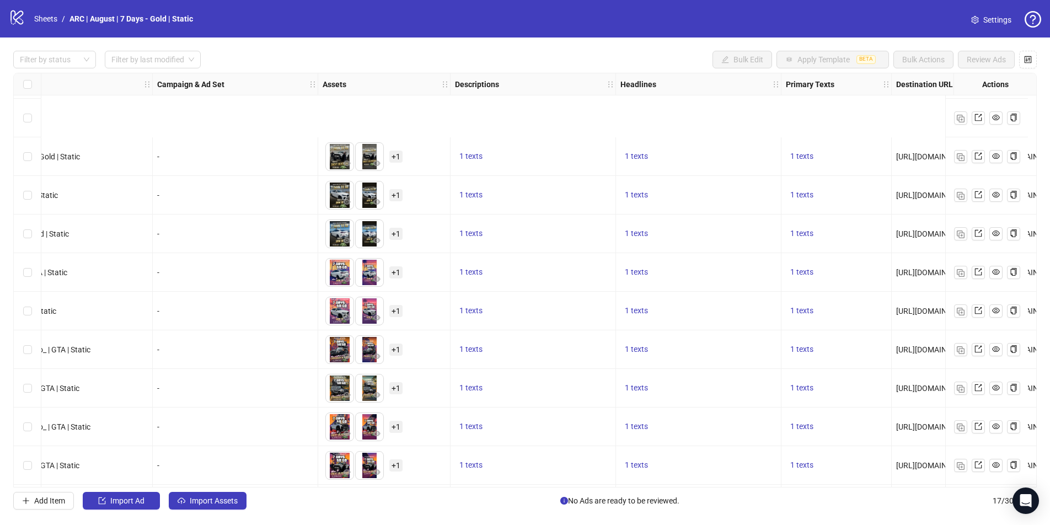
scroll to position [0, 203]
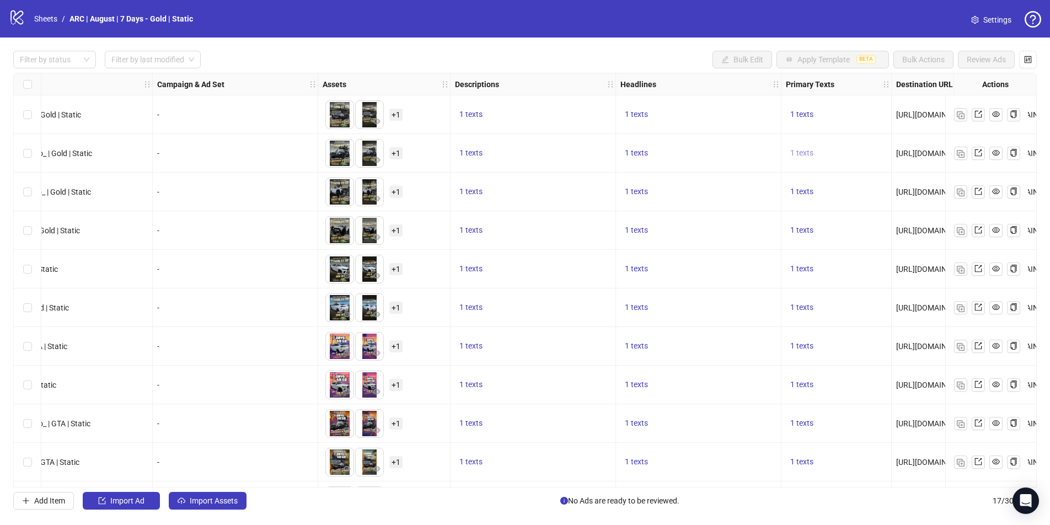
click at [802, 152] on span "1 texts" at bounding box center [801, 152] width 23 height 9
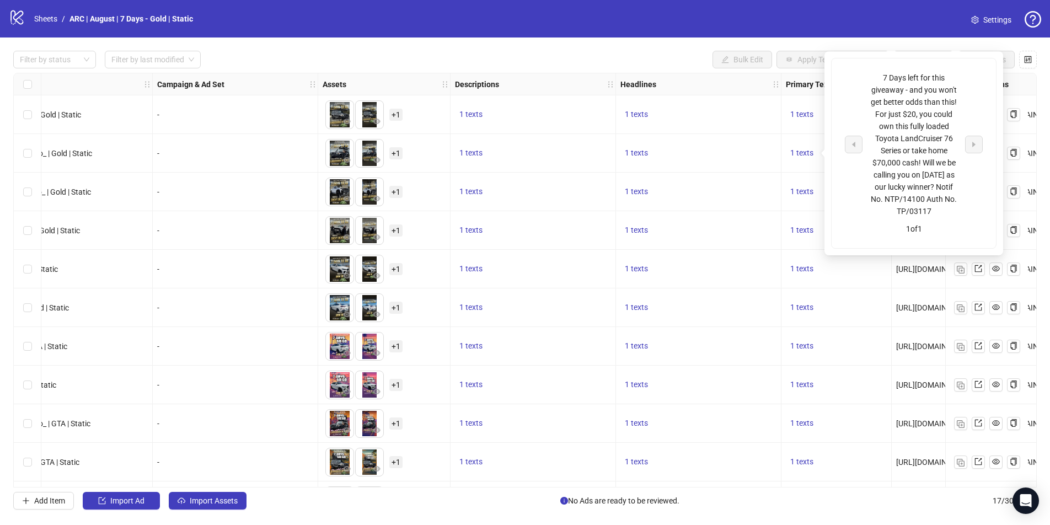
drag, startPoint x: 942, startPoint y: 214, endPoint x: 864, endPoint y: 199, distance: 79.7
click at [802, 199] on div "7 Days left for this giveaway - and you won't get better odds than this! For ju…" at bounding box center [914, 145] width 138 height 146
copy div "Notif No. NTP/14100 Auth No. TP/03117"
click at [612, 56] on div "Filter by status Filter by last modified Bulk Edit Apply Template BETA Bulk Act…" at bounding box center [525, 60] width 1024 height 18
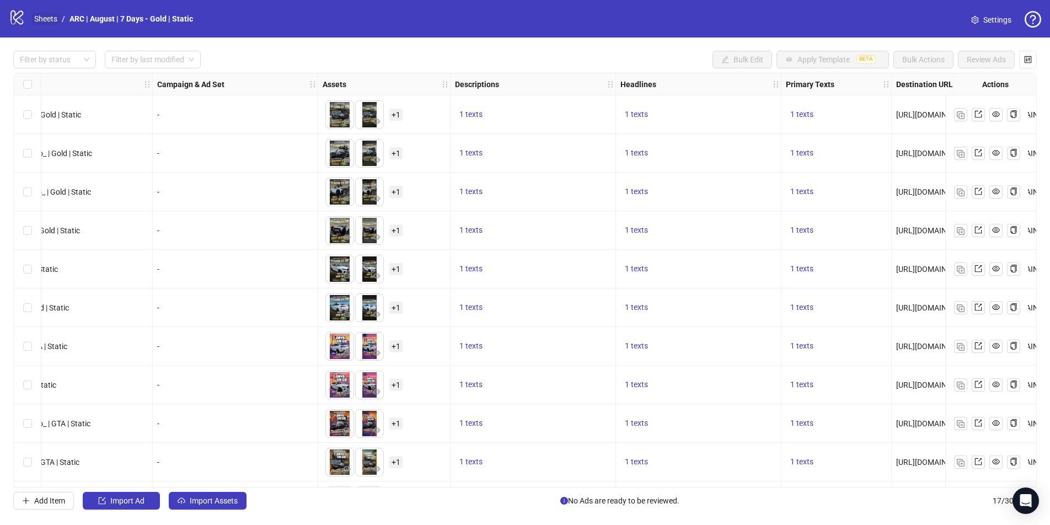
click at [51, 17] on link "Sheets" at bounding box center [46, 19] width 28 height 12
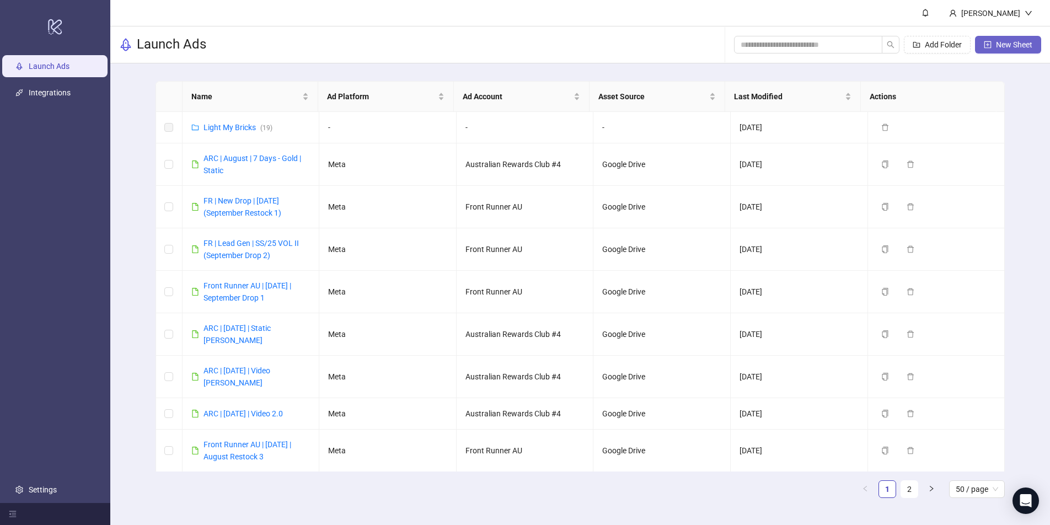
click at [802, 44] on span "New Sheet" at bounding box center [1014, 44] width 36 height 9
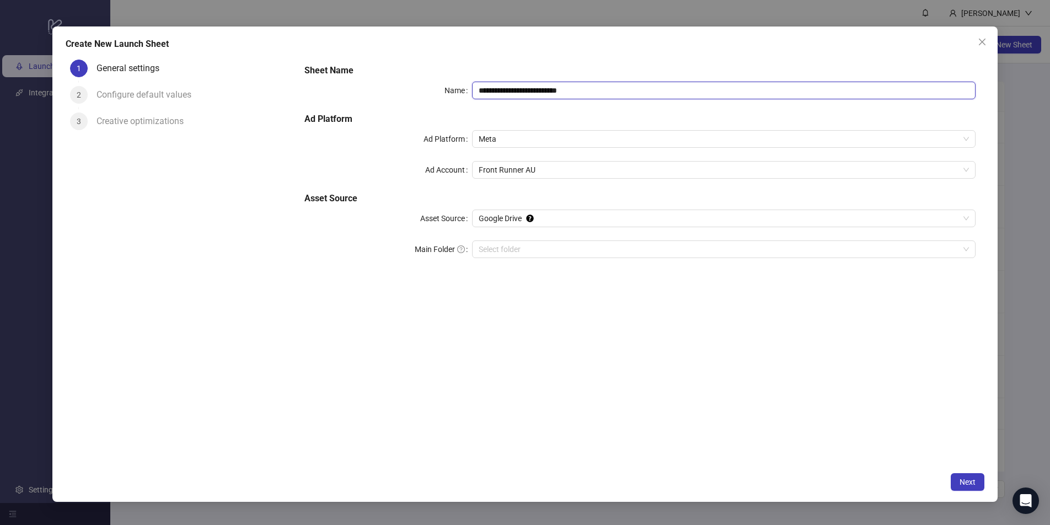
click at [550, 90] on input "**********" at bounding box center [724, 91] width 504 height 18
drag, startPoint x: 598, startPoint y: 93, endPoint x: 430, endPoint y: 79, distance: 168.8
click at [430, 79] on div "**********" at bounding box center [640, 168] width 680 height 216
click at [533, 163] on span "Front Runner AU" at bounding box center [724, 170] width 490 height 17
type input "**********"
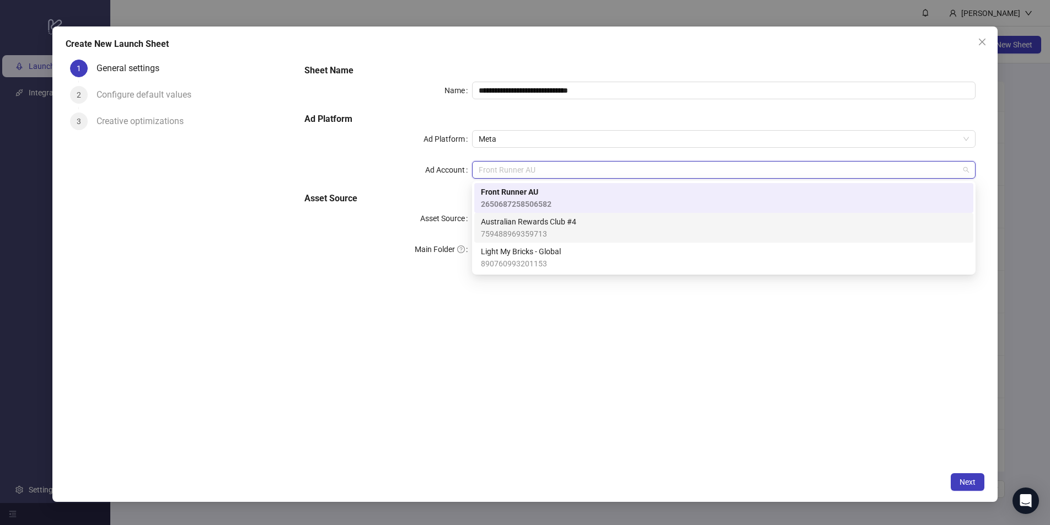
click at [520, 224] on span "Australian Rewards Club #4" at bounding box center [528, 222] width 95 height 12
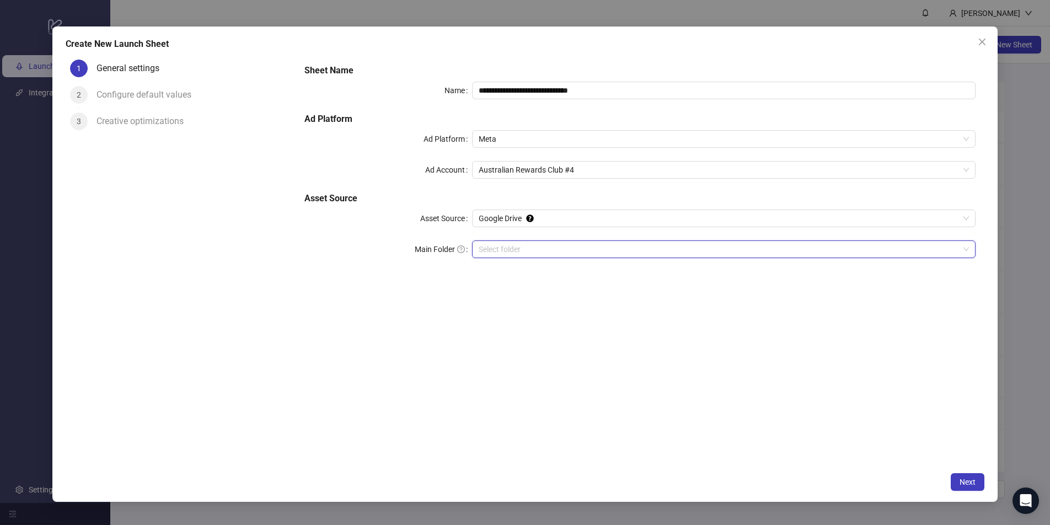
click at [522, 247] on input "Main Folder" at bounding box center [719, 249] width 480 height 17
click at [802, 450] on span "Next" at bounding box center [968, 482] width 16 height 9
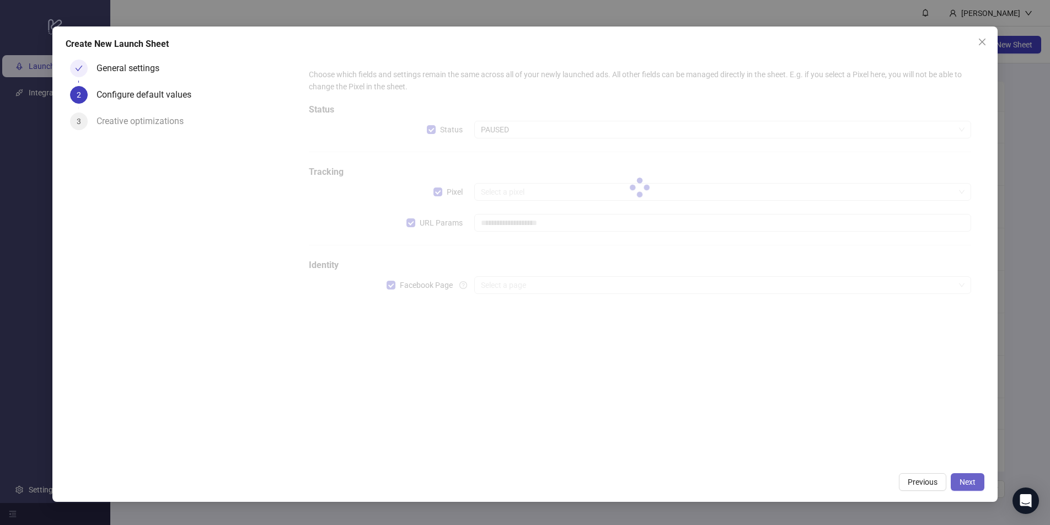
type input "**********"
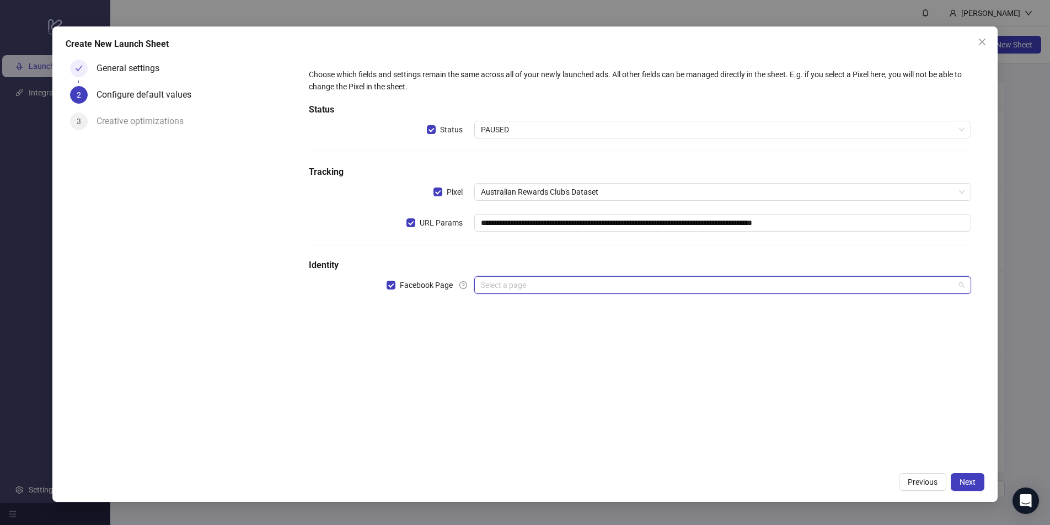
click at [699, 288] on input "search" at bounding box center [718, 285] width 474 height 17
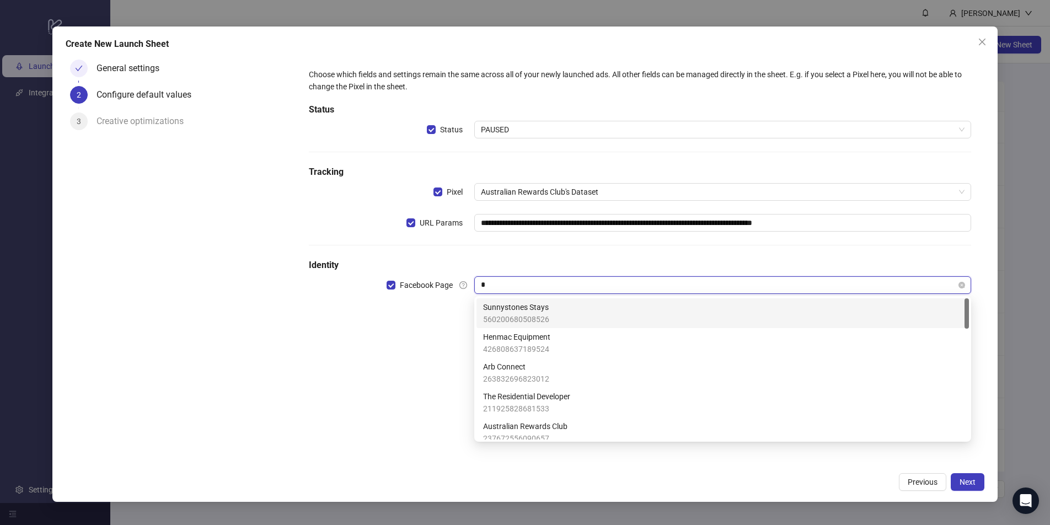
type input "**"
click at [499, 309] on span "Australian Rewards Club" at bounding box center [525, 307] width 84 height 12
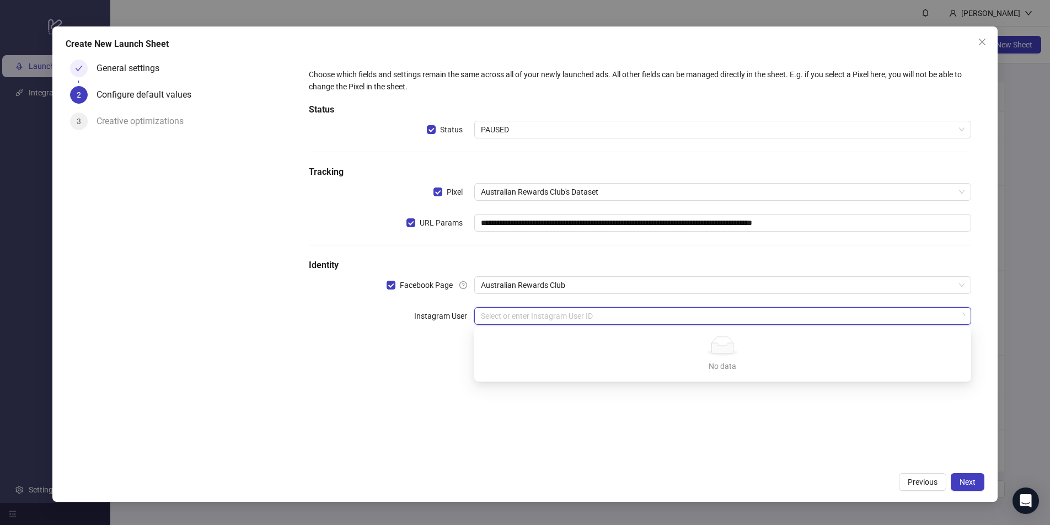
click at [617, 313] on input "search" at bounding box center [718, 316] width 474 height 17
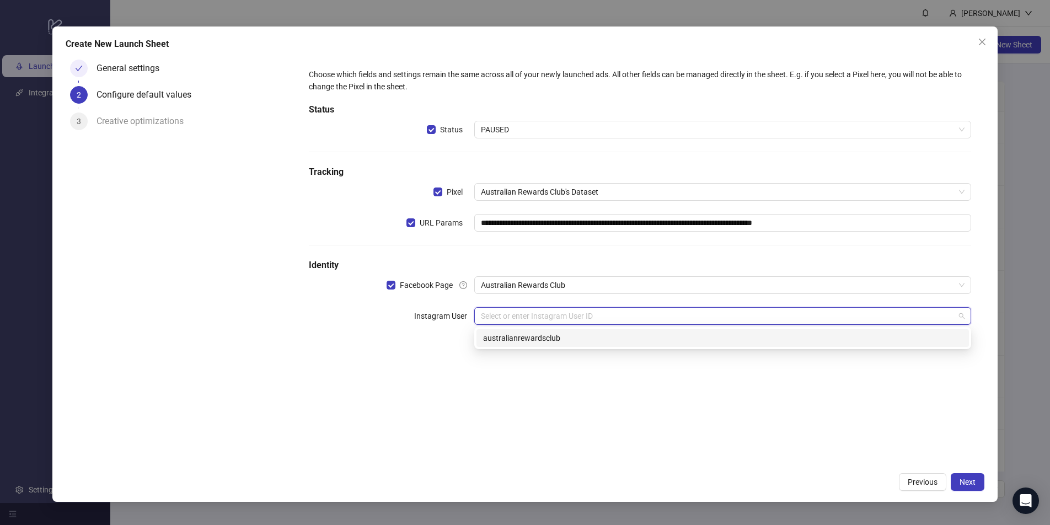
click at [557, 338] on div "australianrewardsclub" at bounding box center [722, 338] width 479 height 12
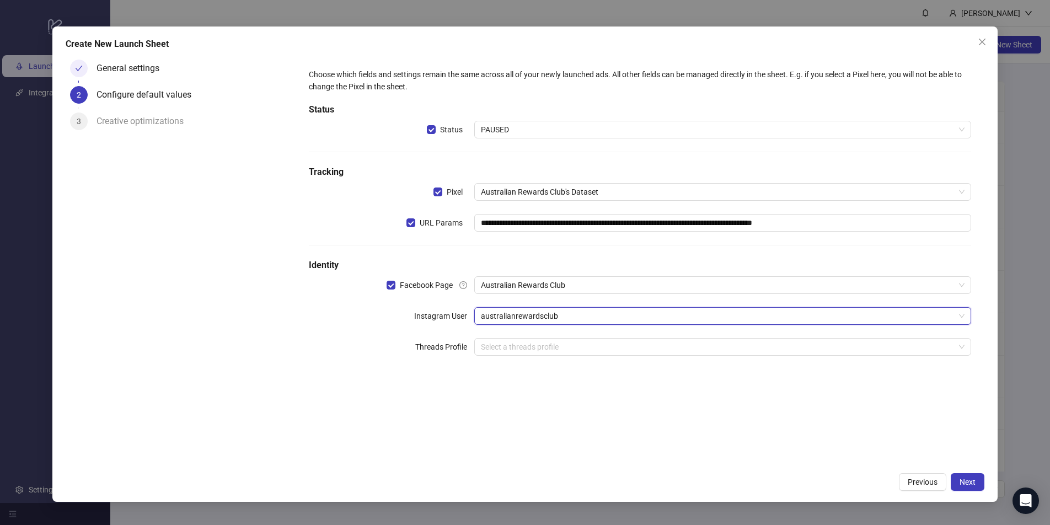
click at [557, 338] on div "Select a threads profile" at bounding box center [722, 347] width 497 height 18
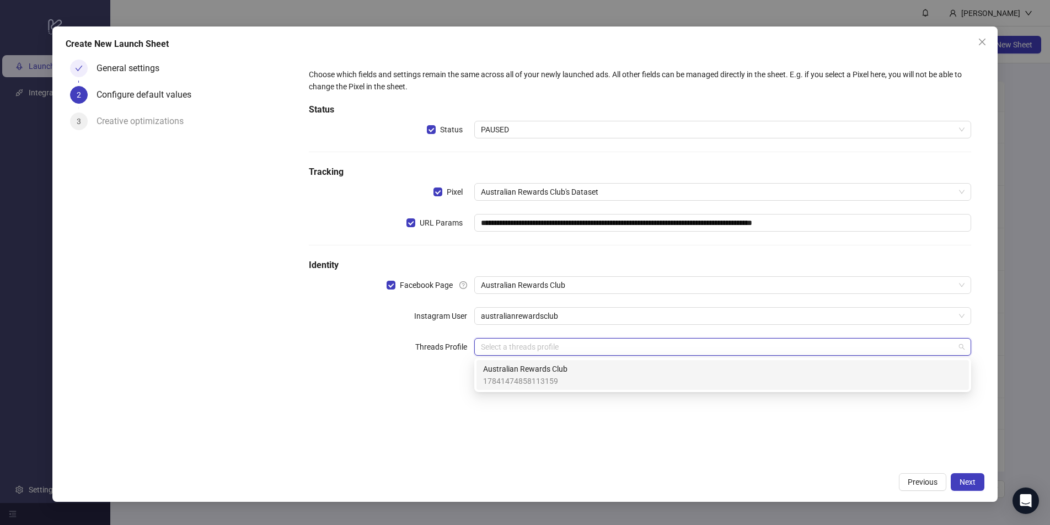
click at [547, 369] on span "Australian Rewards Club" at bounding box center [525, 369] width 84 height 12
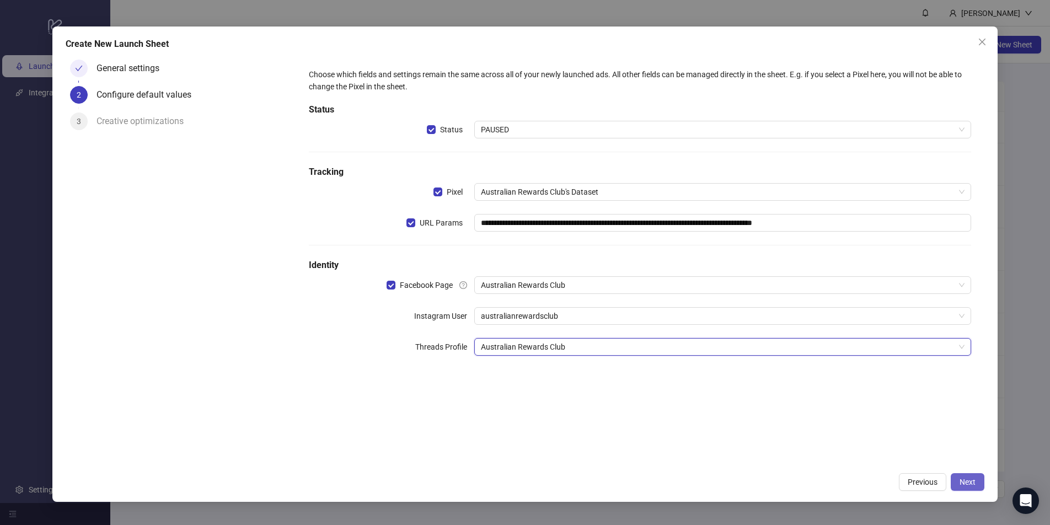
click at [802, 450] on button "Next" at bounding box center [968, 482] width 34 height 18
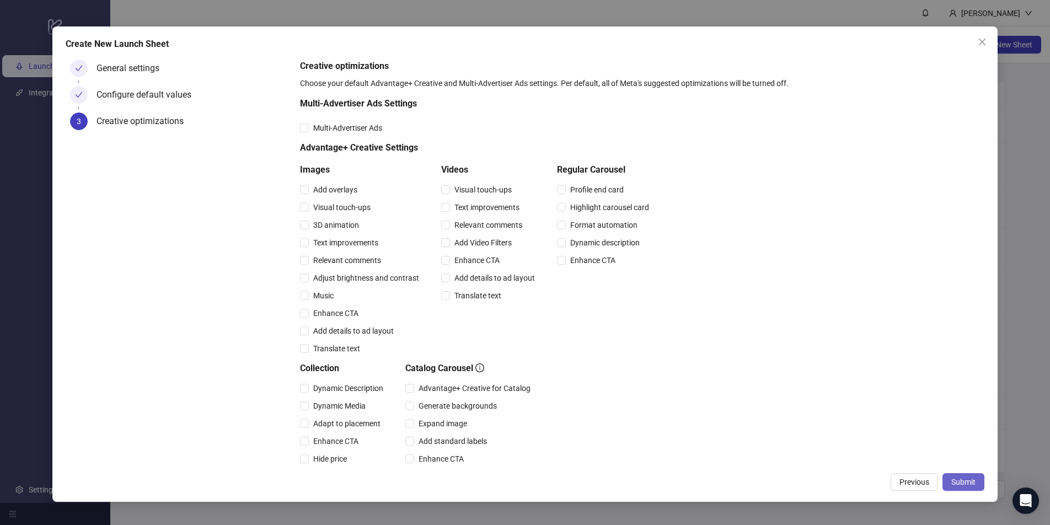
click at [802, 450] on span "Submit" at bounding box center [963, 482] width 24 height 9
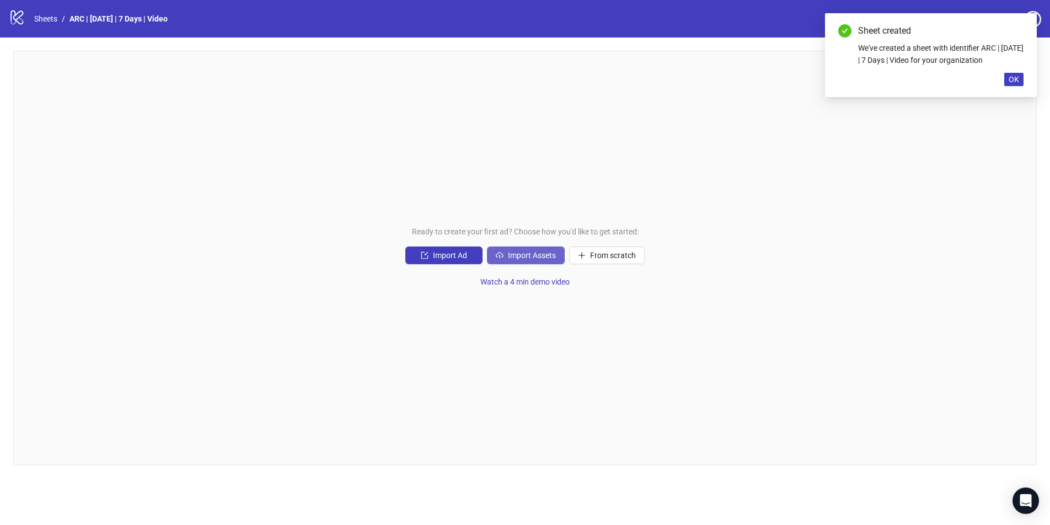
click at [512, 261] on button "Import Assets" at bounding box center [526, 256] width 78 height 18
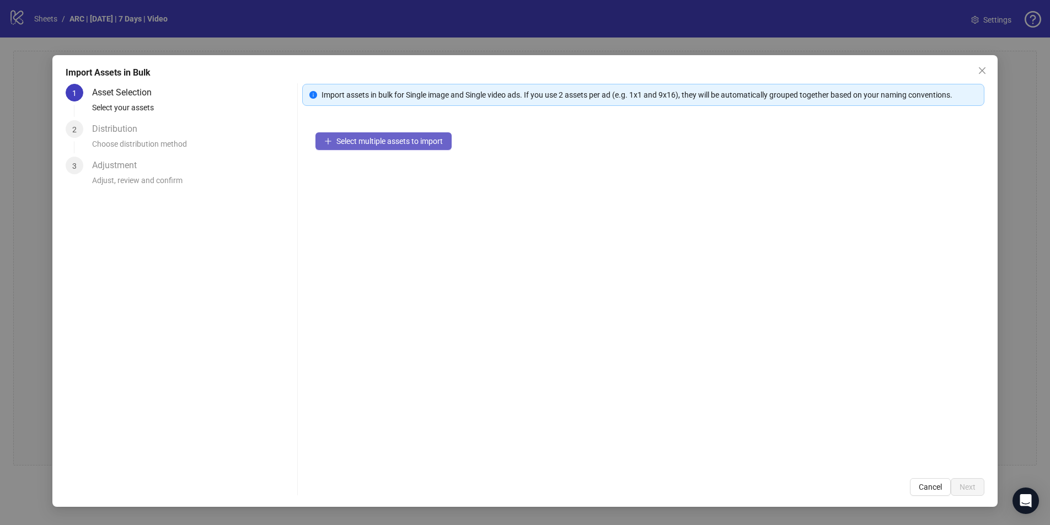
click at [388, 142] on span "Select multiple assets to import" at bounding box center [389, 141] width 106 height 9
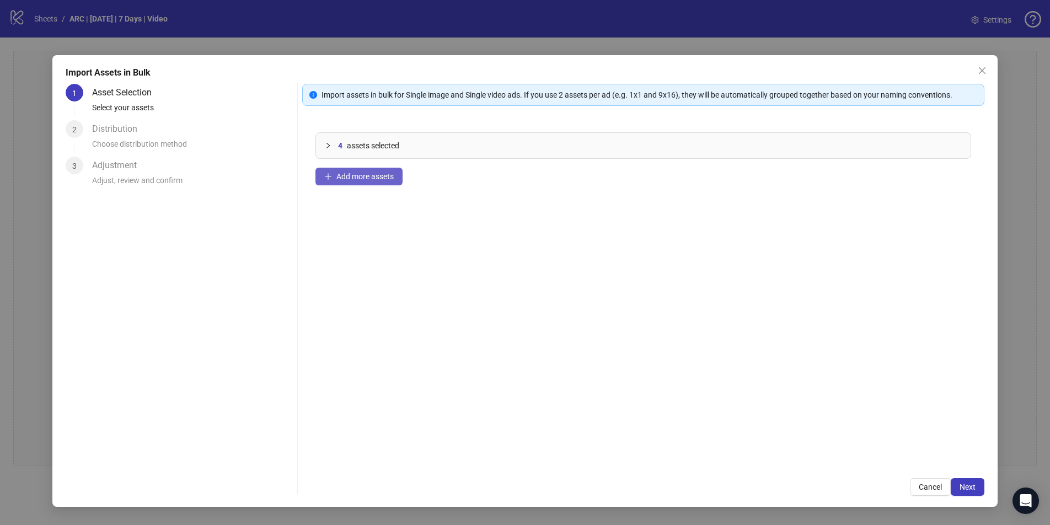
click at [368, 177] on span "Add more assets" at bounding box center [364, 176] width 57 height 9
click at [368, 178] on span "Add more assets" at bounding box center [364, 176] width 57 height 9
click at [332, 145] on icon "collapsed" at bounding box center [328, 145] width 7 height 7
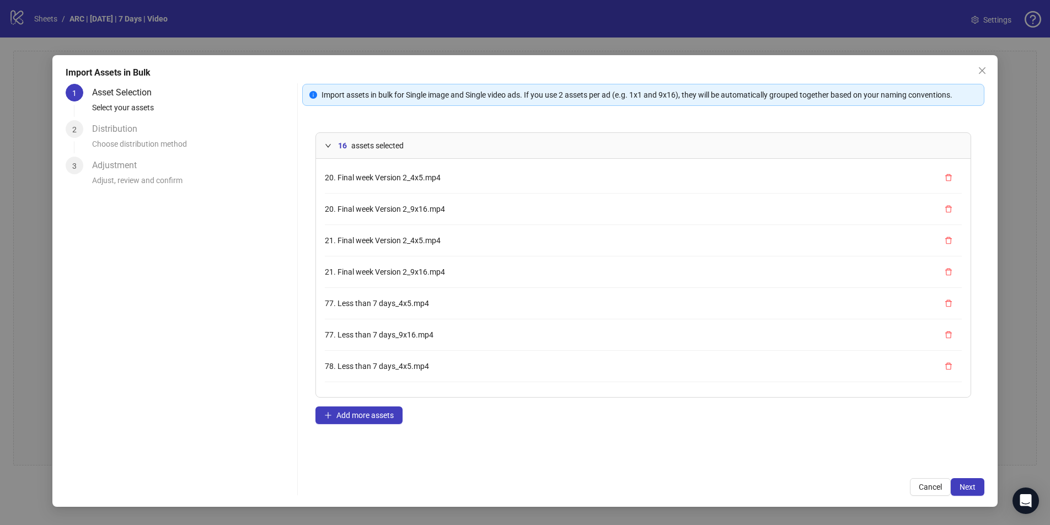
scroll to position [282, 0]
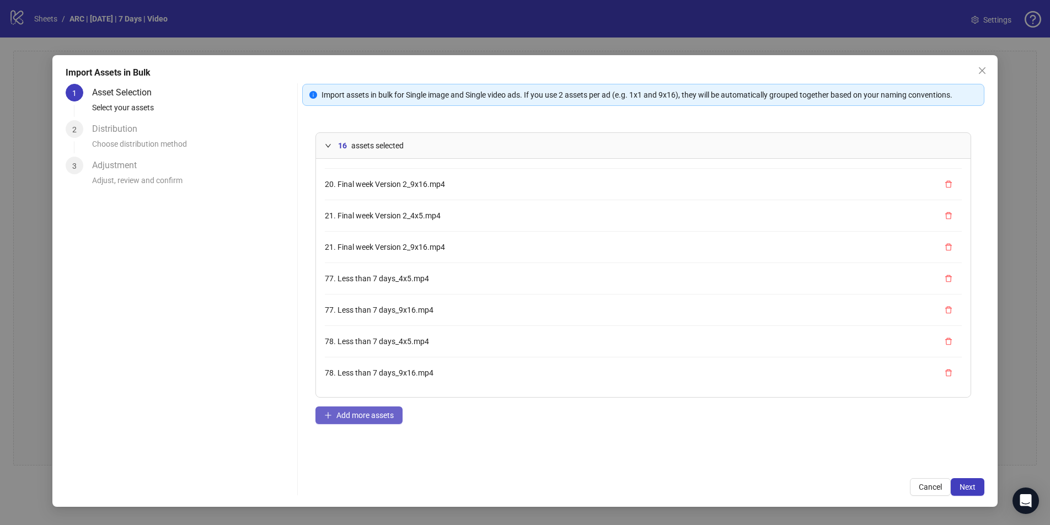
click at [356, 415] on span "Add more assets" at bounding box center [364, 415] width 57 height 9
click at [357, 411] on span "Add more assets" at bounding box center [364, 415] width 57 height 9
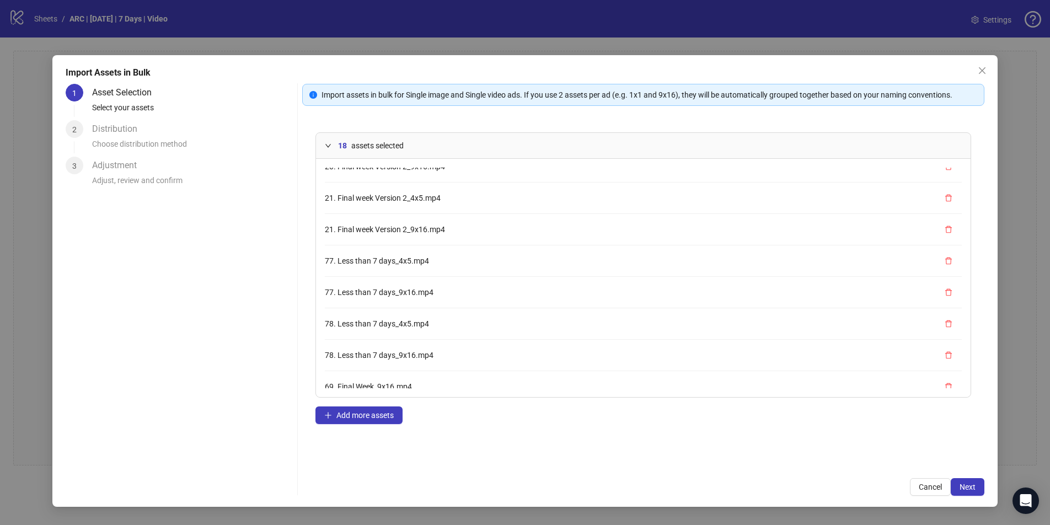
scroll to position [345, 0]
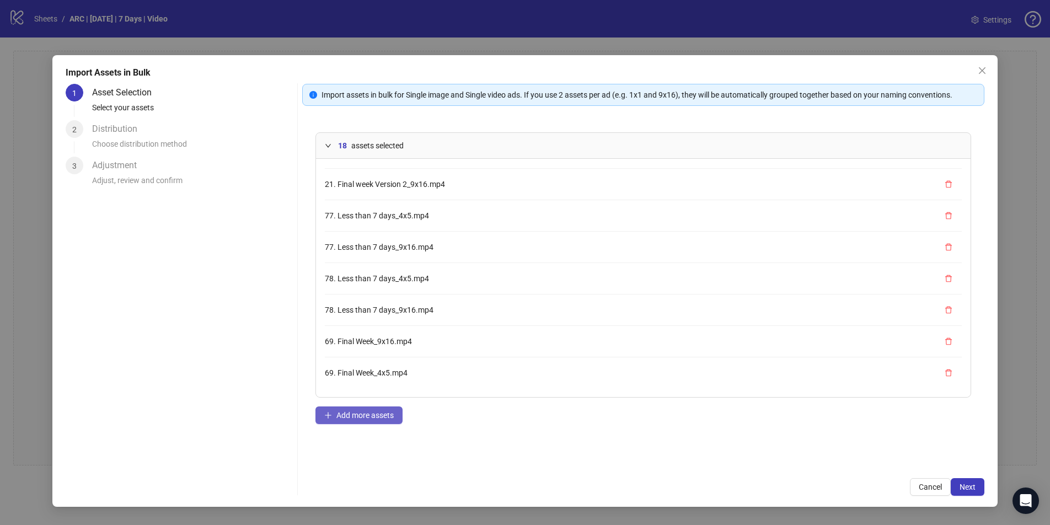
click at [352, 414] on span "Add more assets" at bounding box center [364, 415] width 57 height 9
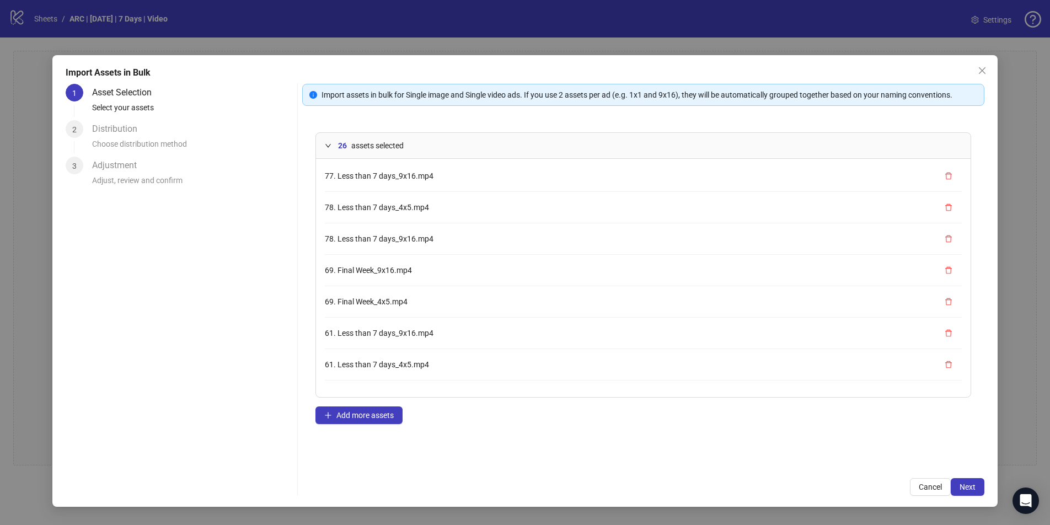
scroll to position [596, 0]
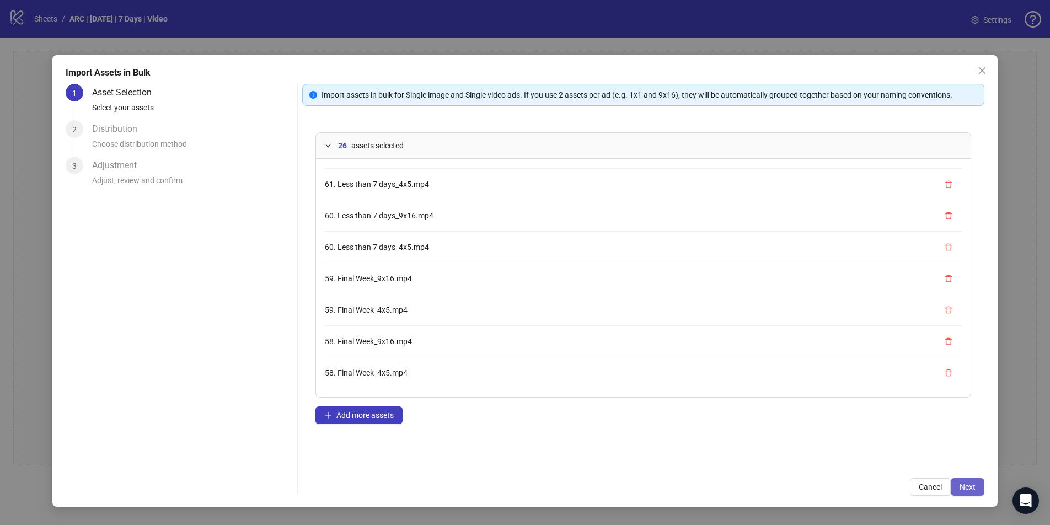
click at [802, 450] on span "Next" at bounding box center [968, 487] width 16 height 9
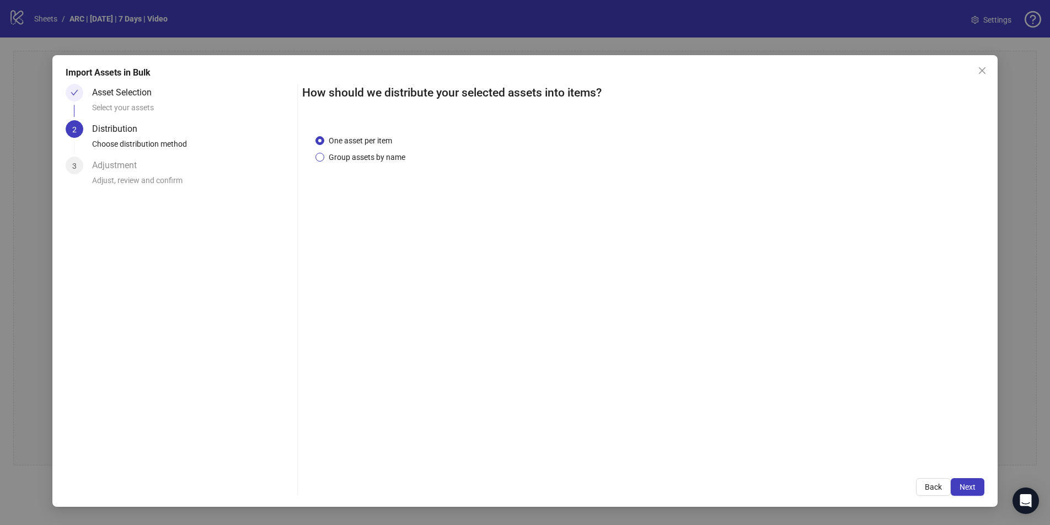
click at [369, 152] on span "Group assets by name" at bounding box center [366, 157] width 85 height 12
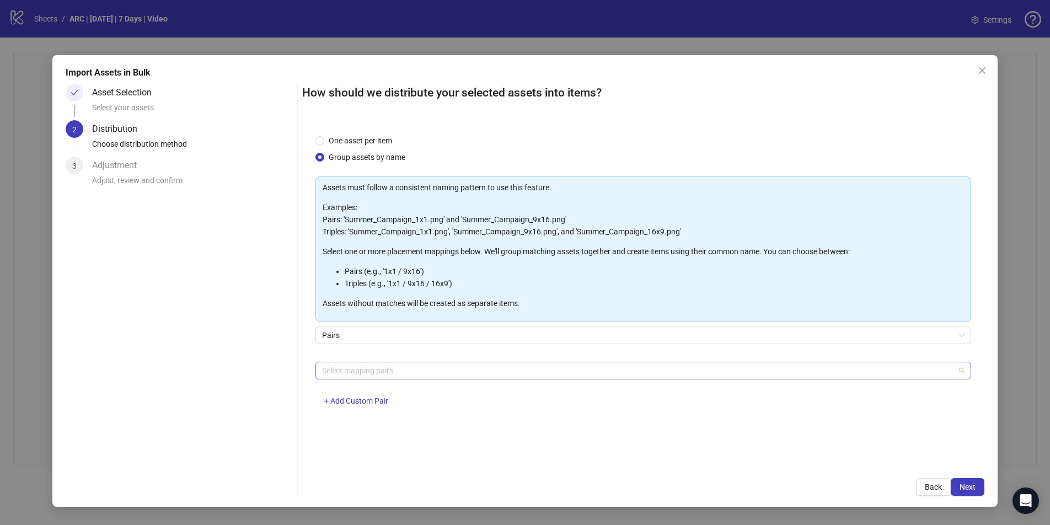
click at [360, 366] on div at bounding box center [637, 370] width 639 height 15
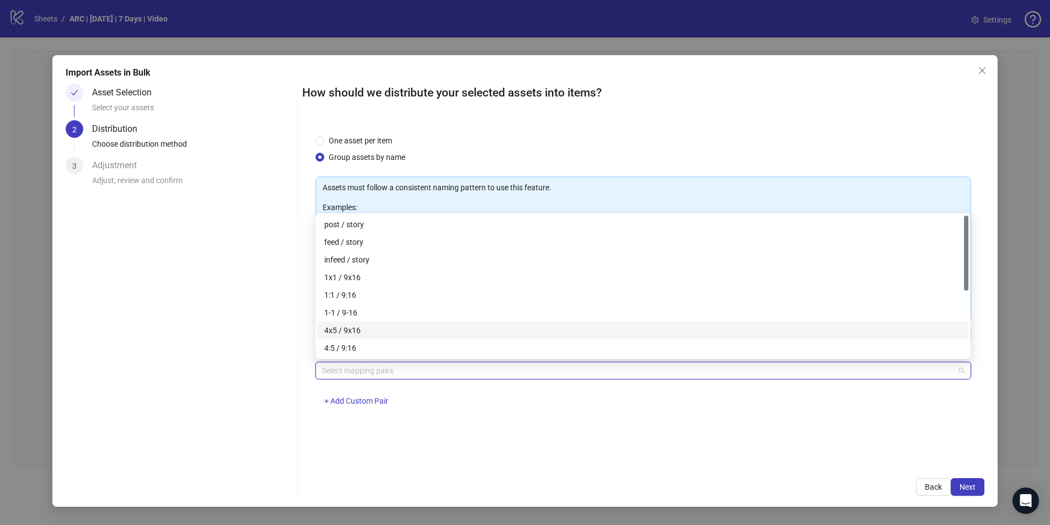
click at [365, 328] on div "4x5 / 9x16" at bounding box center [643, 330] width 638 height 12
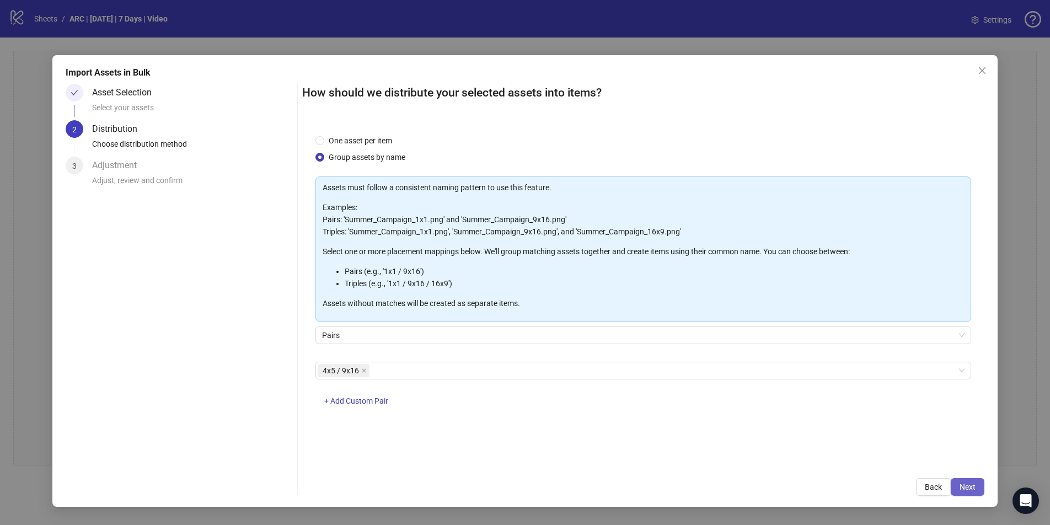
click at [802, 450] on span "Next" at bounding box center [968, 487] width 16 height 9
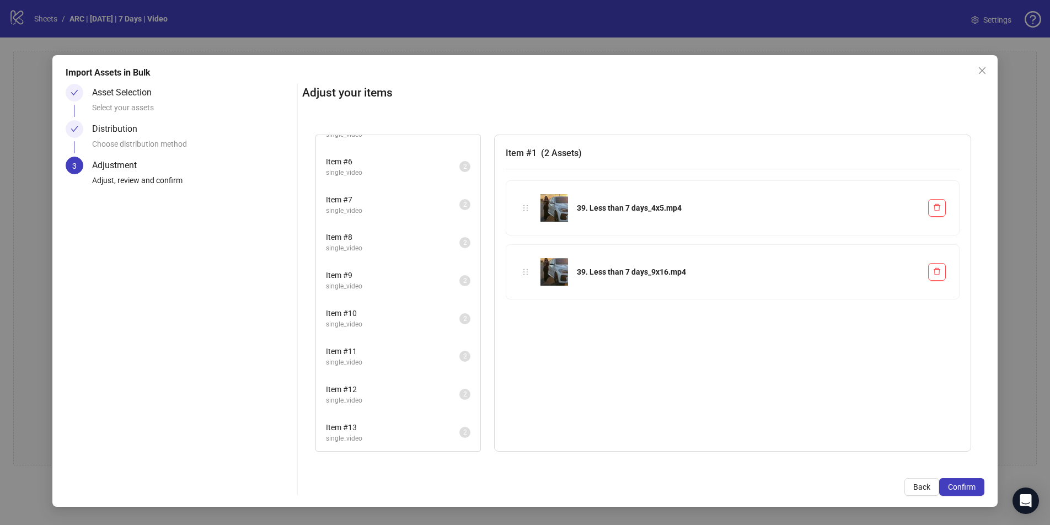
scroll to position [0, 0]
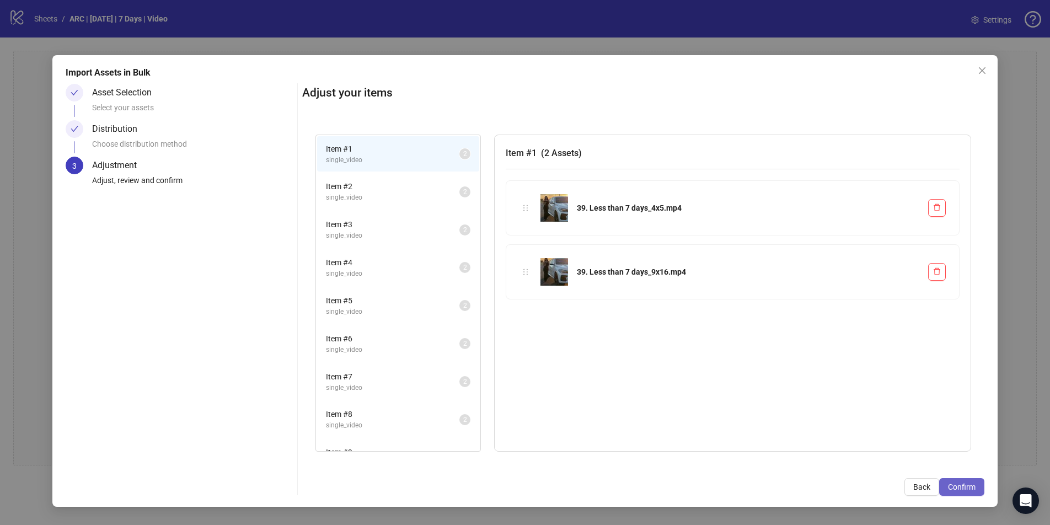
click at [802, 450] on span "Confirm" at bounding box center [962, 487] width 28 height 9
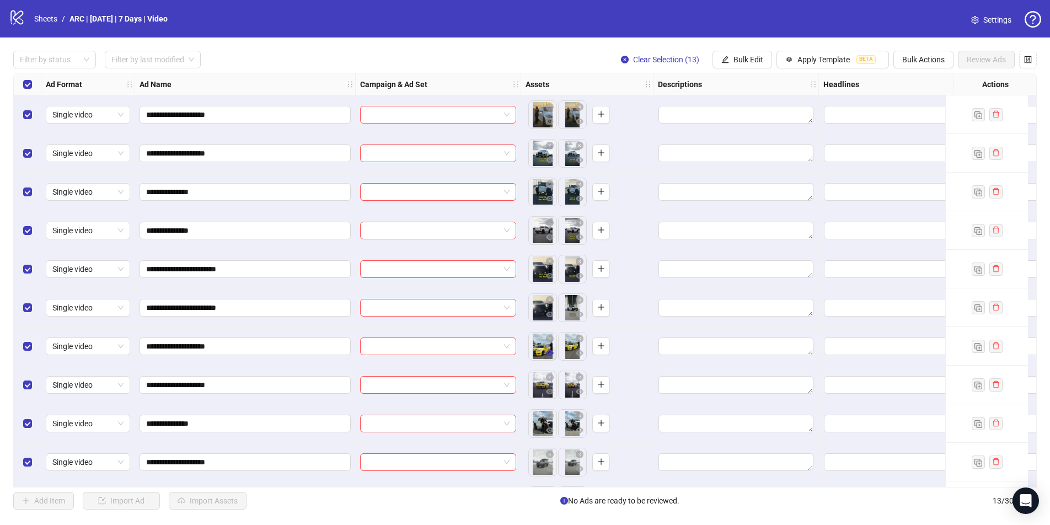
click at [550, 352] on icon "eye" at bounding box center [550, 353] width 8 height 6
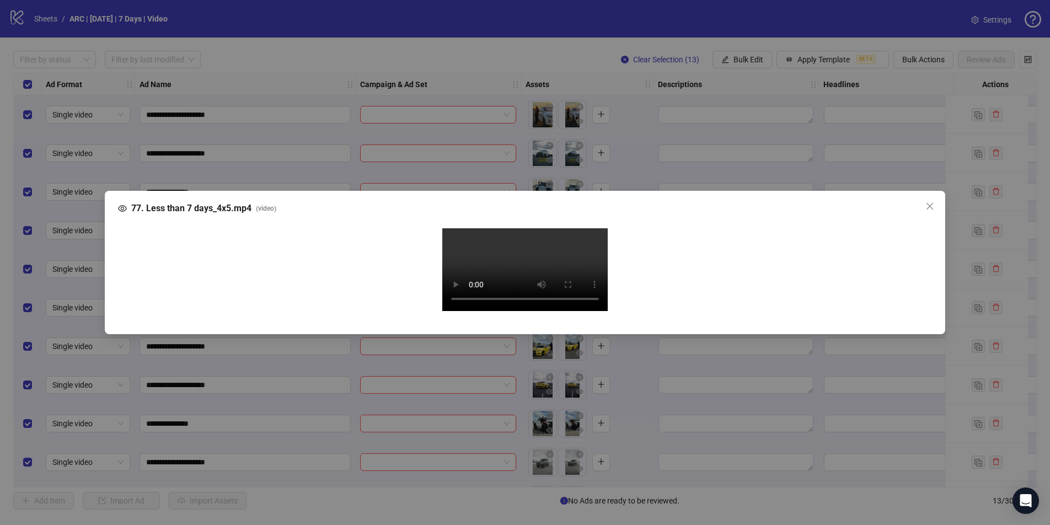
click at [456, 285] on video "Your browser does not support the video tag." at bounding box center [524, 269] width 165 height 83
click at [802, 202] on icon "close" at bounding box center [930, 206] width 9 height 9
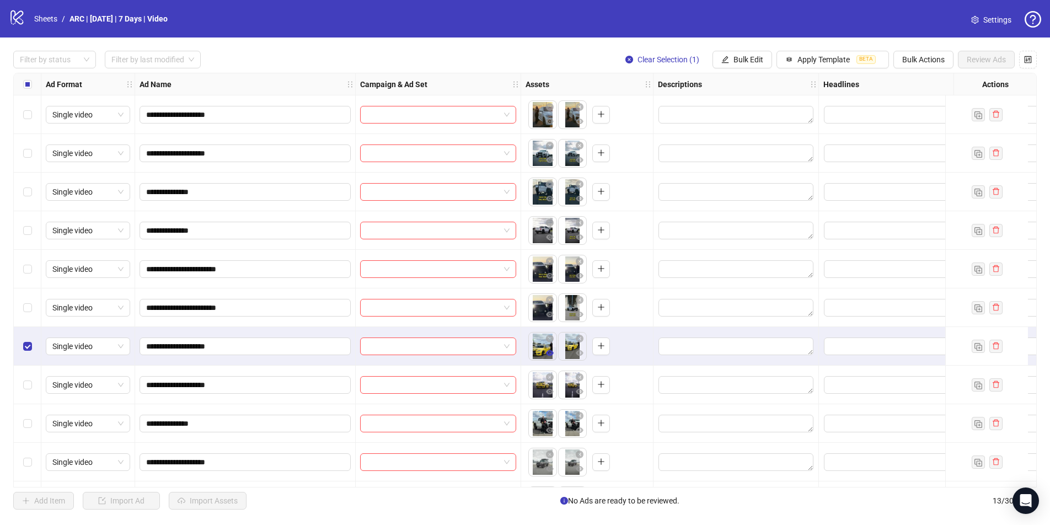
click at [551, 352] on icon "eye" at bounding box center [550, 353] width 8 height 6
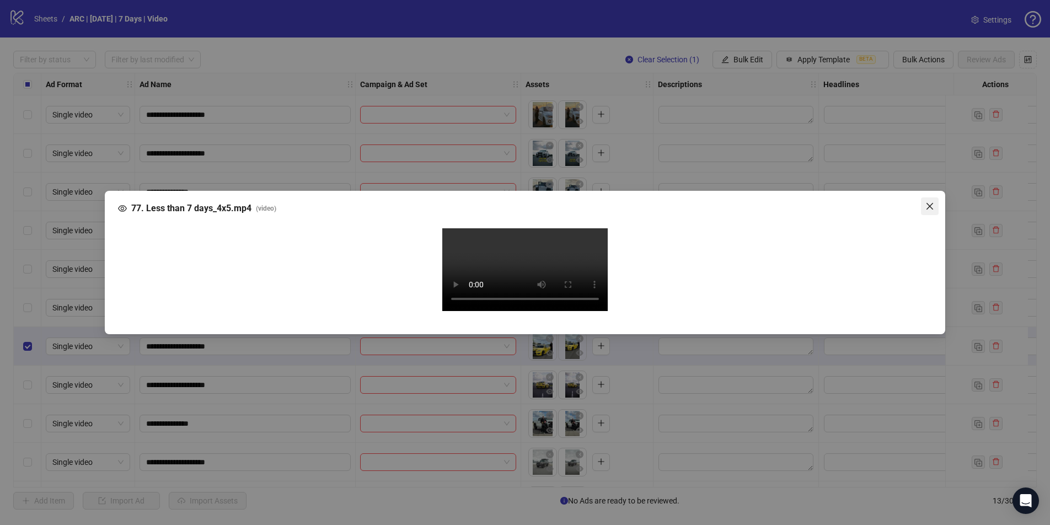
click at [802, 202] on icon "close" at bounding box center [930, 206] width 9 height 9
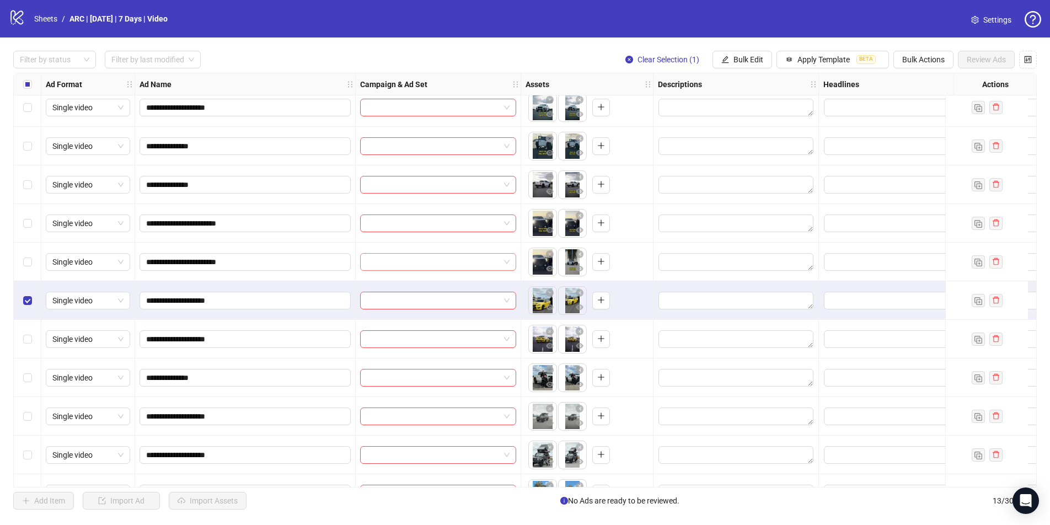
scroll to position [66, 0]
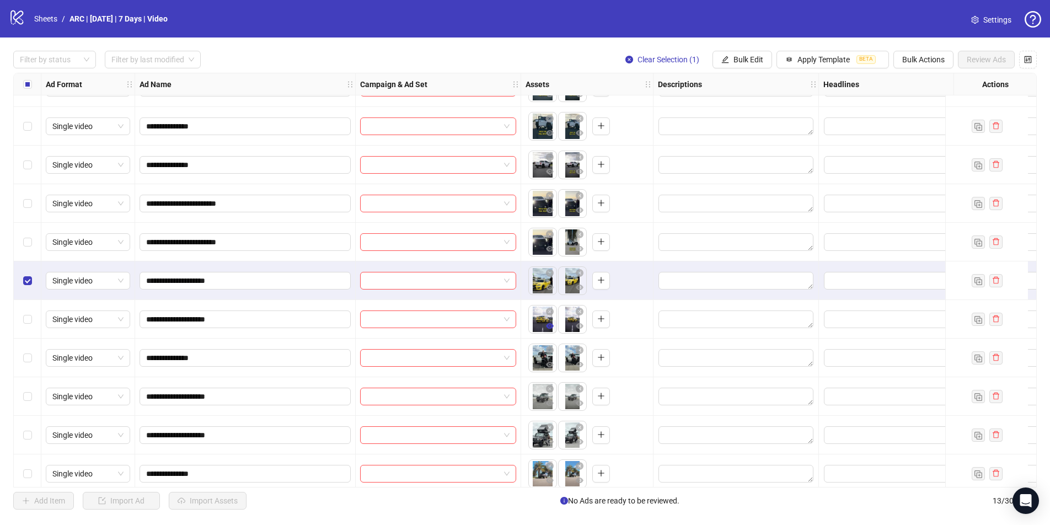
click at [549, 325] on icon "eye" at bounding box center [550, 326] width 8 height 6
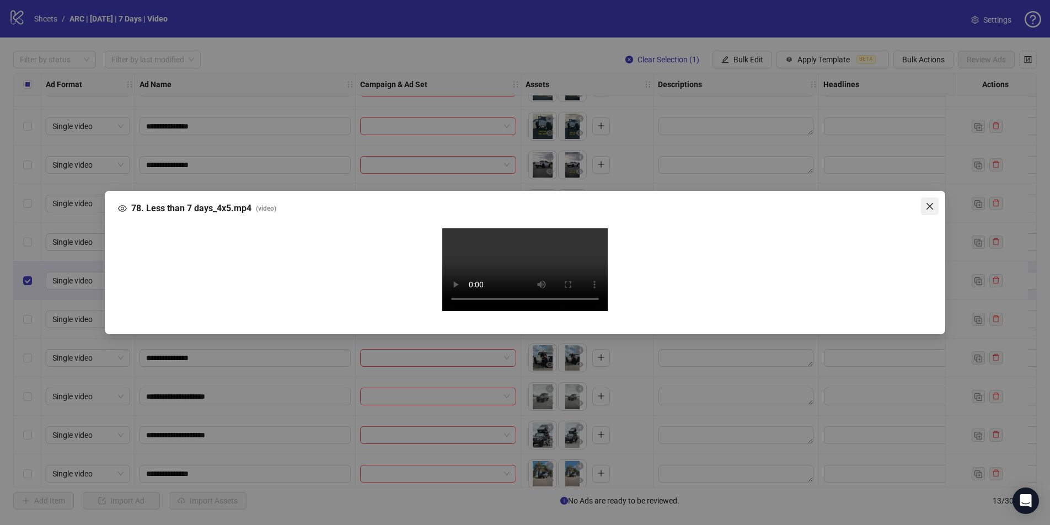
click at [802, 202] on icon "close" at bounding box center [930, 206] width 9 height 9
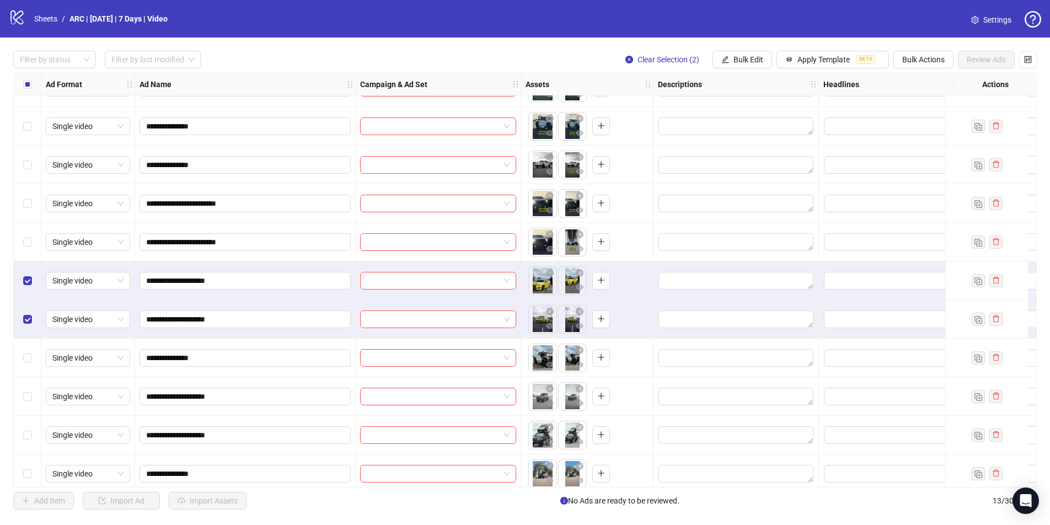
click at [32, 359] on div "Select row 9" at bounding box center [28, 358] width 28 height 39
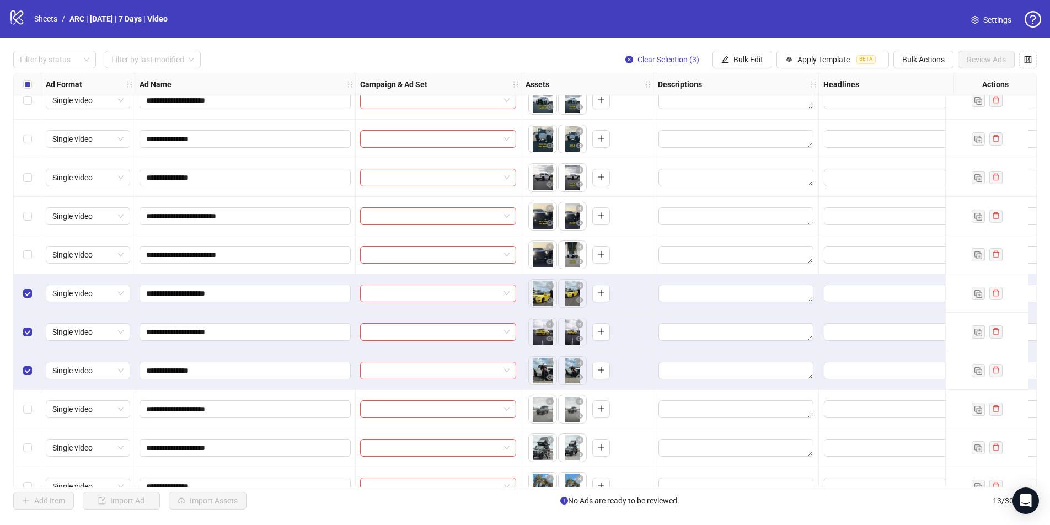
scroll to position [52, 0]
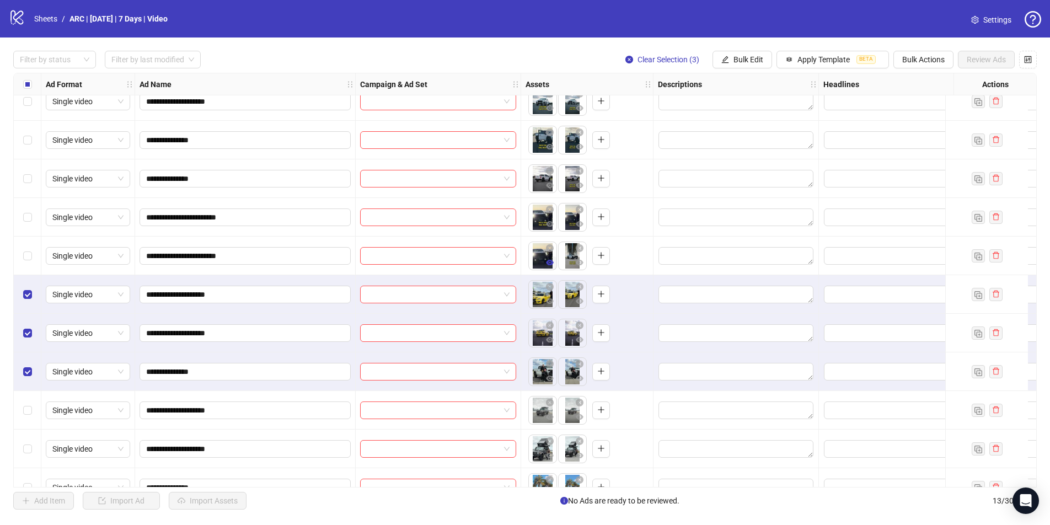
click at [552, 261] on icon "eye" at bounding box center [550, 263] width 8 height 6
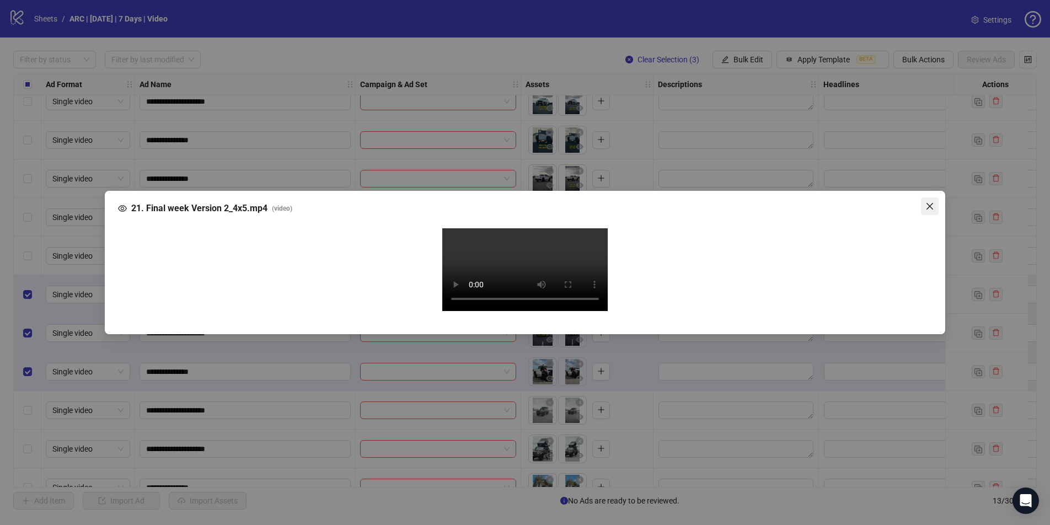
click at [802, 202] on icon "close" at bounding box center [930, 206] width 9 height 9
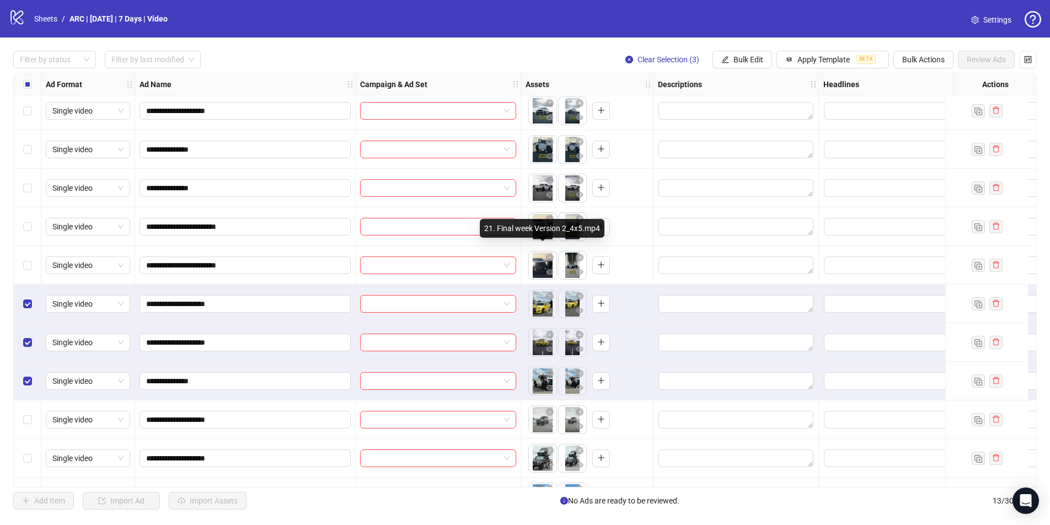
scroll to position [58, 0]
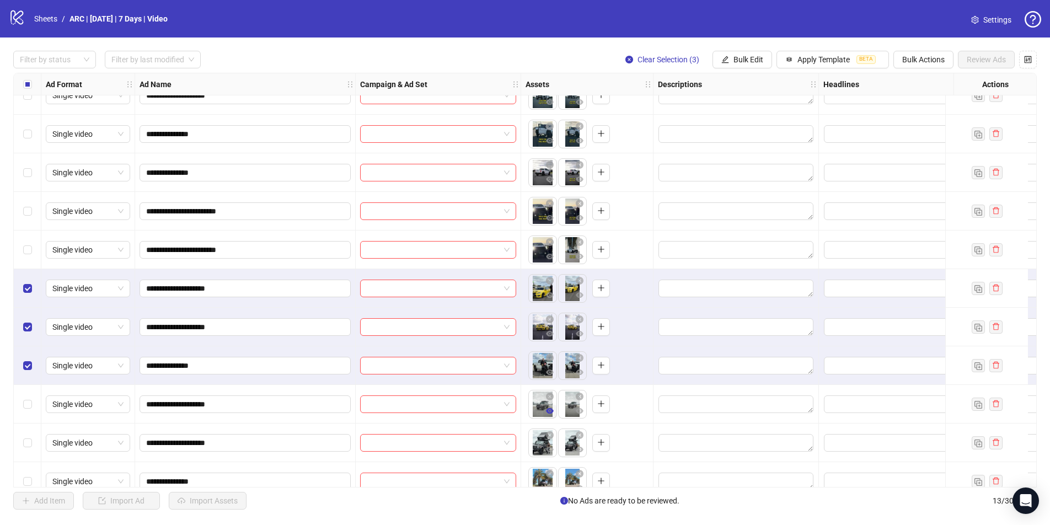
click at [550, 409] on icon "eye" at bounding box center [550, 411] width 8 height 8
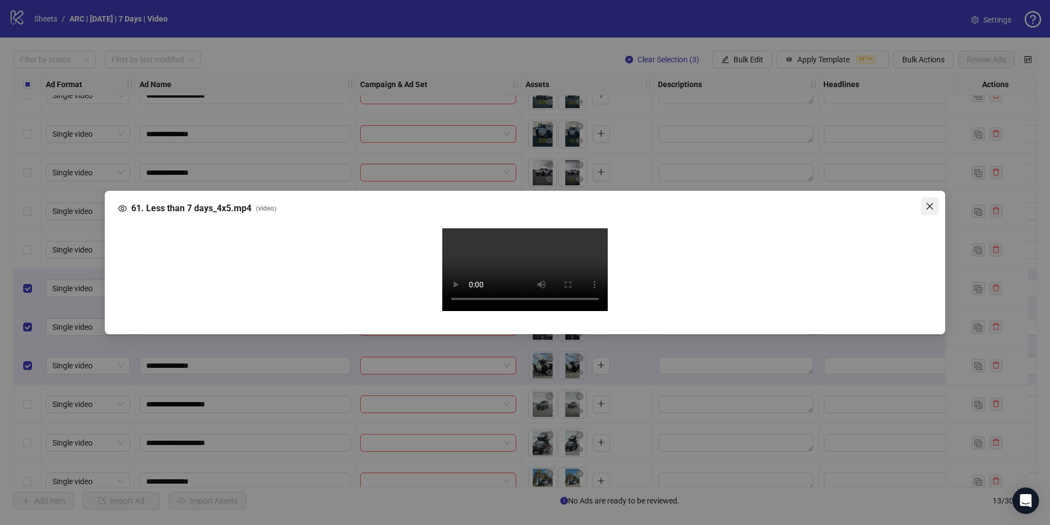
click at [802, 202] on icon "close" at bounding box center [930, 206] width 9 height 9
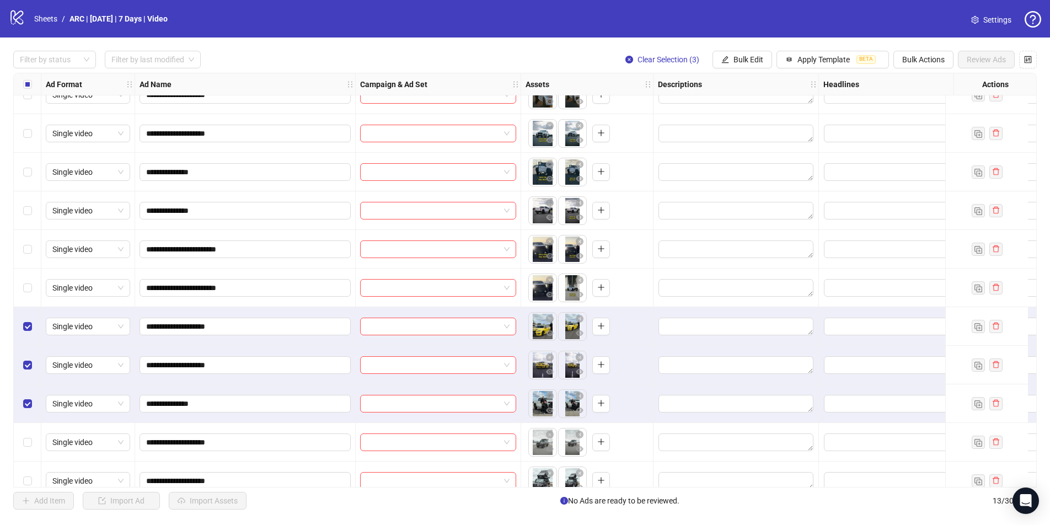
scroll to position [0, 0]
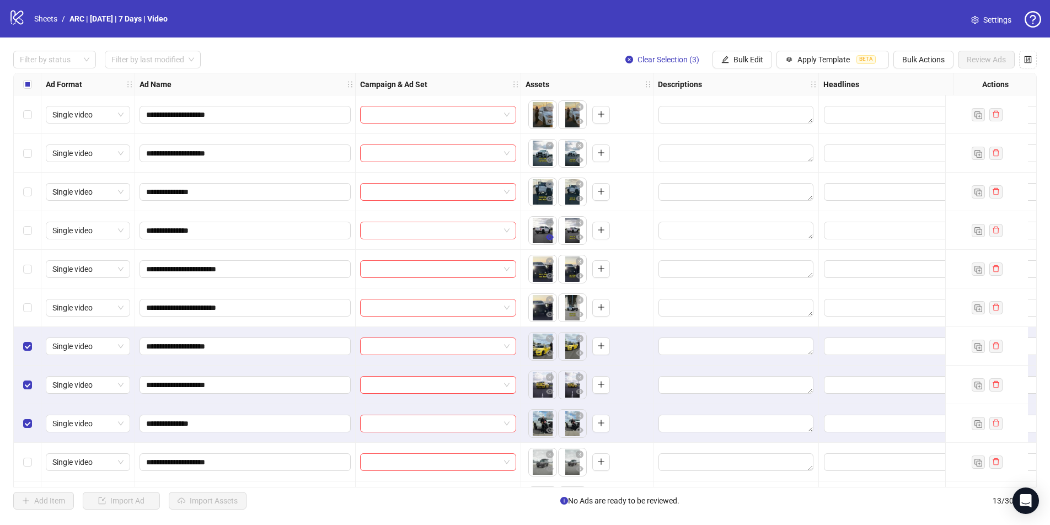
click at [551, 236] on icon "eye" at bounding box center [550, 237] width 8 height 6
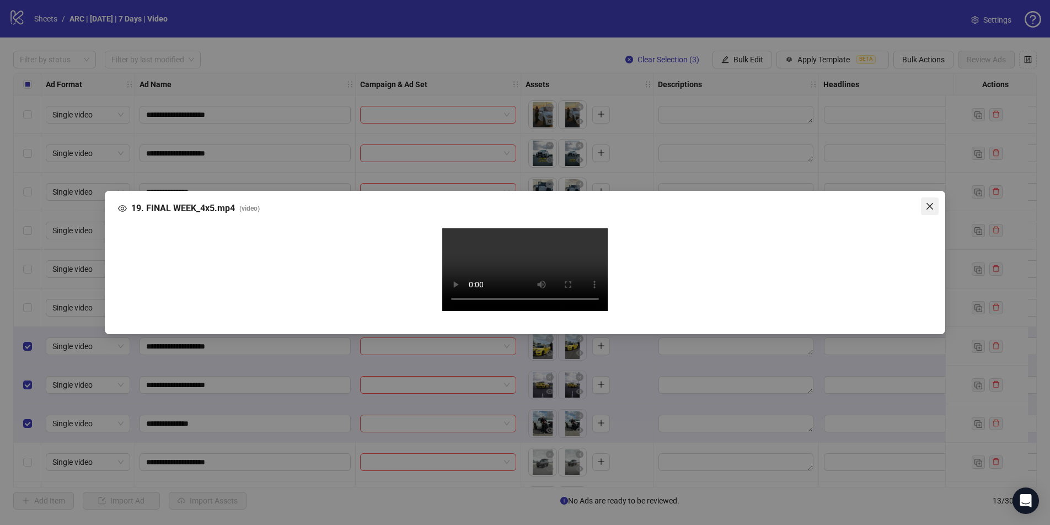
click at [802, 202] on icon "close" at bounding box center [930, 206] width 9 height 9
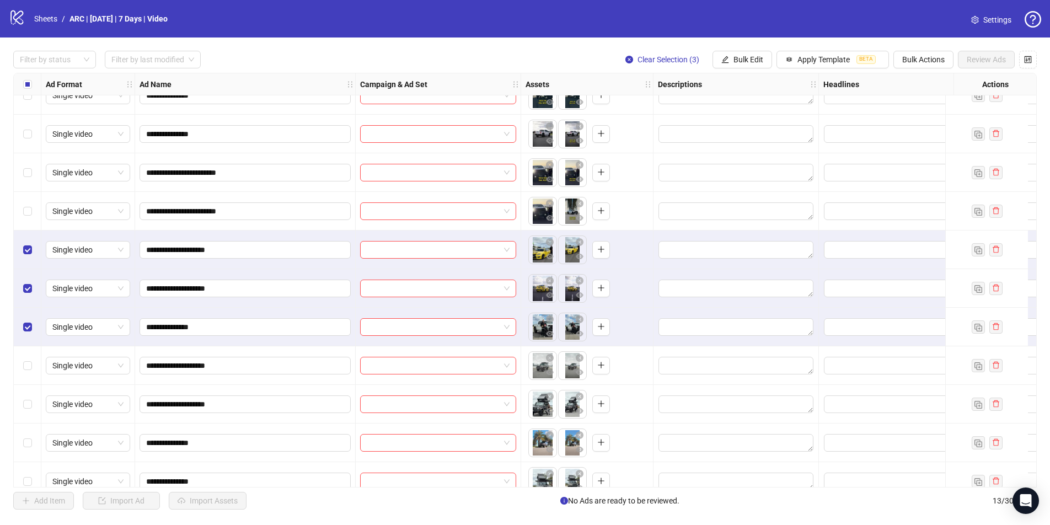
scroll to position [98, 0]
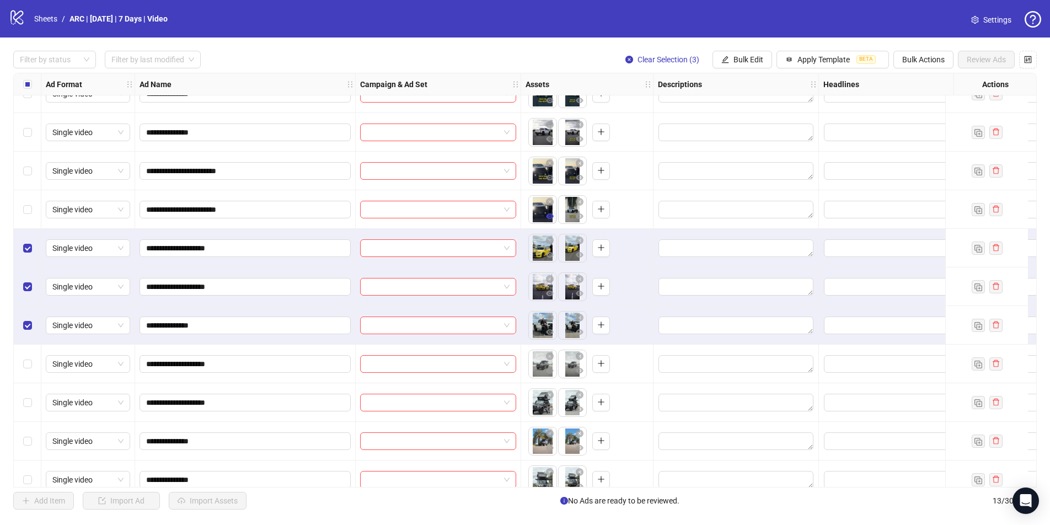
click at [550, 216] on icon "eye" at bounding box center [550, 216] width 8 height 6
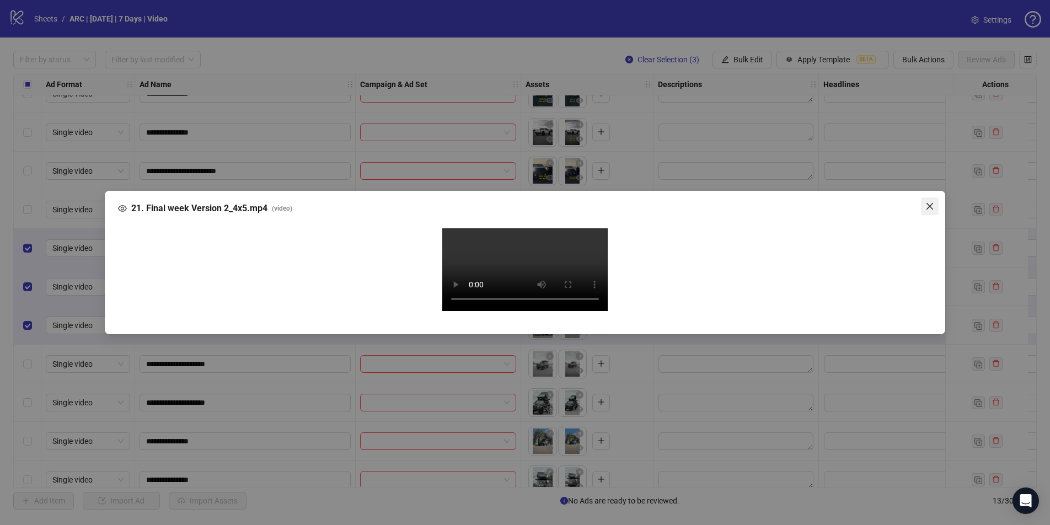
click at [802, 197] on button "Close" at bounding box center [930, 206] width 18 height 18
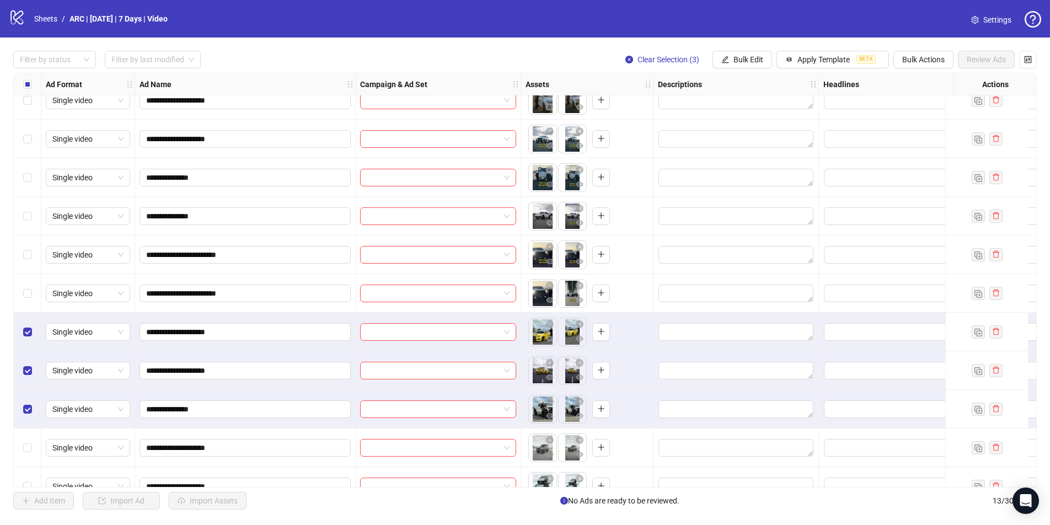
scroll to position [0, 0]
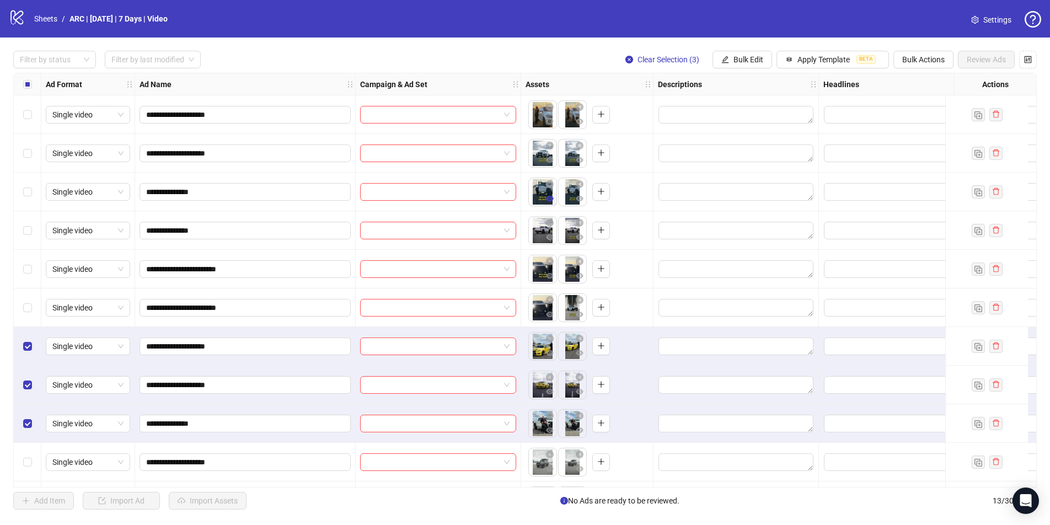
click at [549, 199] on icon "eye" at bounding box center [550, 199] width 8 height 6
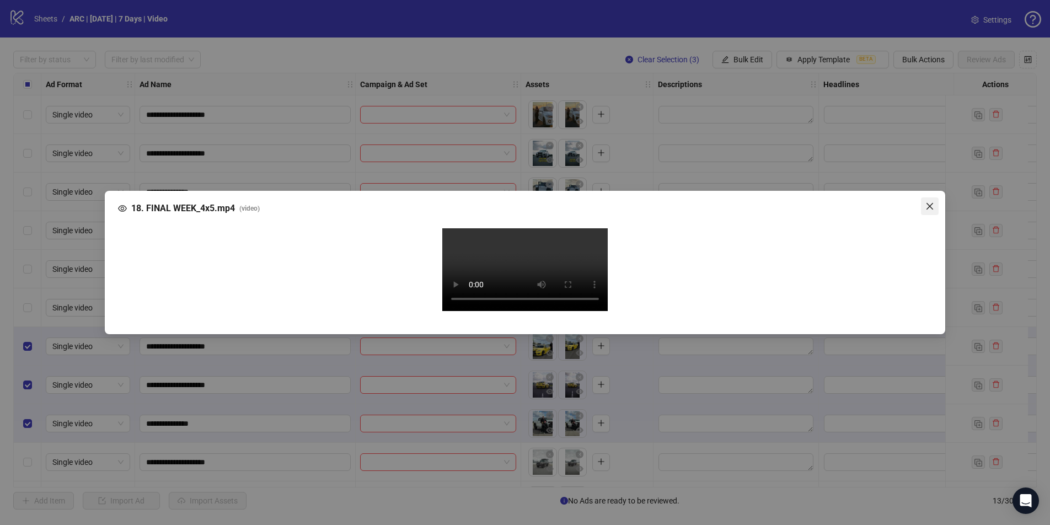
click at [802, 202] on icon "close" at bounding box center [930, 206] width 9 height 9
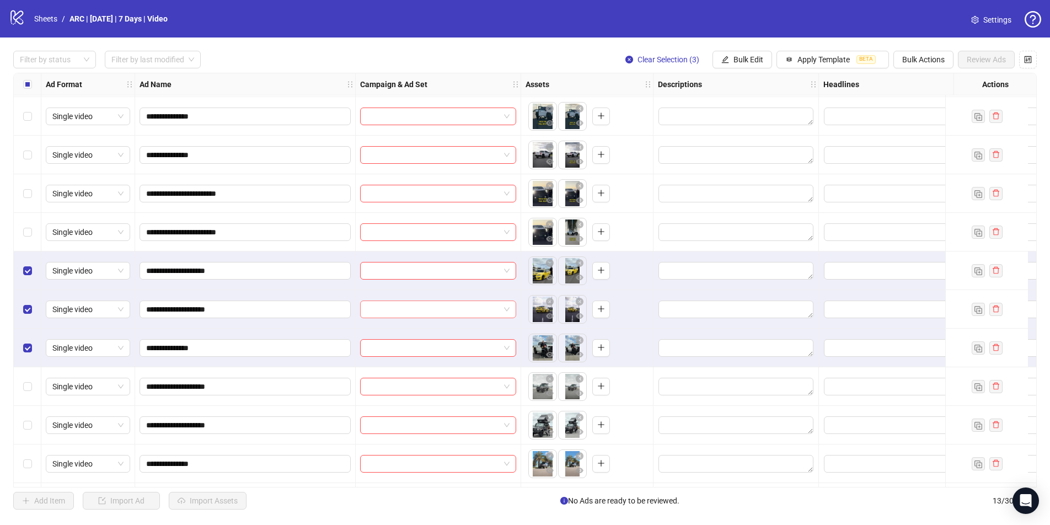
scroll to position [74, 0]
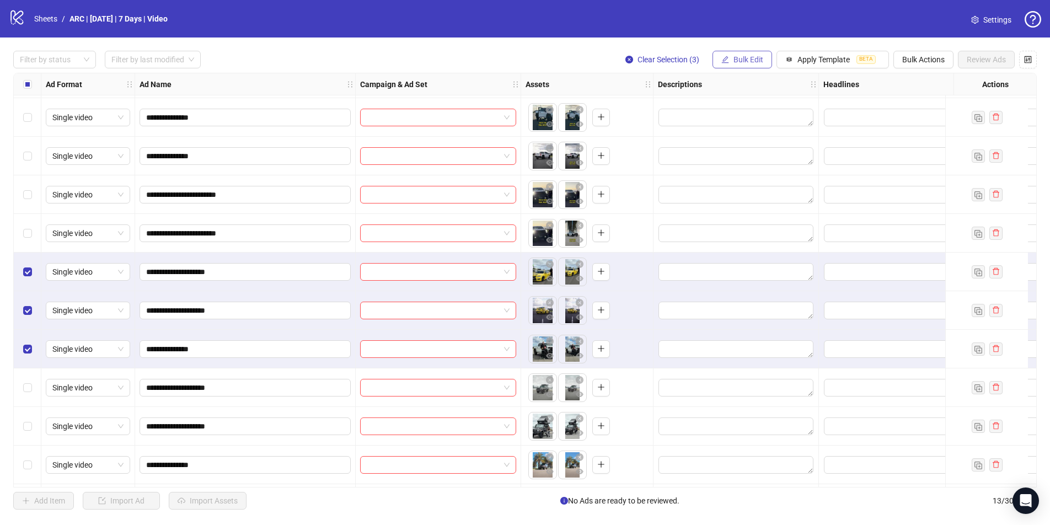
click at [747, 58] on span "Bulk Edit" at bounding box center [749, 59] width 30 height 9
click at [734, 102] on span "Name" at bounding box center [753, 99] width 66 height 12
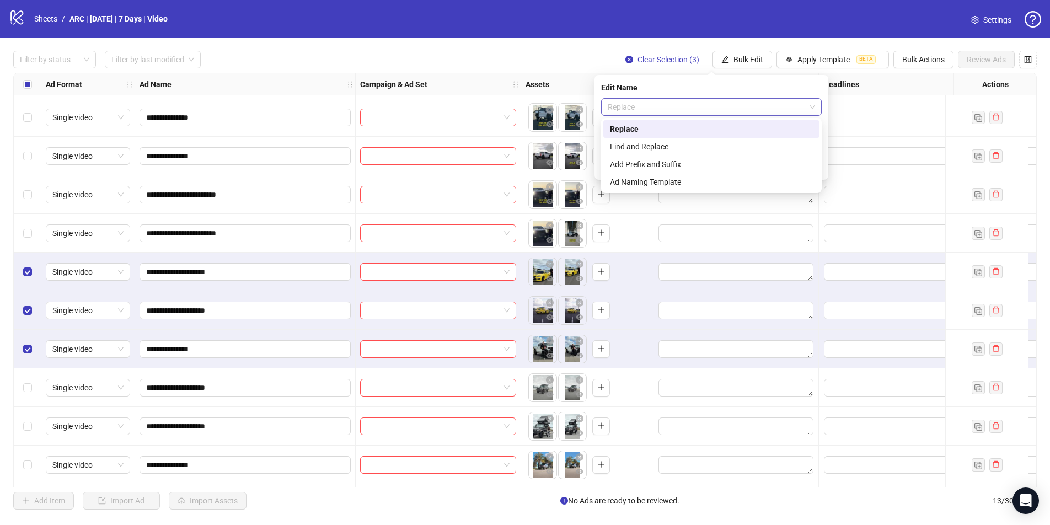
click at [656, 107] on span "Replace" at bounding box center [711, 107] width 207 height 17
click at [633, 164] on div "Add Prefix and Suffix" at bounding box center [711, 164] width 203 height 12
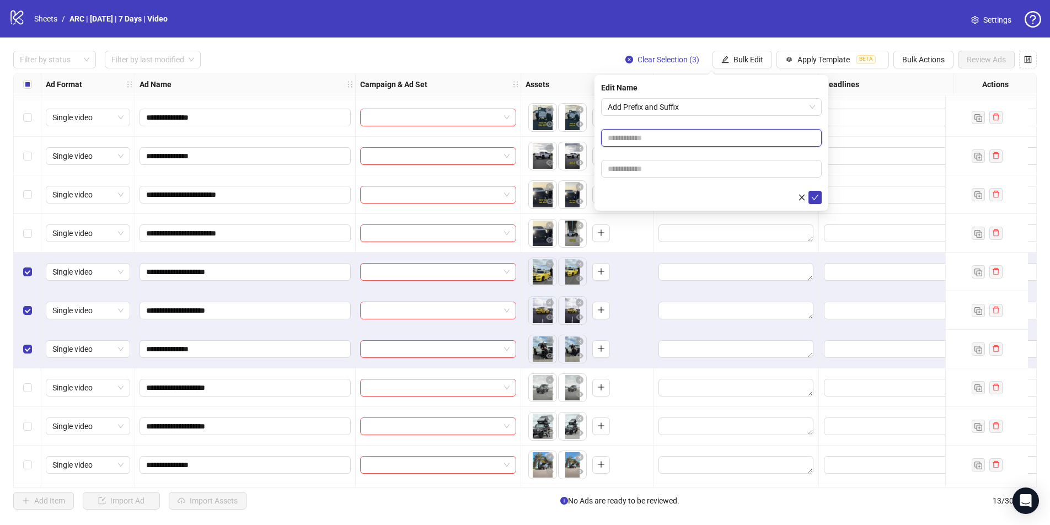
click at [624, 142] on input "text" at bounding box center [711, 138] width 221 height 18
type input "**********"
click at [802, 196] on icon "check" at bounding box center [815, 198] width 8 height 8
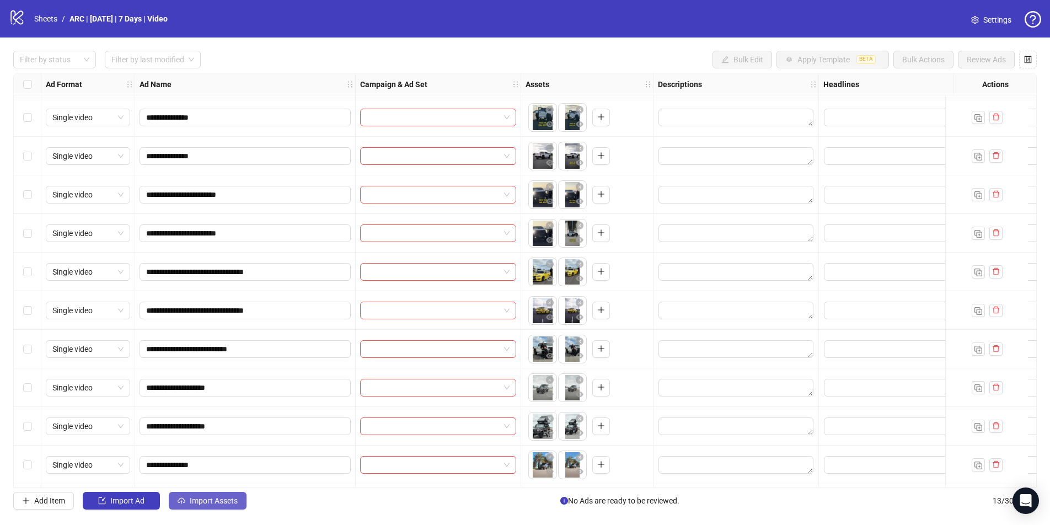
click at [205, 450] on span "Import Assets" at bounding box center [214, 500] width 48 height 9
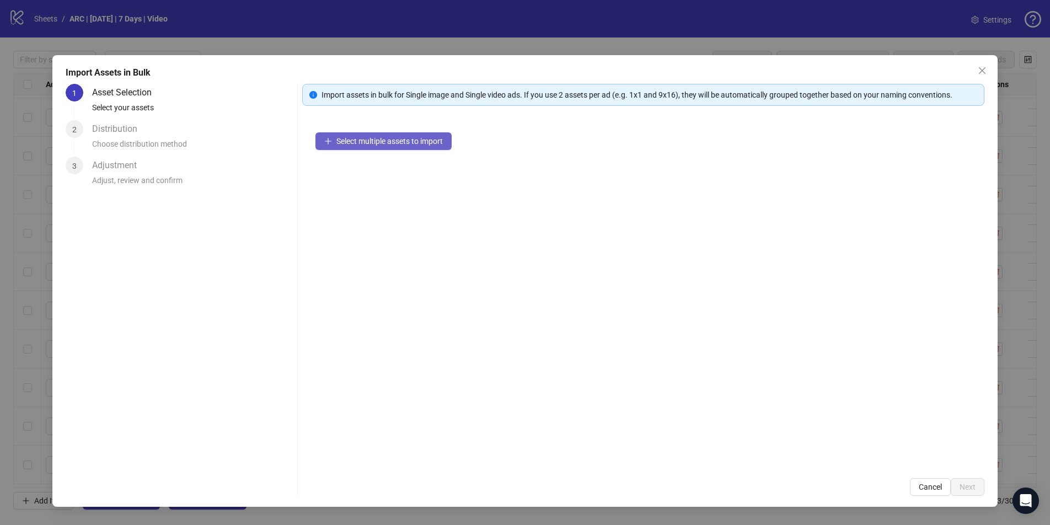
click at [360, 135] on button "Select multiple assets to import" at bounding box center [384, 141] width 136 height 18
click at [802, 450] on span "Cancel" at bounding box center [930, 487] width 23 height 9
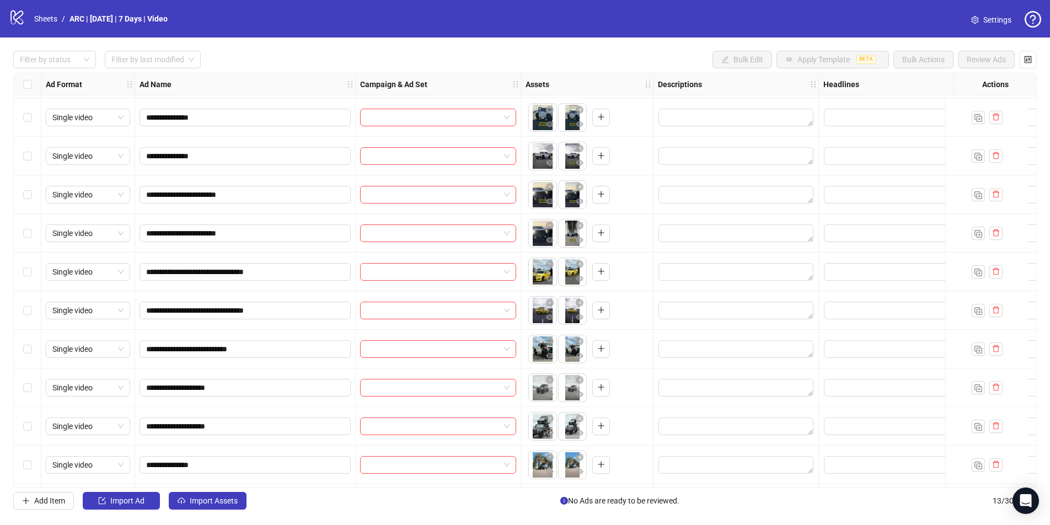
scroll to position [115, 0]
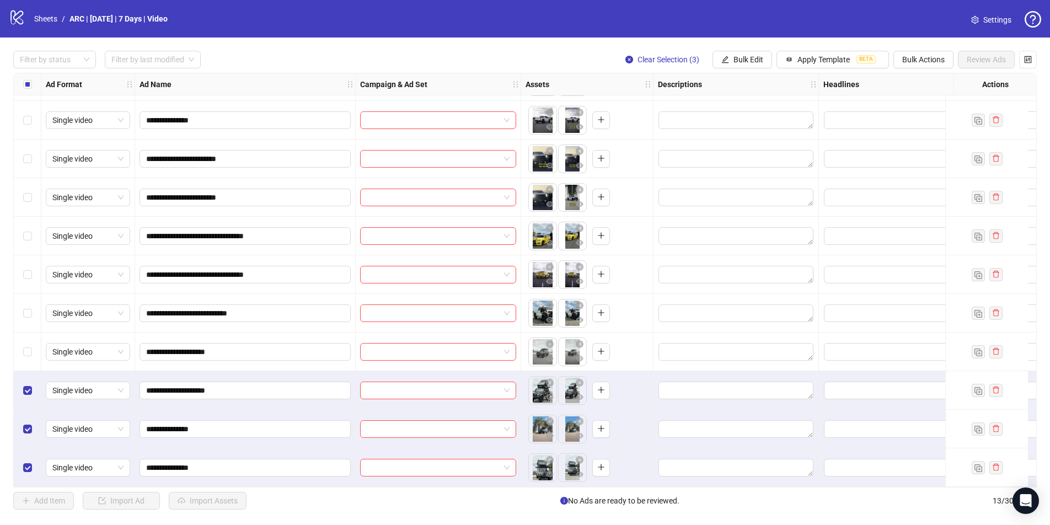
click at [23, 359] on div "Select row 10" at bounding box center [28, 352] width 28 height 39
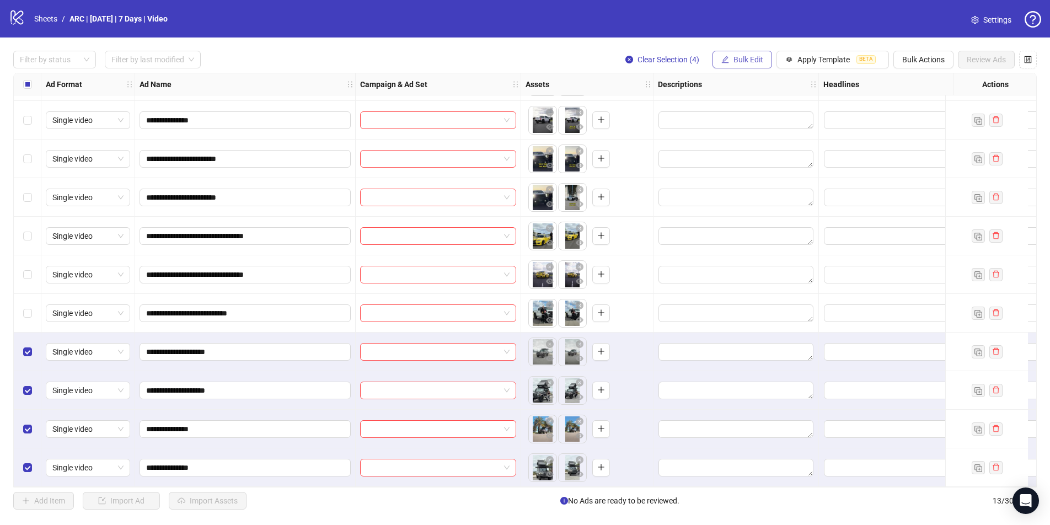
click at [741, 59] on span "Bulk Edit" at bounding box center [749, 59] width 30 height 9
click at [740, 101] on span "Name" at bounding box center [753, 99] width 66 height 12
click at [677, 105] on span "Replace" at bounding box center [711, 107] width 207 height 17
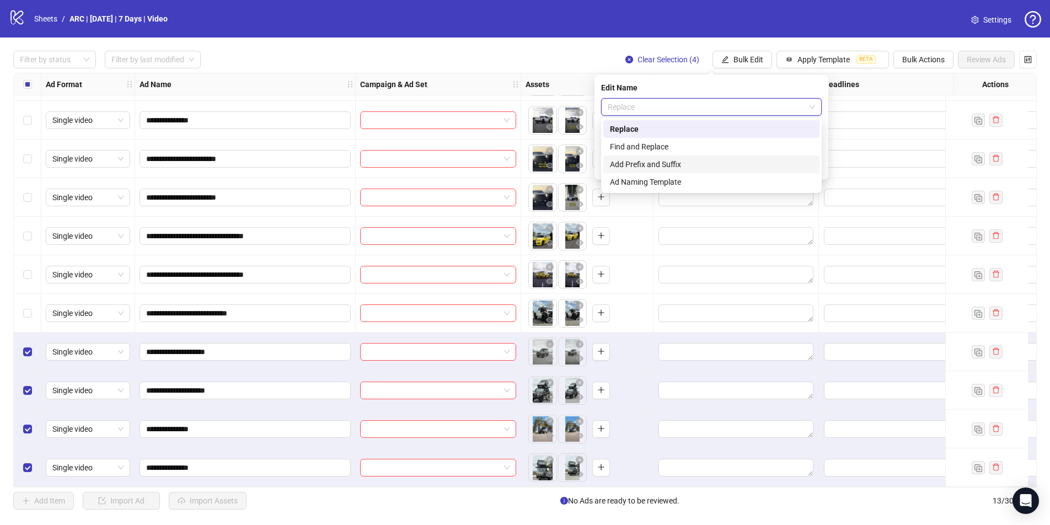
click at [653, 162] on div "Add Prefix and Suffix" at bounding box center [711, 164] width 203 height 12
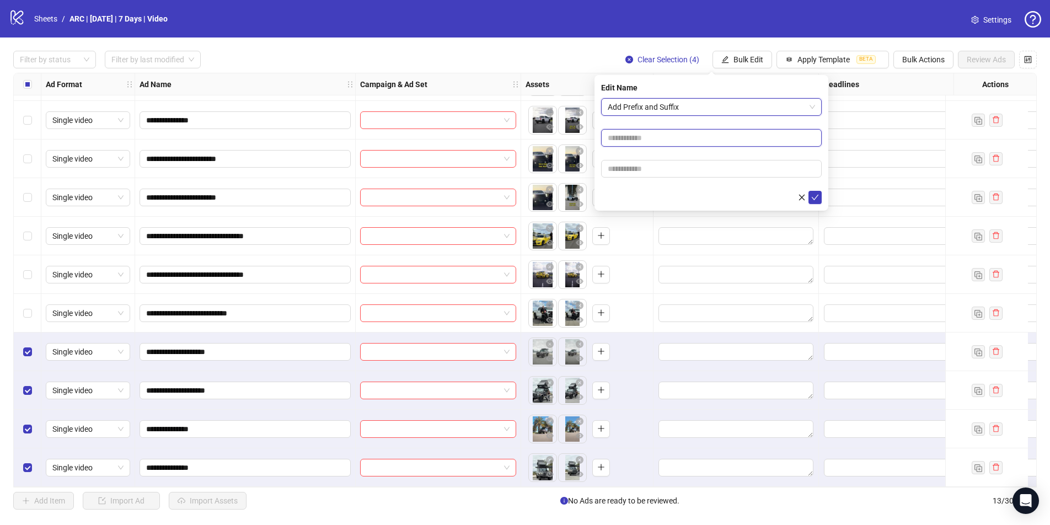
click at [633, 138] on input "text" at bounding box center [711, 138] width 221 height 18
type input "**********"
click at [802, 199] on icon "check" at bounding box center [815, 198] width 7 height 6
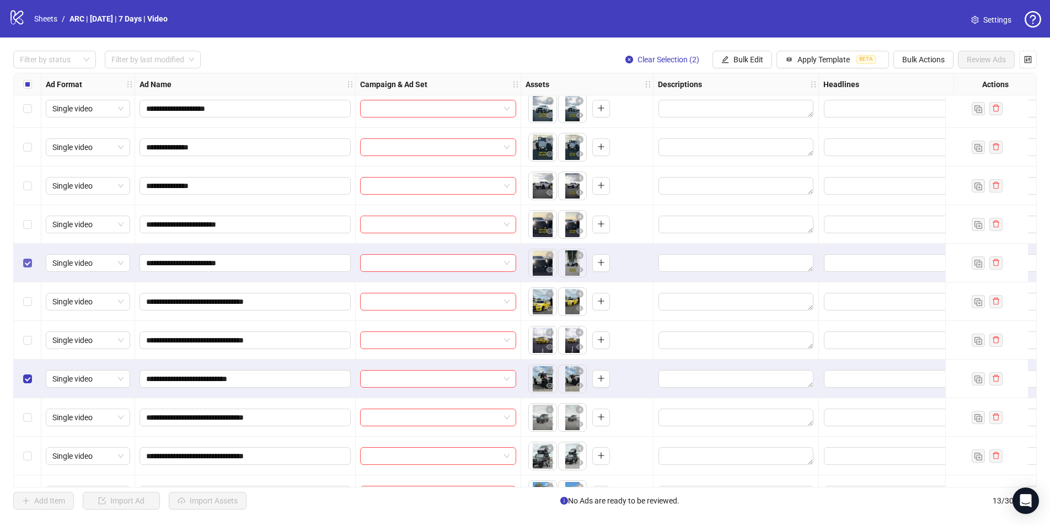
scroll to position [44, 0]
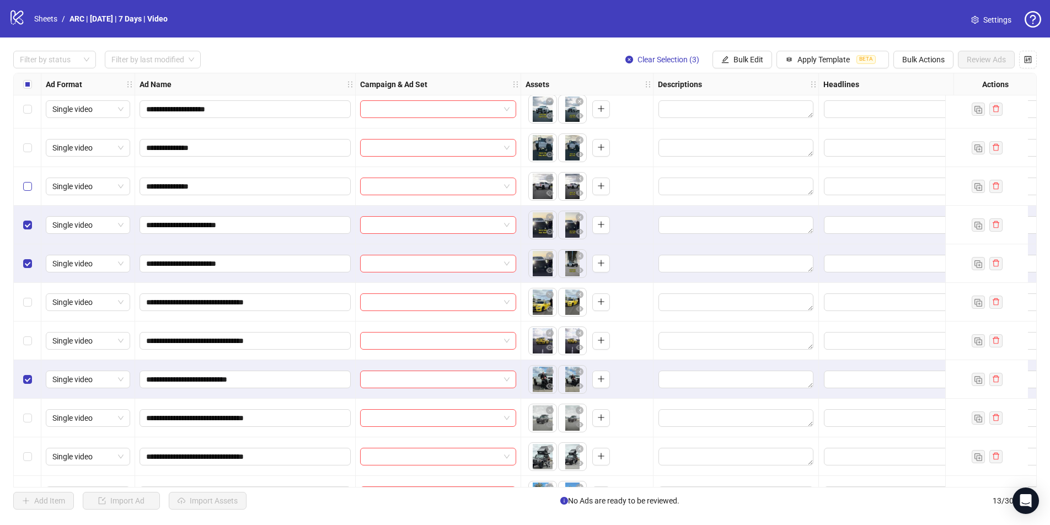
click at [26, 180] on label "Select row 4" at bounding box center [27, 186] width 9 height 12
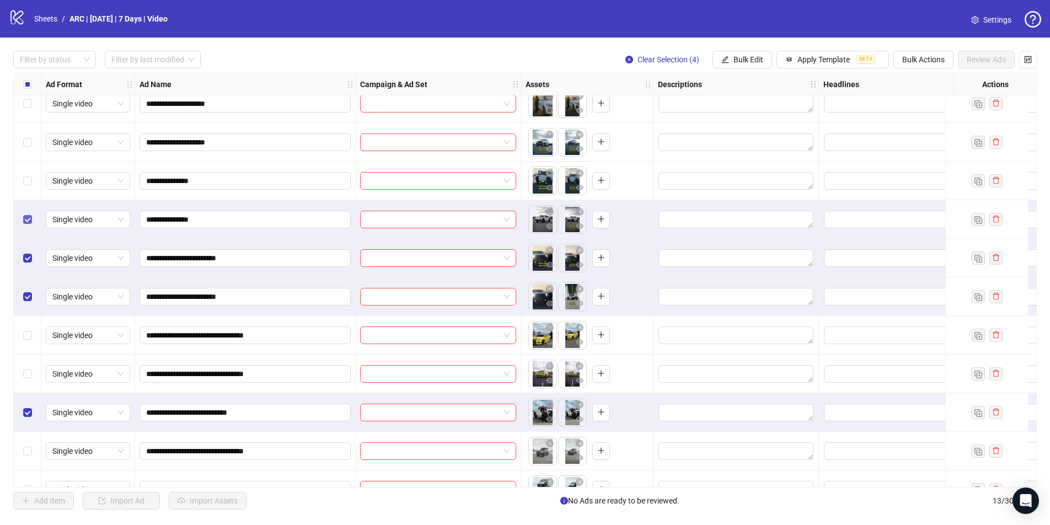
scroll to position [0, 0]
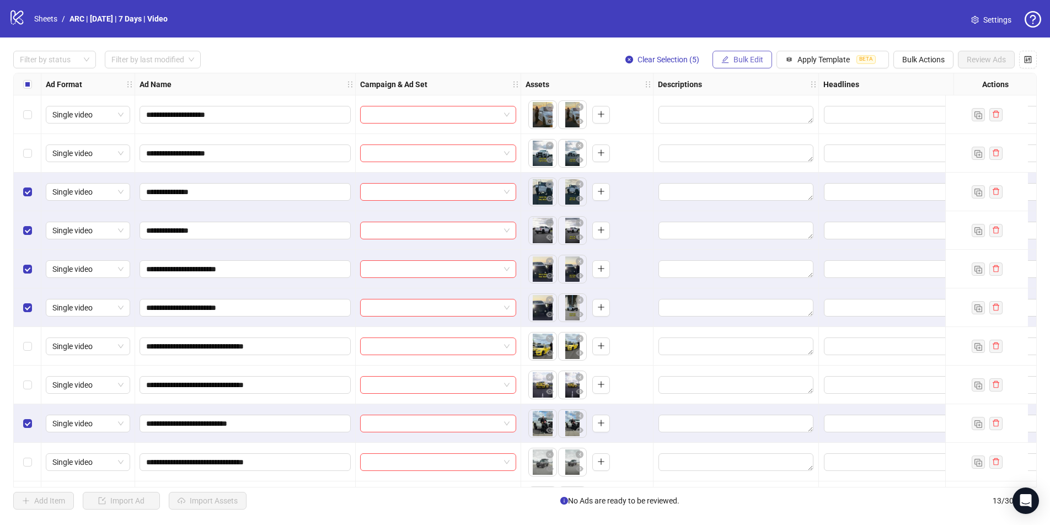
click at [746, 61] on span "Bulk Edit" at bounding box center [749, 59] width 30 height 9
click at [735, 100] on span "Name" at bounding box center [753, 99] width 66 height 12
click at [676, 113] on span "Replace" at bounding box center [711, 107] width 207 height 17
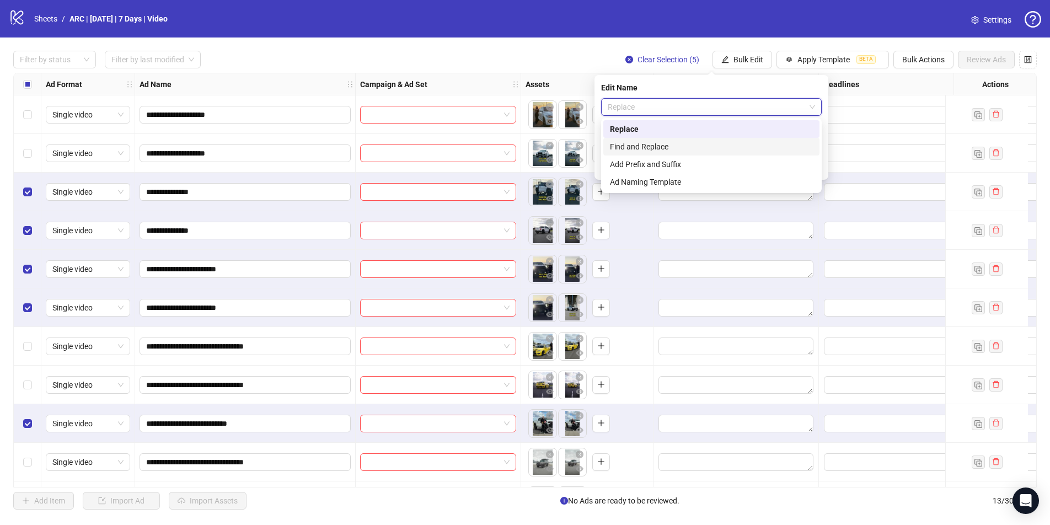
click at [659, 144] on div "Find and Replace" at bounding box center [711, 147] width 203 height 12
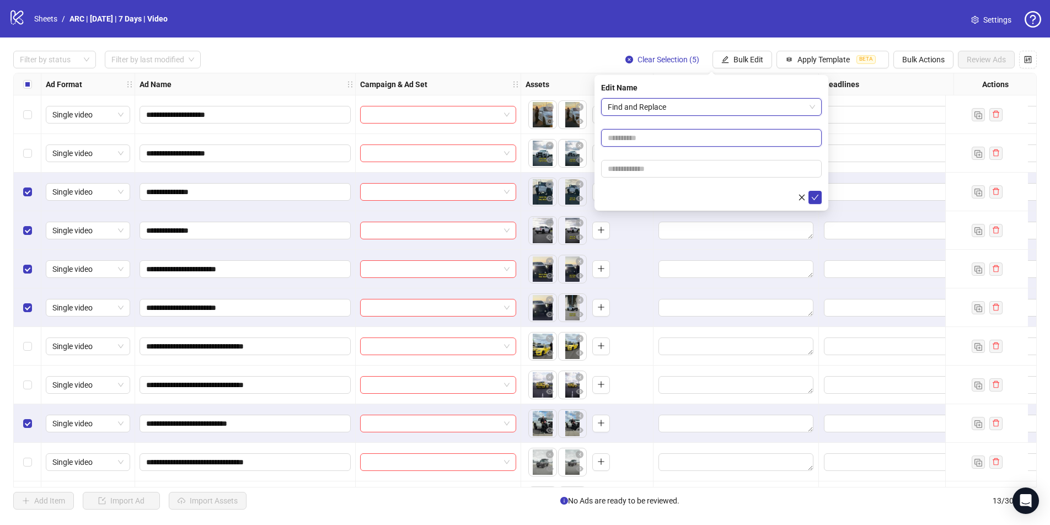
click at [639, 137] on input "text" at bounding box center [711, 138] width 221 height 18
click at [624, 138] on input "******" at bounding box center [711, 138] width 221 height 18
type input "*******"
click at [802, 197] on icon "check" at bounding box center [815, 198] width 8 height 8
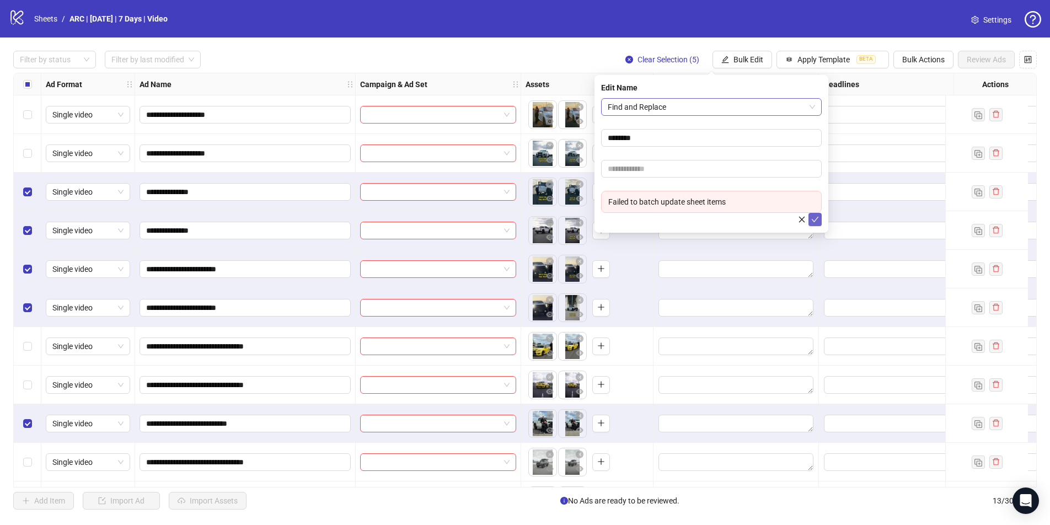
click at [681, 103] on span "Find and Replace" at bounding box center [711, 107] width 207 height 17
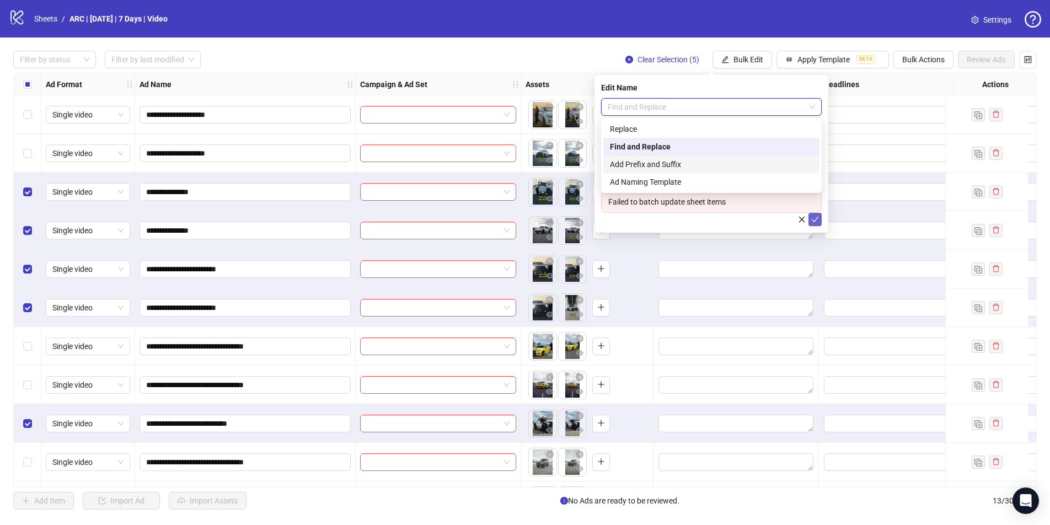
click at [667, 164] on div "Add Prefix and Suffix" at bounding box center [711, 164] width 203 height 12
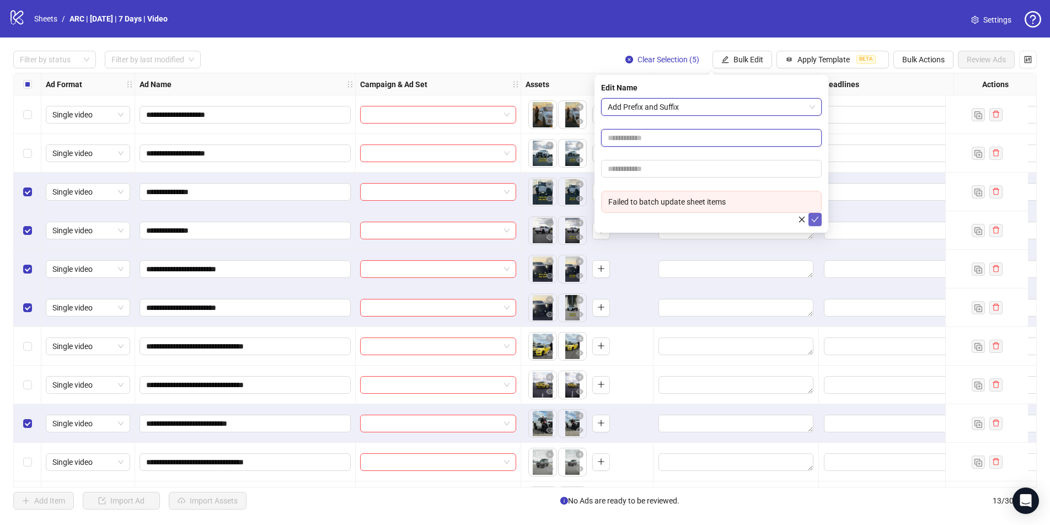
click at [639, 134] on input "text" at bounding box center [711, 138] width 221 height 18
type input "*******"
click at [802, 220] on icon "check" at bounding box center [815, 220] width 8 height 8
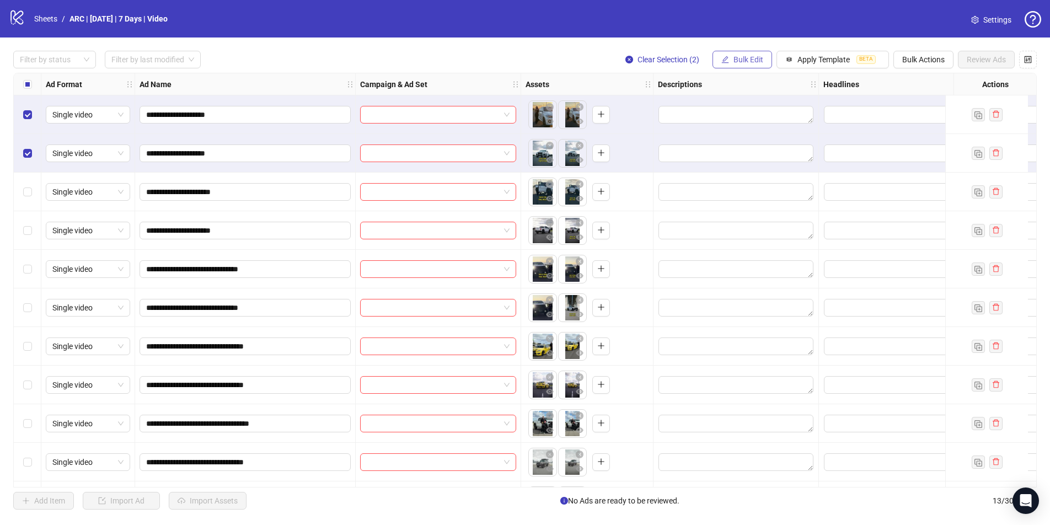
click at [751, 61] on span "Bulk Edit" at bounding box center [749, 59] width 30 height 9
click at [734, 100] on span "Name" at bounding box center [753, 99] width 66 height 12
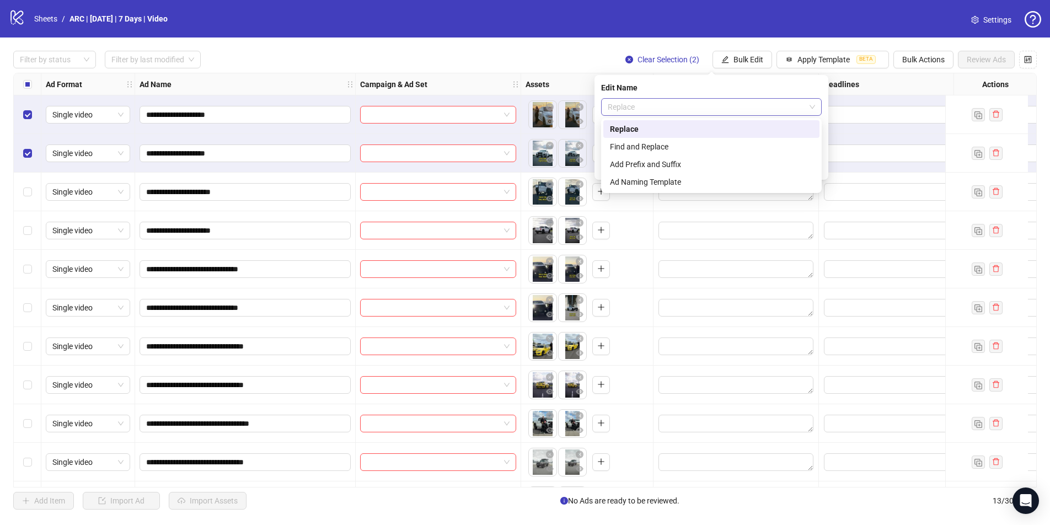
click at [638, 108] on span "Replace" at bounding box center [711, 107] width 207 height 17
click at [637, 166] on div "Add Prefix and Suffix" at bounding box center [711, 164] width 203 height 12
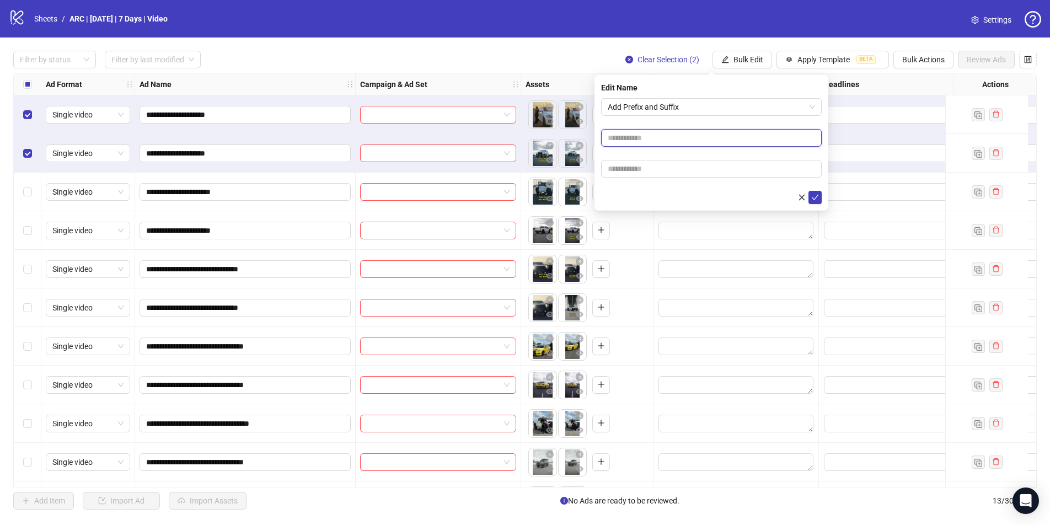
click at [628, 138] on input "text" at bounding box center [711, 138] width 221 height 18
type input "*****"
click at [802, 198] on icon "check" at bounding box center [815, 198] width 7 height 6
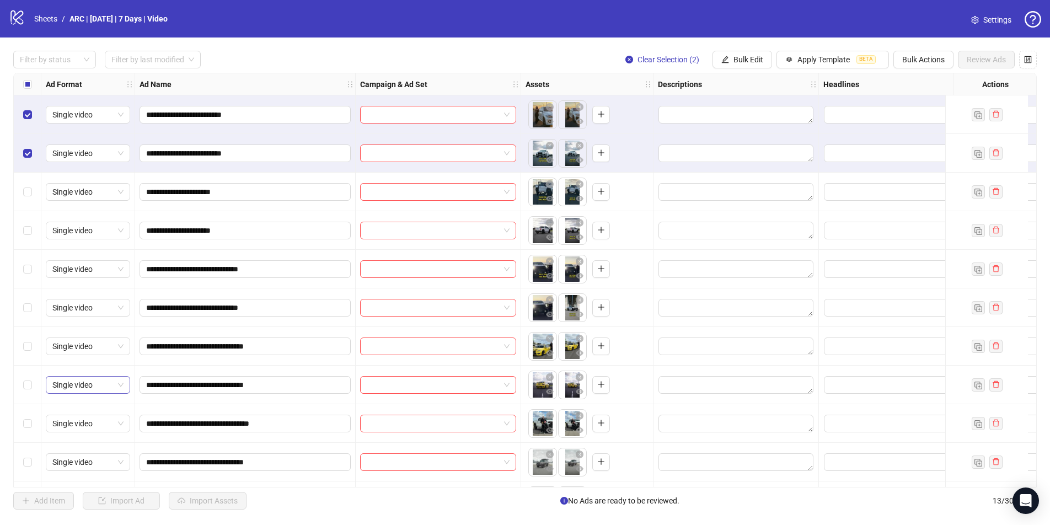
scroll to position [19, 0]
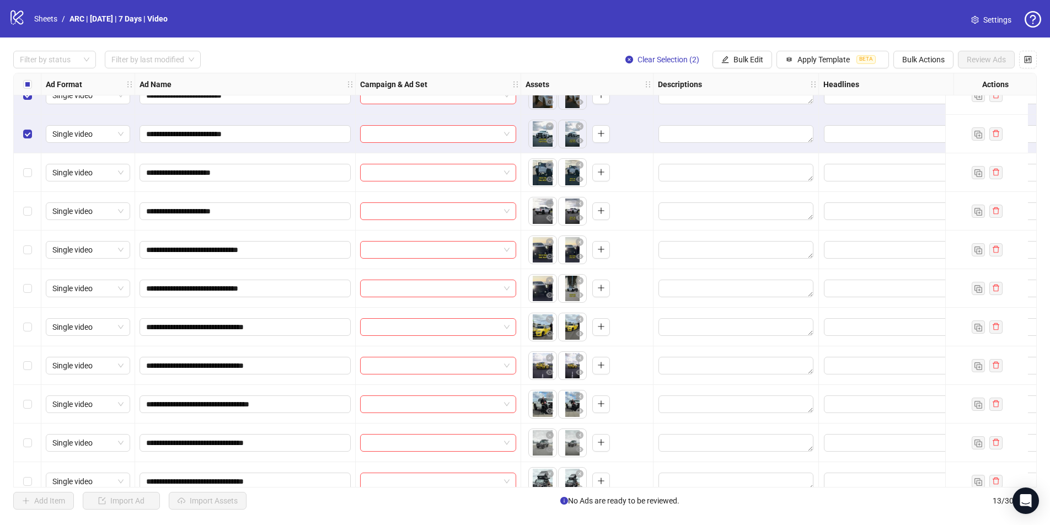
click at [31, 328] on div "Select row 7" at bounding box center [28, 327] width 28 height 39
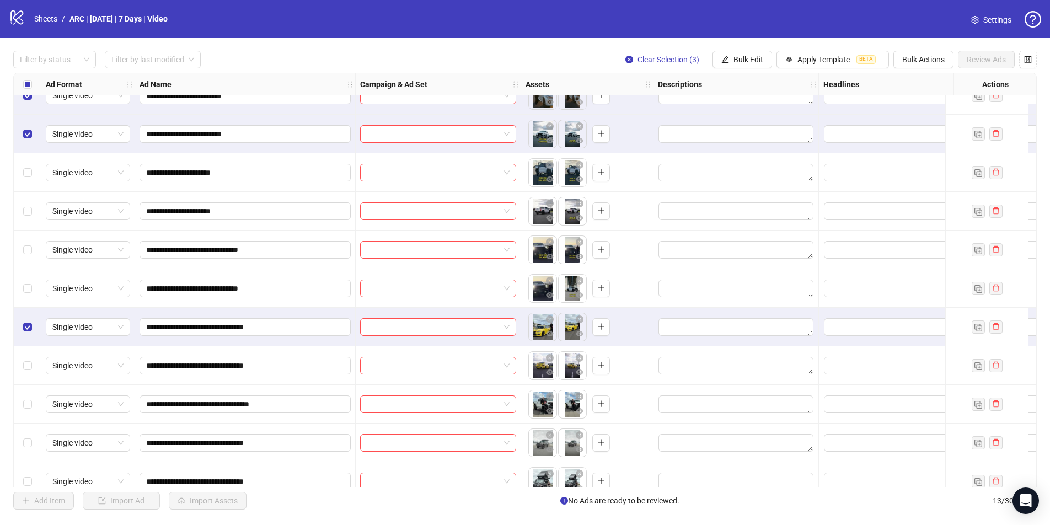
click at [30, 359] on div "Select row 8" at bounding box center [28, 365] width 28 height 39
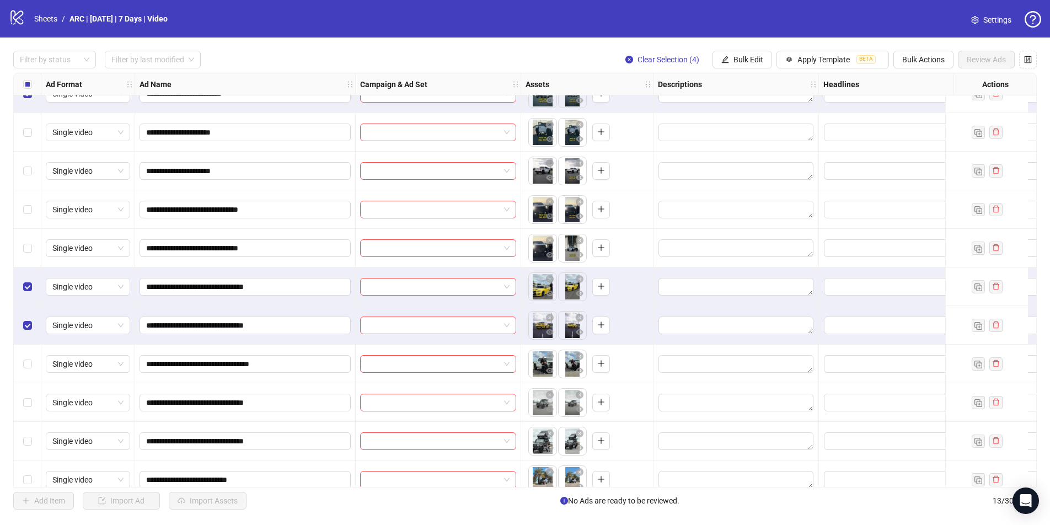
scroll to position [76, 0]
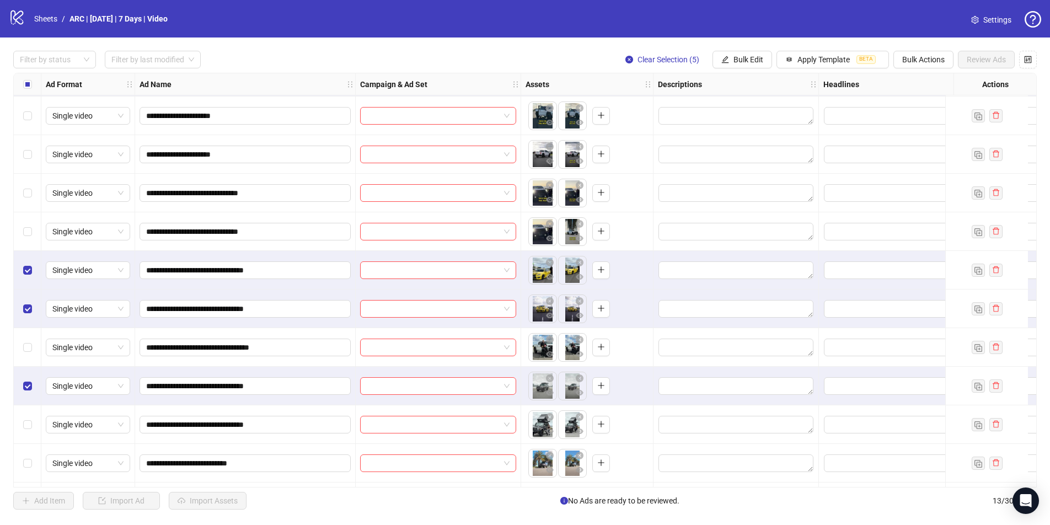
click at [35, 426] on div "Select row 11" at bounding box center [28, 424] width 28 height 39
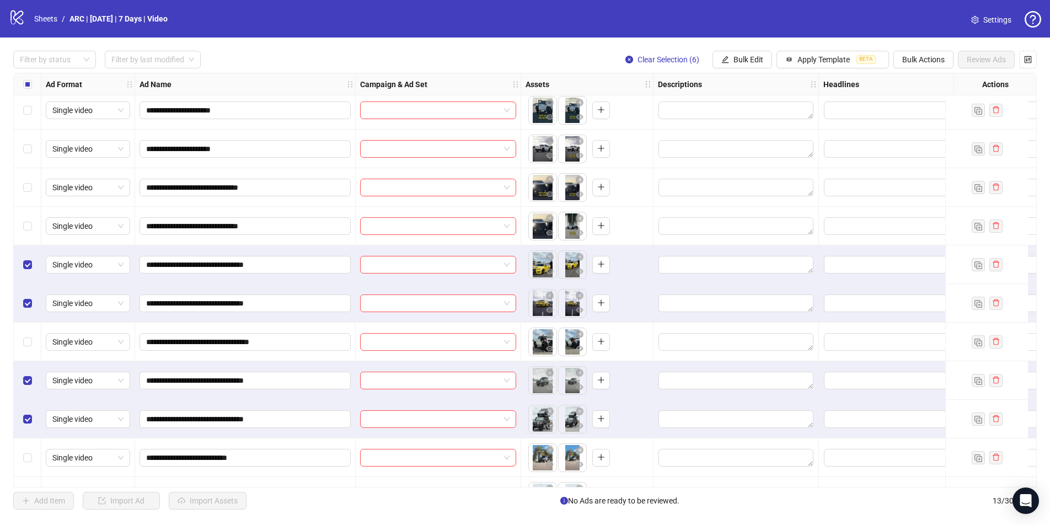
scroll to position [0, 0]
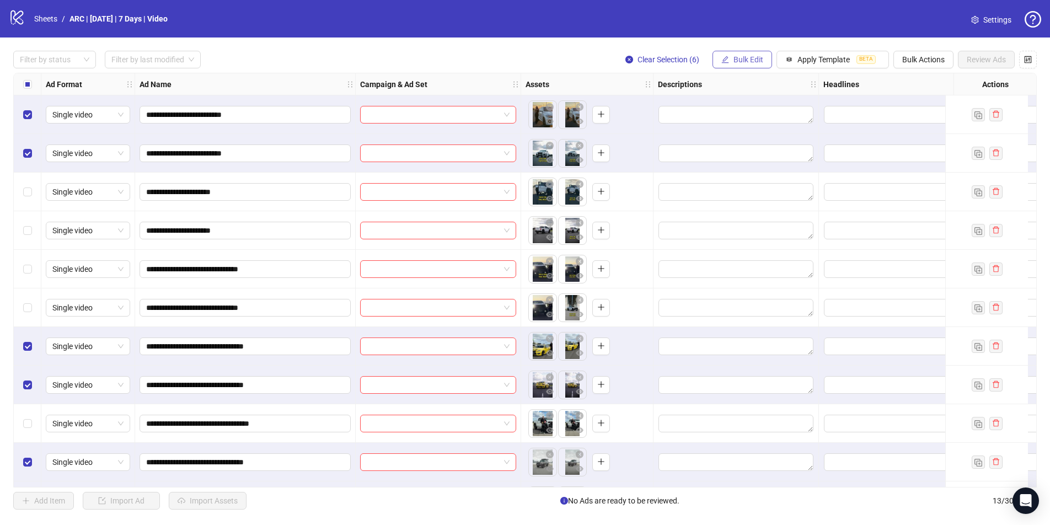
click at [737, 65] on button "Bulk Edit" at bounding box center [743, 60] width 60 height 18
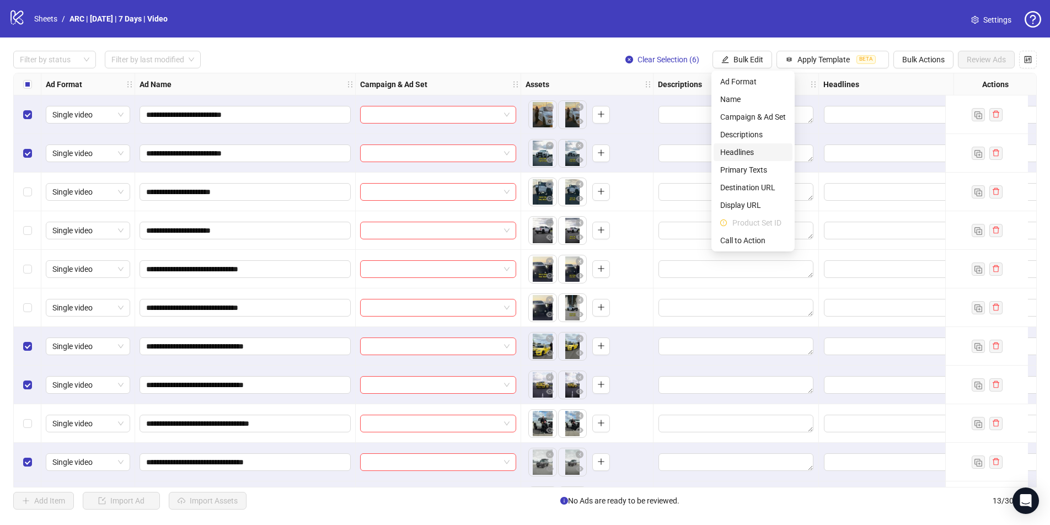
click at [753, 149] on span "Headlines" at bounding box center [753, 152] width 66 height 12
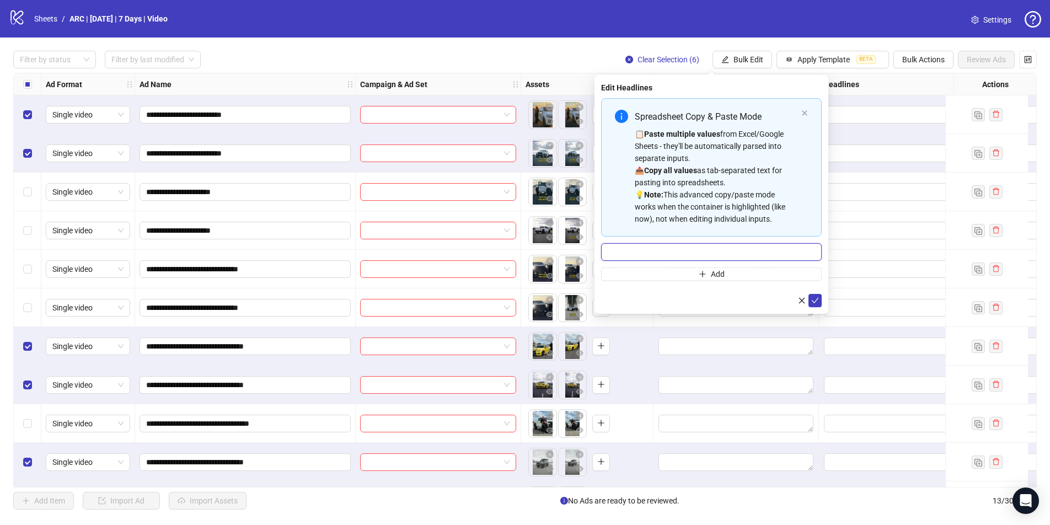
click at [691, 254] on input "Multi-input container - paste or copy values" at bounding box center [711, 252] width 221 height 18
click at [635, 253] on input "**********" at bounding box center [711, 252] width 221 height 18
click at [747, 253] on input "**********" at bounding box center [711, 252] width 221 height 18
type input "**********"
click at [802, 301] on icon "check" at bounding box center [815, 301] width 8 height 8
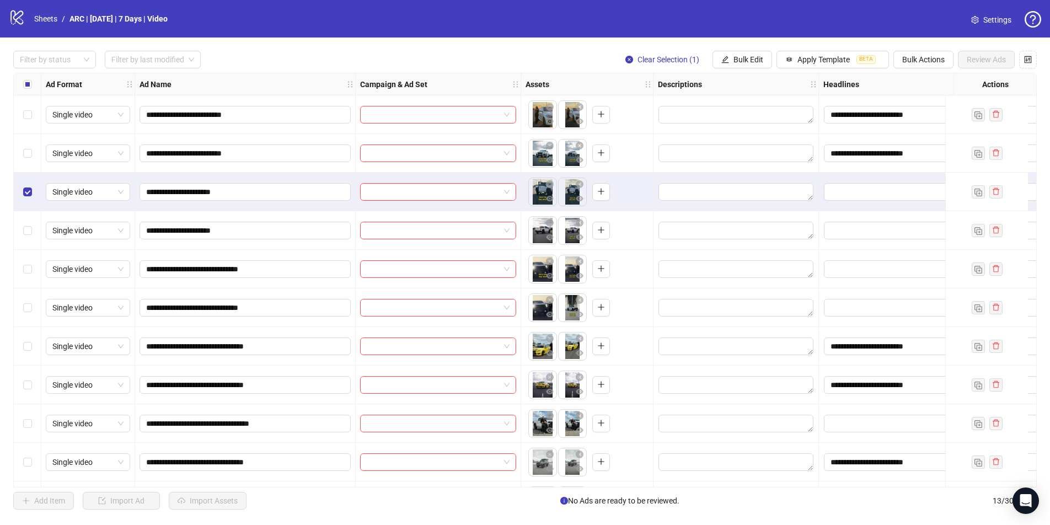
click at [30, 241] on div "Select row 4" at bounding box center [28, 230] width 28 height 39
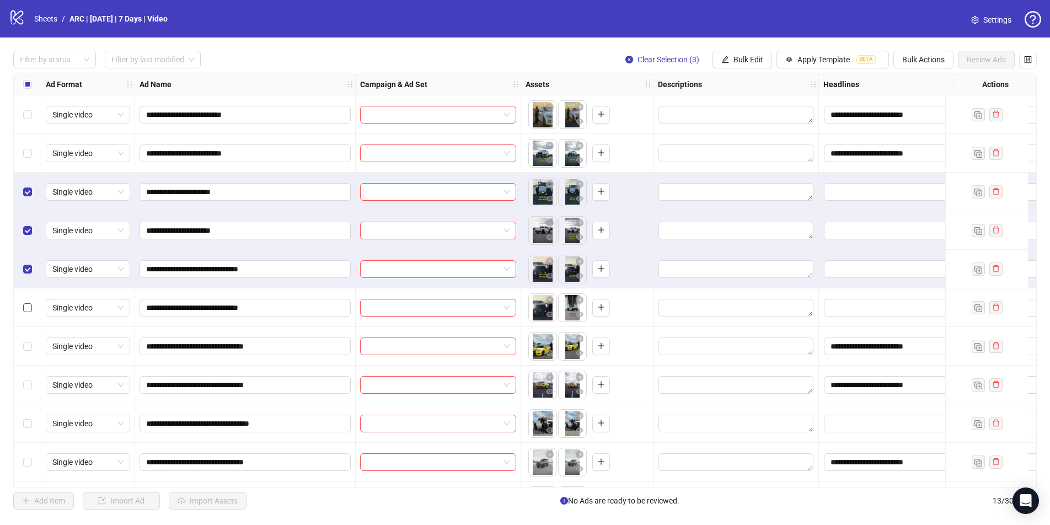
click at [30, 302] on label "Select row 6" at bounding box center [27, 308] width 9 height 12
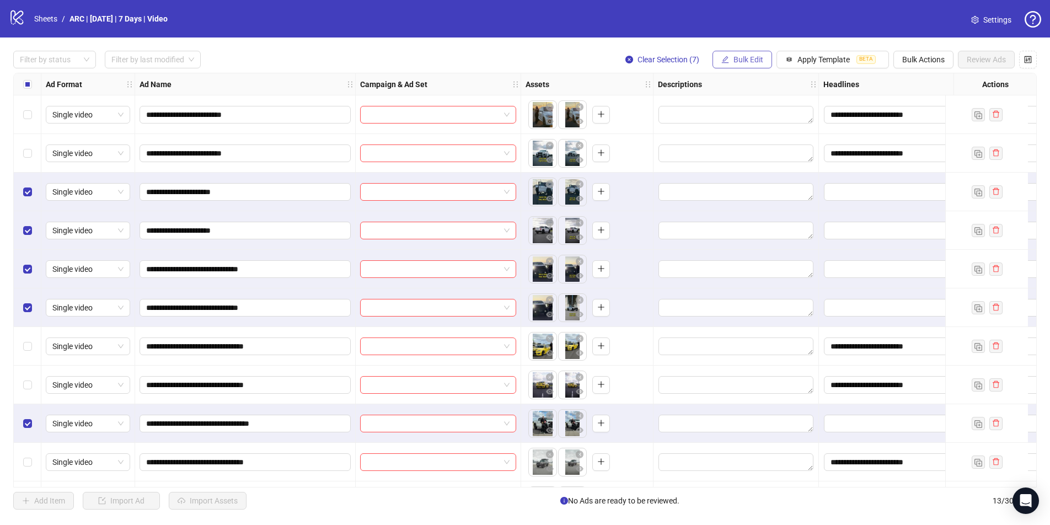
click at [737, 61] on span "Bulk Edit" at bounding box center [749, 59] width 30 height 9
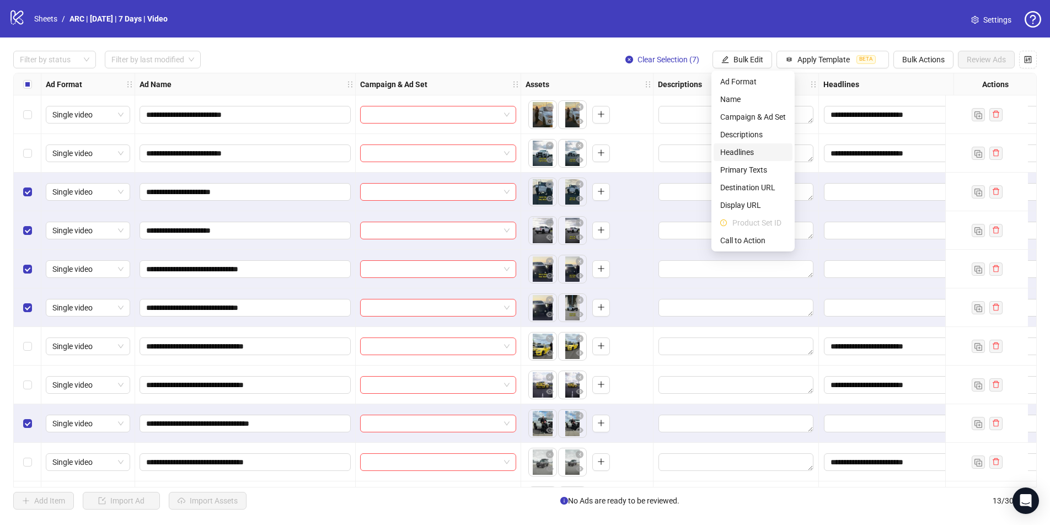
click at [739, 152] on span "Headlines" at bounding box center [753, 152] width 66 height 12
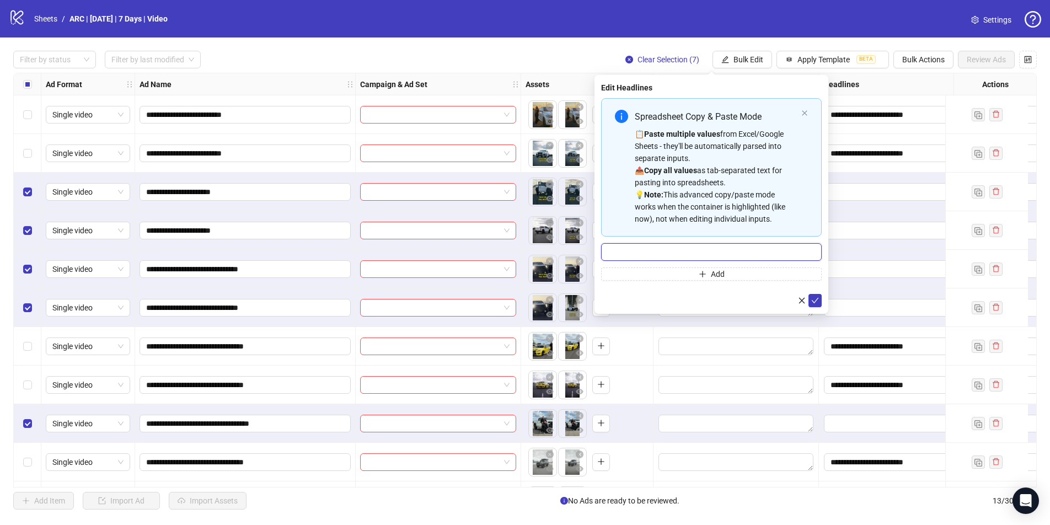
click at [662, 251] on input "Multi-input container - paste or copy values" at bounding box center [711, 252] width 221 height 18
drag, startPoint x: 645, startPoint y: 252, endPoint x: 595, endPoint y: 256, distance: 50.9
click at [595, 255] on div "**********" at bounding box center [712, 194] width 234 height 239
click at [738, 255] on input "**********" at bounding box center [711, 252] width 221 height 18
type input "**********"
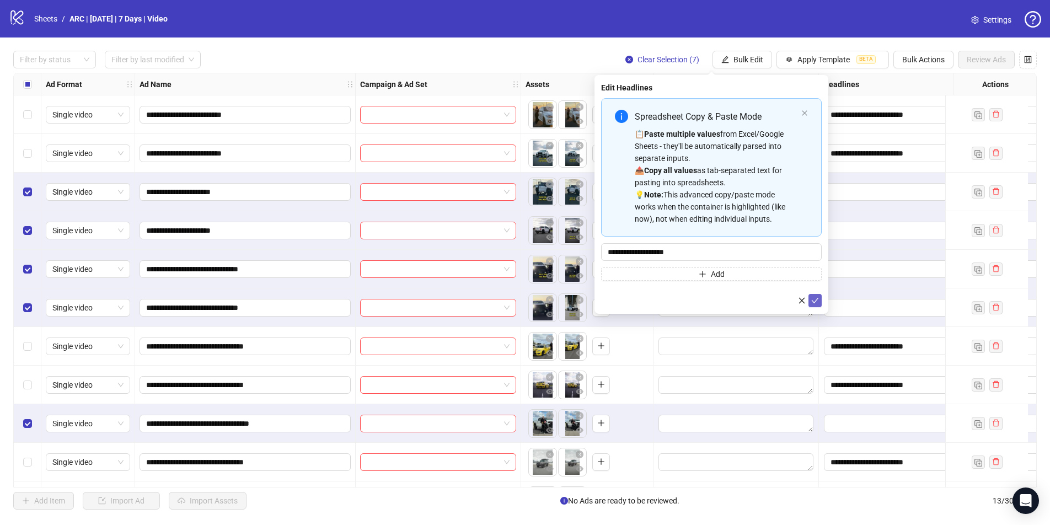
click at [802, 303] on icon "check" at bounding box center [815, 301] width 8 height 8
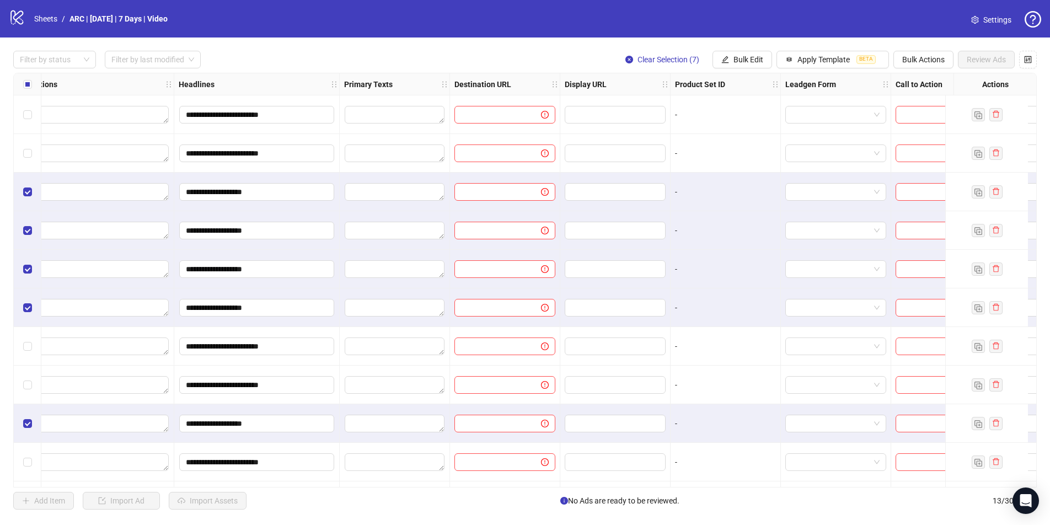
scroll to position [0, 649]
click at [27, 89] on label "Select all rows" at bounding box center [27, 84] width 9 height 12
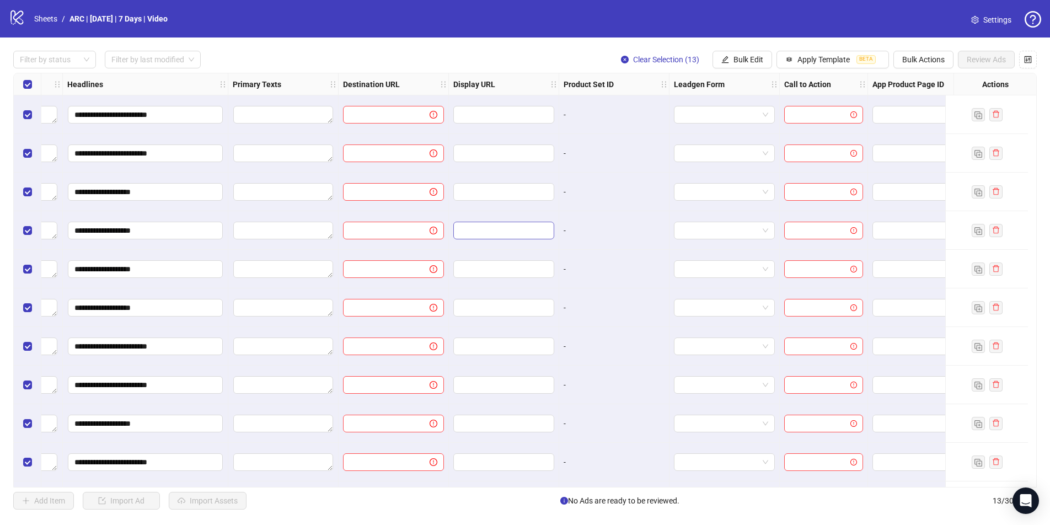
scroll to position [0, 789]
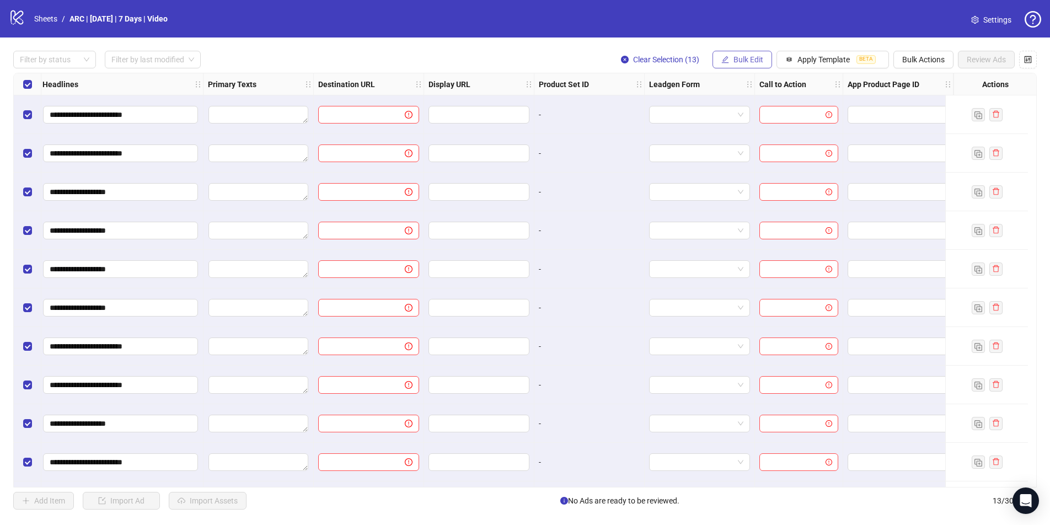
click at [751, 57] on span "Bulk Edit" at bounding box center [749, 59] width 30 height 9
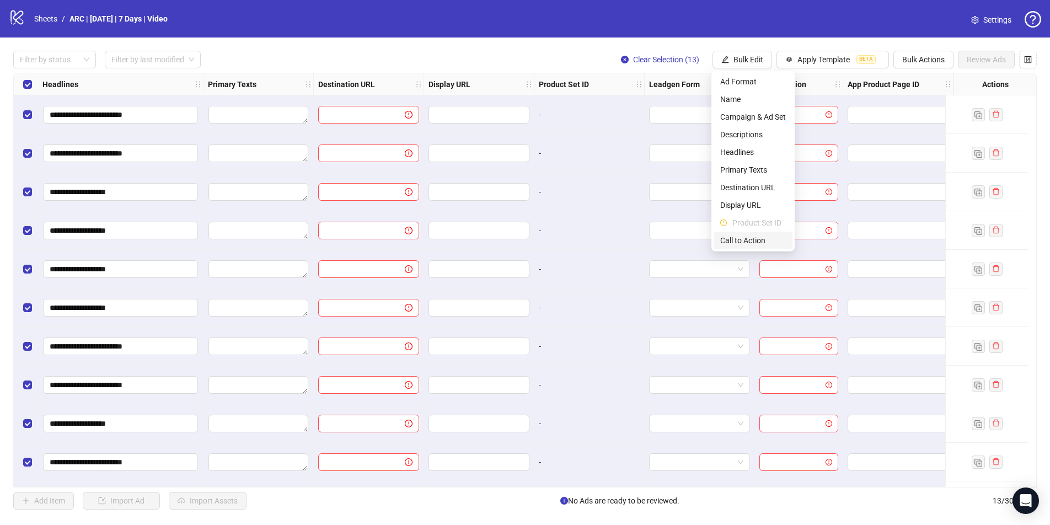
click at [744, 237] on span "Call to Action" at bounding box center [753, 240] width 66 height 12
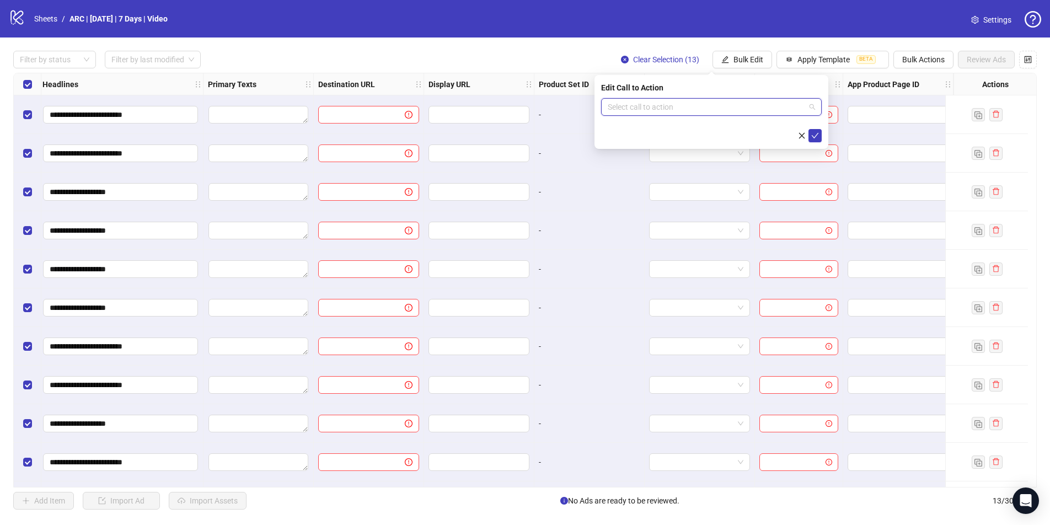
click at [701, 111] on input "search" at bounding box center [706, 107] width 197 height 17
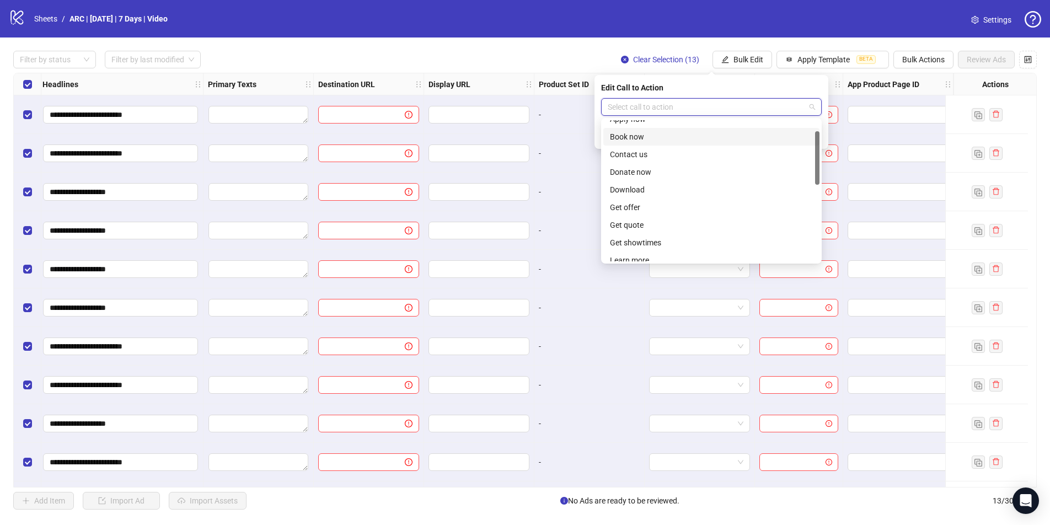
scroll to position [29, 0]
click at [626, 205] on div "Get offer" at bounding box center [711, 206] width 203 height 12
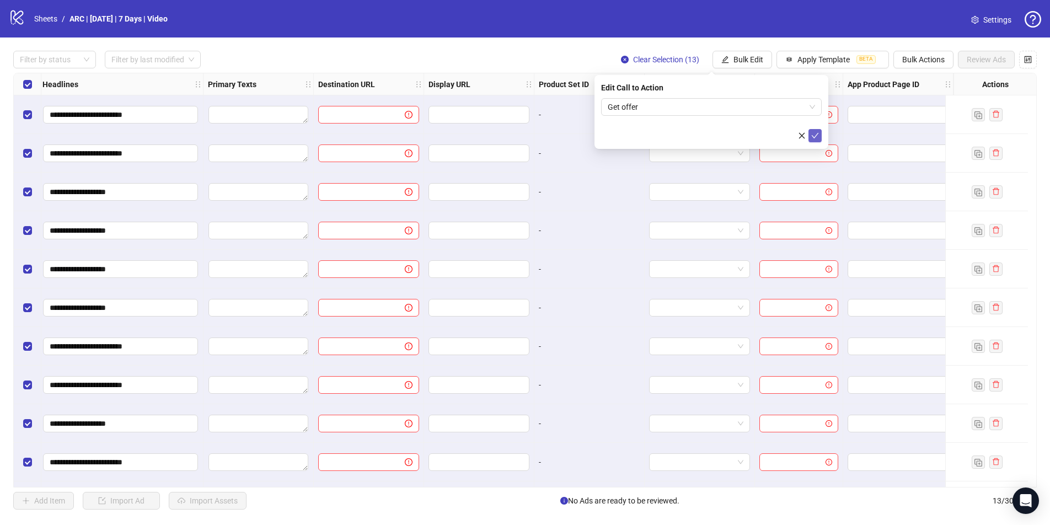
click at [802, 141] on button "submit" at bounding box center [815, 135] width 13 height 13
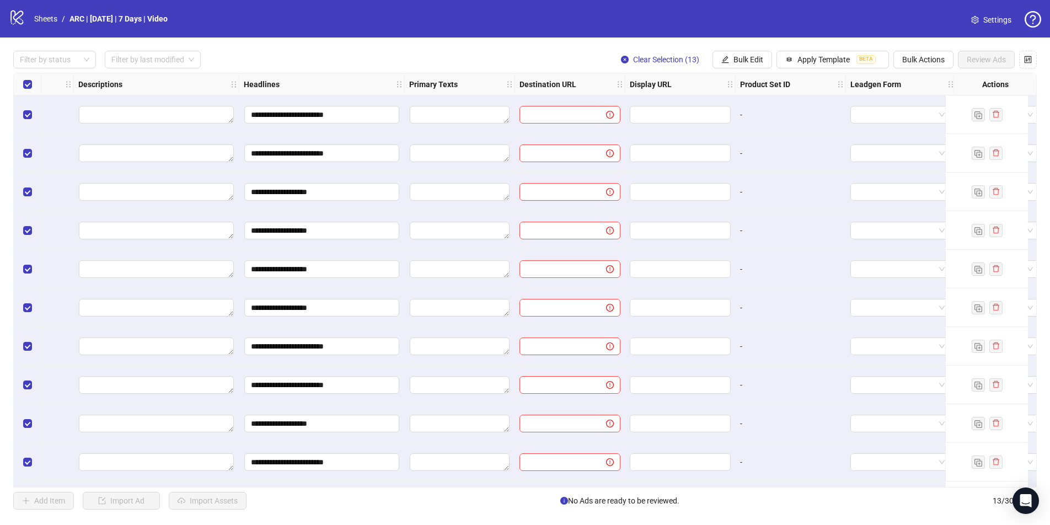
scroll to position [0, 571]
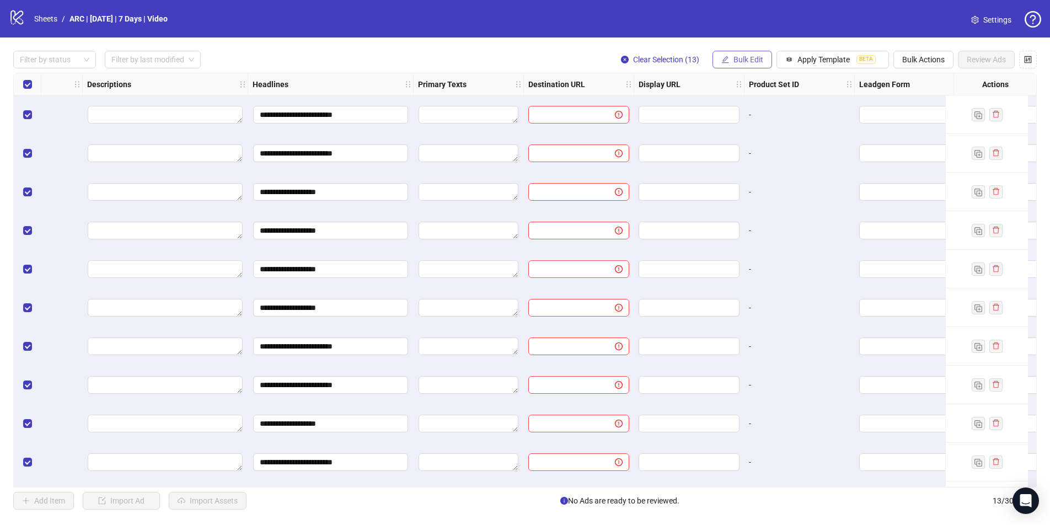
click at [734, 61] on span "Bulk Edit" at bounding box center [749, 59] width 30 height 9
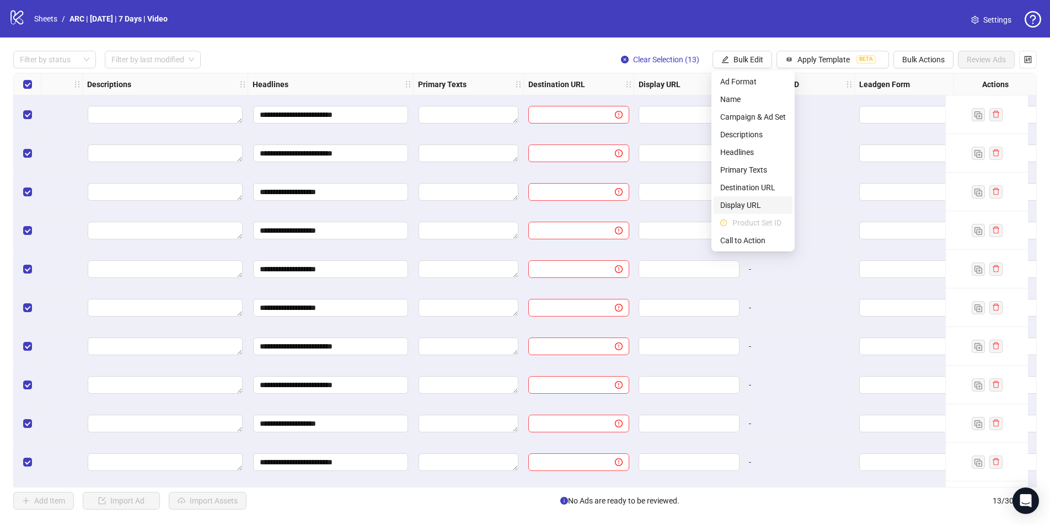
click at [744, 207] on span "Display URL" at bounding box center [753, 205] width 66 height 12
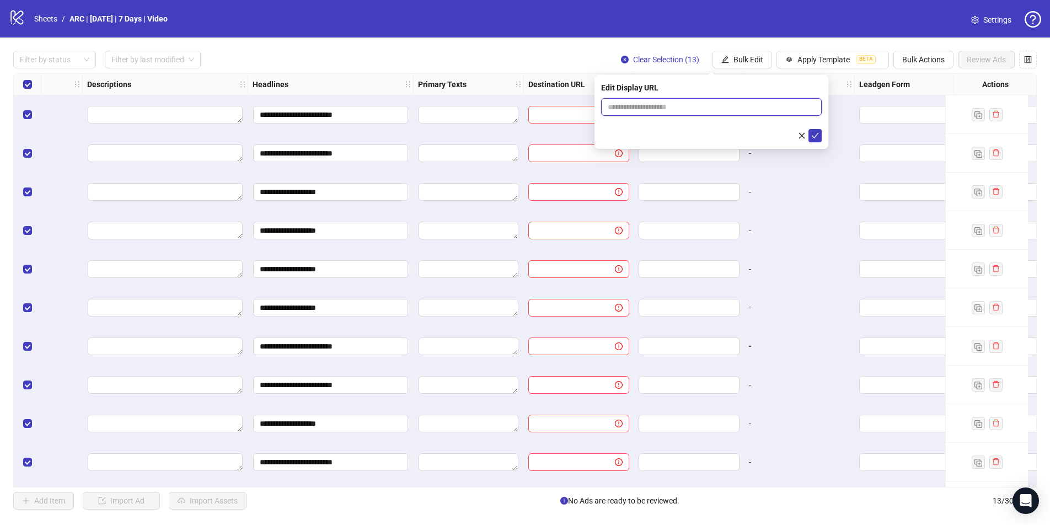
click at [688, 107] on input "text" at bounding box center [711, 107] width 221 height 18
type input "**********"
click at [802, 134] on icon "check" at bounding box center [815, 136] width 7 height 6
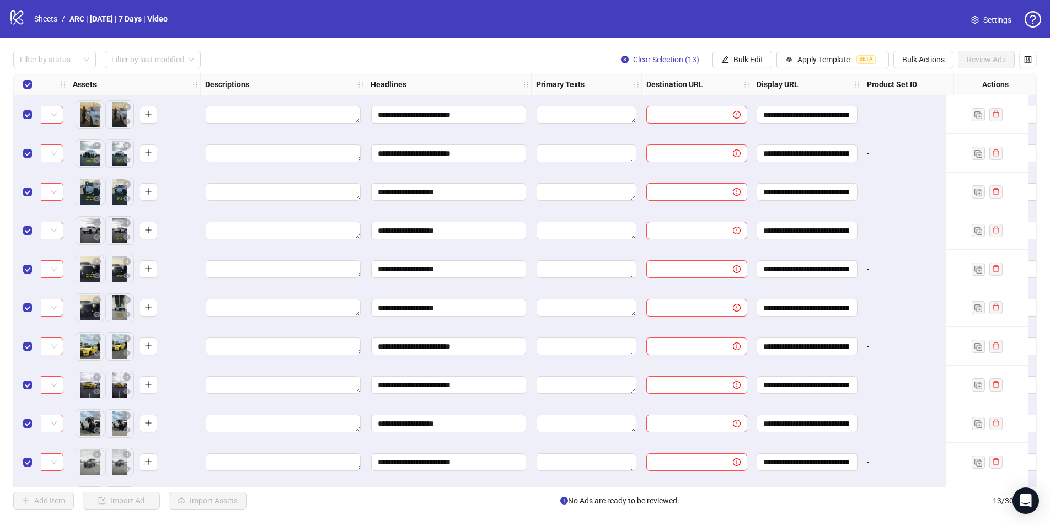
scroll to position [0, 451]
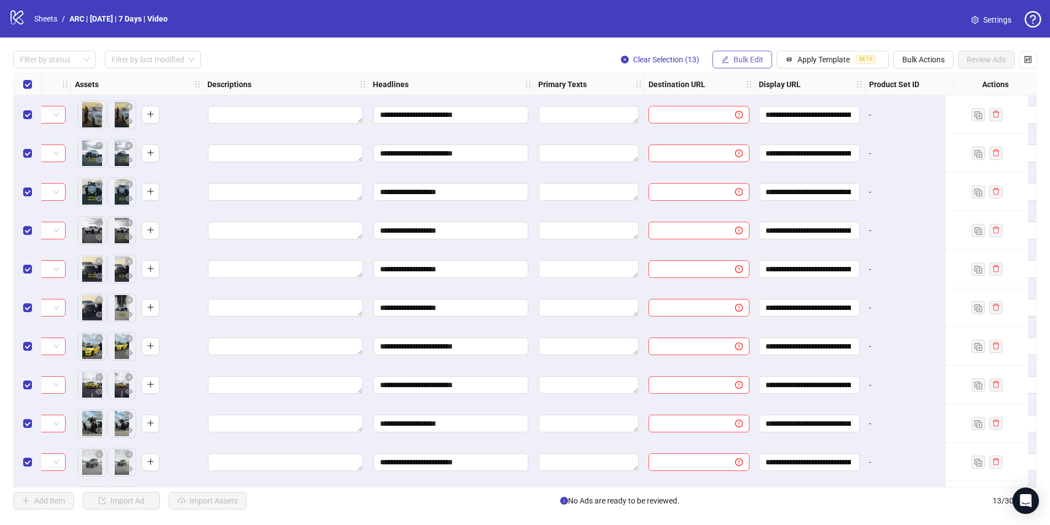
click at [747, 61] on span "Bulk Edit" at bounding box center [749, 59] width 30 height 9
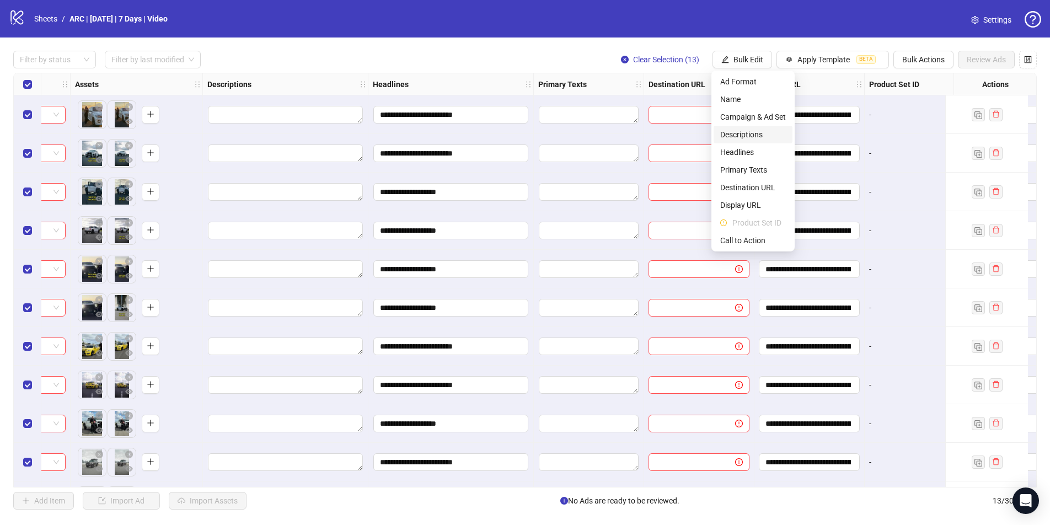
click at [740, 136] on span "Descriptions" at bounding box center [753, 135] width 66 height 12
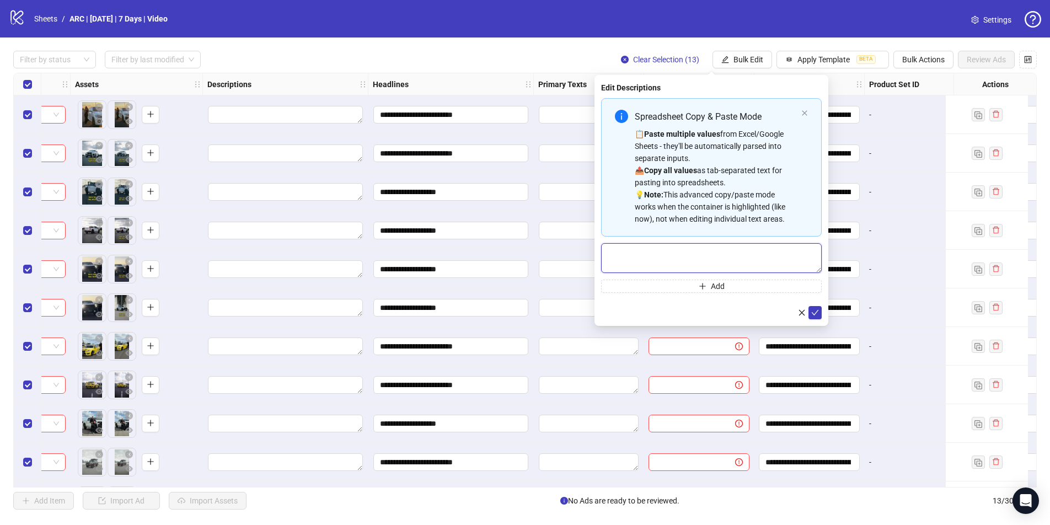
click at [671, 254] on textarea "Multi-text input container - paste or copy values" at bounding box center [711, 258] width 221 height 30
click at [669, 249] on textarea "Multi-text input container - paste or copy values" at bounding box center [711, 258] width 221 height 30
paste textarea "**********"
type textarea "**********"
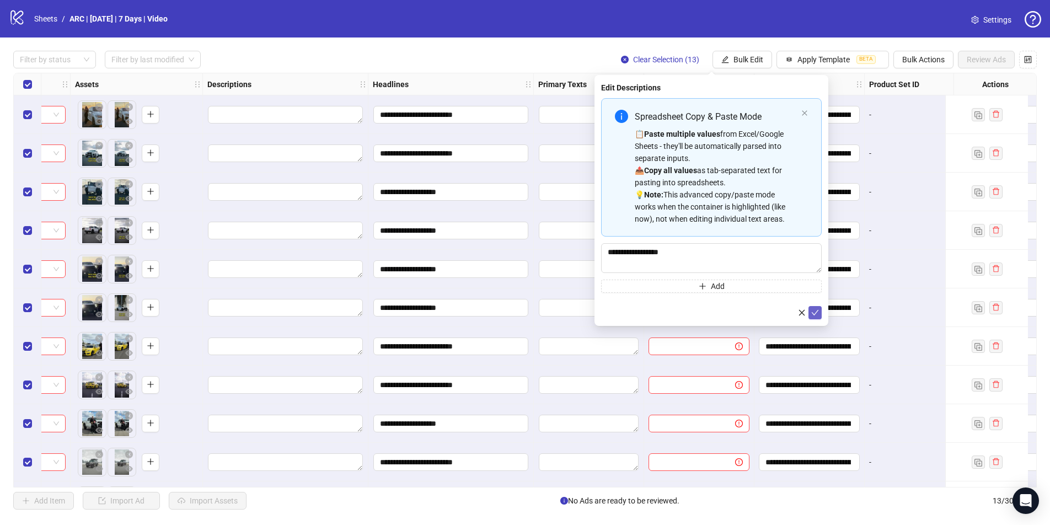
click at [802, 308] on button "submit" at bounding box center [815, 312] width 13 height 13
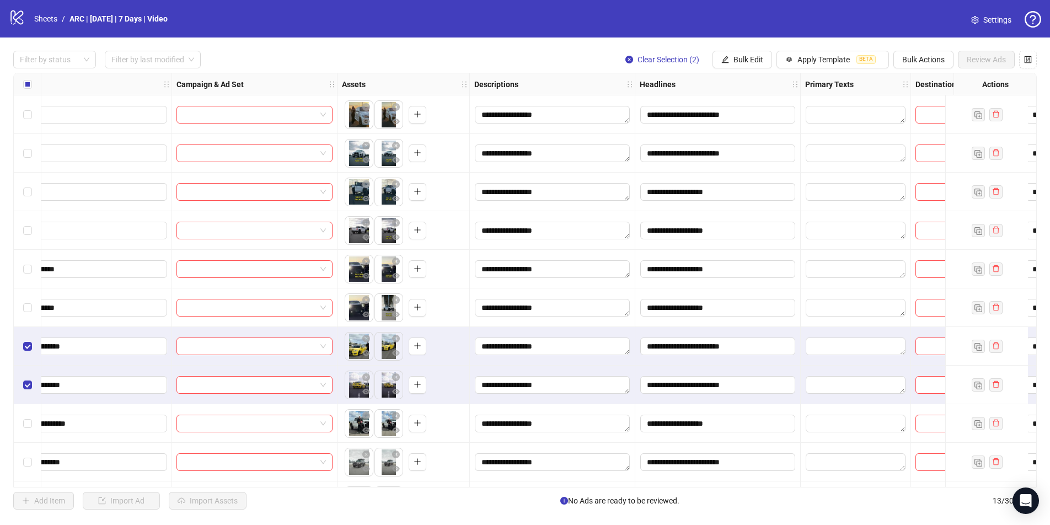
scroll to position [0, 187]
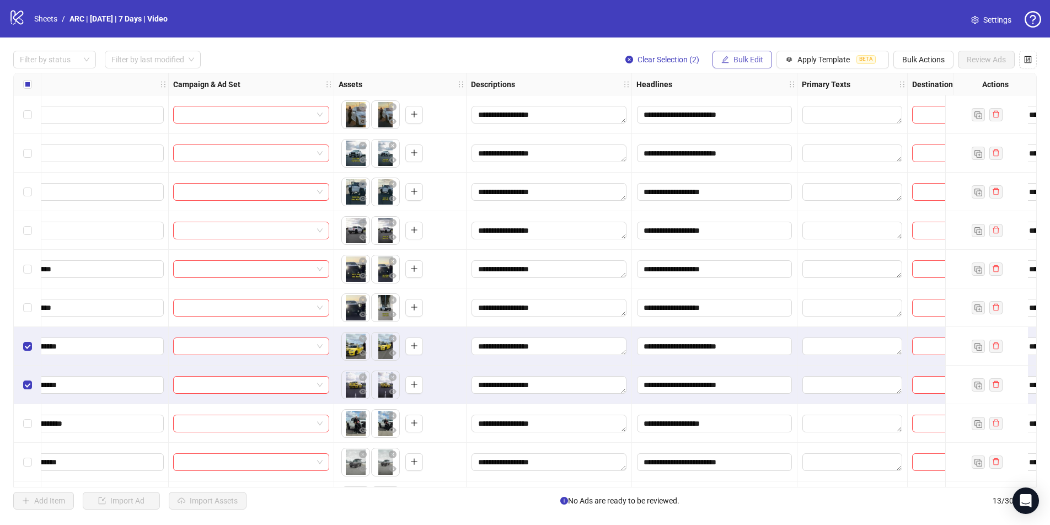
click at [751, 58] on span "Bulk Edit" at bounding box center [749, 59] width 30 height 9
click at [750, 170] on span "Primary Texts" at bounding box center [753, 170] width 66 height 12
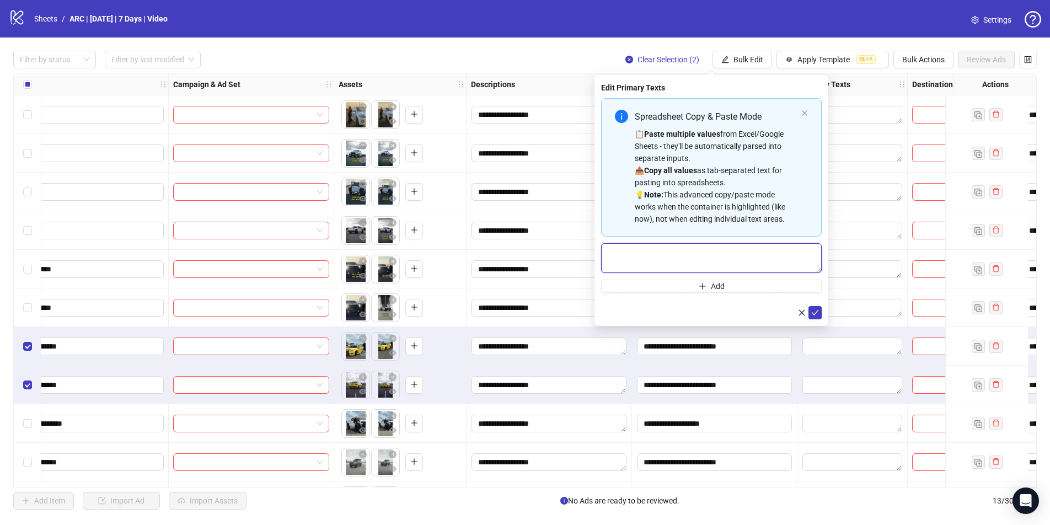
click at [669, 262] on textarea "Multi-text input container - paste or copy values" at bounding box center [711, 258] width 221 height 30
paste textarea "**********"
type textarea "**********"
click at [802, 310] on icon "check" at bounding box center [815, 313] width 8 height 8
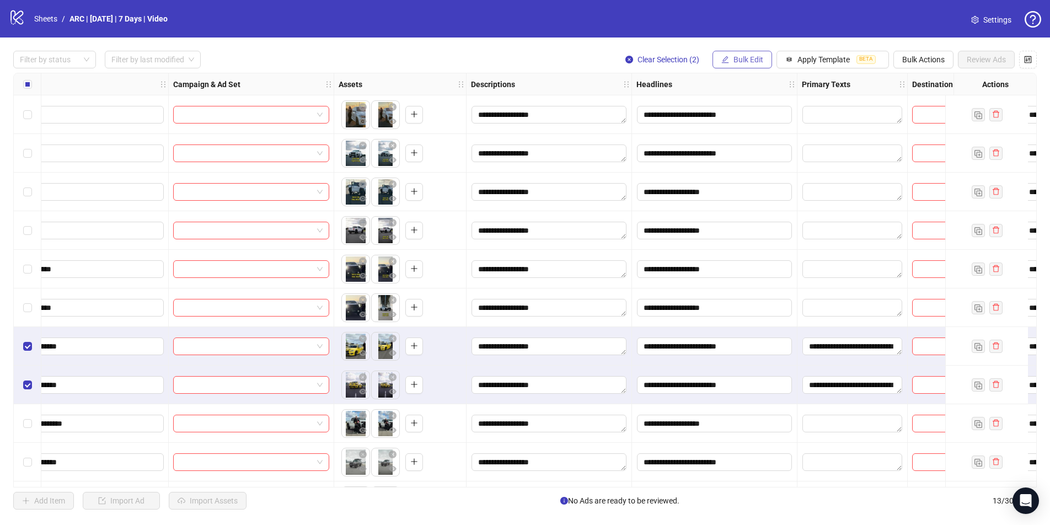
click at [739, 57] on span "Bulk Edit" at bounding box center [749, 59] width 30 height 9
click at [746, 189] on span "Destination URL" at bounding box center [753, 187] width 66 height 12
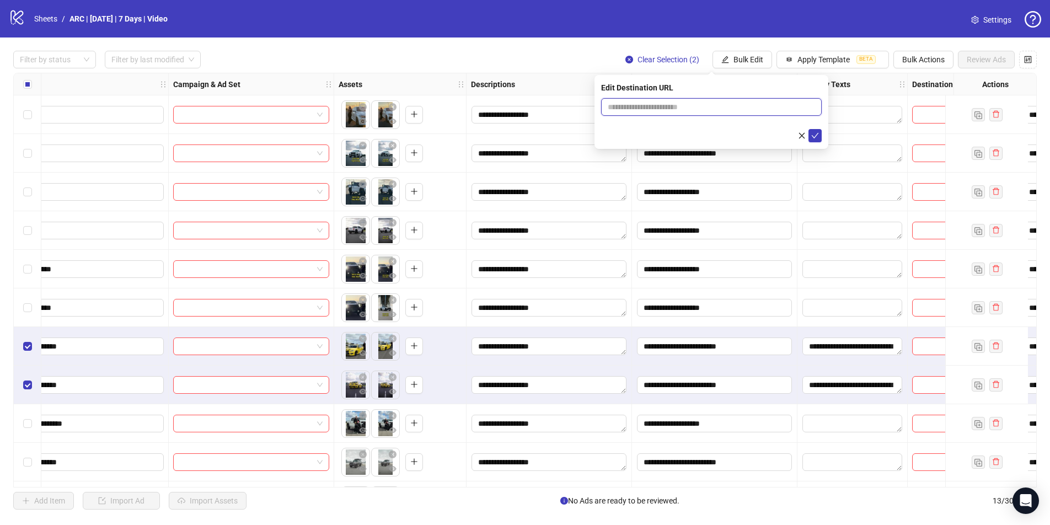
click at [665, 105] on input "text" at bounding box center [707, 107] width 199 height 12
paste input "**********"
type input "**********"
click at [802, 136] on icon "check" at bounding box center [815, 136] width 8 height 8
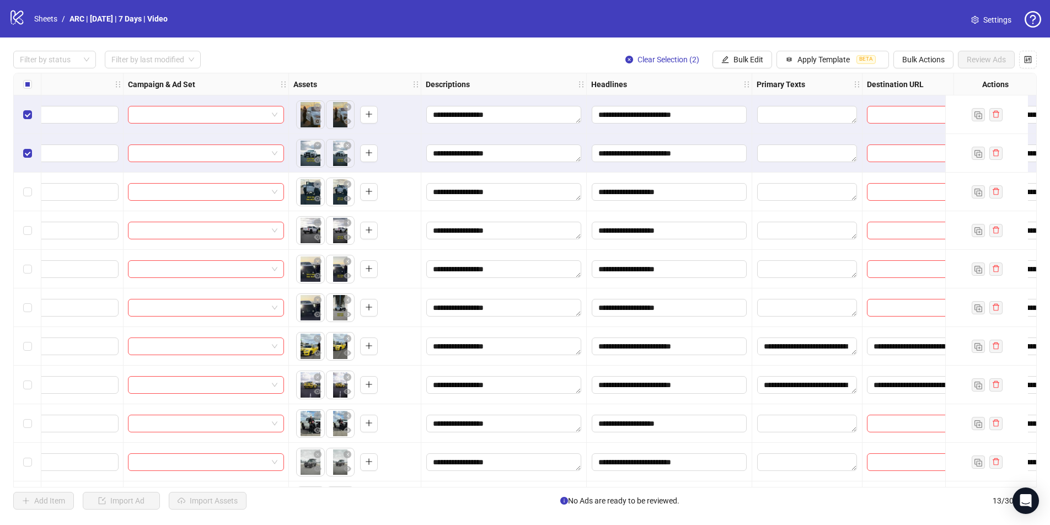
scroll to position [0, 233]
click at [739, 60] on span "Bulk Edit" at bounding box center [749, 59] width 30 height 9
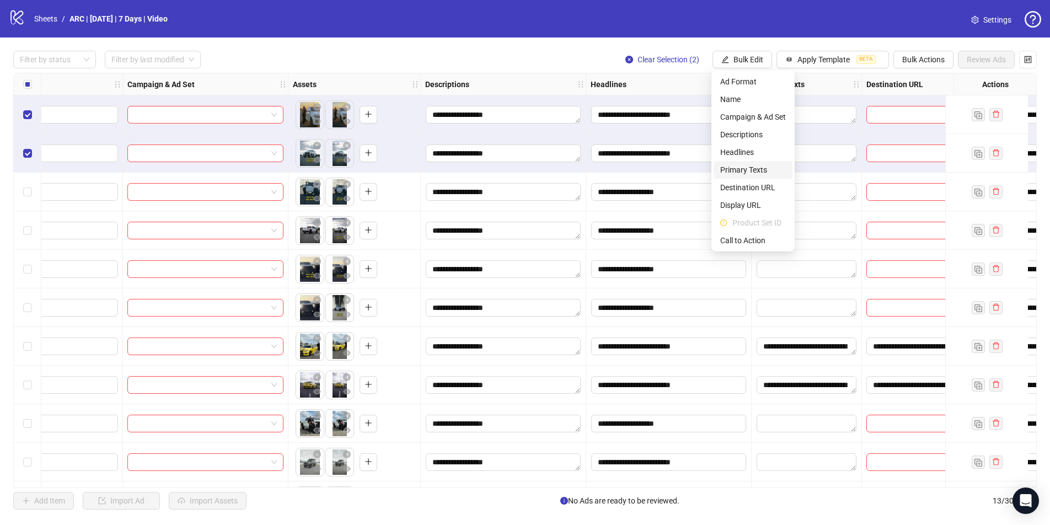
click at [737, 170] on span "Primary Texts" at bounding box center [753, 170] width 66 height 12
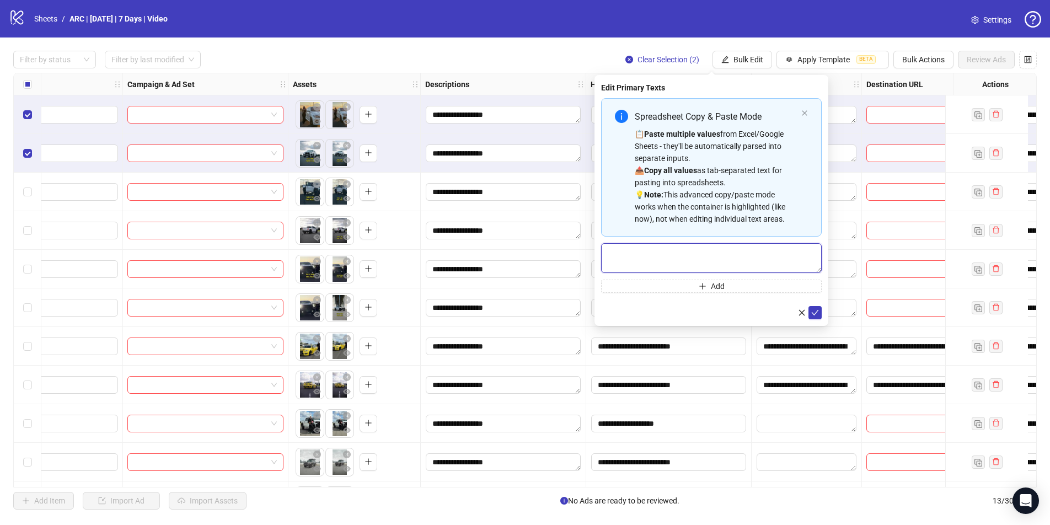
click at [646, 256] on textarea "Multi-text input container - paste or copy values" at bounding box center [711, 258] width 221 height 30
paste textarea "**********"
type textarea "**********"
click at [559, 50] on div "**********" at bounding box center [525, 280] width 1050 height 485
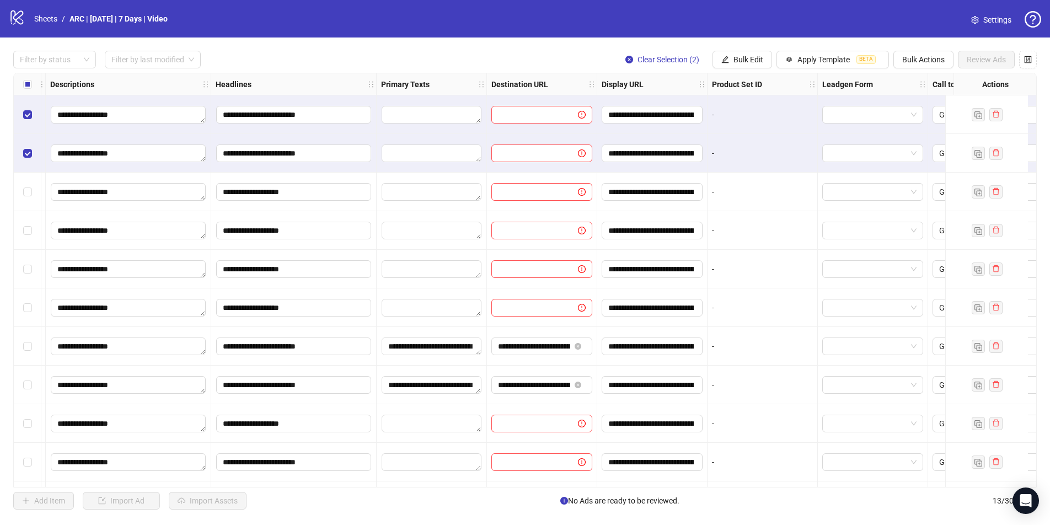
scroll to position [0, 595]
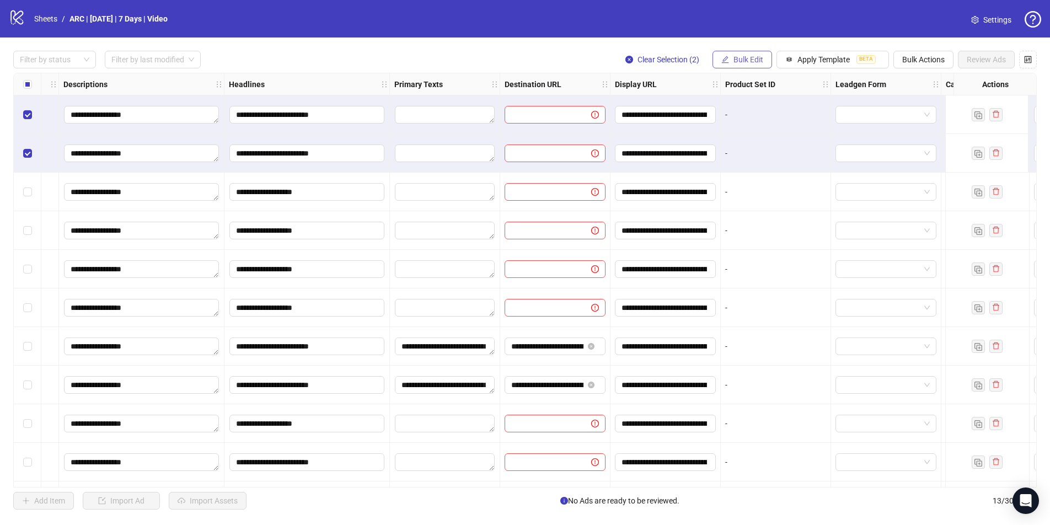
click at [736, 57] on span "Bulk Edit" at bounding box center [749, 59] width 30 height 9
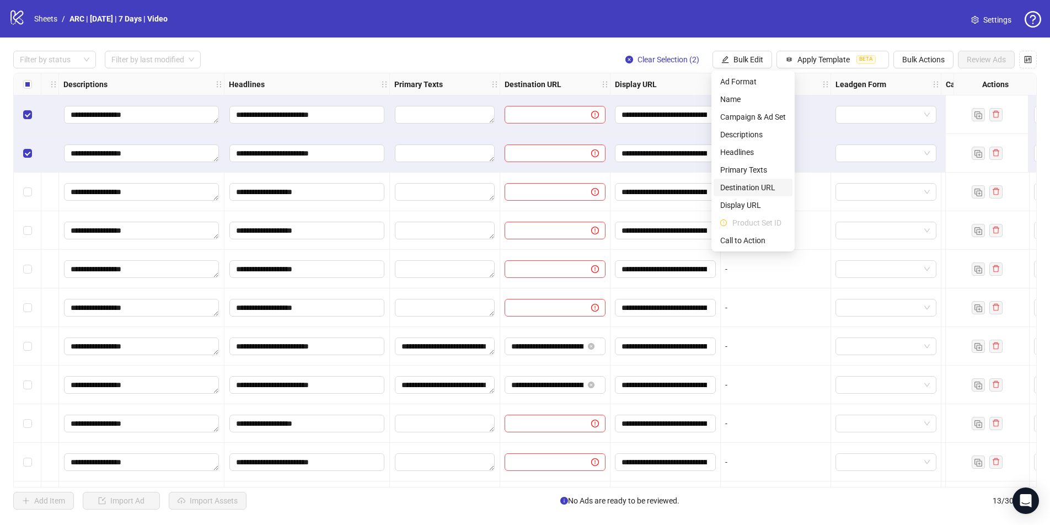
click at [747, 186] on span "Destination URL" at bounding box center [753, 187] width 66 height 12
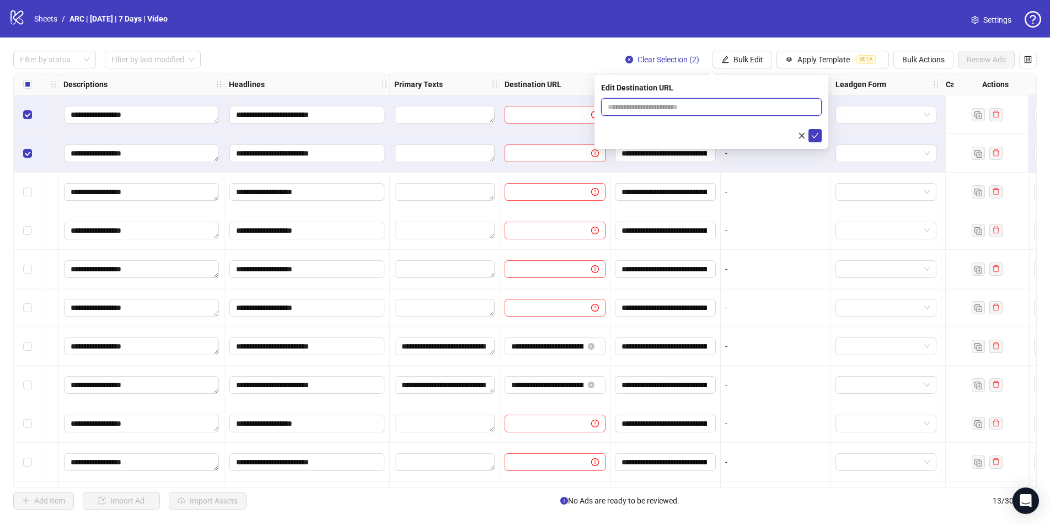
click at [685, 110] on input "text" at bounding box center [707, 107] width 199 height 12
paste input "**********"
type input "**********"
click at [802, 136] on icon "check" at bounding box center [815, 136] width 8 height 8
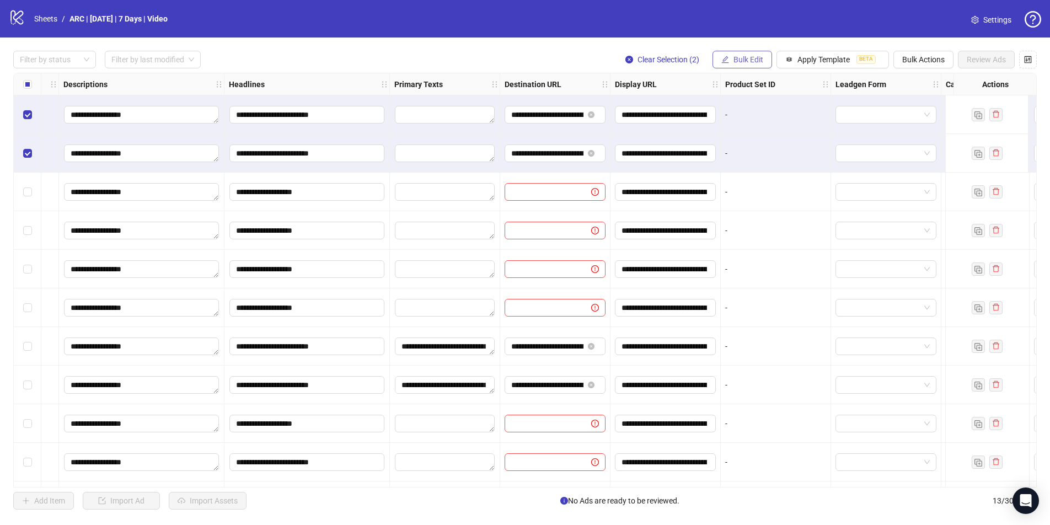
click at [747, 56] on span "Bulk Edit" at bounding box center [749, 59] width 30 height 9
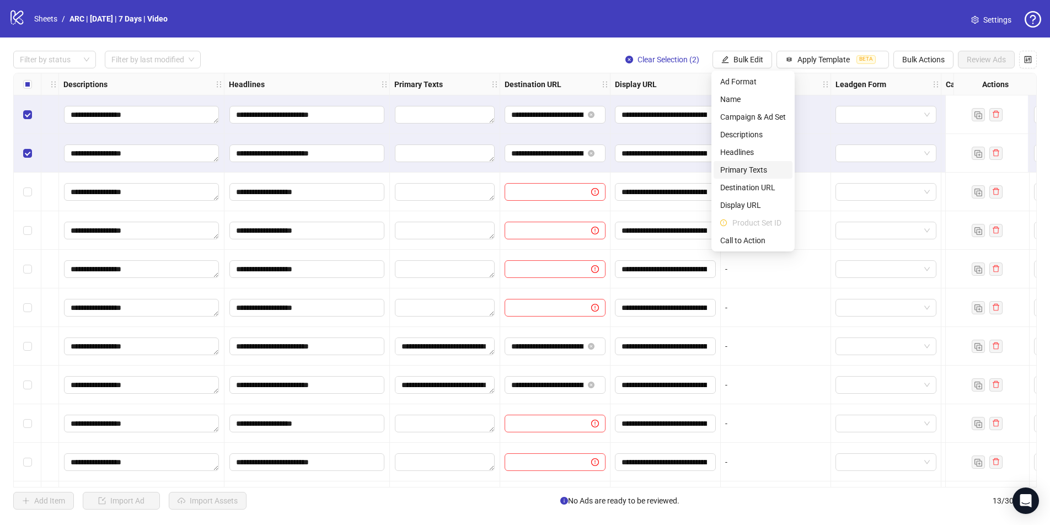
click at [744, 170] on span "Primary Texts" at bounding box center [753, 170] width 66 height 12
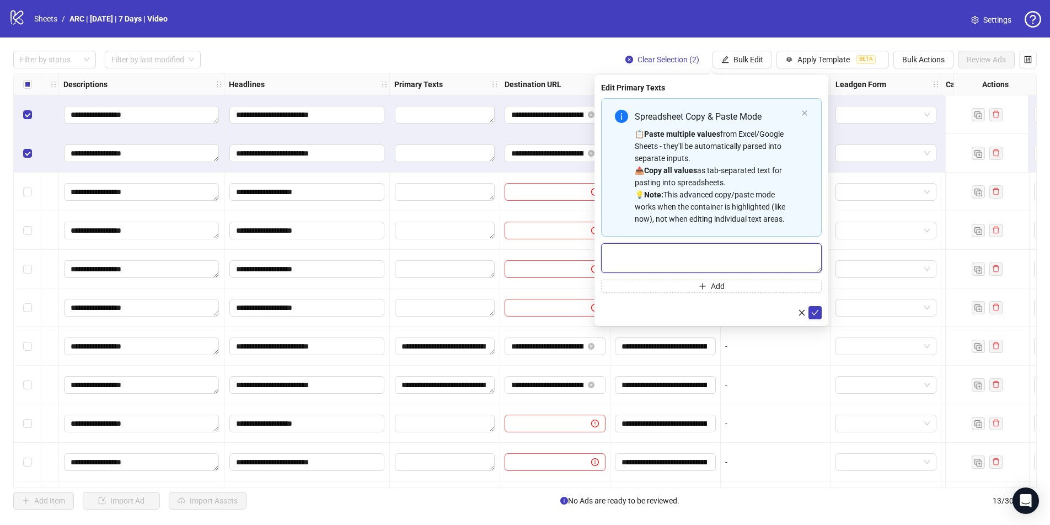
click at [675, 260] on textarea "Multi-text input container - paste or copy values" at bounding box center [711, 258] width 221 height 30
paste textarea "**********"
type textarea "**********"
click at [802, 312] on icon "check" at bounding box center [815, 313] width 8 height 8
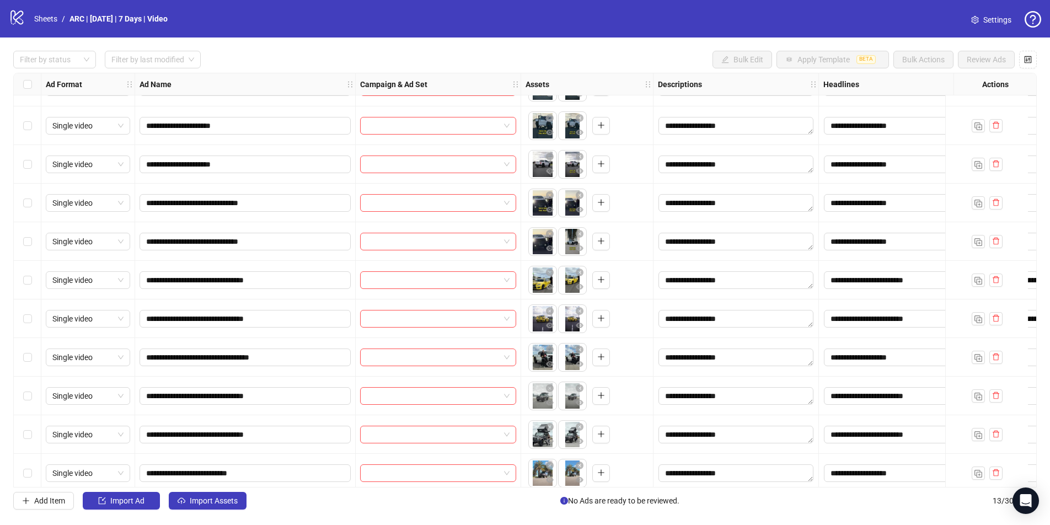
scroll to position [85, 0]
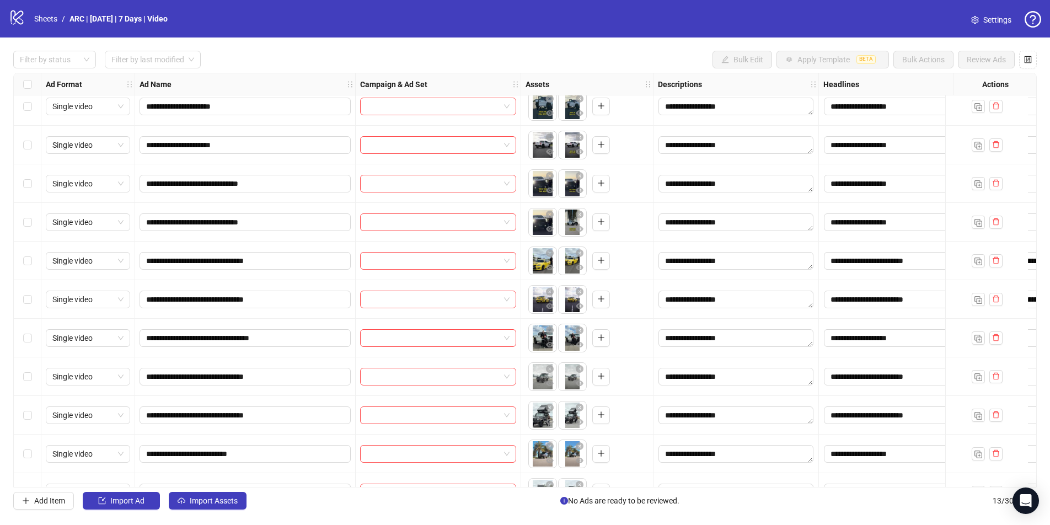
click at [21, 377] on div "Select row 10" at bounding box center [28, 376] width 28 height 39
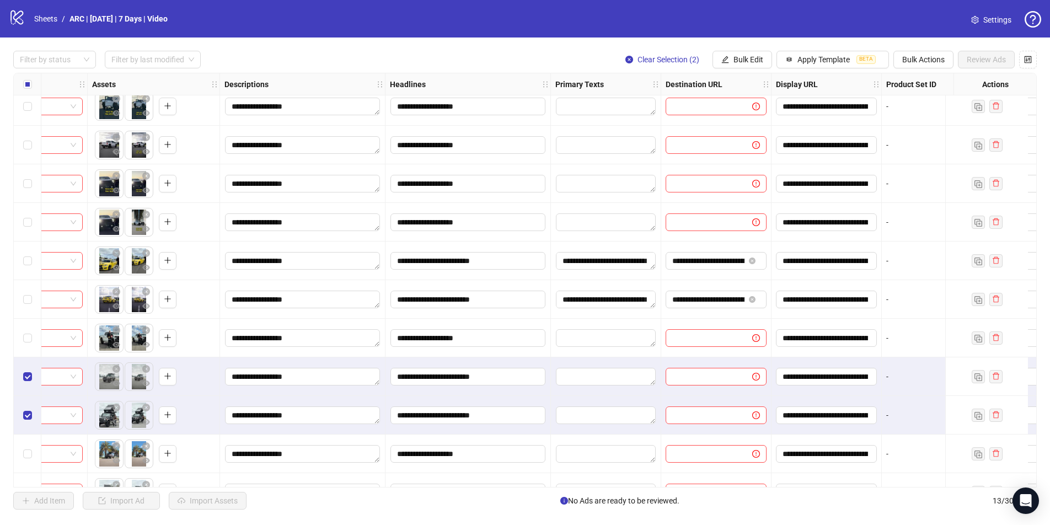
scroll to position [85, 439]
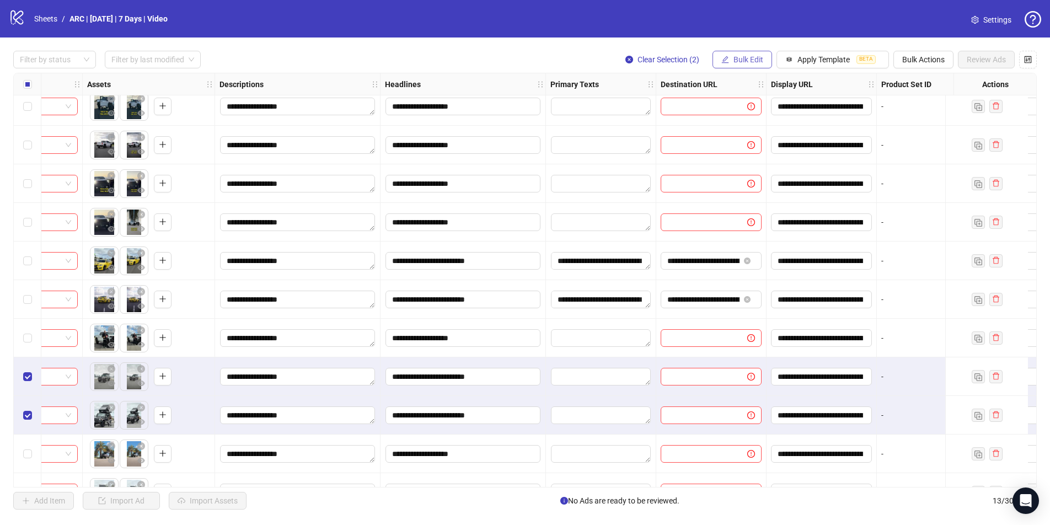
click at [738, 58] on span "Bulk Edit" at bounding box center [749, 59] width 30 height 9
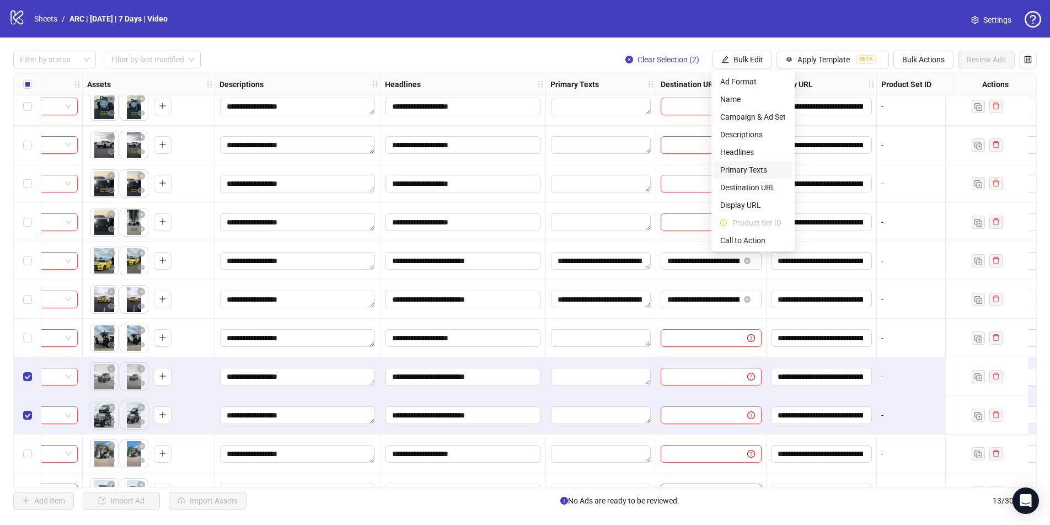
click at [747, 168] on span "Primary Texts" at bounding box center [753, 170] width 66 height 12
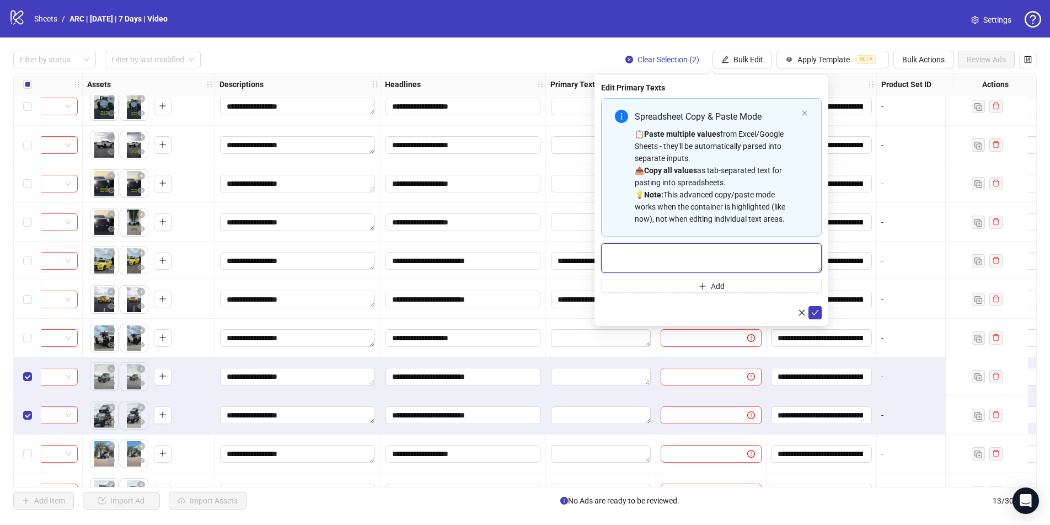
click at [640, 250] on textarea "Multi-text input container - paste or copy values" at bounding box center [711, 258] width 221 height 30
paste textarea "**********"
type textarea "**********"
click at [802, 313] on icon "check" at bounding box center [815, 313] width 8 height 8
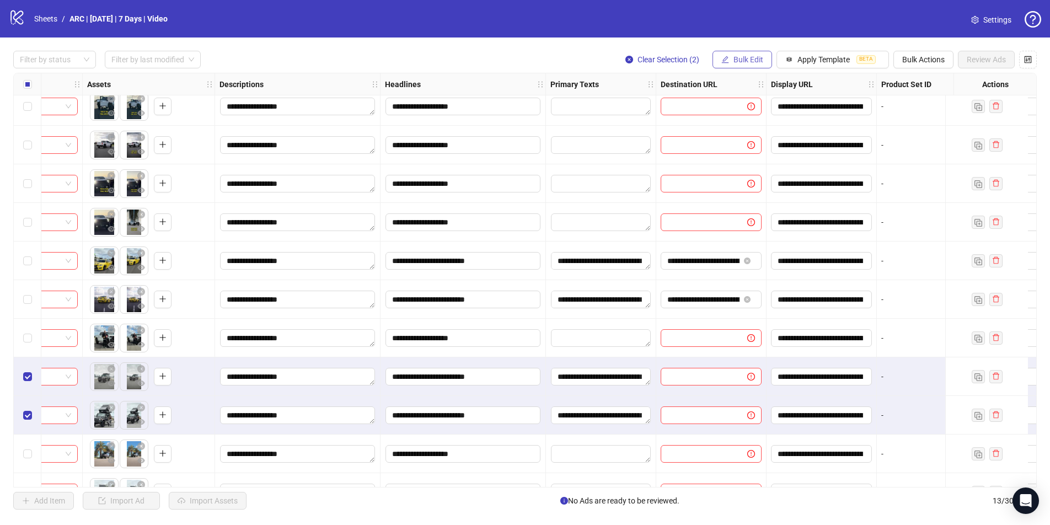
click at [729, 58] on button "Bulk Edit" at bounding box center [743, 60] width 60 height 18
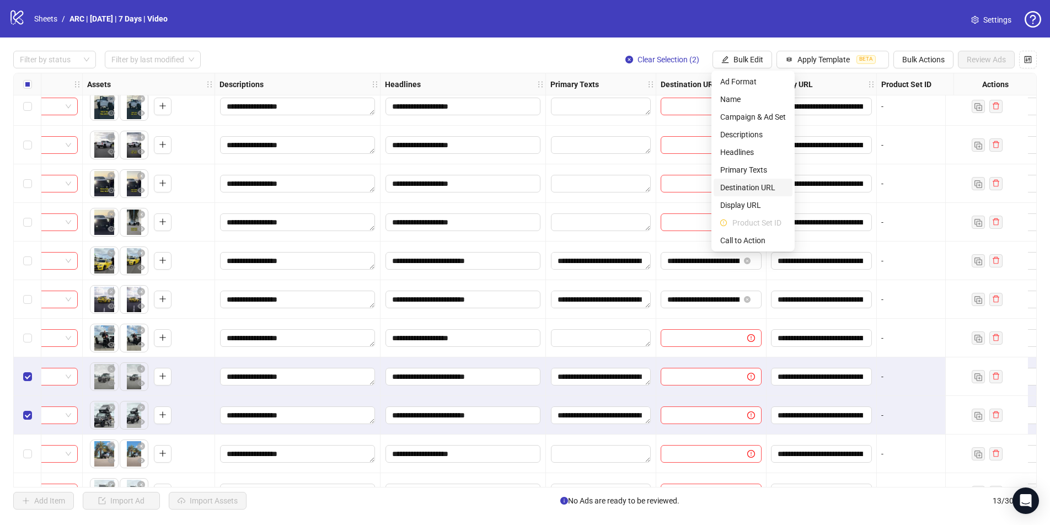
click at [751, 188] on span "Destination URL" at bounding box center [753, 187] width 66 height 12
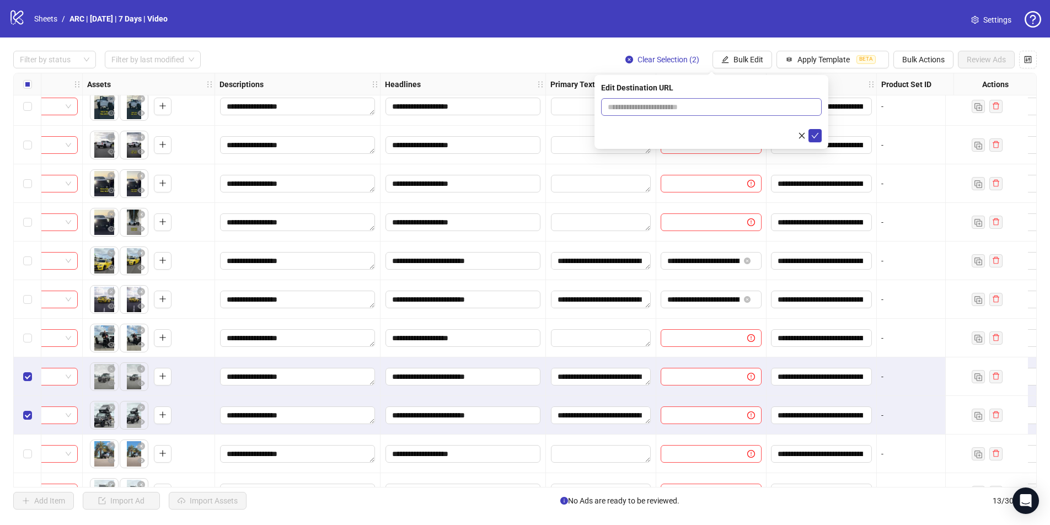
click at [651, 99] on span at bounding box center [711, 107] width 221 height 18
paste input "**********"
type input "**********"
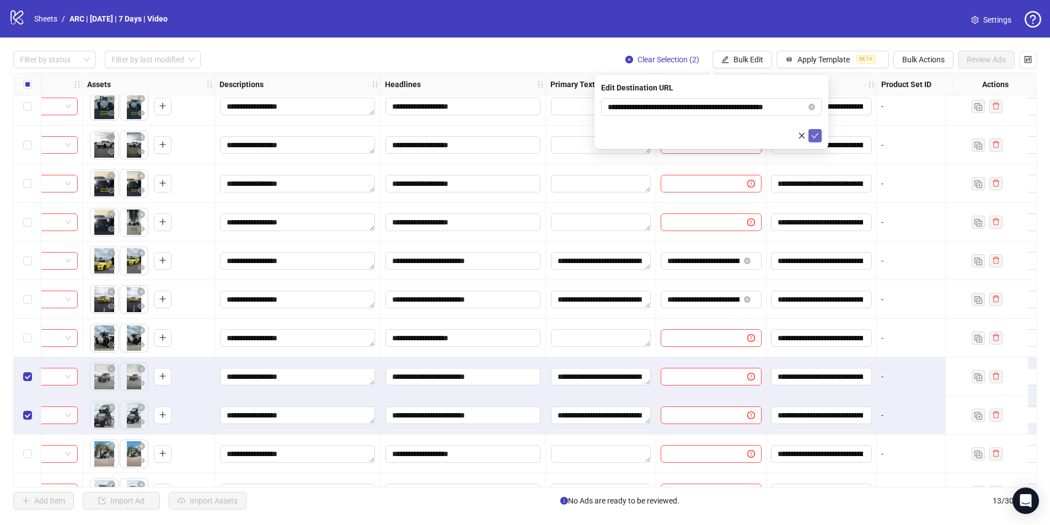
click at [802, 136] on icon "check" at bounding box center [815, 136] width 7 height 6
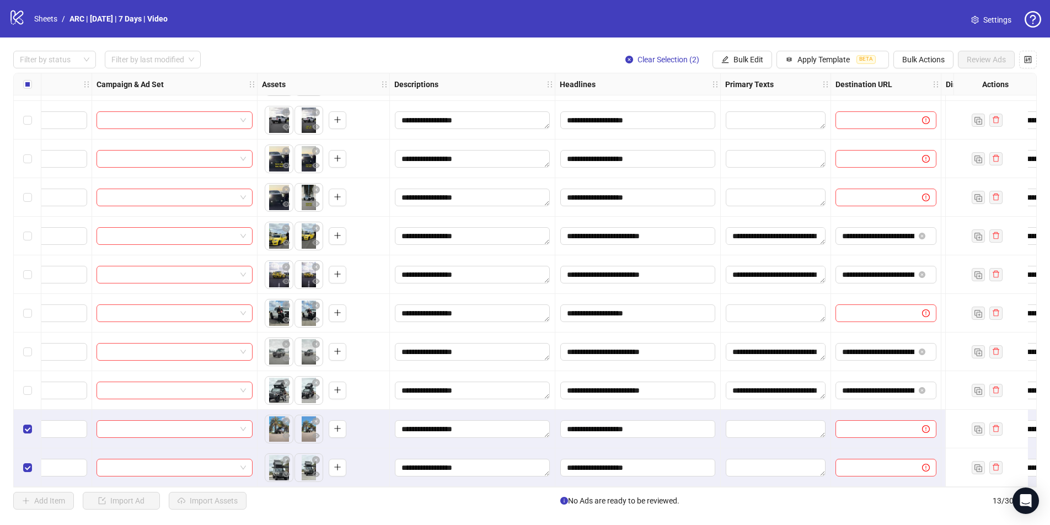
scroll to position [115, 276]
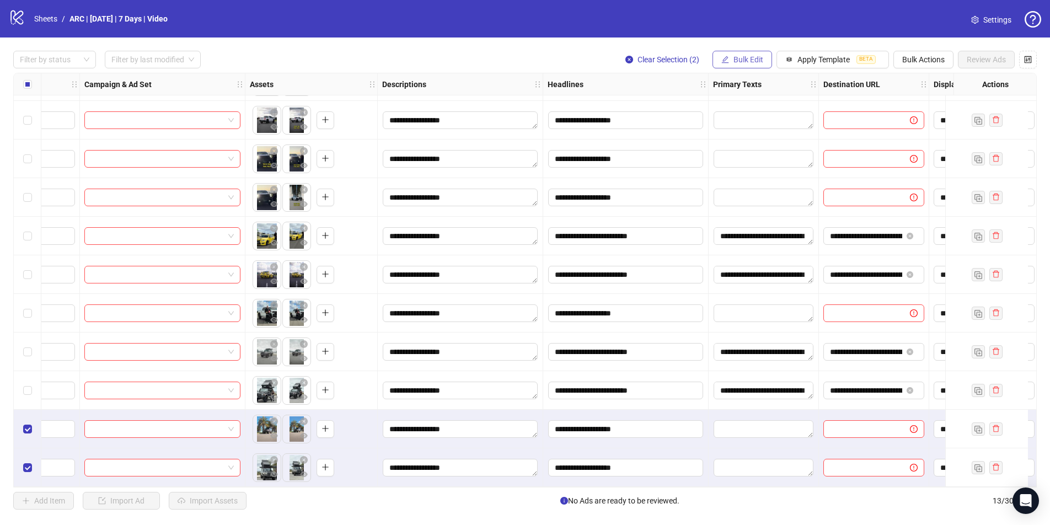
click at [742, 60] on span "Bulk Edit" at bounding box center [749, 59] width 30 height 9
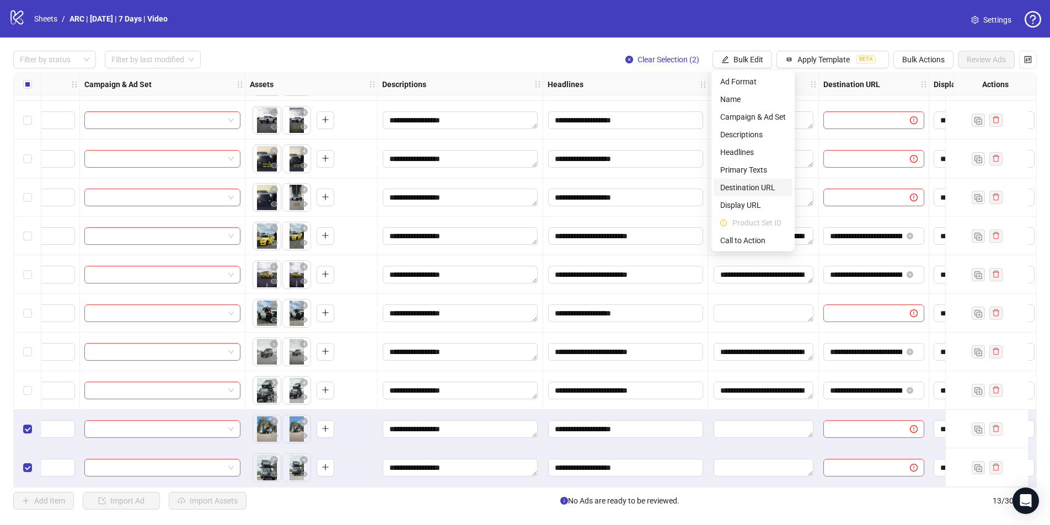
click at [751, 188] on span "Destination URL" at bounding box center [753, 187] width 66 height 12
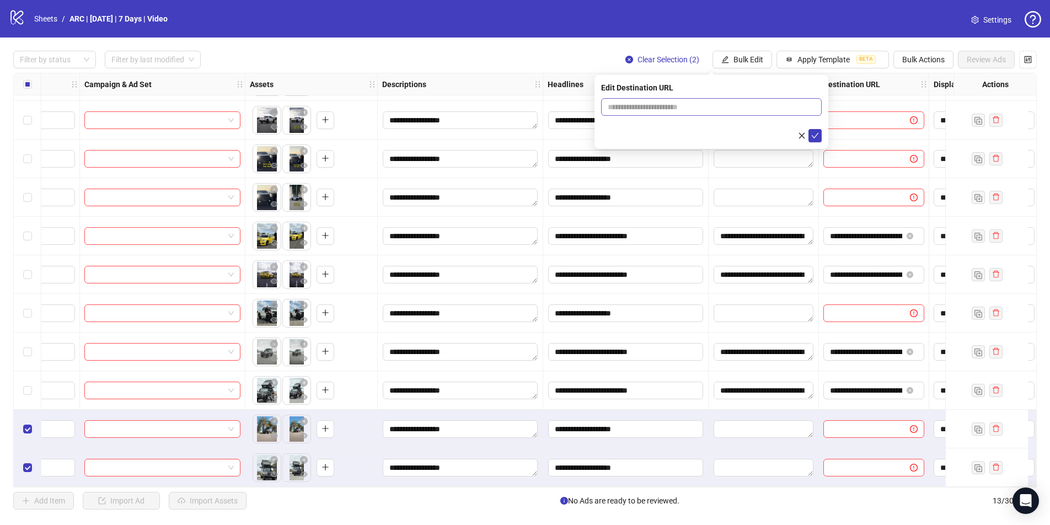
click at [649, 114] on span at bounding box center [711, 107] width 221 height 18
paste input "**********"
type input "**********"
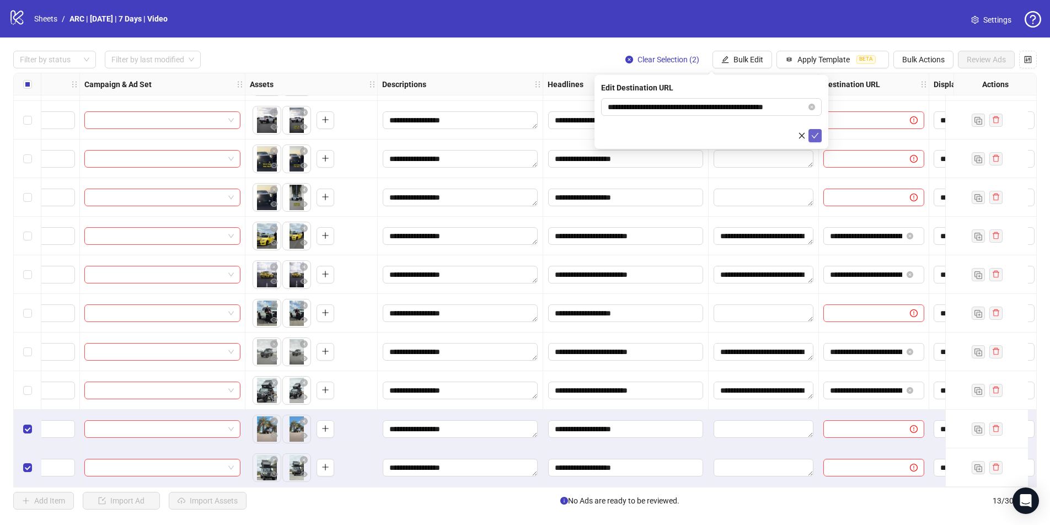
click at [802, 136] on button "submit" at bounding box center [815, 135] width 13 height 13
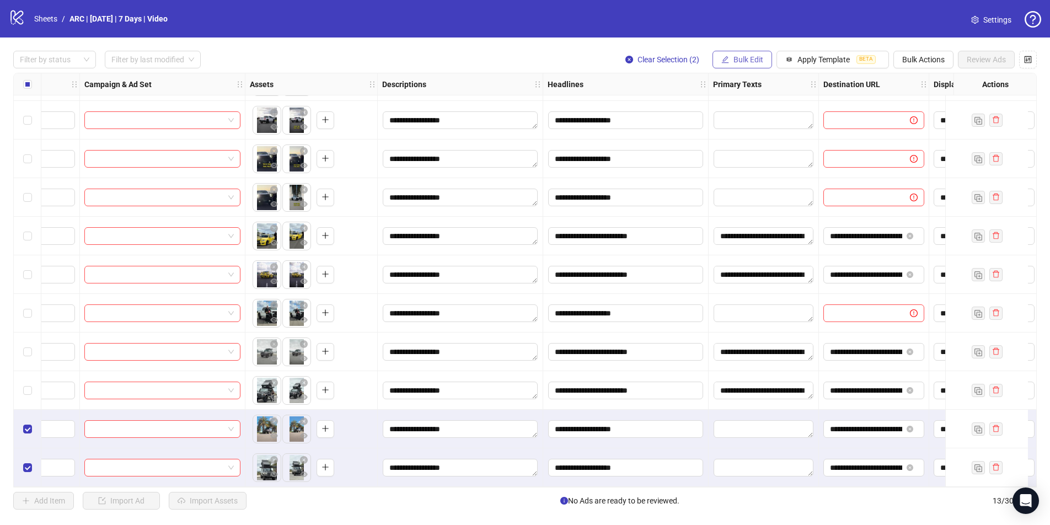
click at [734, 62] on span "Bulk Edit" at bounding box center [749, 59] width 30 height 9
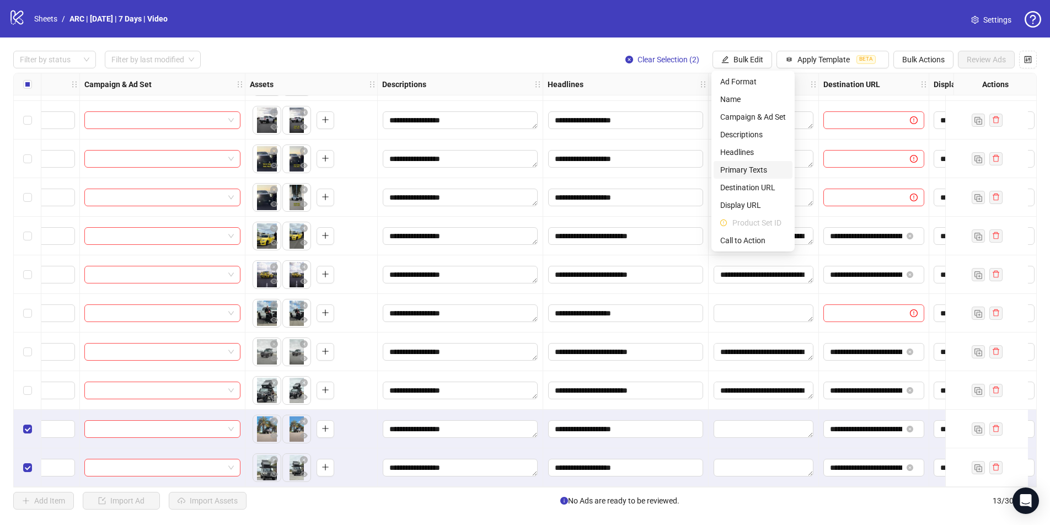
click at [733, 168] on span "Primary Texts" at bounding box center [753, 170] width 66 height 12
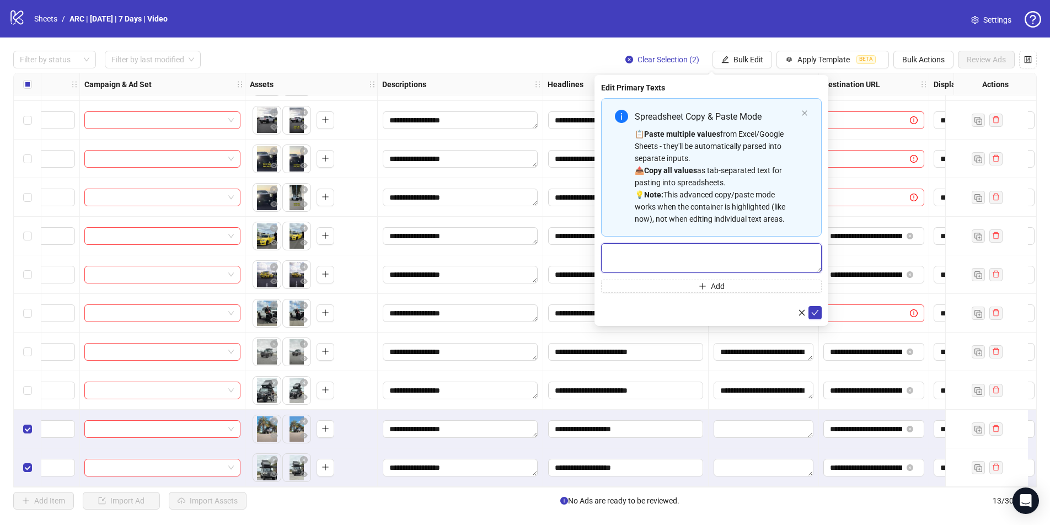
click at [632, 258] on textarea "Multi-text input container - paste or copy values" at bounding box center [711, 258] width 221 height 30
paste textarea "**********"
drag, startPoint x: 703, startPoint y: 253, endPoint x: 598, endPoint y: 252, distance: 105.4
click at [597, 251] on div "**********" at bounding box center [712, 200] width 234 height 251
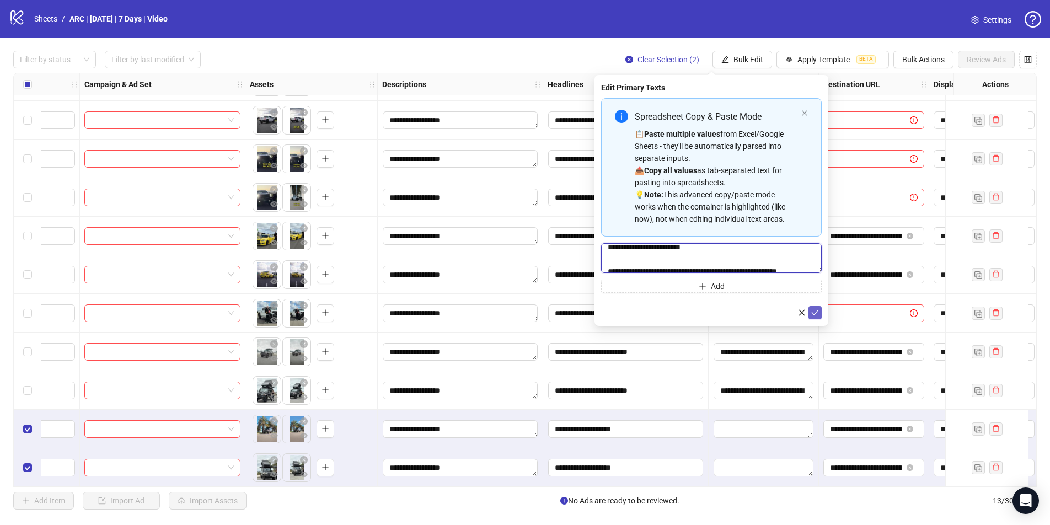
type textarea "**********"
click at [802, 313] on icon "check" at bounding box center [815, 313] width 7 height 6
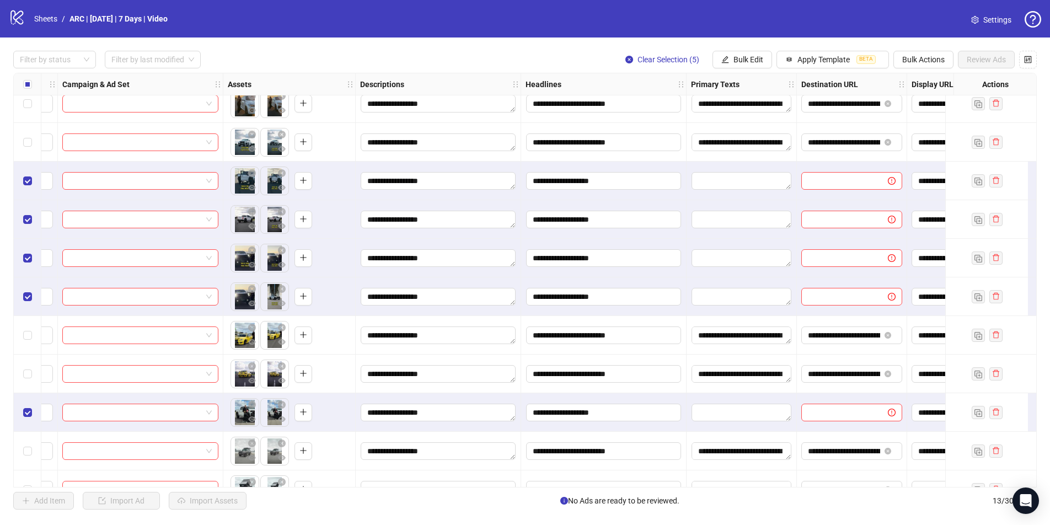
scroll to position [0, 298]
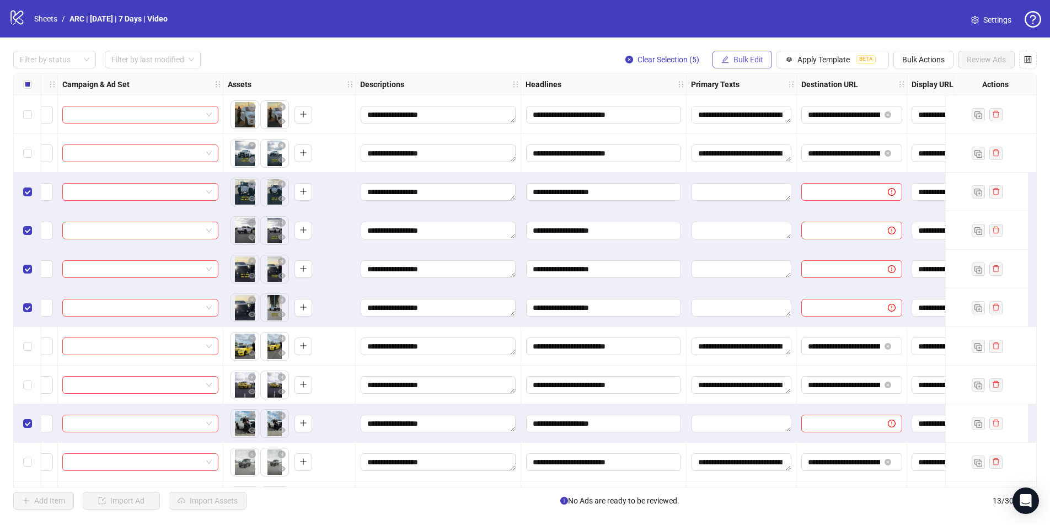
click at [734, 58] on span "Bulk Edit" at bounding box center [749, 59] width 30 height 9
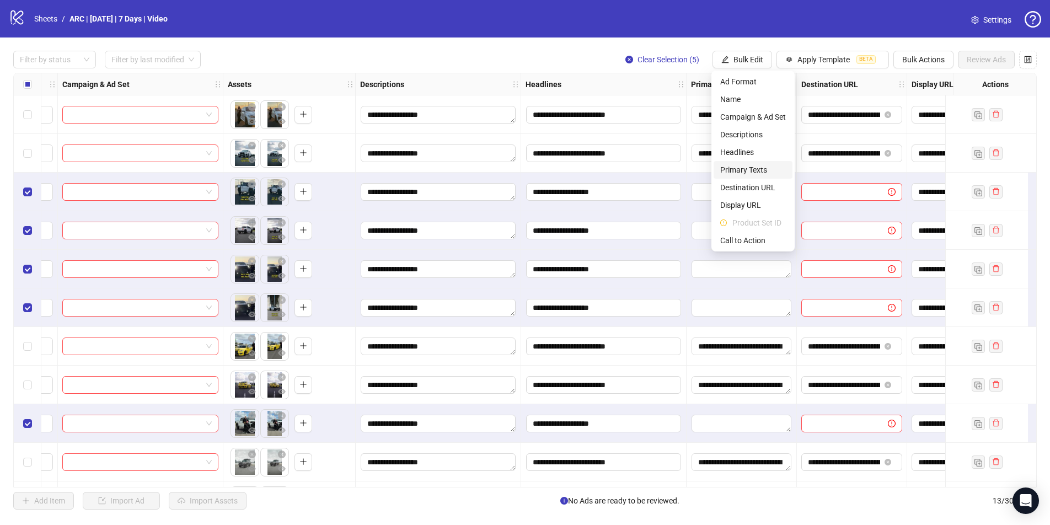
click at [735, 171] on span "Primary Texts" at bounding box center [753, 170] width 66 height 12
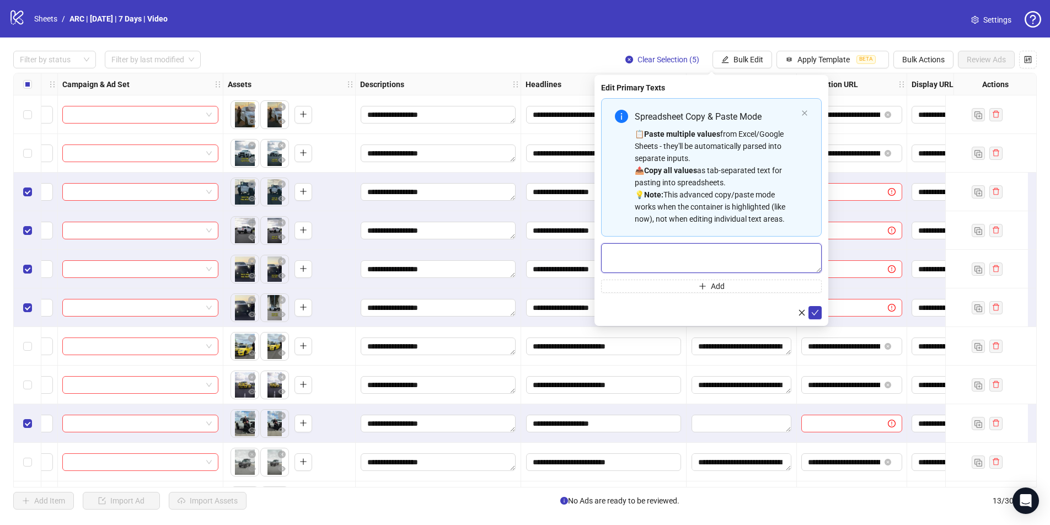
click at [621, 258] on textarea "Multi-text input container - paste or copy values" at bounding box center [711, 258] width 221 height 30
paste textarea "**********"
drag, startPoint x: 703, startPoint y: 253, endPoint x: 566, endPoint y: 250, distance: 137.4
click at [566, 250] on body "**********" at bounding box center [525, 262] width 1050 height 525
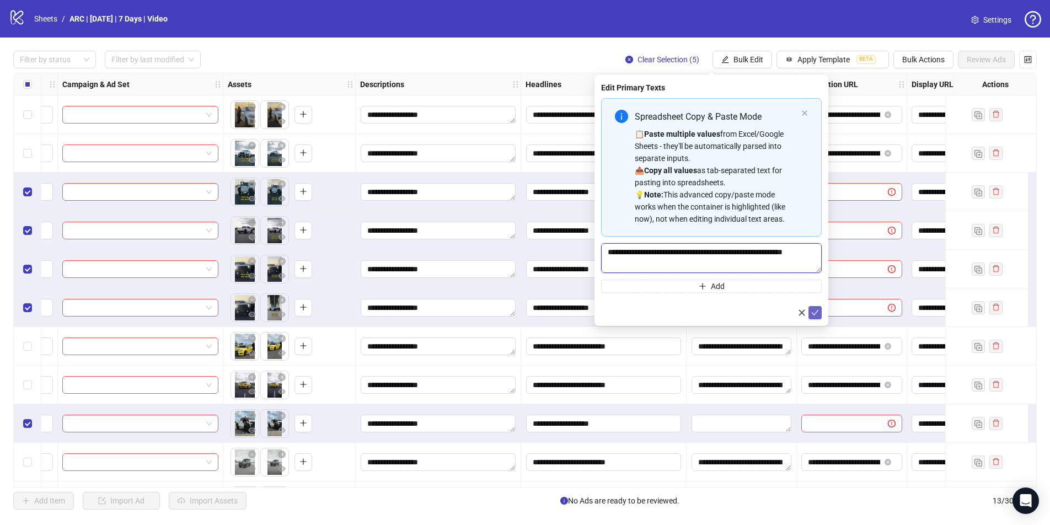
type textarea "**********"
click at [802, 312] on icon "check" at bounding box center [815, 313] width 8 height 8
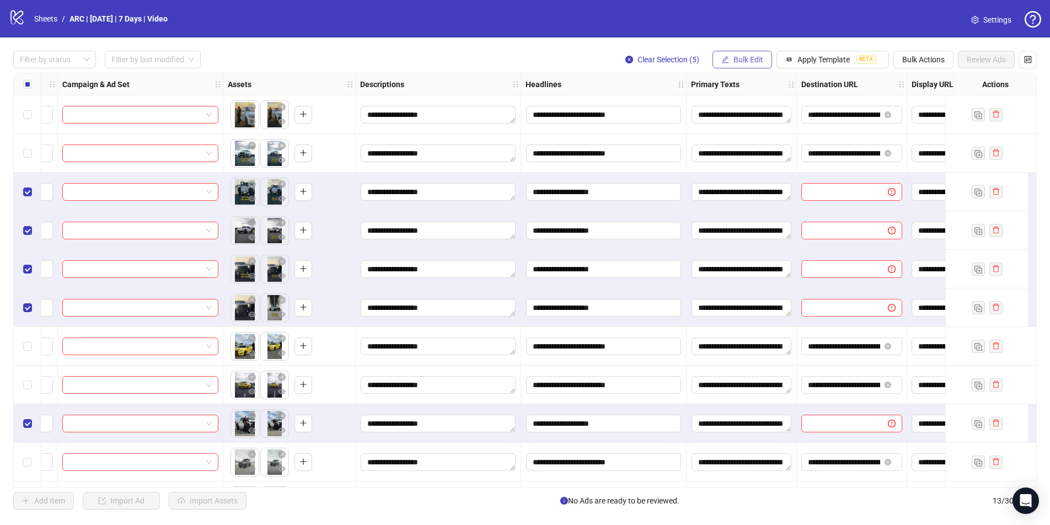
click at [741, 60] on span "Bulk Edit" at bounding box center [749, 59] width 30 height 9
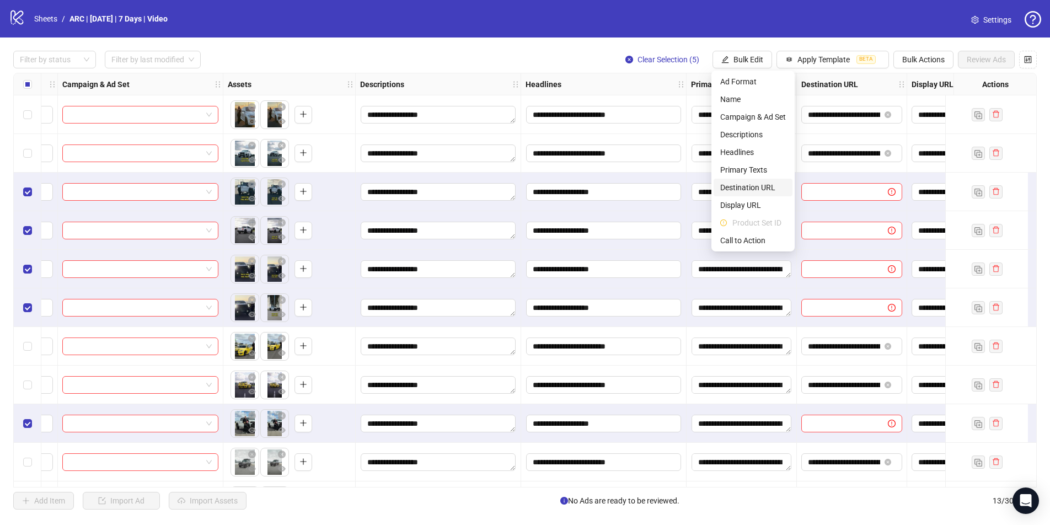
click at [739, 186] on span "Destination URL" at bounding box center [753, 187] width 66 height 12
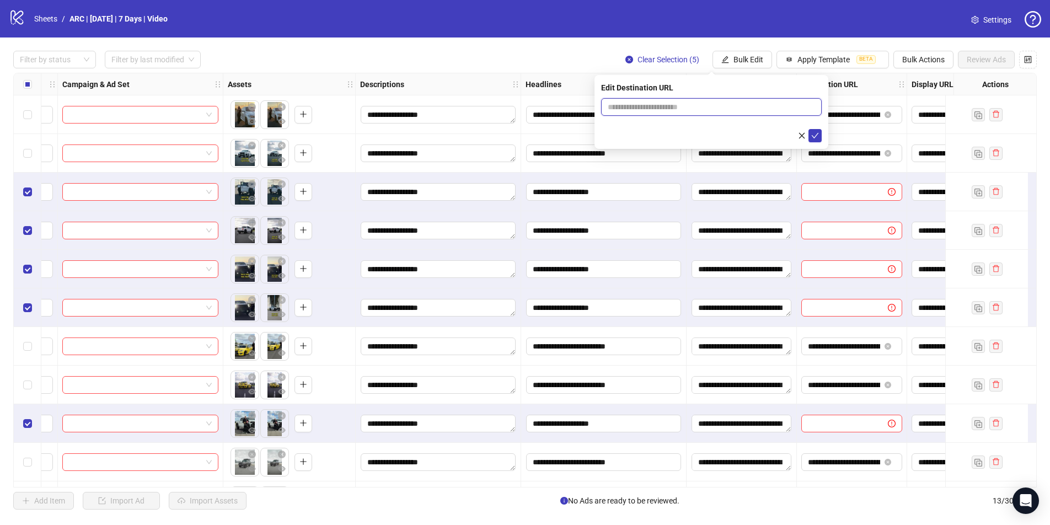
click at [678, 109] on input "text" at bounding box center [707, 107] width 199 height 12
paste input "**********"
type input "**********"
click at [802, 134] on icon "check" at bounding box center [815, 136] width 8 height 8
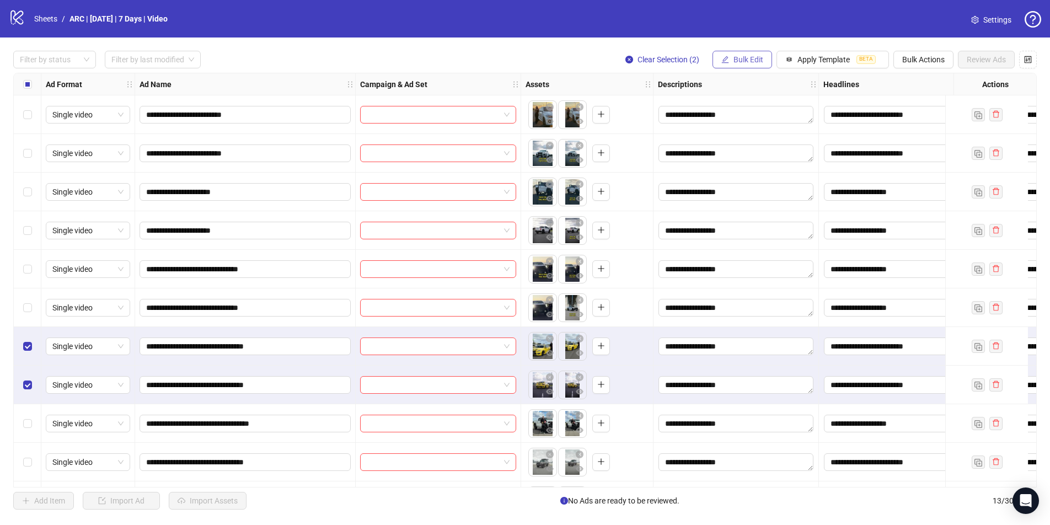
click at [746, 60] on span "Bulk Edit" at bounding box center [749, 59] width 30 height 9
click at [733, 105] on li "Name" at bounding box center [753, 99] width 79 height 18
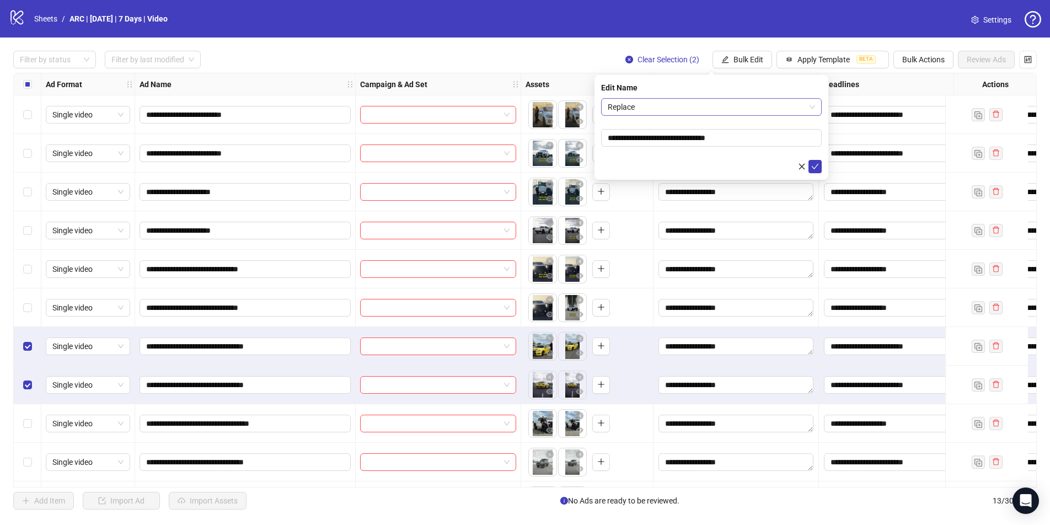
click at [691, 109] on span "Replace" at bounding box center [711, 107] width 207 height 17
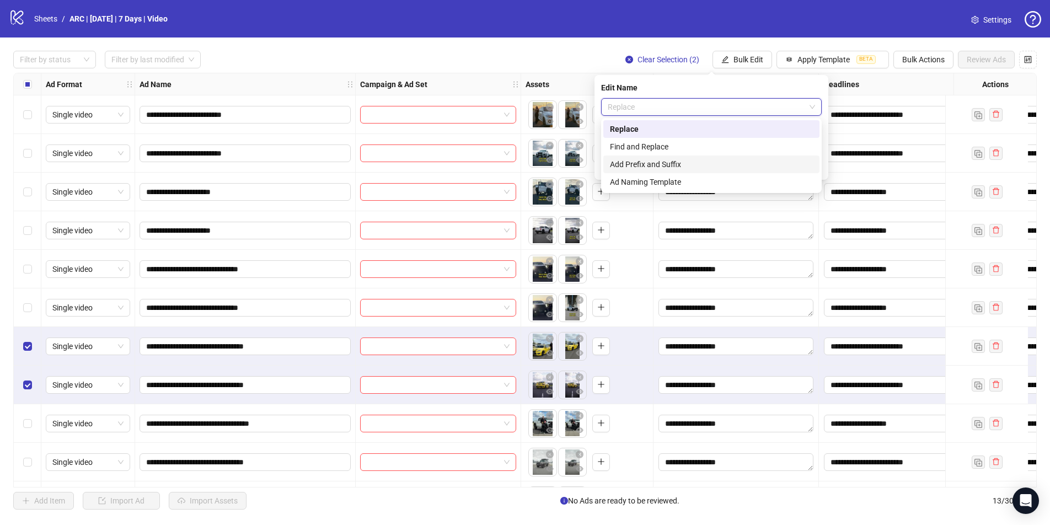
click at [651, 165] on div "Add Prefix and Suffix" at bounding box center [711, 164] width 203 height 12
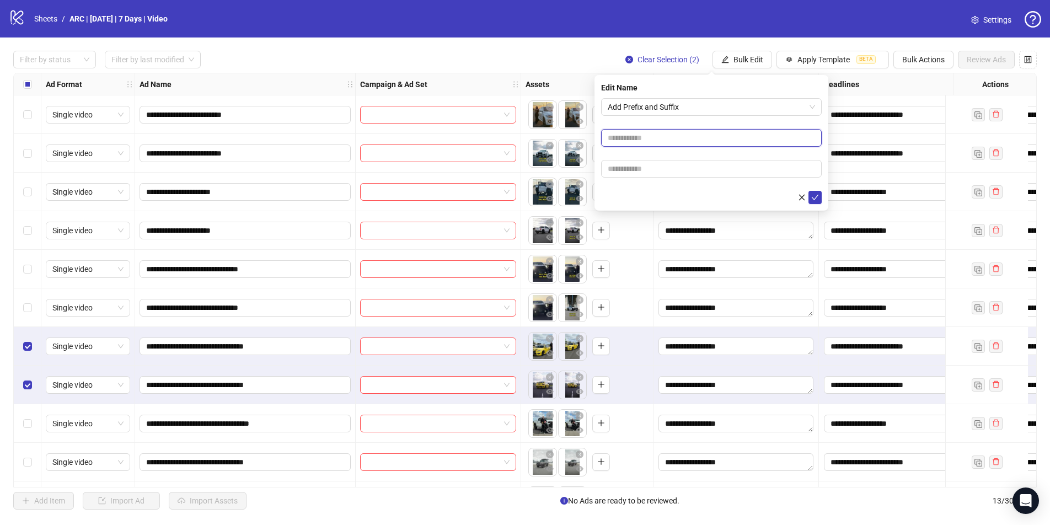
click at [634, 141] on input "text" at bounding box center [711, 138] width 221 height 18
type input "*****"
click at [802, 201] on span "submit" at bounding box center [815, 197] width 8 height 9
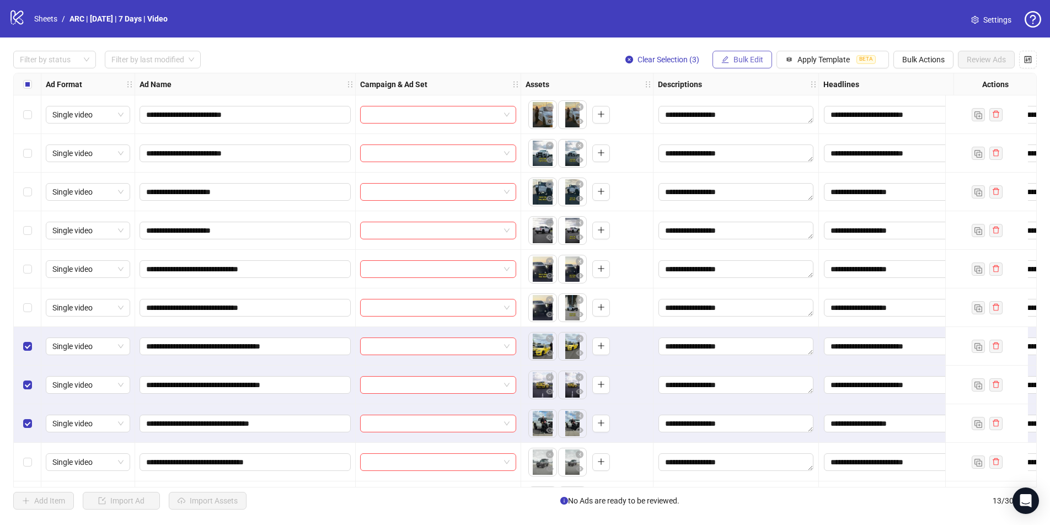
click at [746, 56] on span "Bulk Edit" at bounding box center [749, 59] width 30 height 9
click at [745, 120] on span "Campaign & Ad Set" at bounding box center [753, 117] width 66 height 12
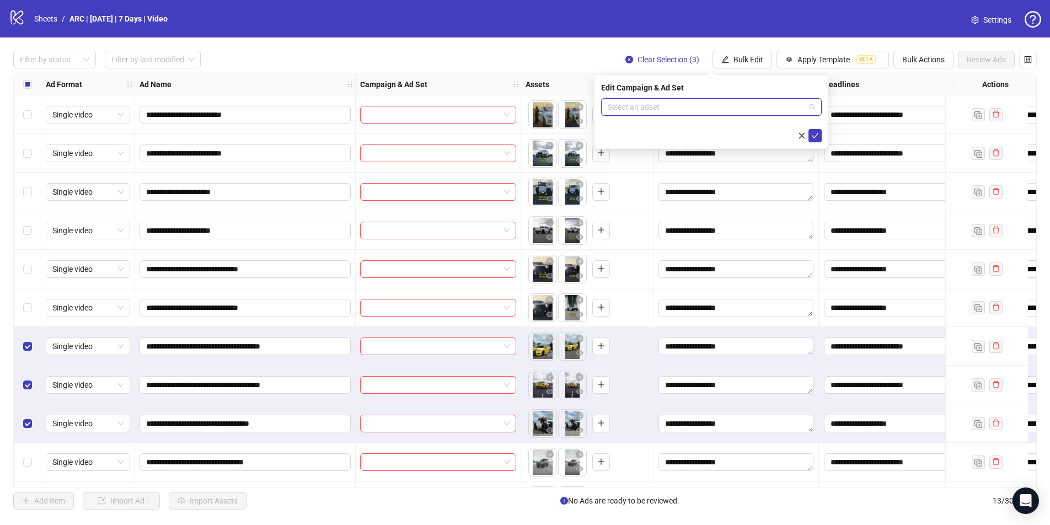
click at [698, 111] on input "search" at bounding box center [706, 107] width 197 height 17
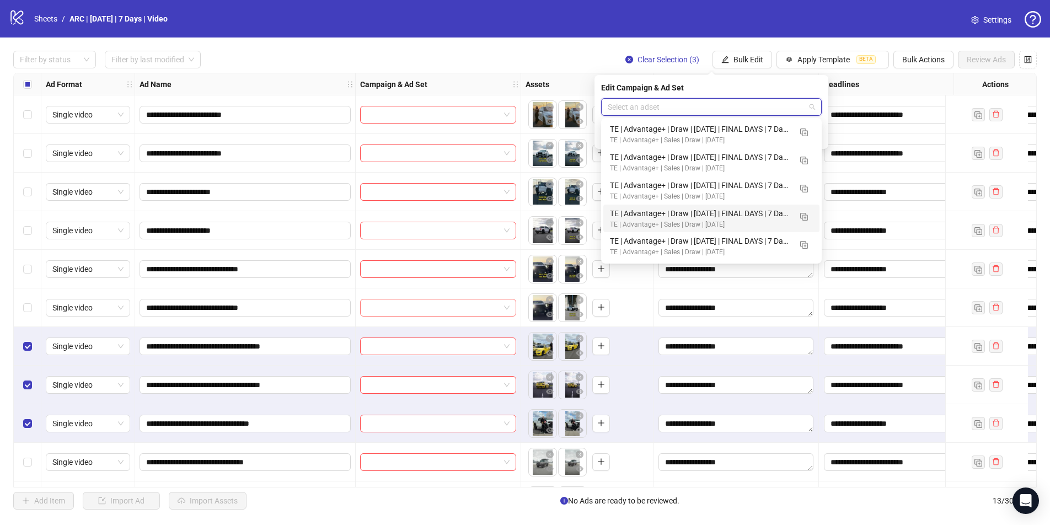
click at [387, 309] on input "search" at bounding box center [433, 308] width 133 height 17
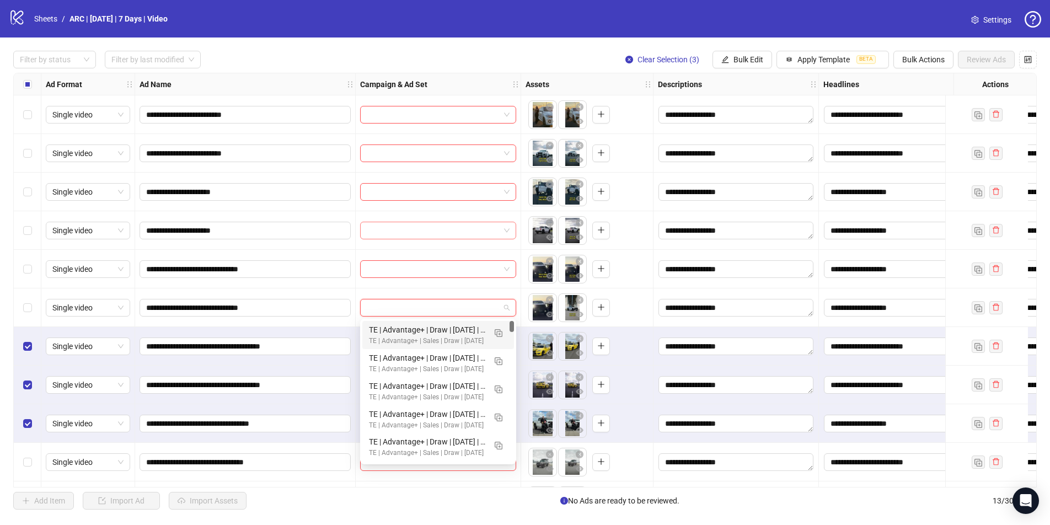
click at [415, 237] on input "search" at bounding box center [433, 230] width 133 height 17
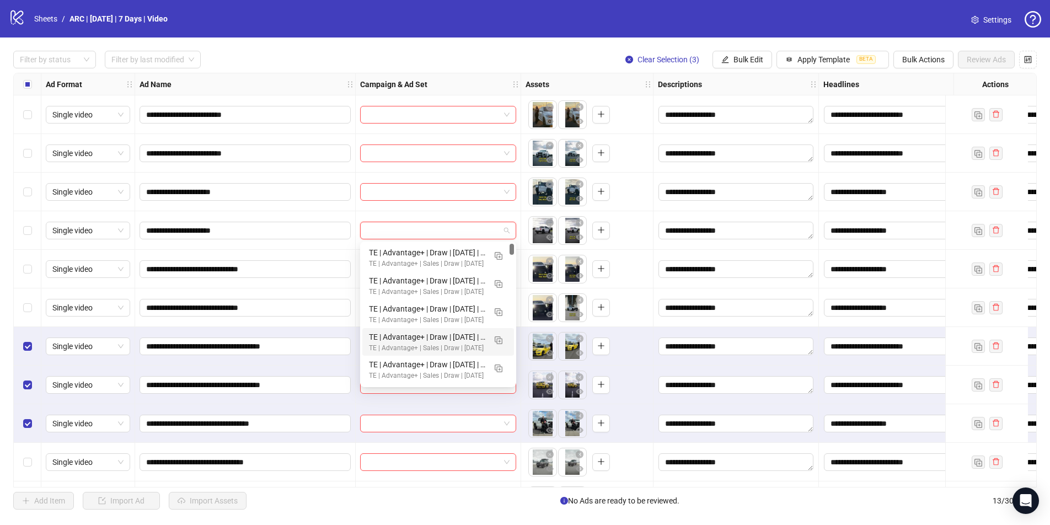
click at [356, 343] on div at bounding box center [438, 346] width 165 height 39
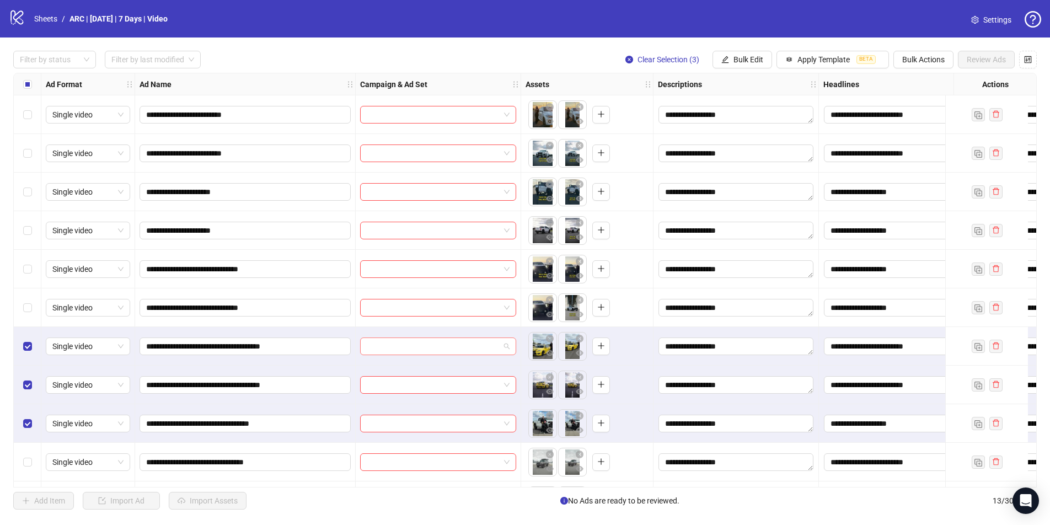
click at [384, 344] on input "search" at bounding box center [433, 346] width 133 height 17
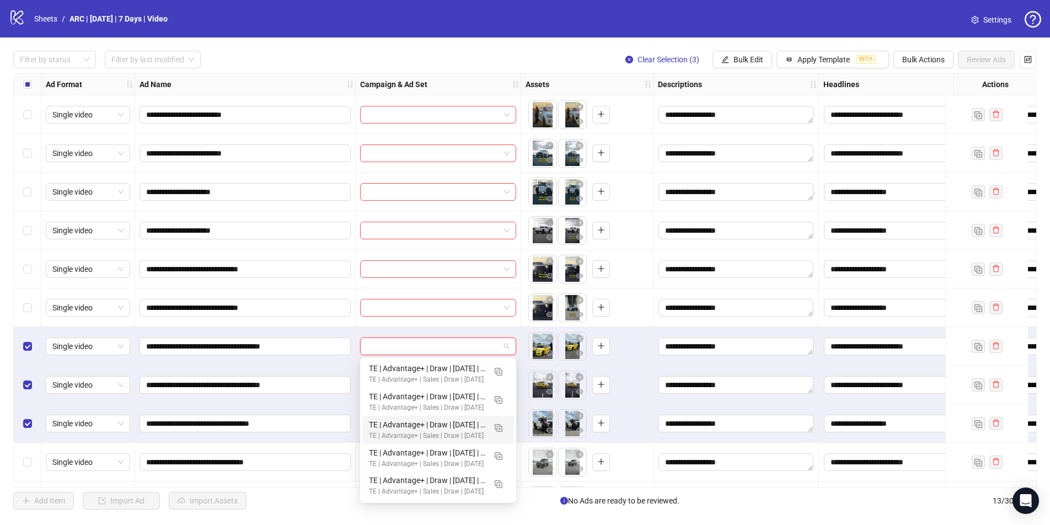
click at [22, 351] on div "Select row 7" at bounding box center [28, 346] width 28 height 39
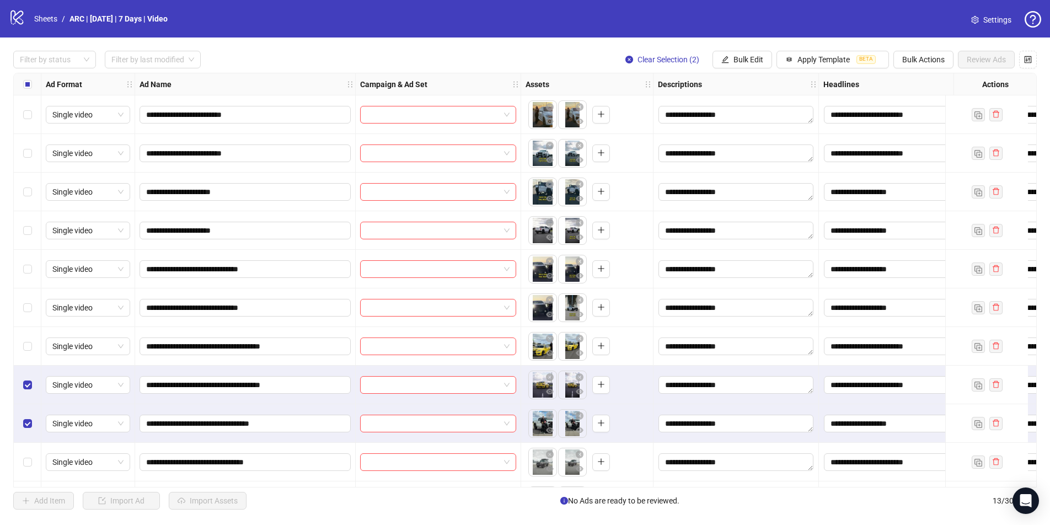
click at [31, 388] on div "Select row 8" at bounding box center [28, 385] width 28 height 39
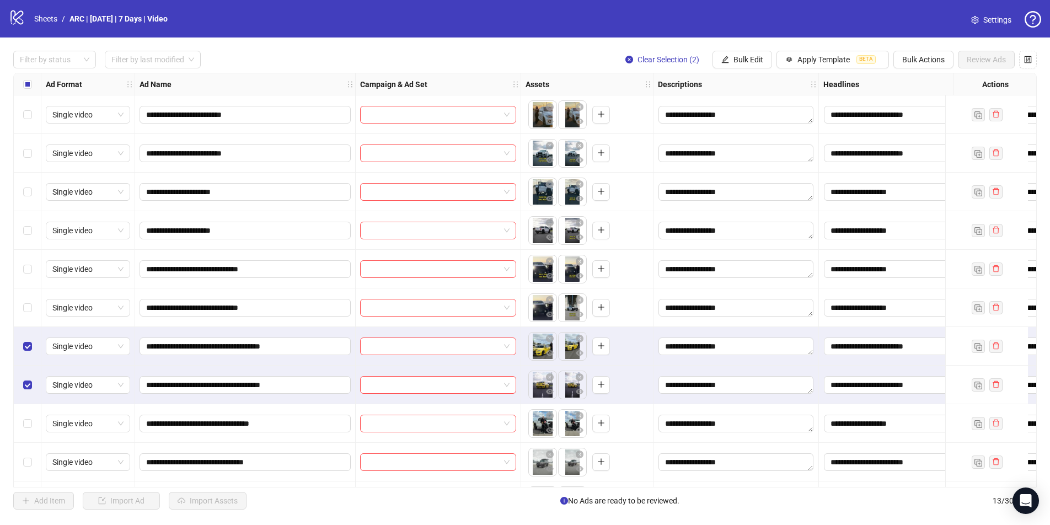
click at [33, 415] on div "Select row 9" at bounding box center [28, 423] width 28 height 39
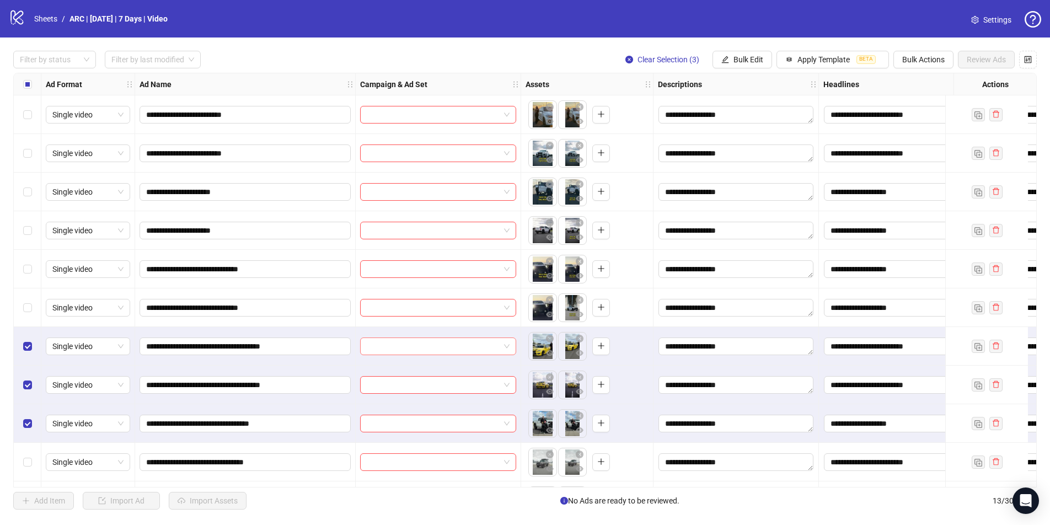
click at [419, 346] on input "search" at bounding box center [433, 346] width 133 height 17
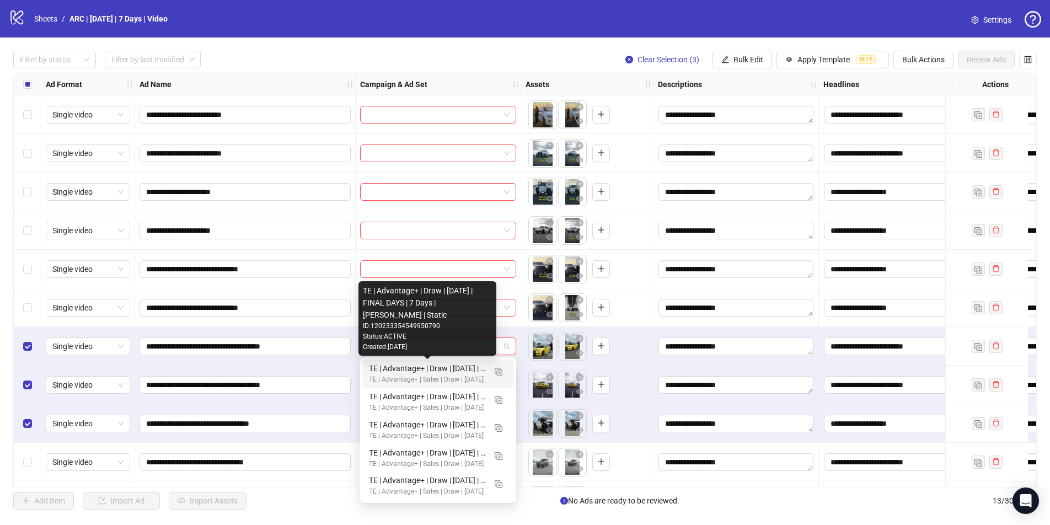
click at [452, 370] on div "TE | Advantage+ | Draw | September 2025 | FINAL DAYS | 7 Days | Jeremy Howe | S…" at bounding box center [427, 368] width 116 height 12
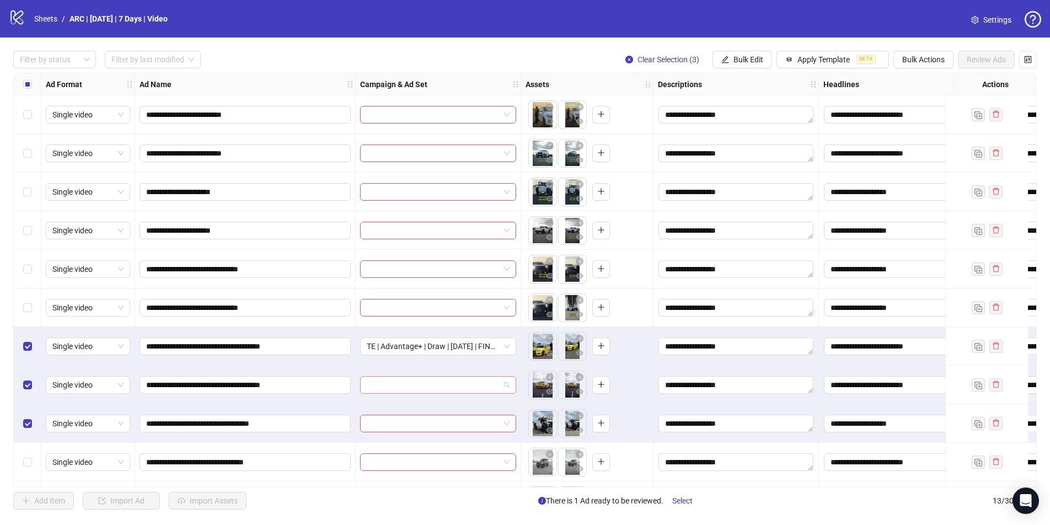
click at [437, 391] on input "search" at bounding box center [433, 385] width 133 height 17
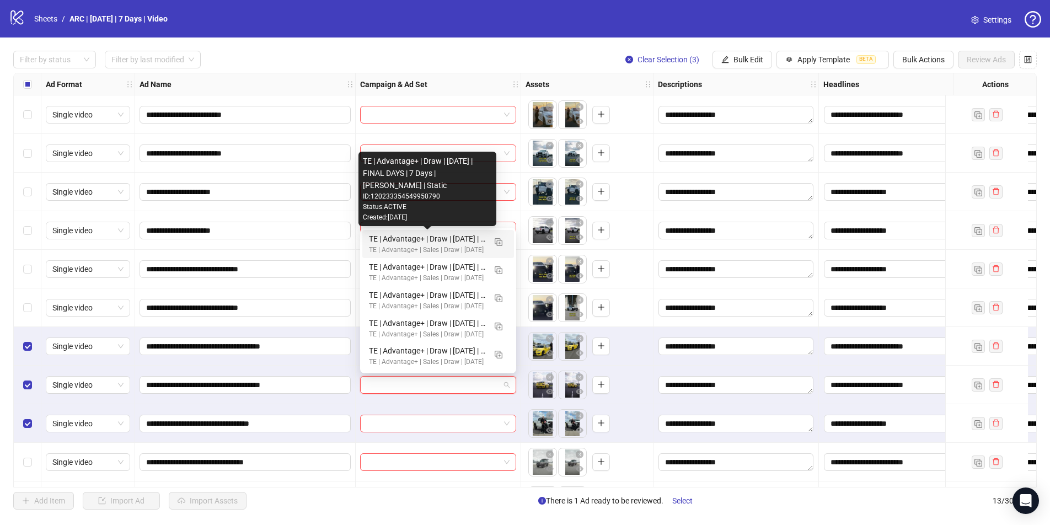
click at [441, 241] on div "TE | Advantage+ | Draw | September 2025 | FINAL DAYS | 7 Days | Jeremy Howe | S…" at bounding box center [427, 239] width 116 height 12
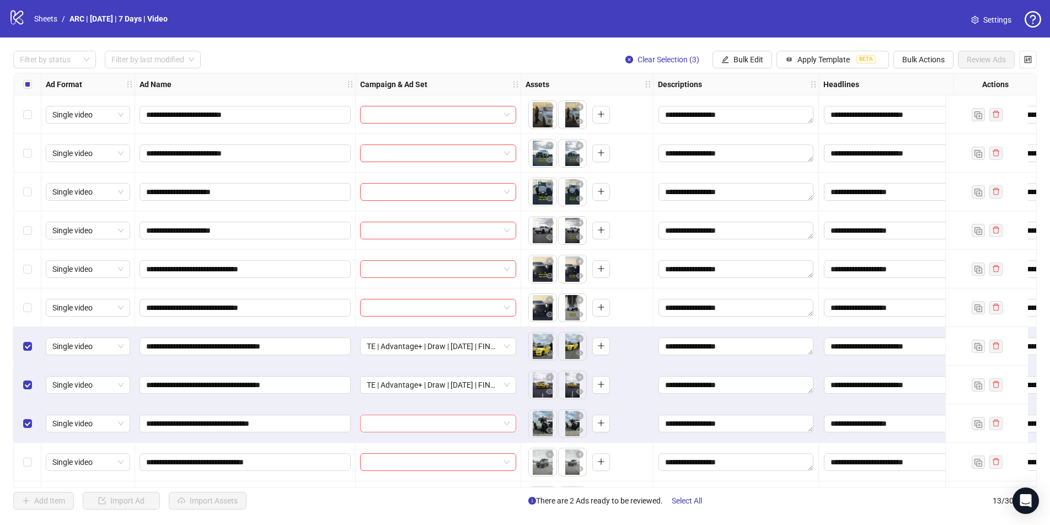
click at [391, 421] on input "search" at bounding box center [433, 423] width 133 height 17
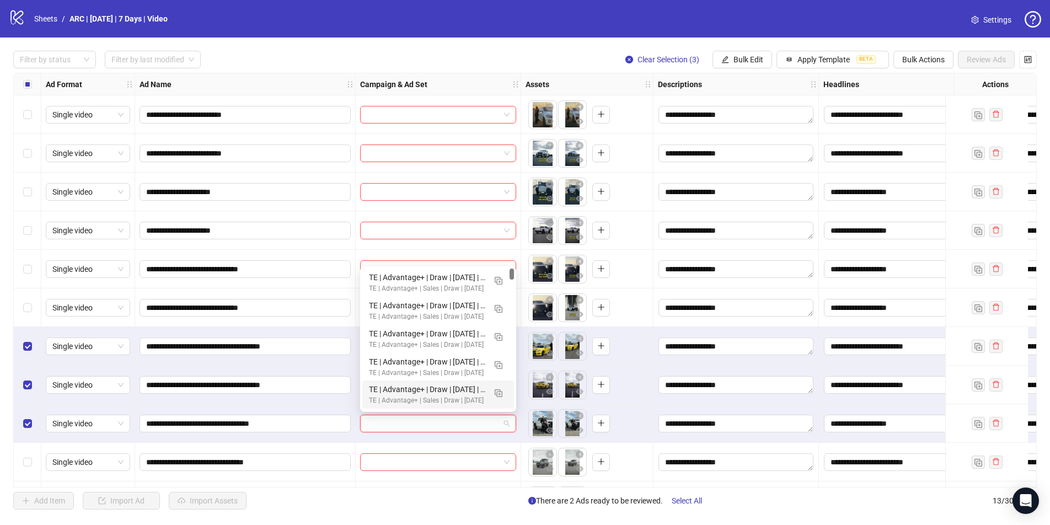
click at [351, 327] on div "**********" at bounding box center [245, 346] width 221 height 39
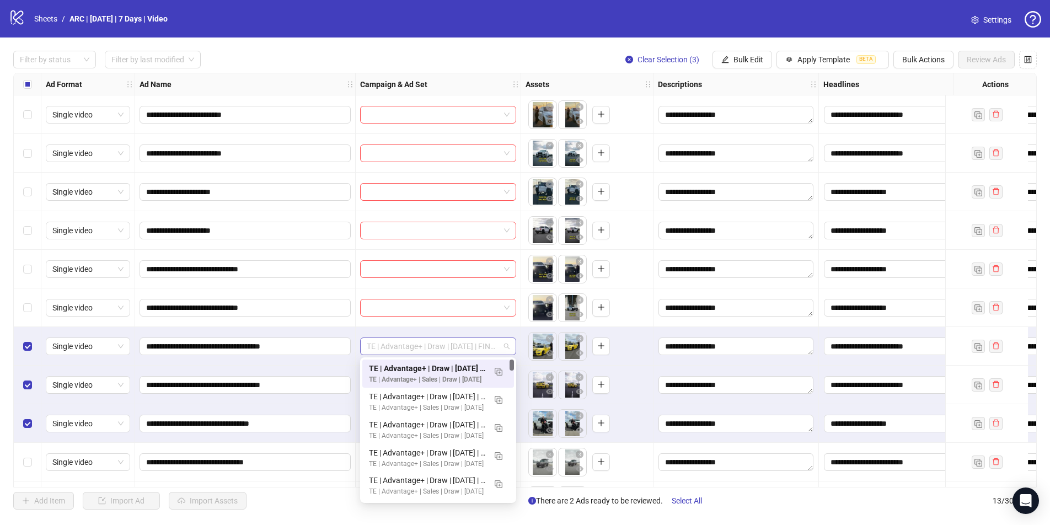
click at [470, 348] on span "TE | Advantage+ | Draw | September 2025 | FINAL DAYS | 7 Days | Jeremy Howe | S…" at bounding box center [438, 346] width 143 height 17
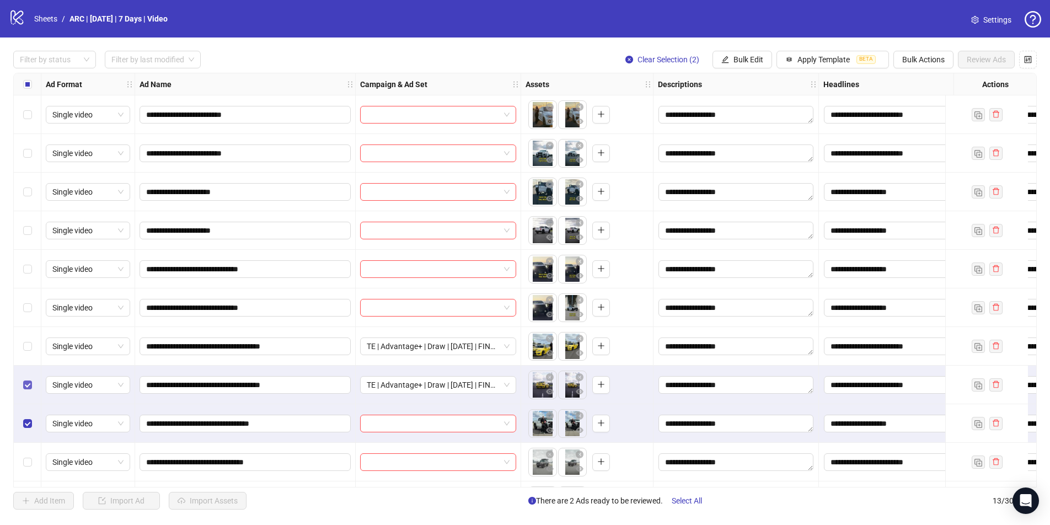
click at [31, 389] on label "Select row 8" at bounding box center [27, 385] width 9 height 12
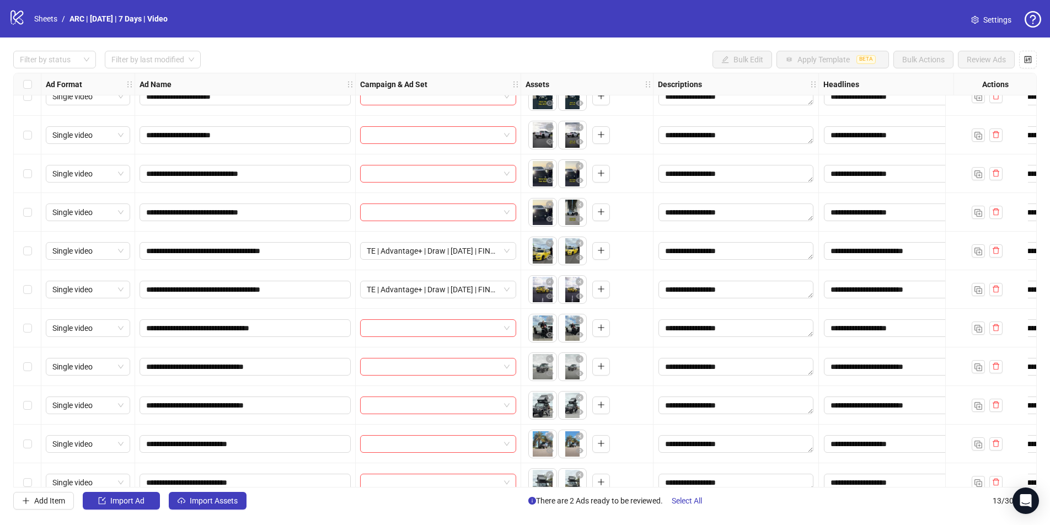
scroll to position [115, 0]
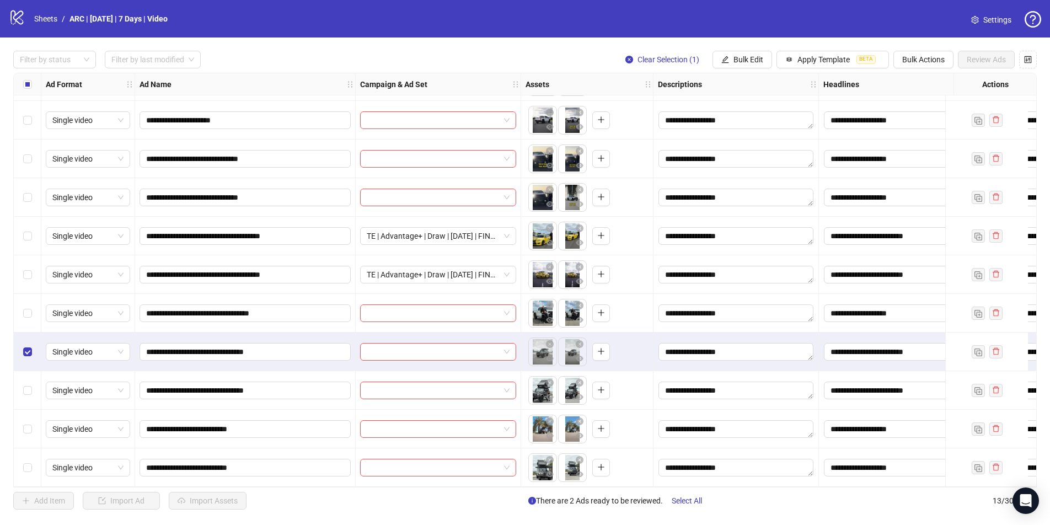
click at [25, 394] on div "Select row 11" at bounding box center [28, 390] width 28 height 39
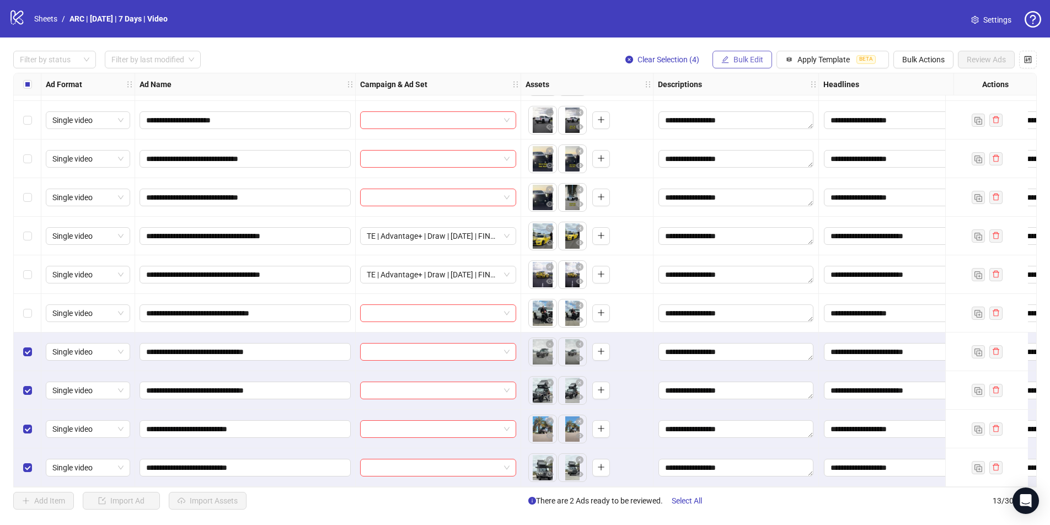
click at [752, 60] on span "Bulk Edit" at bounding box center [749, 59] width 30 height 9
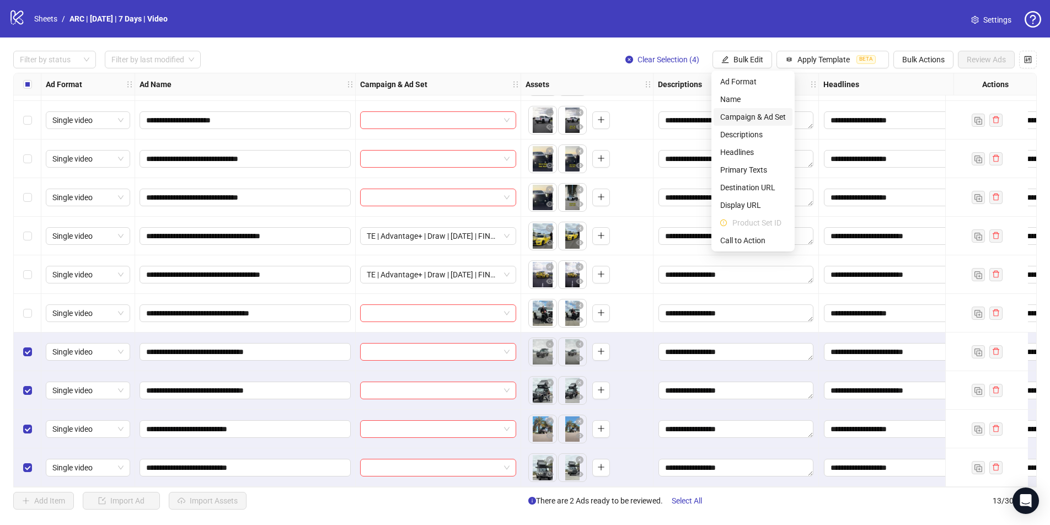
click at [753, 115] on span "Campaign & Ad Set" at bounding box center [753, 117] width 66 height 12
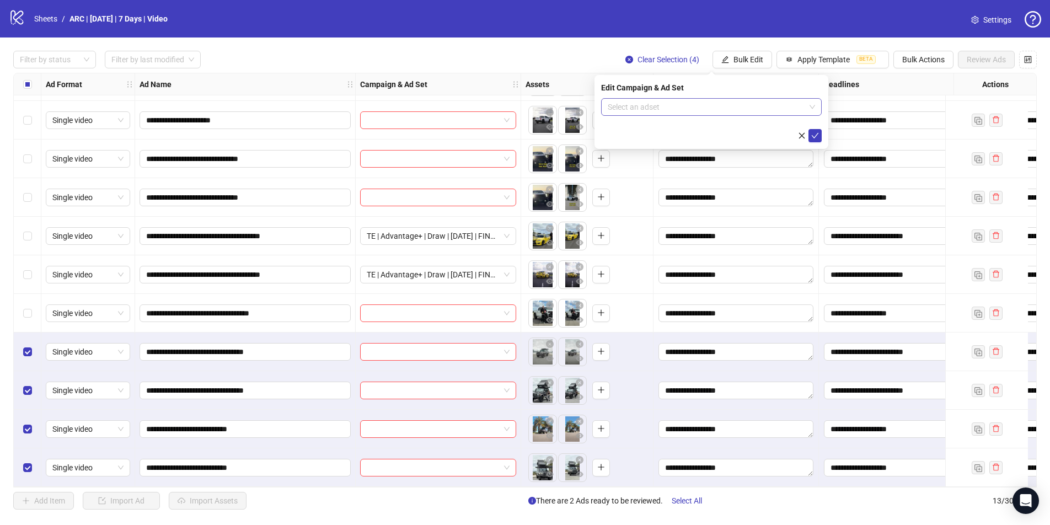
click at [721, 106] on input "search" at bounding box center [706, 107] width 197 height 17
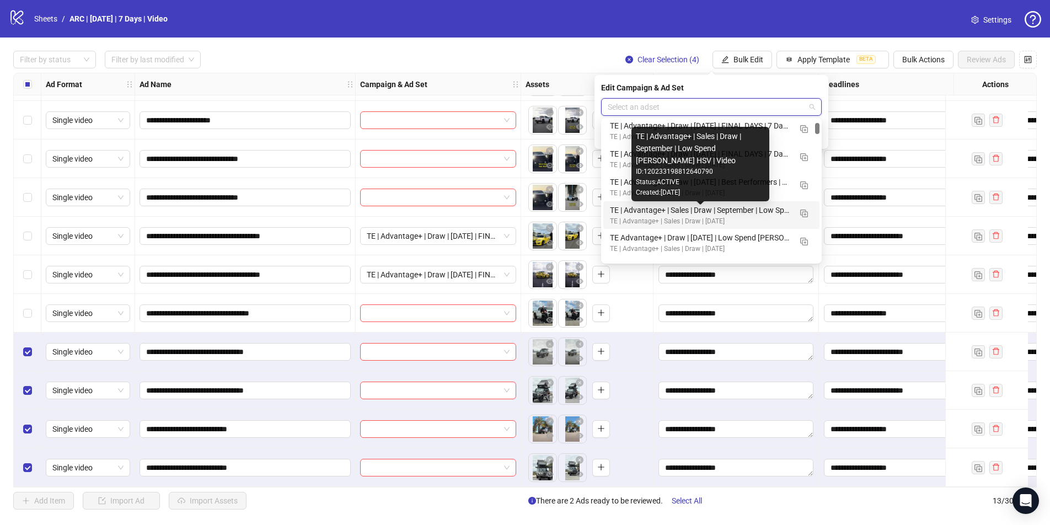
scroll to position [118, 0]
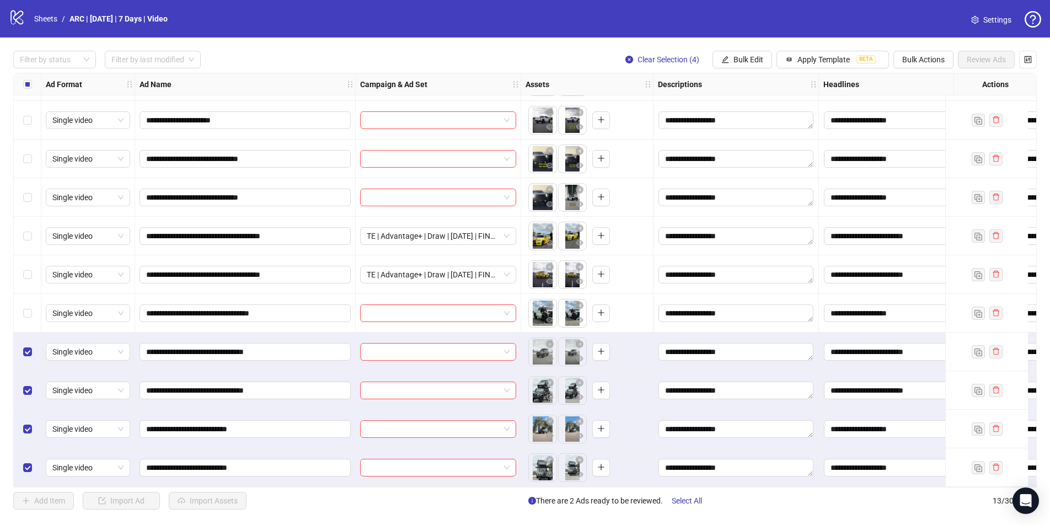
click at [566, 49] on div "**********" at bounding box center [525, 280] width 1050 height 485
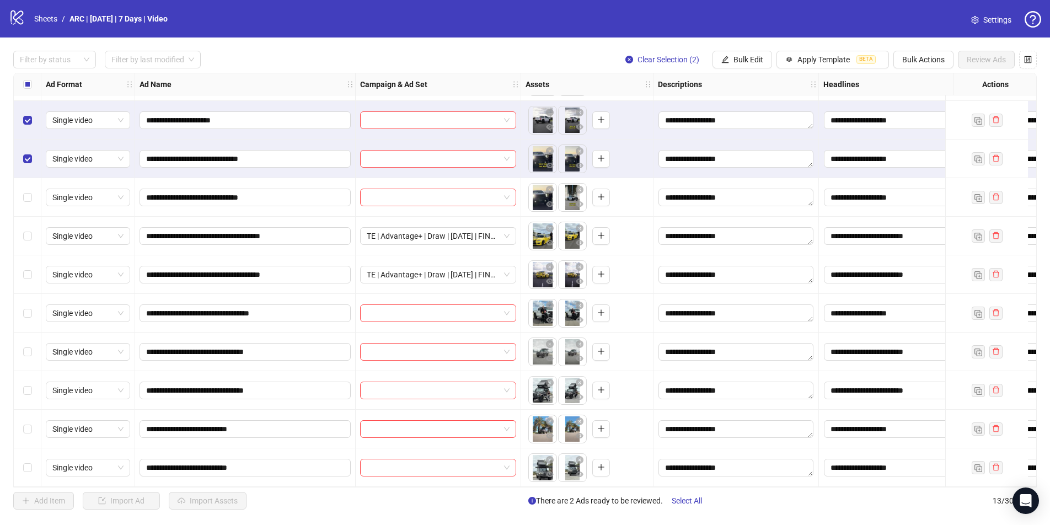
click at [31, 190] on div "Select row 6" at bounding box center [28, 197] width 28 height 39
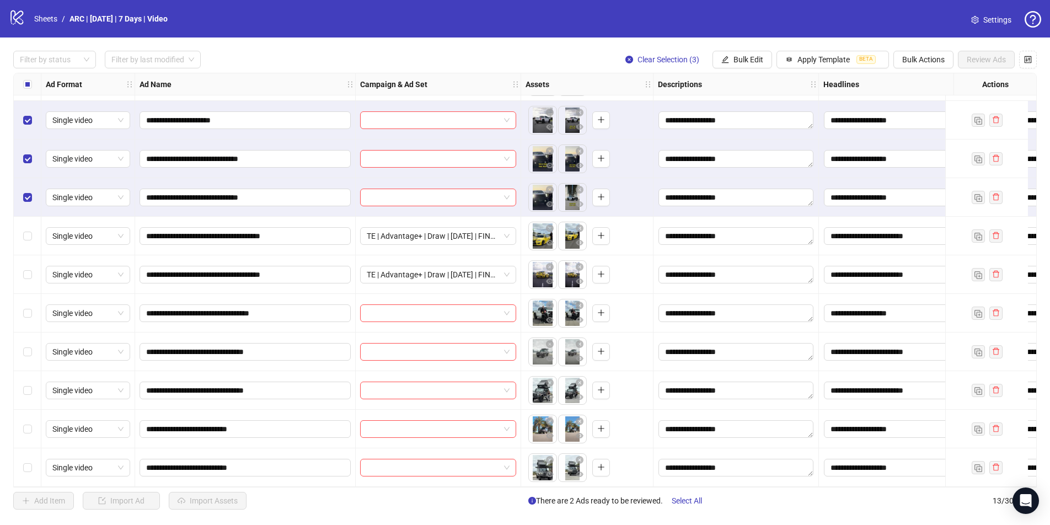
click at [35, 312] on div "Select row 9" at bounding box center [28, 313] width 28 height 39
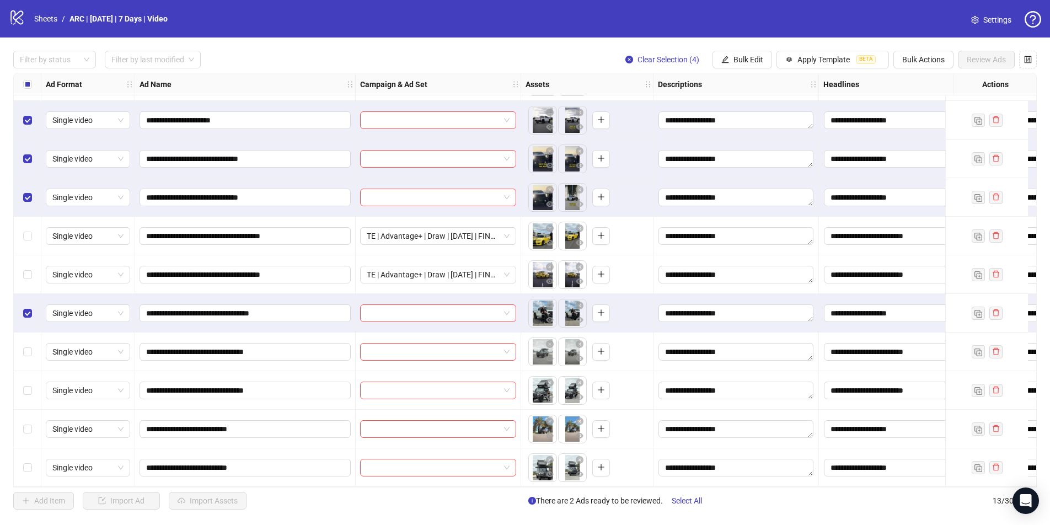
click at [35, 312] on div "Select row 9" at bounding box center [28, 313] width 28 height 39
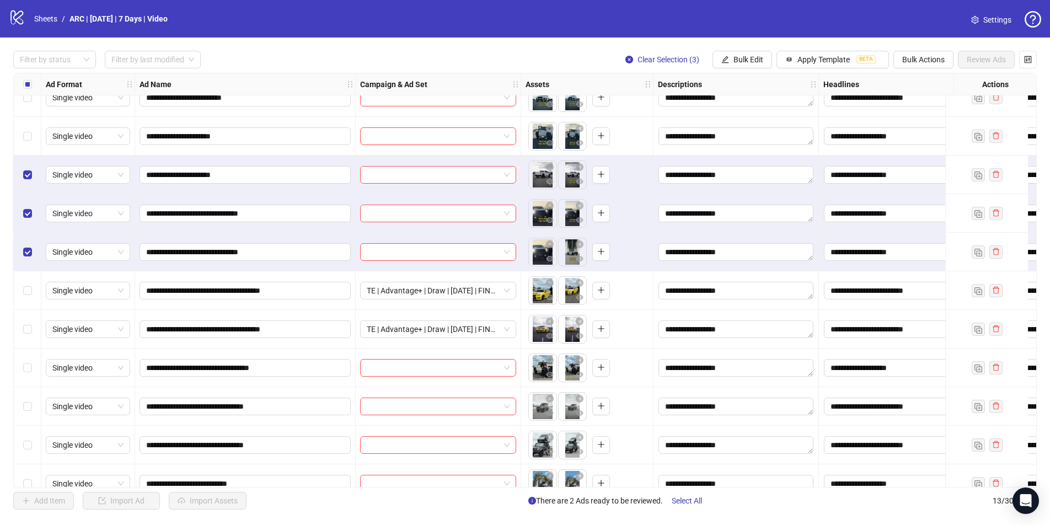
scroll to position [0, 0]
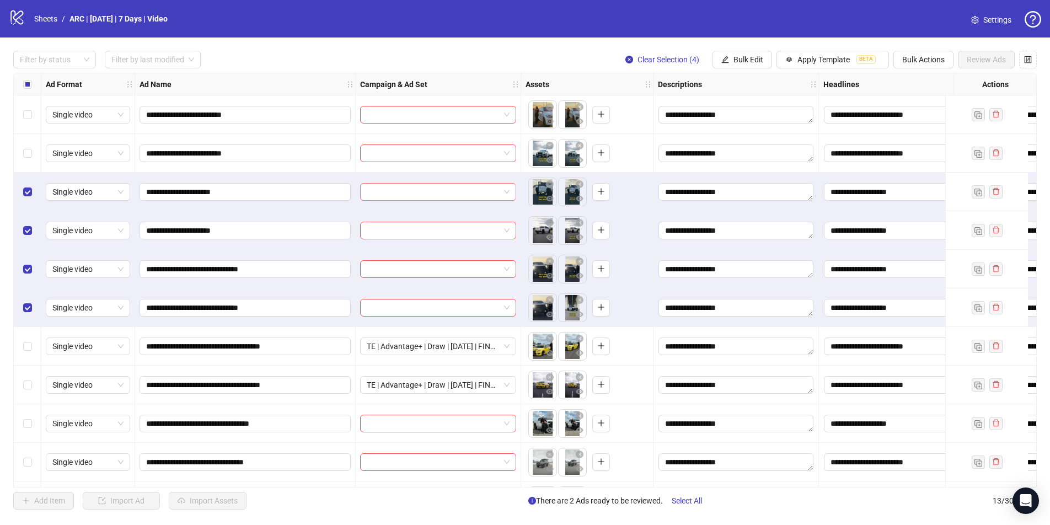
click at [472, 196] on input "search" at bounding box center [433, 192] width 133 height 17
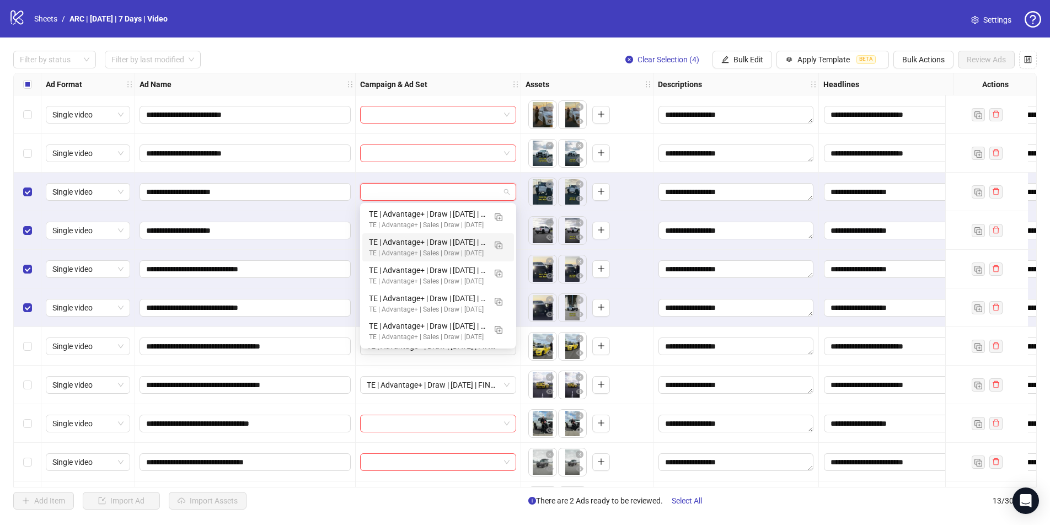
click at [480, 60] on div "Filter by status Filter by last modified Clear Selection (4) Bulk Edit Apply Te…" at bounding box center [525, 60] width 1024 height 18
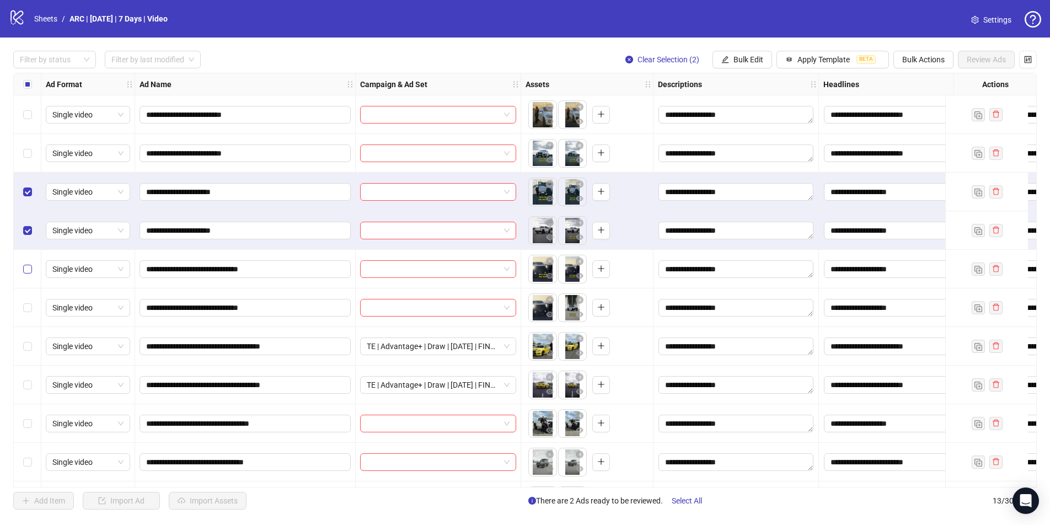
click at [28, 264] on label "Select row 5" at bounding box center [27, 269] width 9 height 12
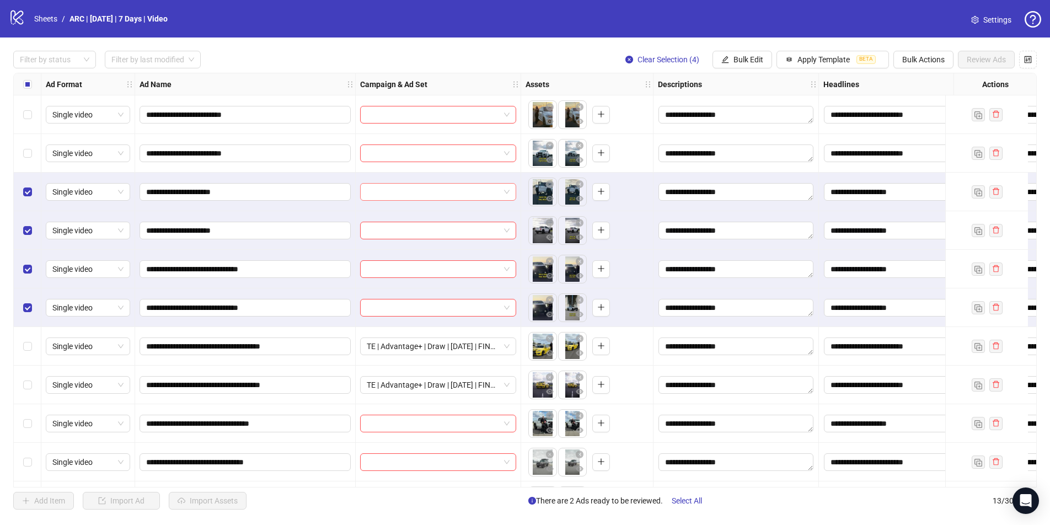
click at [424, 193] on input "search" at bounding box center [433, 192] width 133 height 17
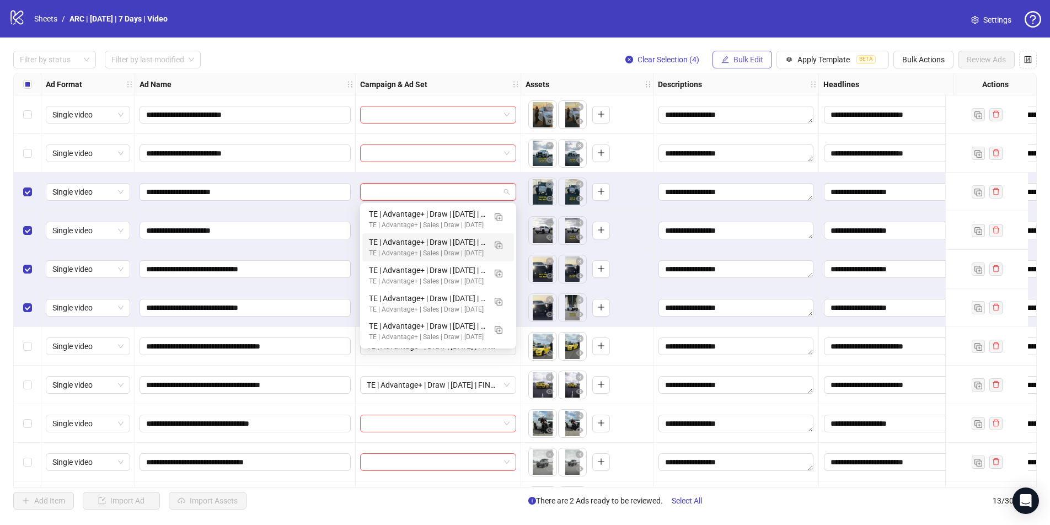
click at [754, 58] on span "Bulk Edit" at bounding box center [749, 59] width 30 height 9
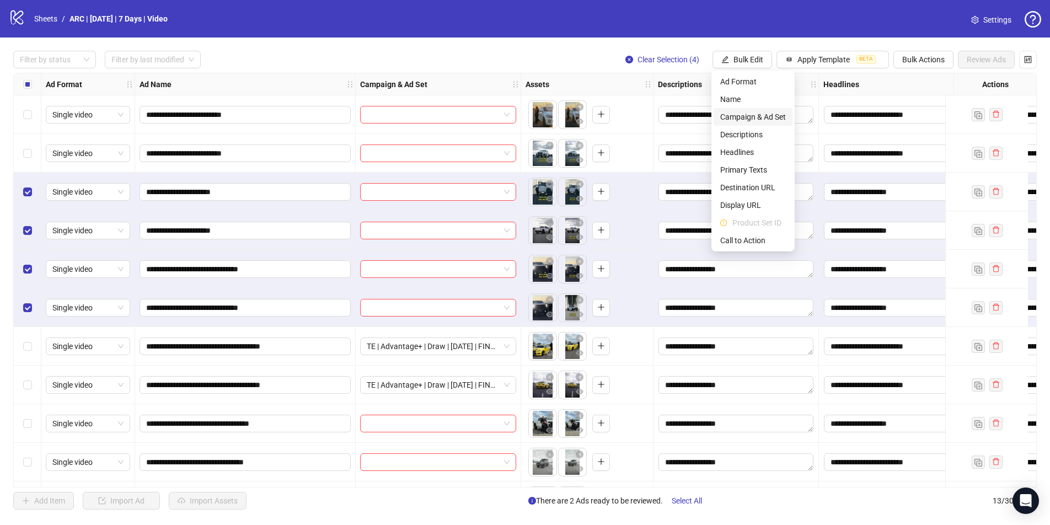
click at [738, 118] on span "Campaign & Ad Set" at bounding box center [753, 117] width 66 height 12
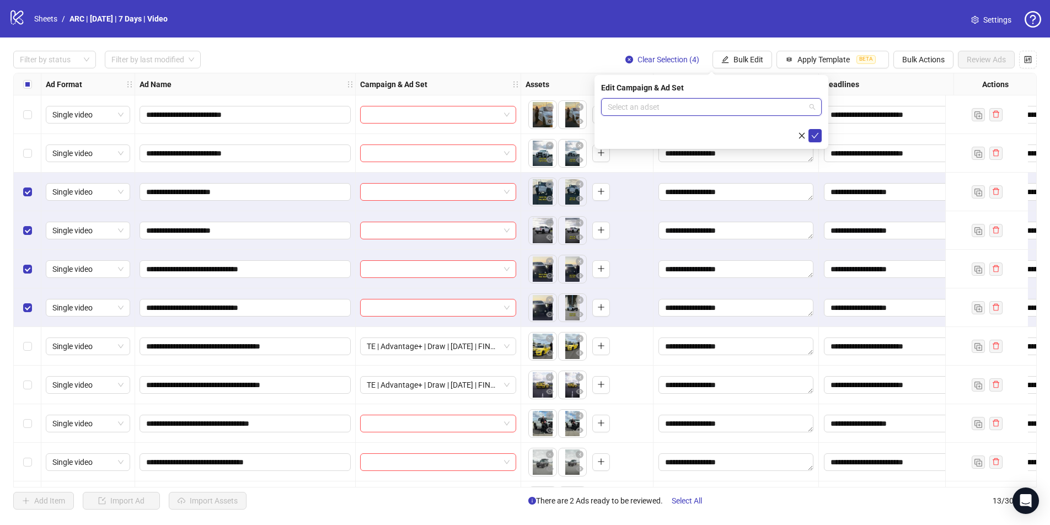
click at [701, 106] on input "search" at bounding box center [706, 107] width 197 height 17
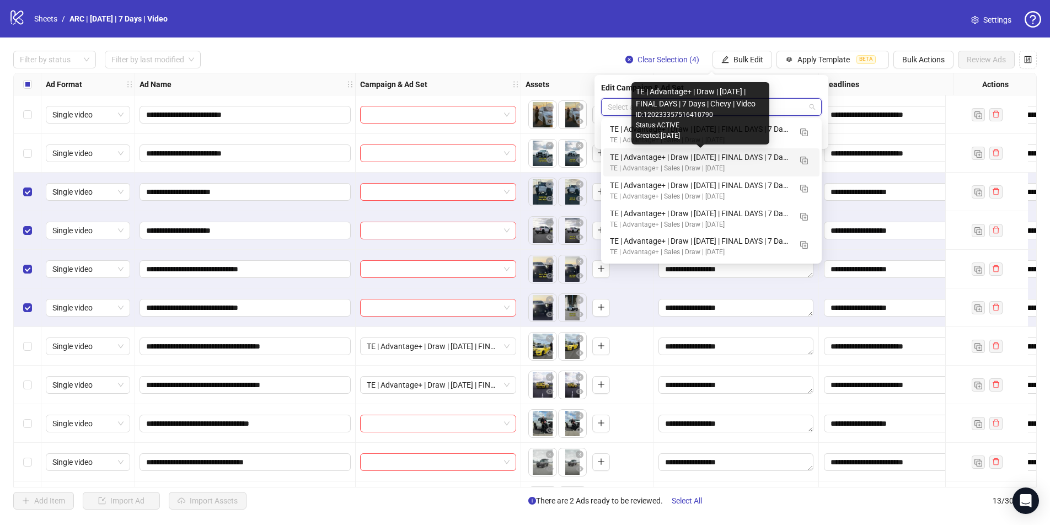
click at [659, 159] on div "TE | Advantage+ | Draw | September 2025 | FINAL DAYS | 7 Days | Chevy | Video" at bounding box center [700, 157] width 181 height 12
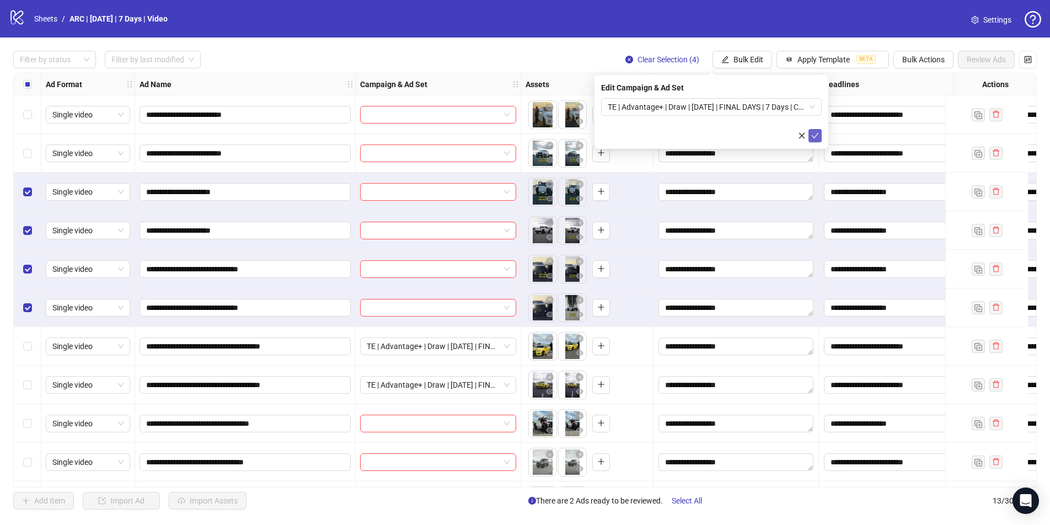
click at [816, 135] on icon "check" at bounding box center [815, 136] width 8 height 8
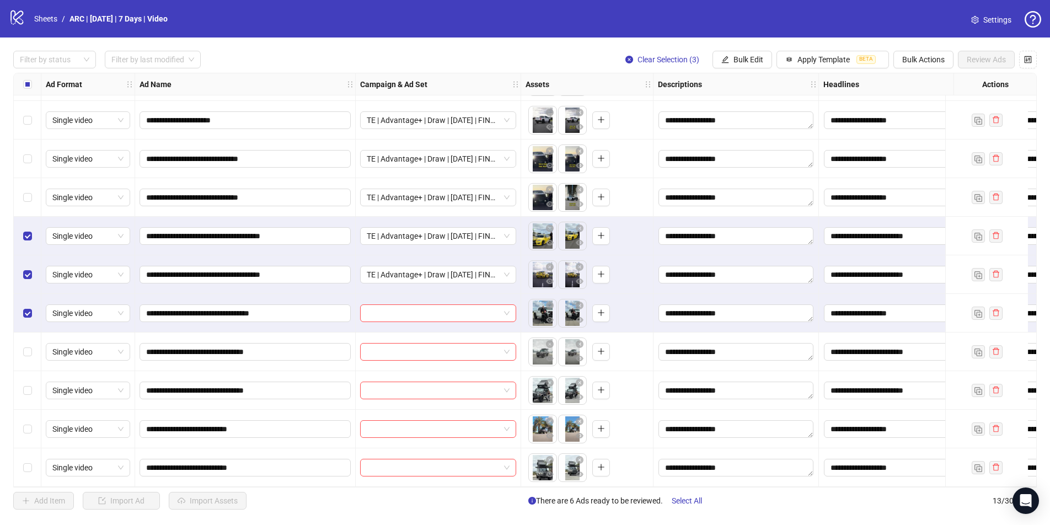
scroll to position [115, 0]
click at [752, 53] on button "Bulk Edit" at bounding box center [743, 60] width 60 height 18
click at [737, 117] on span "Campaign & Ad Set" at bounding box center [753, 117] width 66 height 12
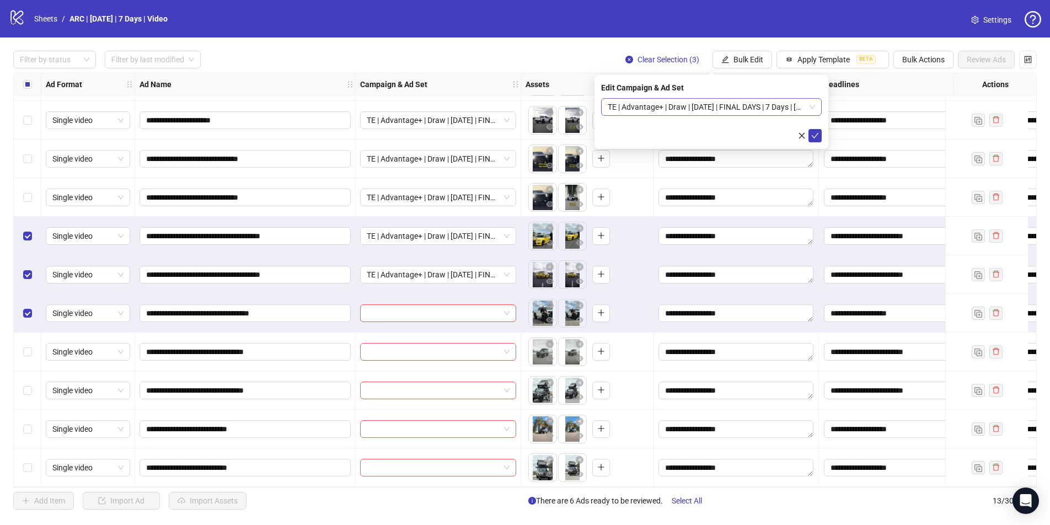
click at [724, 104] on span "TE | Advantage+ | Draw | September 2025 | FINAL DAYS | 7 Days | Jeremy Howe | S…" at bounding box center [711, 107] width 207 height 17
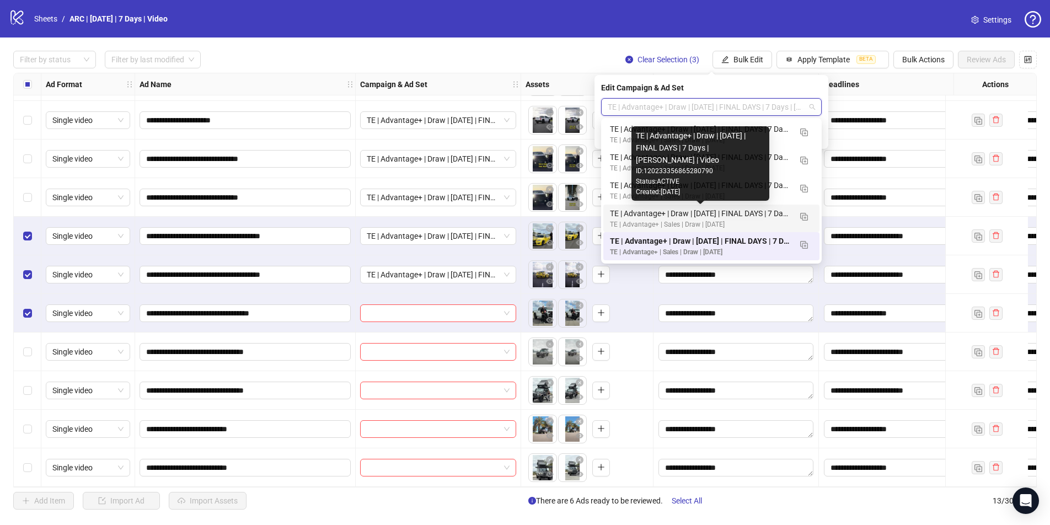
click at [662, 212] on div "TE | Advantage+ | Draw | September 2025 | FINAL DAYS | 7 Days | Jeremy Howe | V…" at bounding box center [700, 213] width 181 height 12
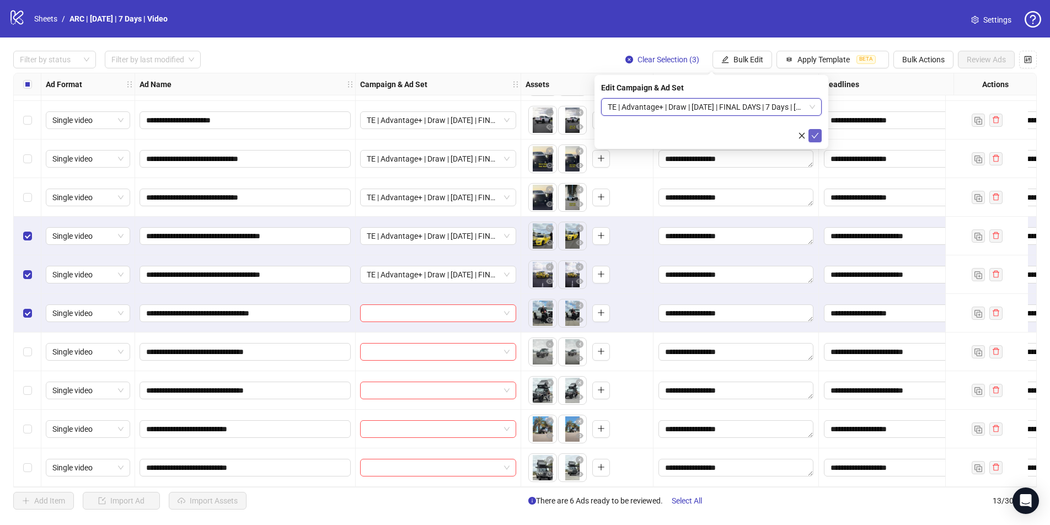
click at [817, 133] on icon "check" at bounding box center [815, 136] width 7 height 6
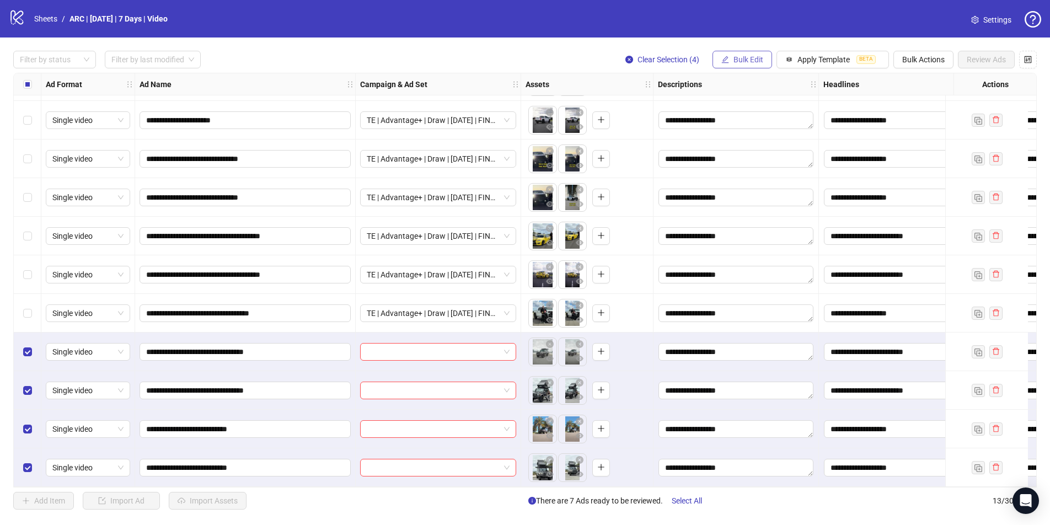
click at [749, 59] on span "Bulk Edit" at bounding box center [749, 59] width 30 height 9
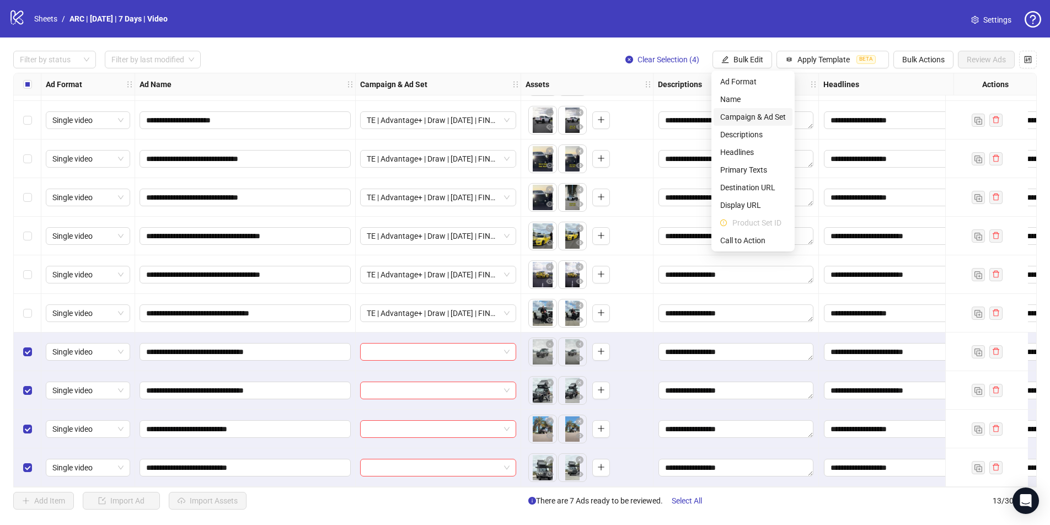
click at [736, 114] on span "Campaign & Ad Set" at bounding box center [753, 117] width 66 height 12
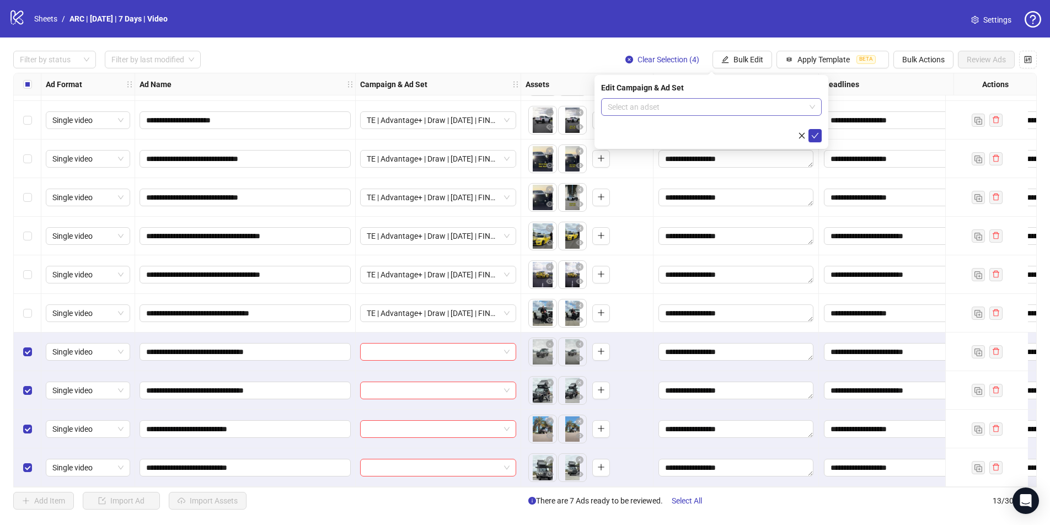
click at [712, 107] on input "search" at bounding box center [706, 107] width 197 height 17
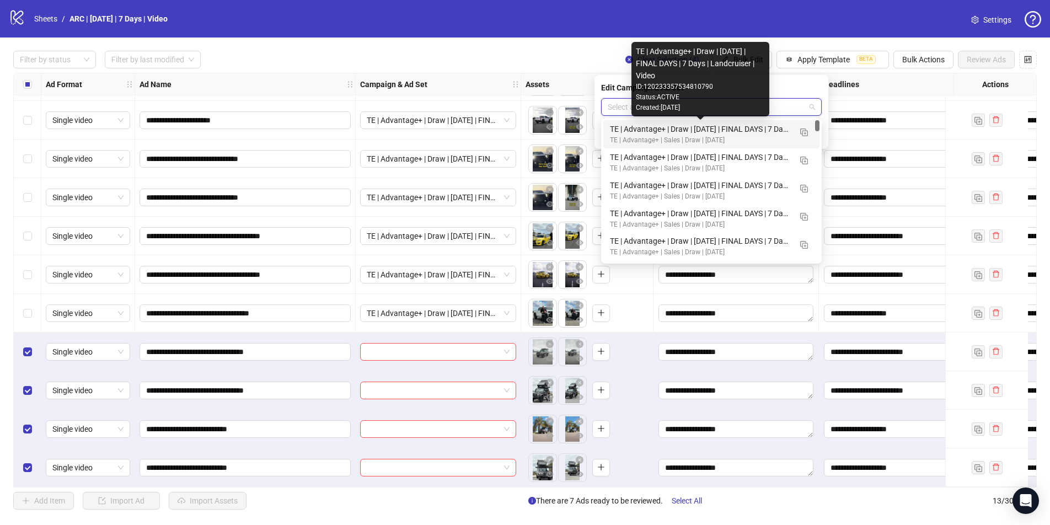
click at [652, 130] on div "TE | Advantage+ | Draw | September 2025 | FINAL DAYS | 7 Days | Landcruiser | V…" at bounding box center [700, 129] width 181 height 12
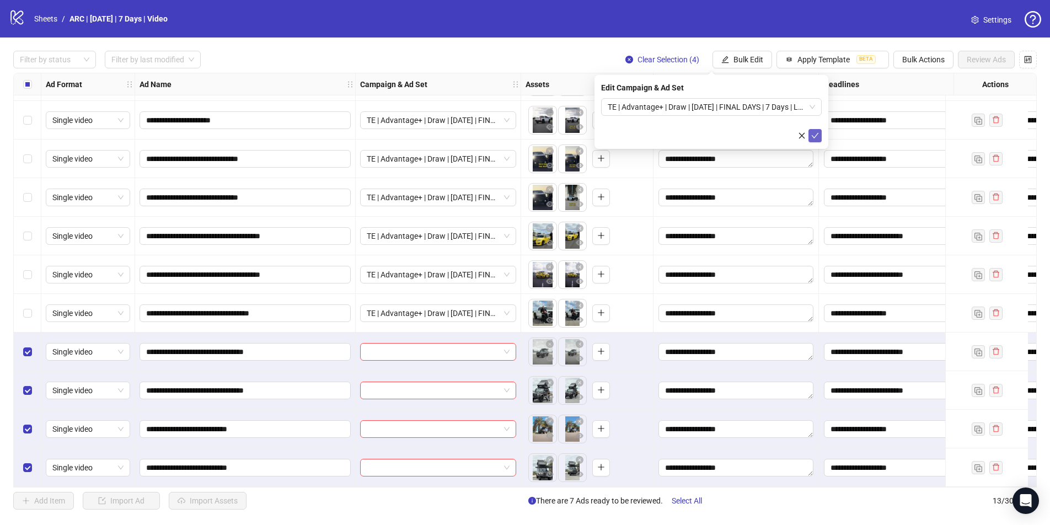
click at [819, 136] on icon "check" at bounding box center [815, 136] width 8 height 8
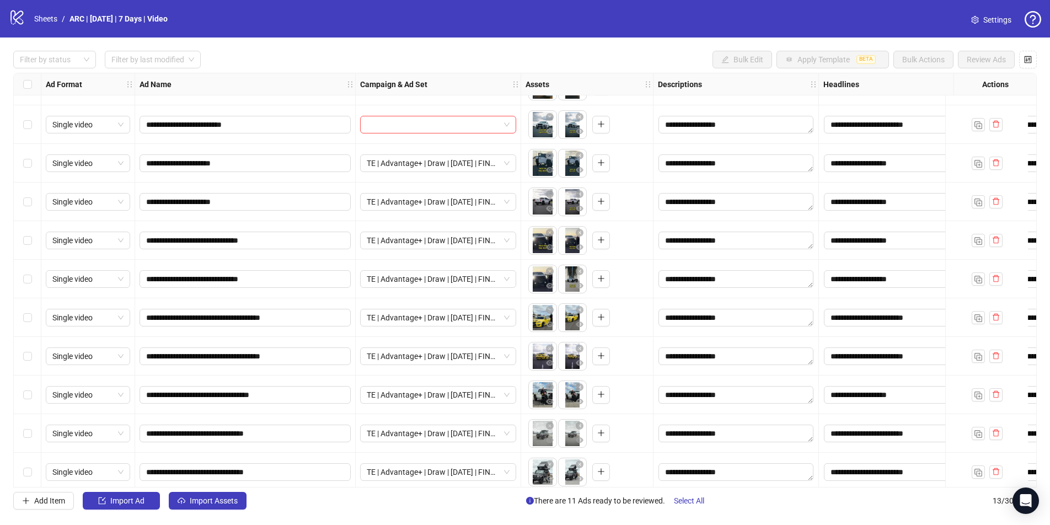
scroll to position [0, 0]
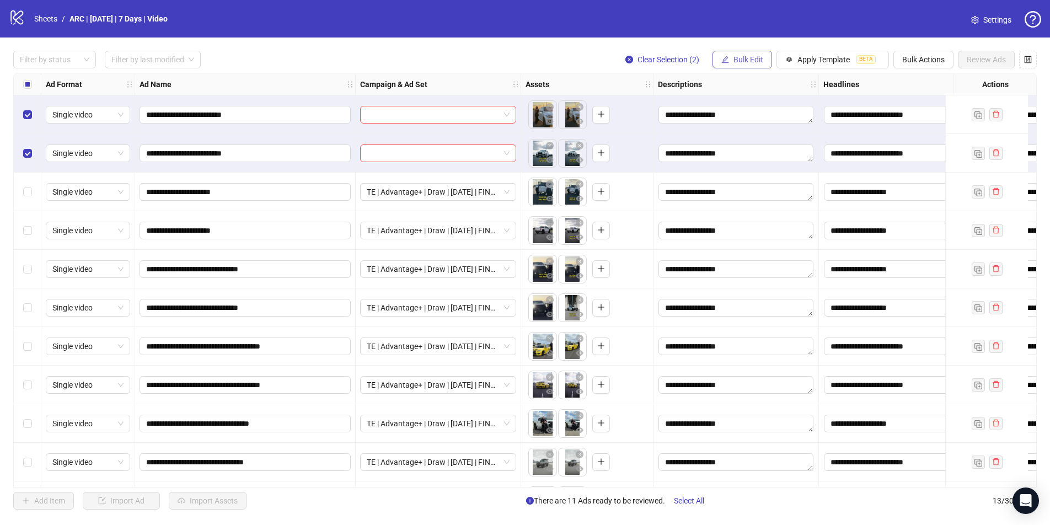
click at [745, 56] on span "Bulk Edit" at bounding box center [749, 59] width 30 height 9
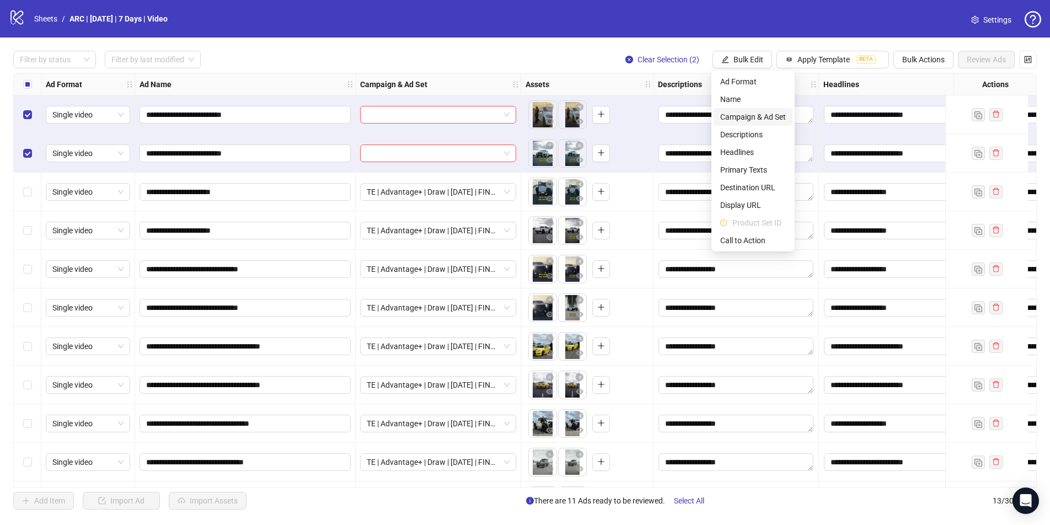
click at [742, 120] on span "Campaign & Ad Set" at bounding box center [753, 117] width 66 height 12
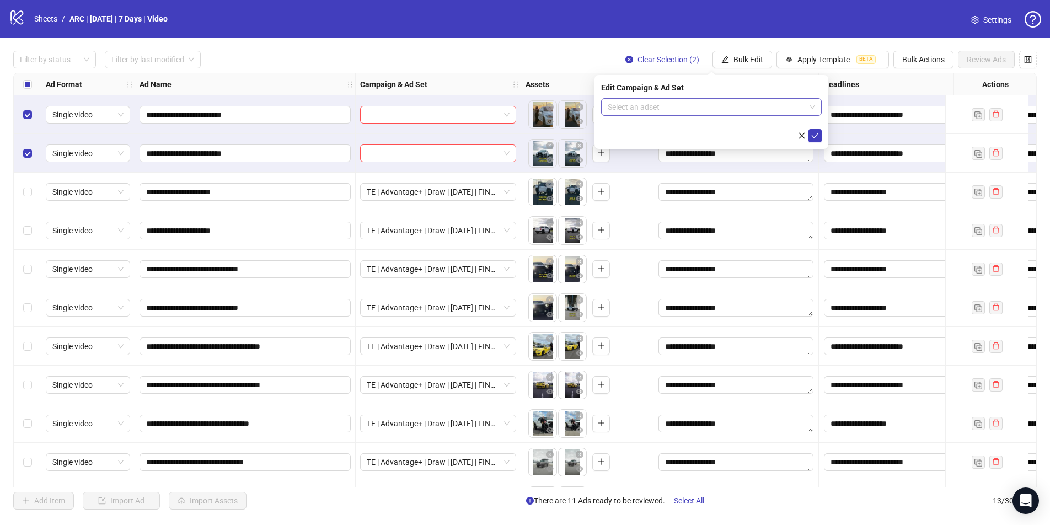
click at [729, 108] on input "search" at bounding box center [706, 107] width 197 height 17
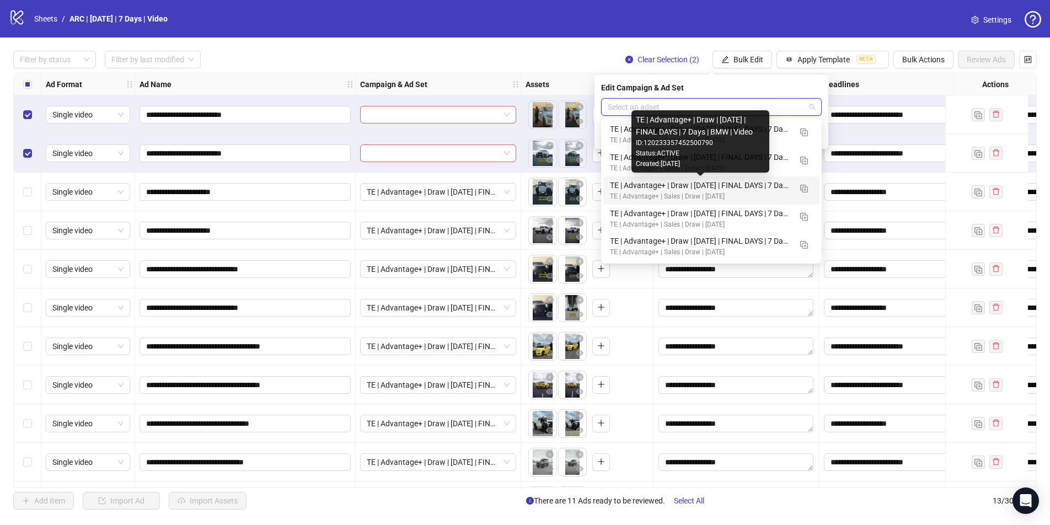
click at [676, 186] on div "TE | Advantage+ | Draw | September 2025 | FINAL DAYS | 7 Days | BMW | Video" at bounding box center [700, 185] width 181 height 12
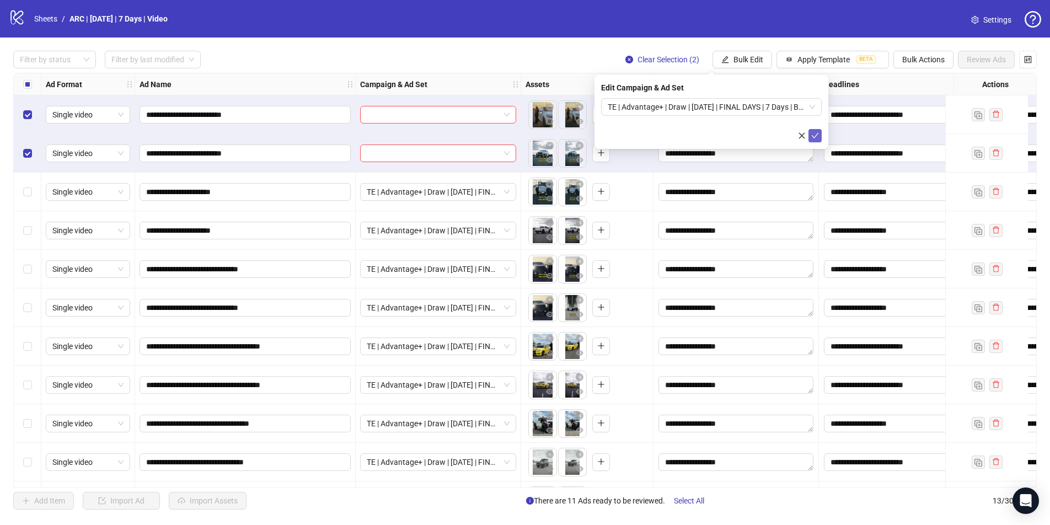
click at [812, 138] on icon "check" at bounding box center [815, 136] width 8 height 8
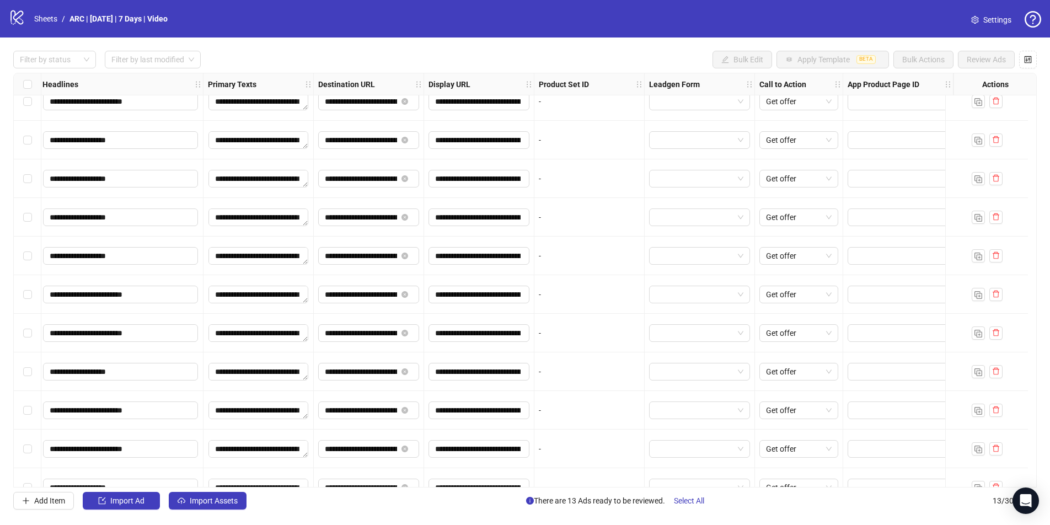
scroll to position [115, 789]
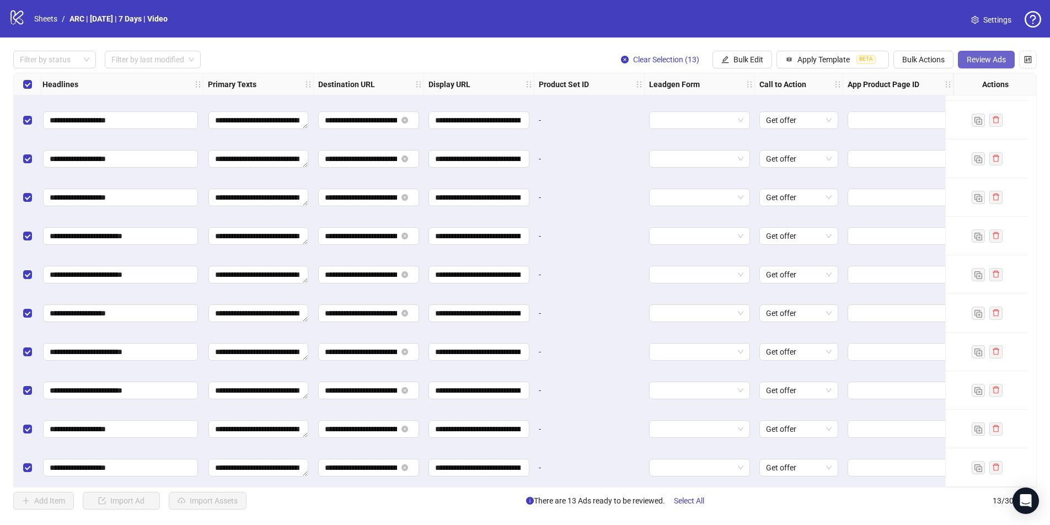
click at [983, 56] on span "Review Ads" at bounding box center [986, 59] width 39 height 9
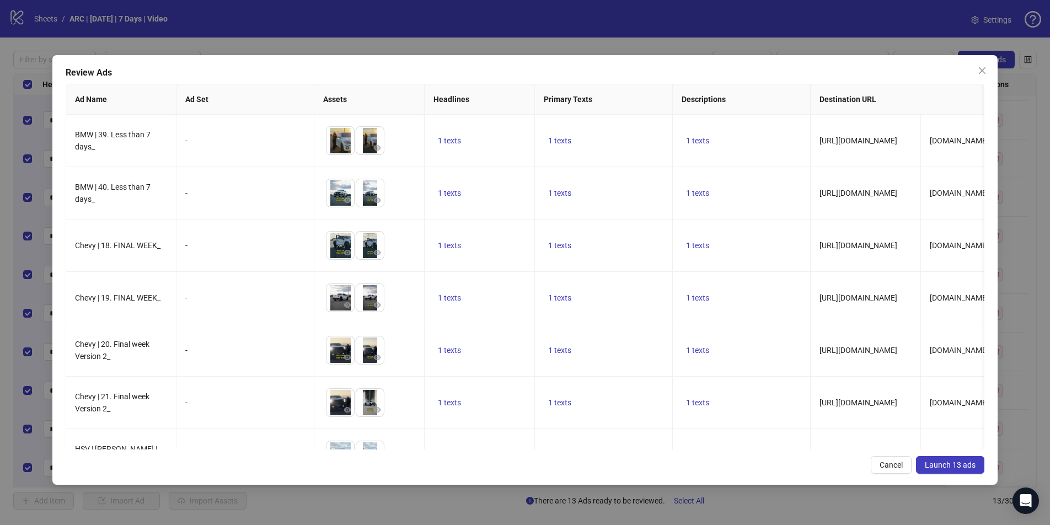
click at [940, 465] on span "Launch 13 ads" at bounding box center [950, 465] width 51 height 9
